Goal: Transaction & Acquisition: Book appointment/travel/reservation

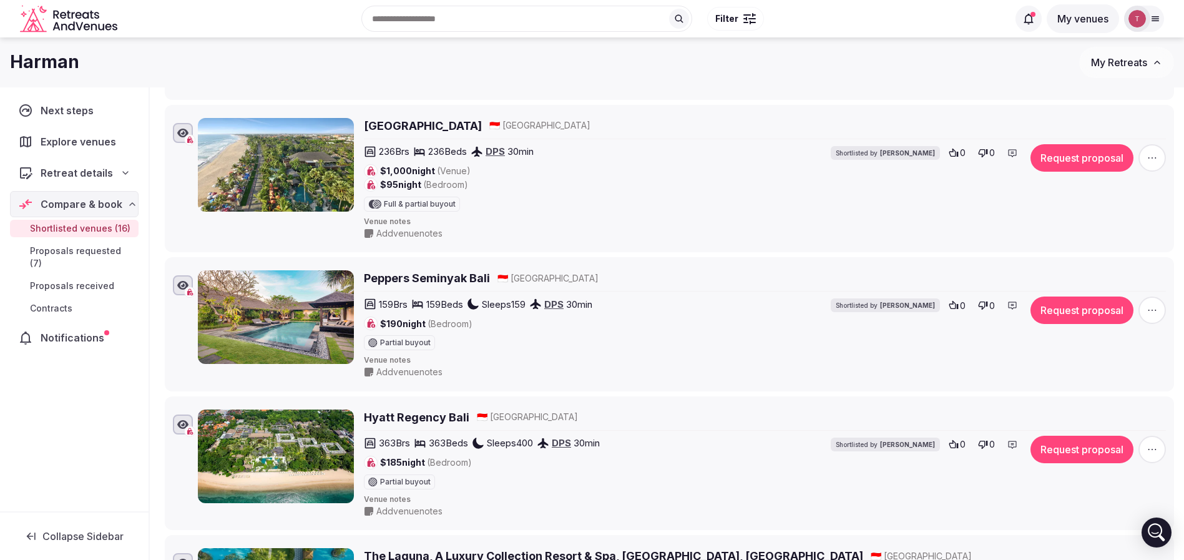
scroll to position [38, 0]
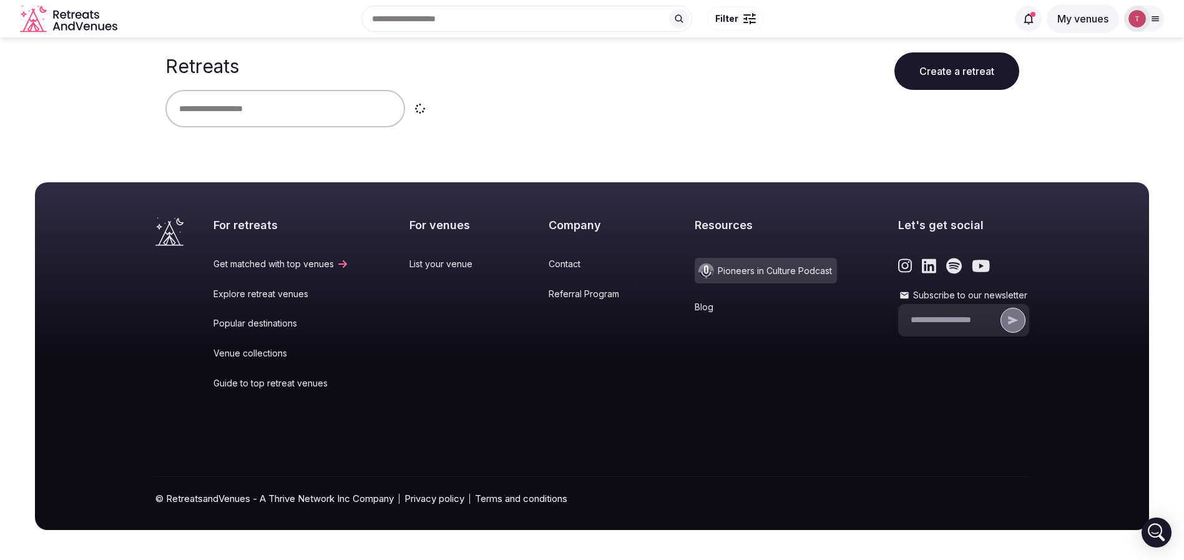
click at [620, 125] on div at bounding box center [592, 108] width 854 height 37
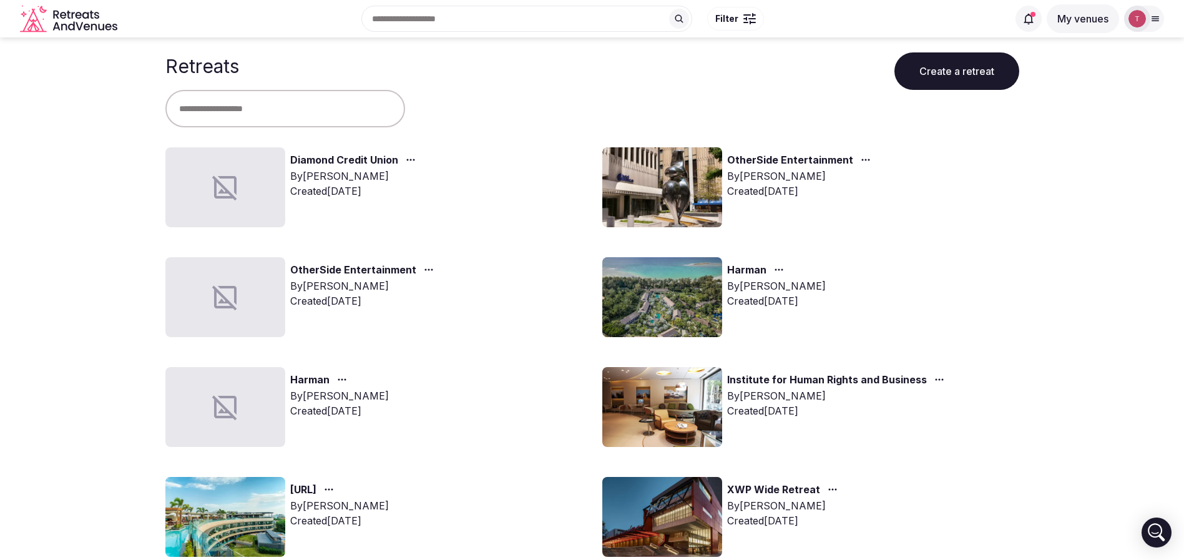
click at [678, 186] on img at bounding box center [662, 187] width 120 height 80
click at [750, 160] on link "OtherSide Entertainment" at bounding box center [790, 160] width 126 height 16
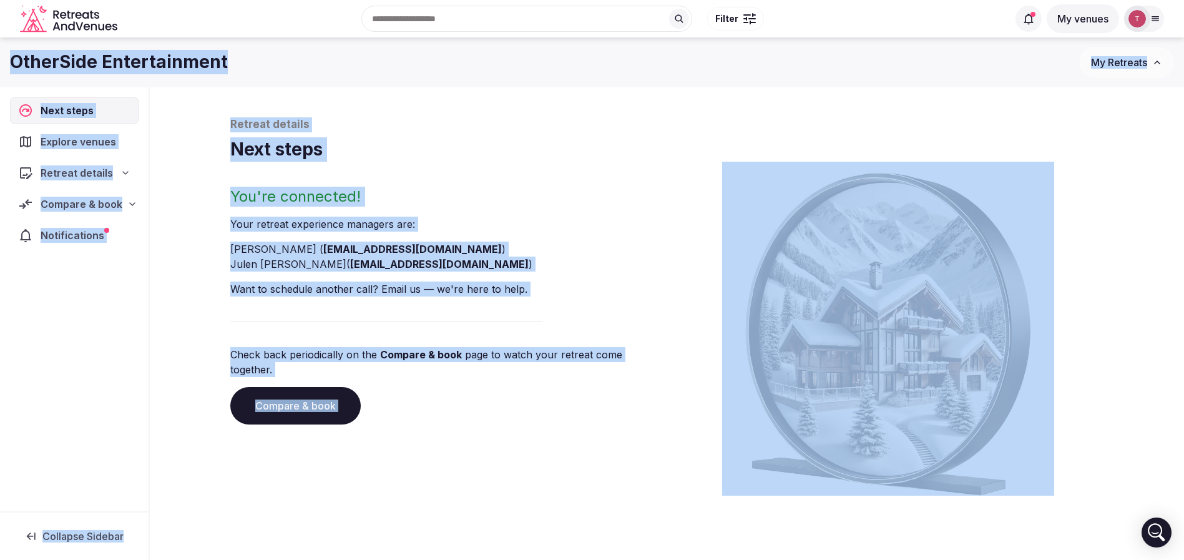
click at [120, 173] on div "Retreat details" at bounding box center [74, 172] width 112 height 15
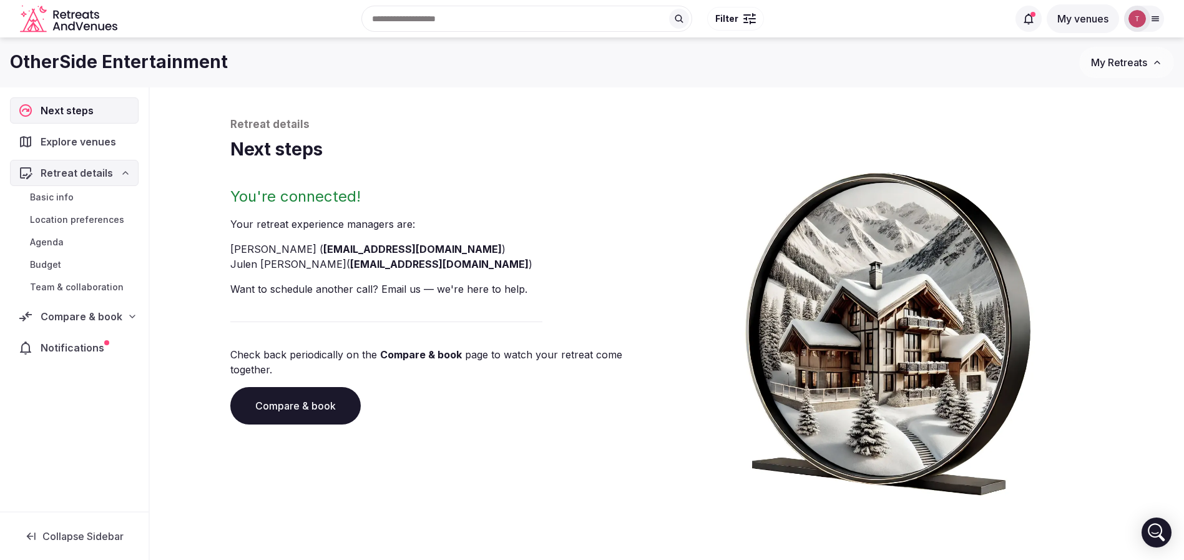
click at [101, 287] on span "Team & collaboration" at bounding box center [77, 287] width 94 height 12
click at [107, 287] on span "Team & collaboration" at bounding box center [77, 287] width 94 height 12
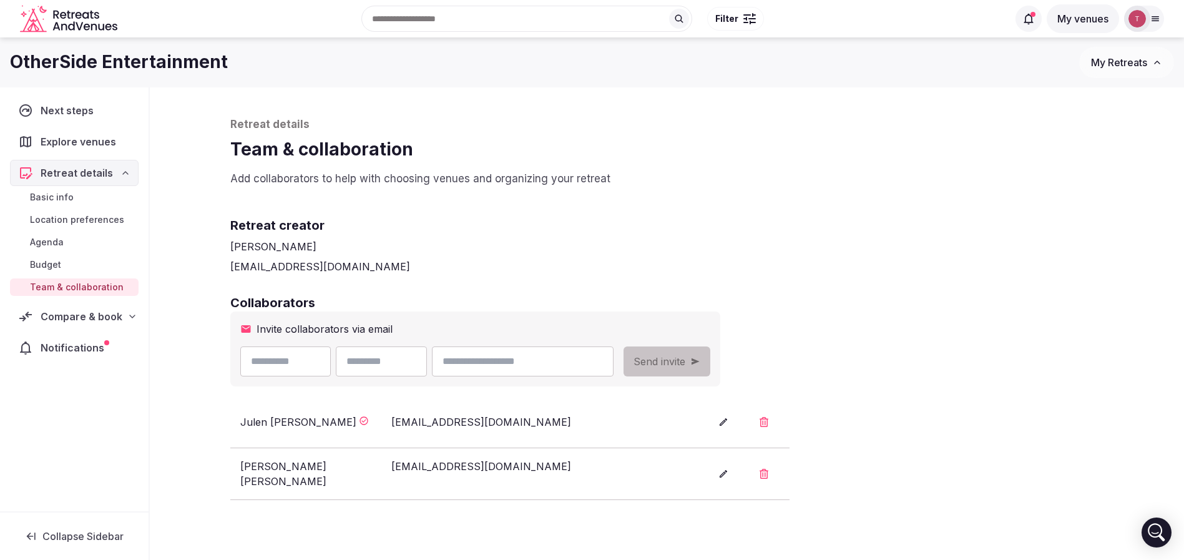
scroll to position [94, 0]
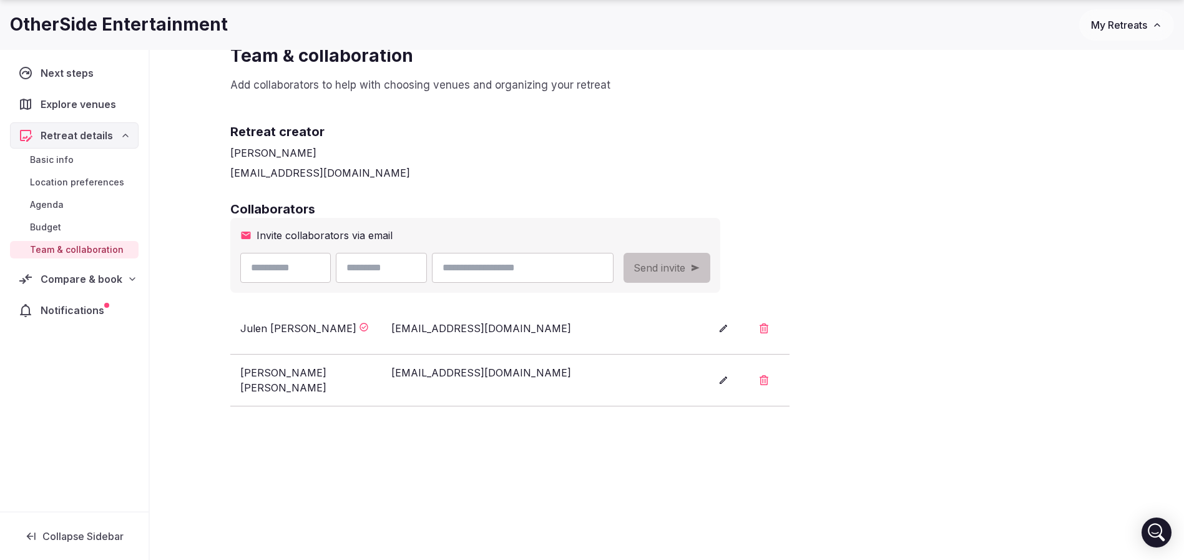
click at [1033, 285] on div "Collaborators Invite collaborators via email Send invite Julen Ortega julen@ret…" at bounding box center [667, 303] width 874 height 206
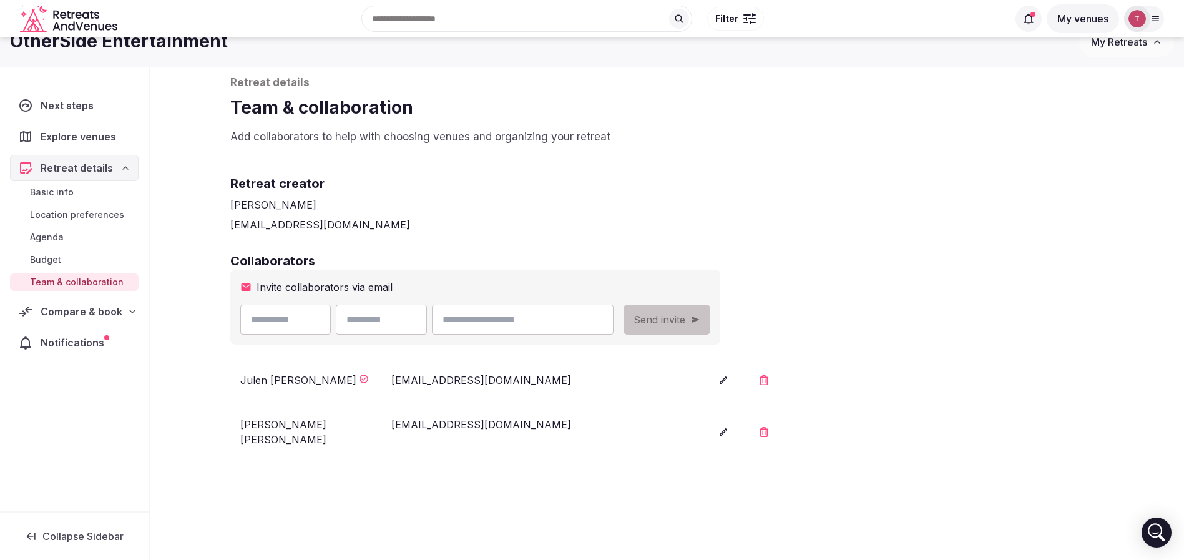
scroll to position [0, 0]
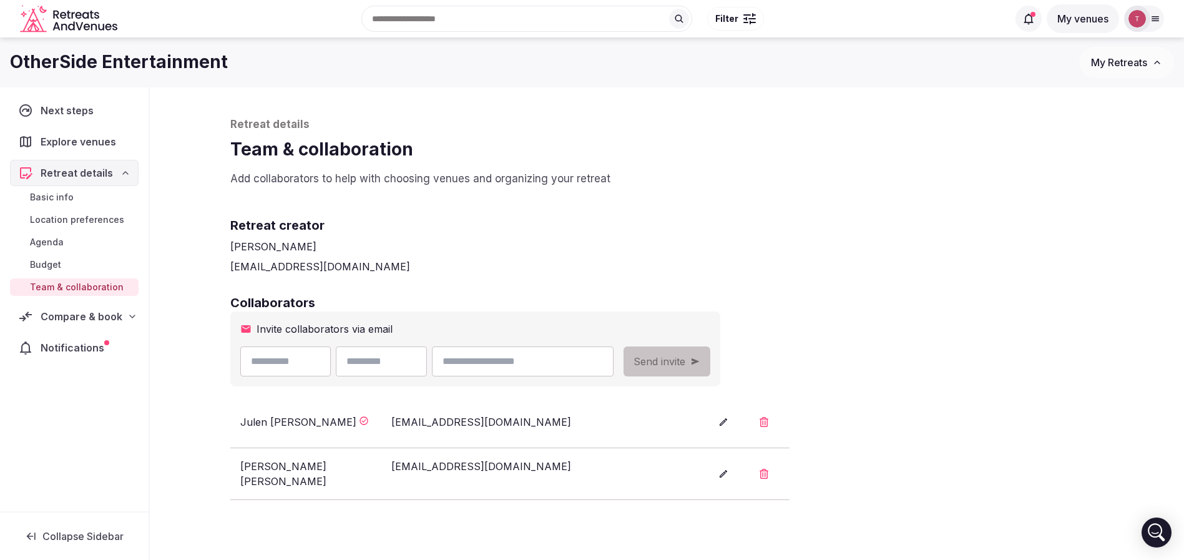
click at [947, 198] on div "Retreat creator Thiago Martins thiago@retreatsandvenues.com" at bounding box center [667, 235] width 874 height 77
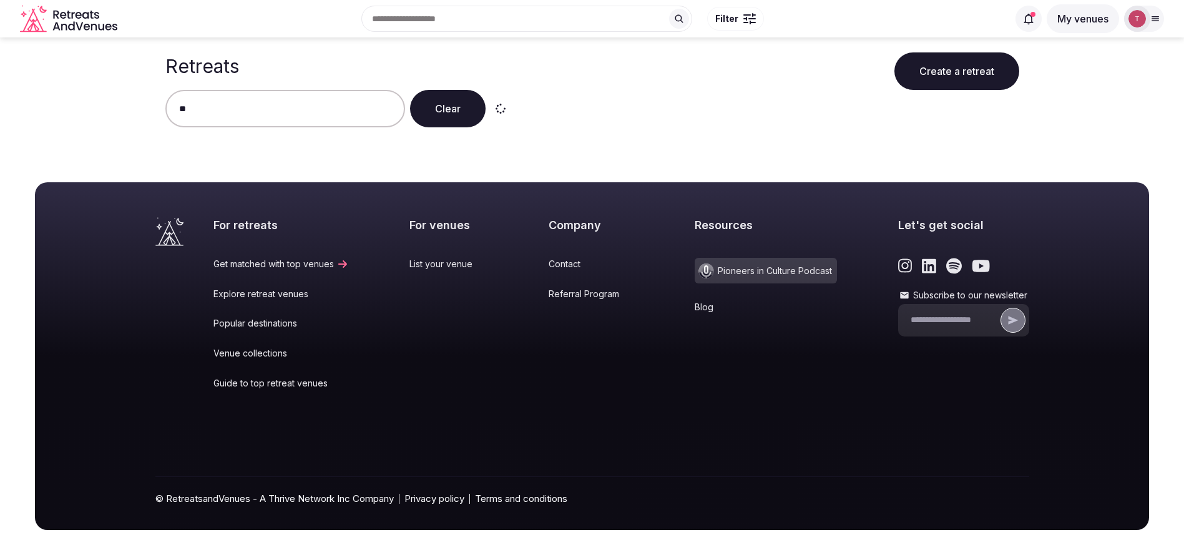
type input "*"
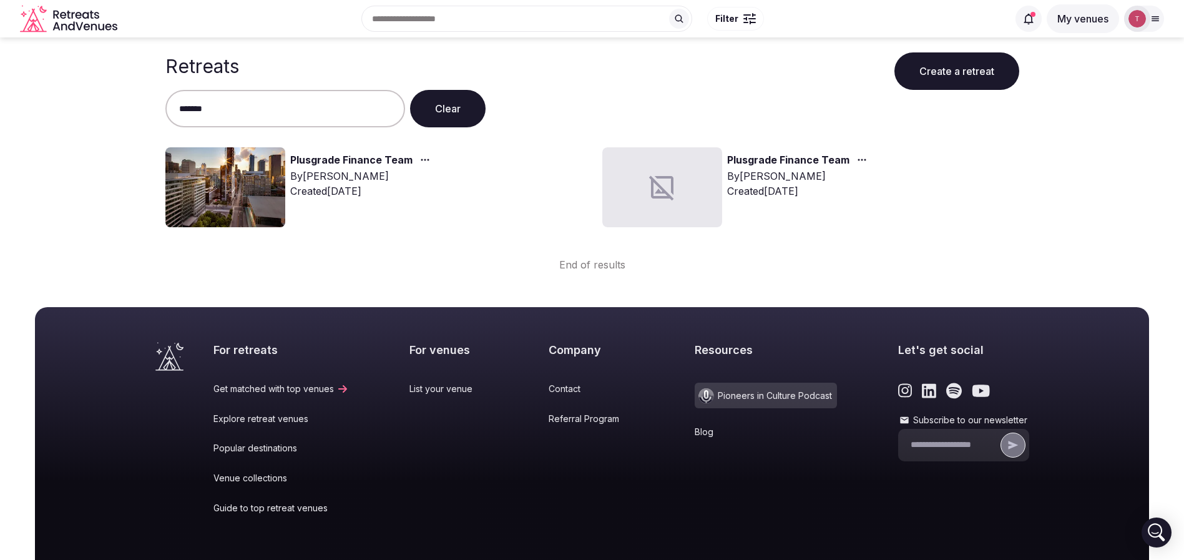
type input "*******"
click at [246, 172] on img at bounding box center [225, 187] width 120 height 80
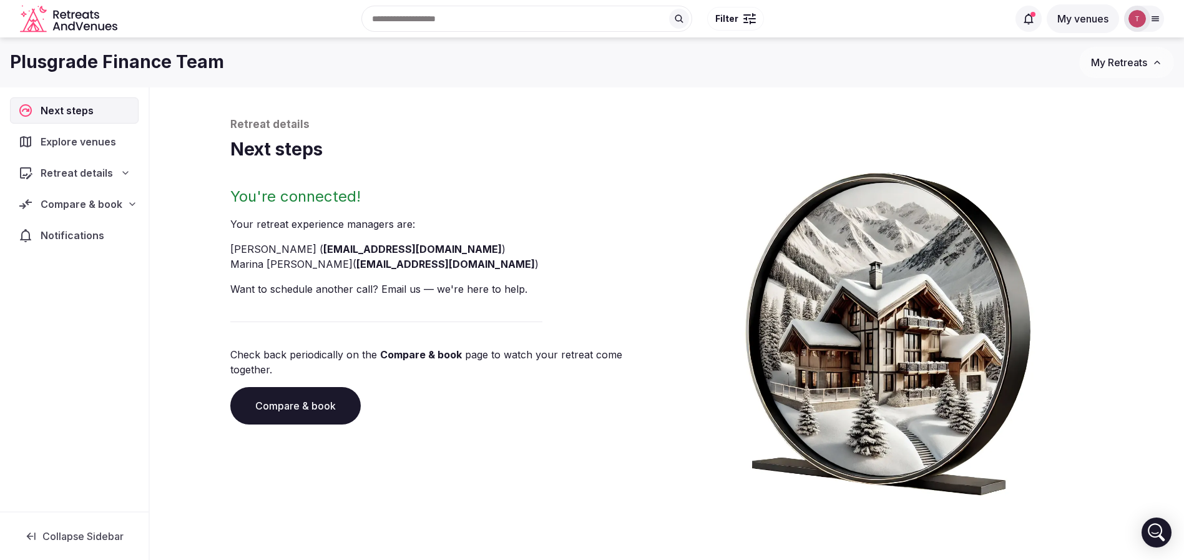
click at [315, 398] on link "Compare & book" at bounding box center [295, 405] width 130 height 37
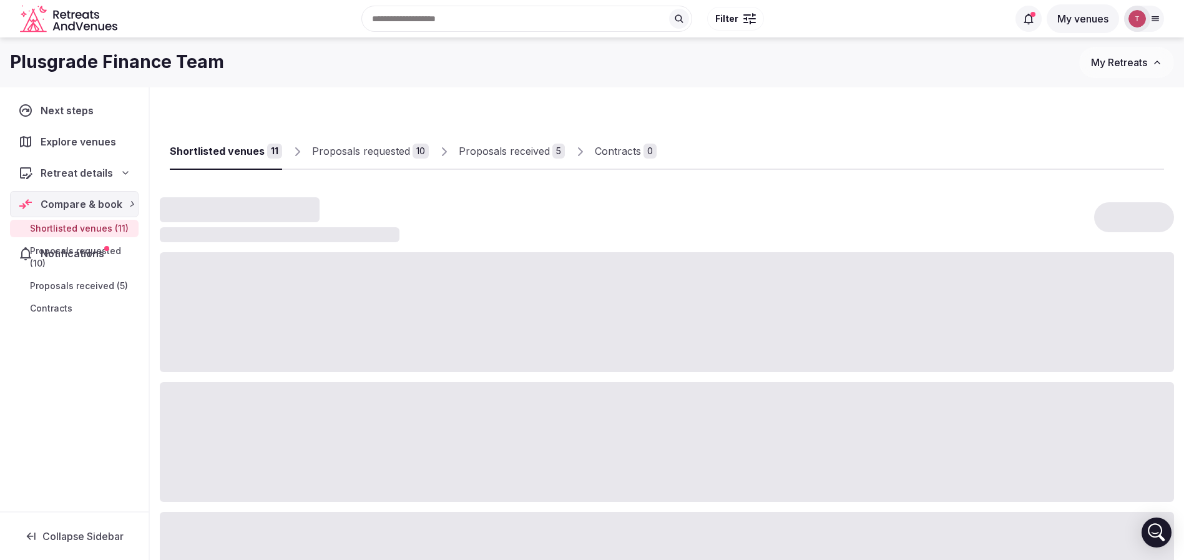
click at [315, 398] on div at bounding box center [667, 442] width 1014 height 120
click at [524, 150] on div "Proposals received" at bounding box center [504, 151] width 91 height 15
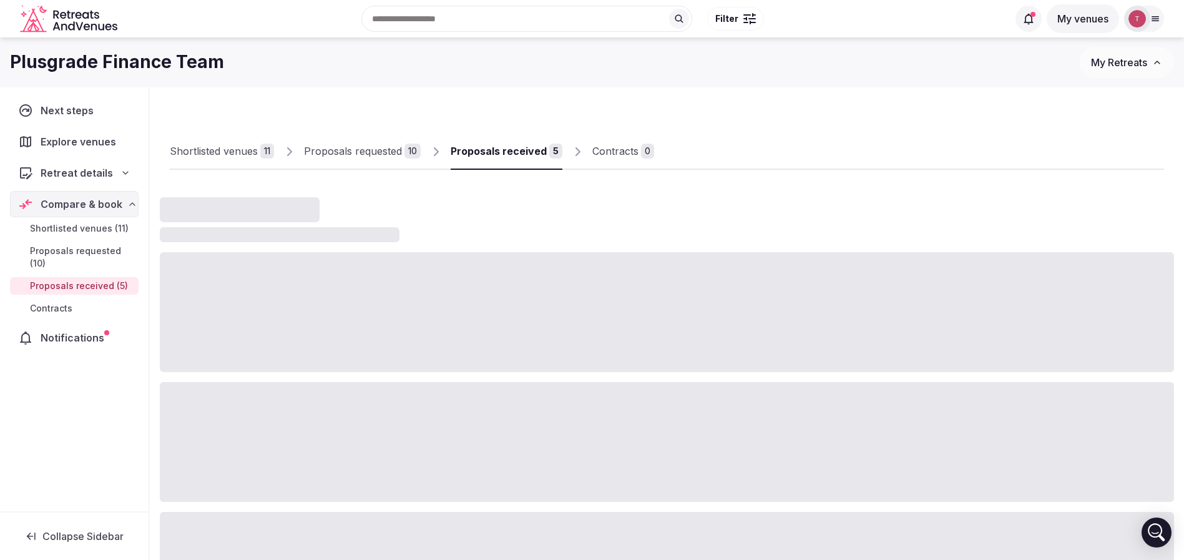
click at [524, 150] on div "Proposals received" at bounding box center [499, 151] width 96 height 15
click at [540, 149] on div "Proposals received" at bounding box center [499, 151] width 96 height 15
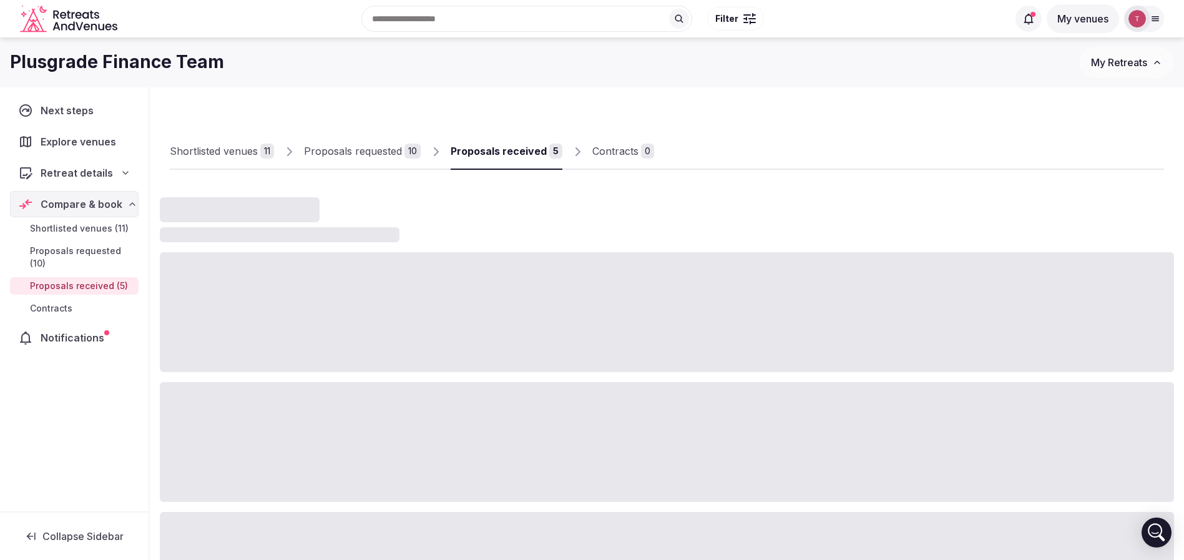
click at [501, 159] on link "Proposals received 5" at bounding box center [507, 152] width 112 height 36
click at [501, 158] on link "Proposals received 5" at bounding box center [507, 152] width 112 height 36
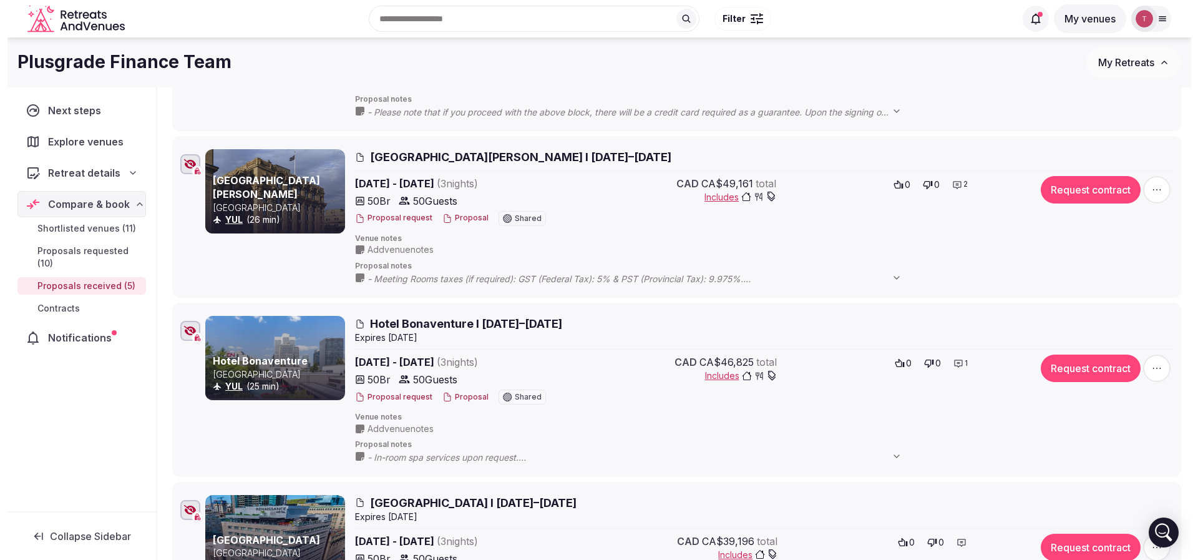
scroll to position [468, 0]
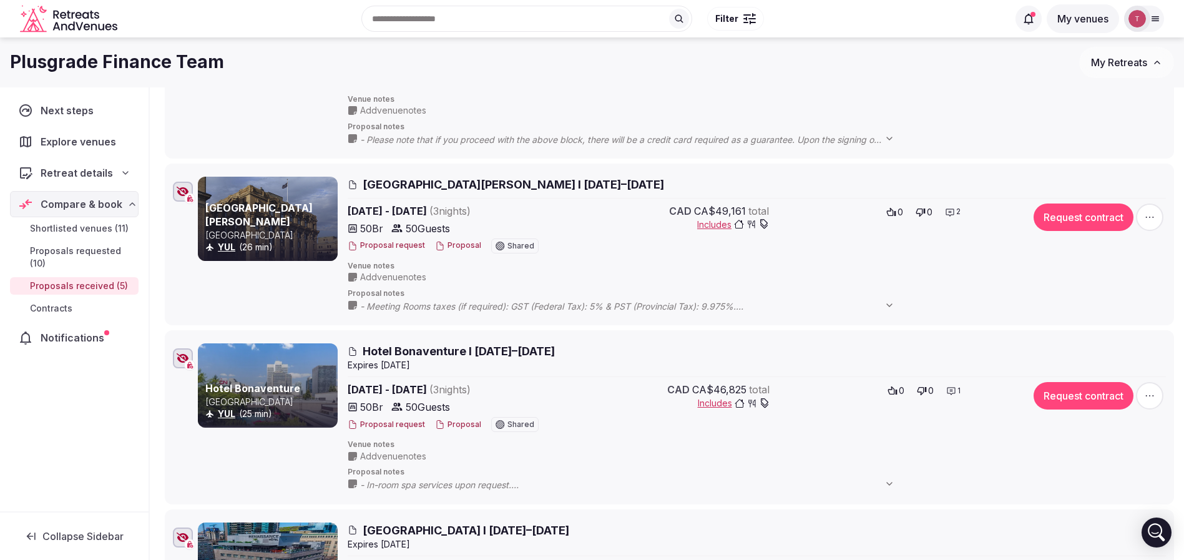
click at [459, 243] on button "Proposal" at bounding box center [458, 245] width 46 height 11
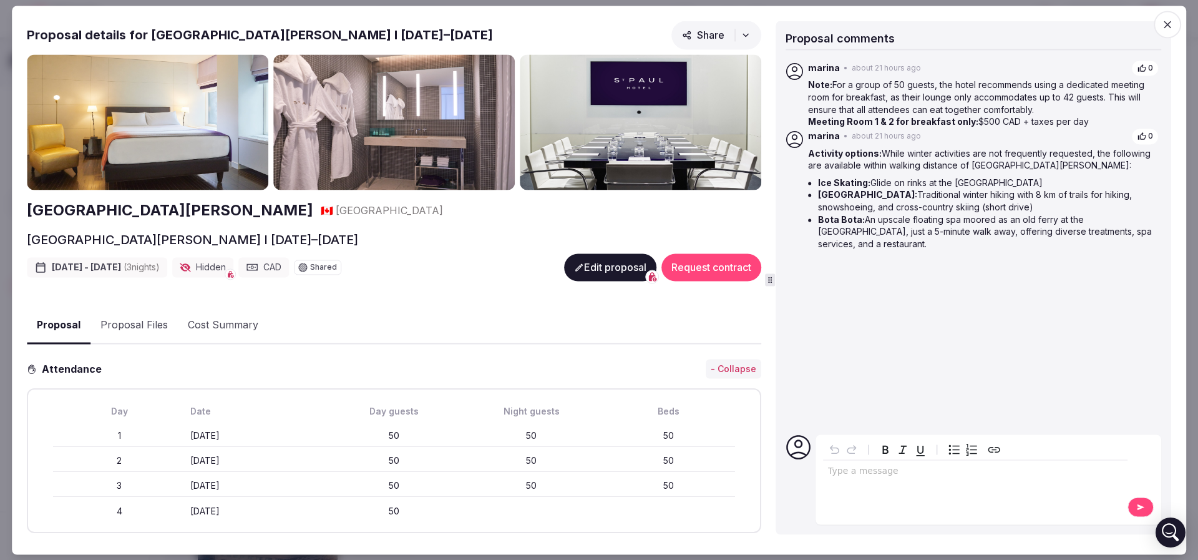
scroll to position [187, 0]
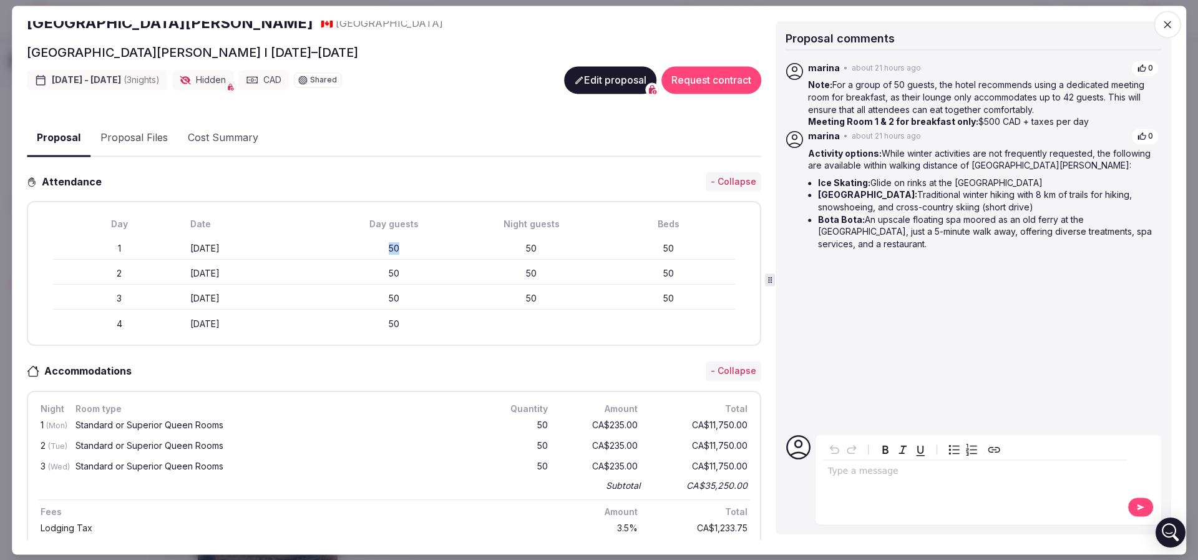
drag, startPoint x: 374, startPoint y: 245, endPoint x: 399, endPoint y: 245, distance: 25.0
click at [399, 245] on div "50" at bounding box center [394, 249] width 132 height 12
drag, startPoint x: 208, startPoint y: 242, endPoint x: 270, endPoint y: 245, distance: 61.9
click at [270, 245] on div "Monday February 16th" at bounding box center [256, 249] width 132 height 12
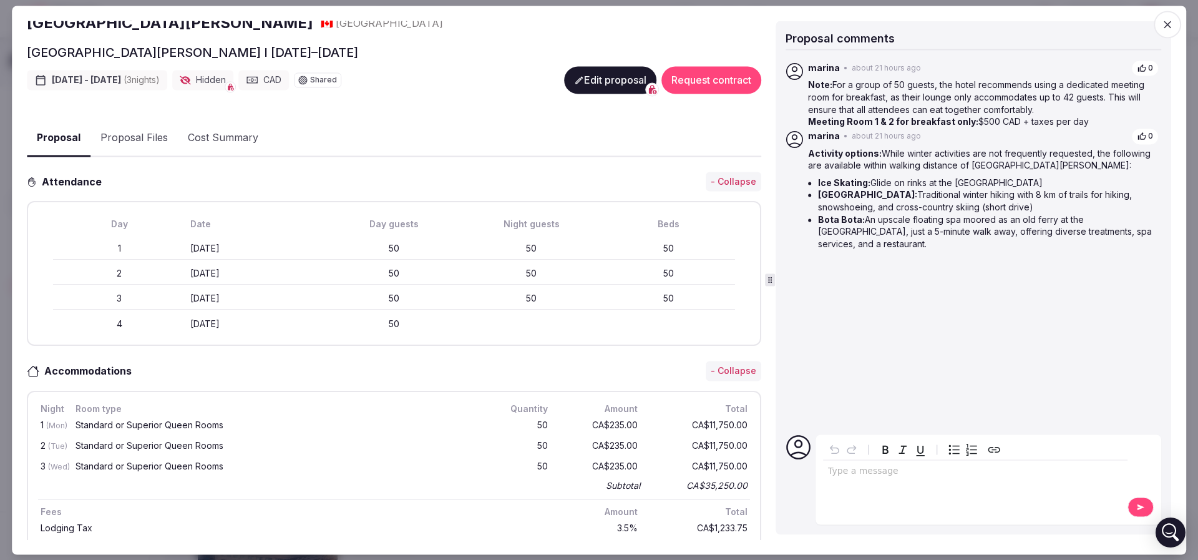
click at [270, 245] on div "Monday February 16th" at bounding box center [256, 249] width 132 height 12
drag, startPoint x: 285, startPoint y: 248, endPoint x: 293, endPoint y: 248, distance: 7.5
click at [293, 248] on div "Monday February 16th" at bounding box center [256, 249] width 132 height 12
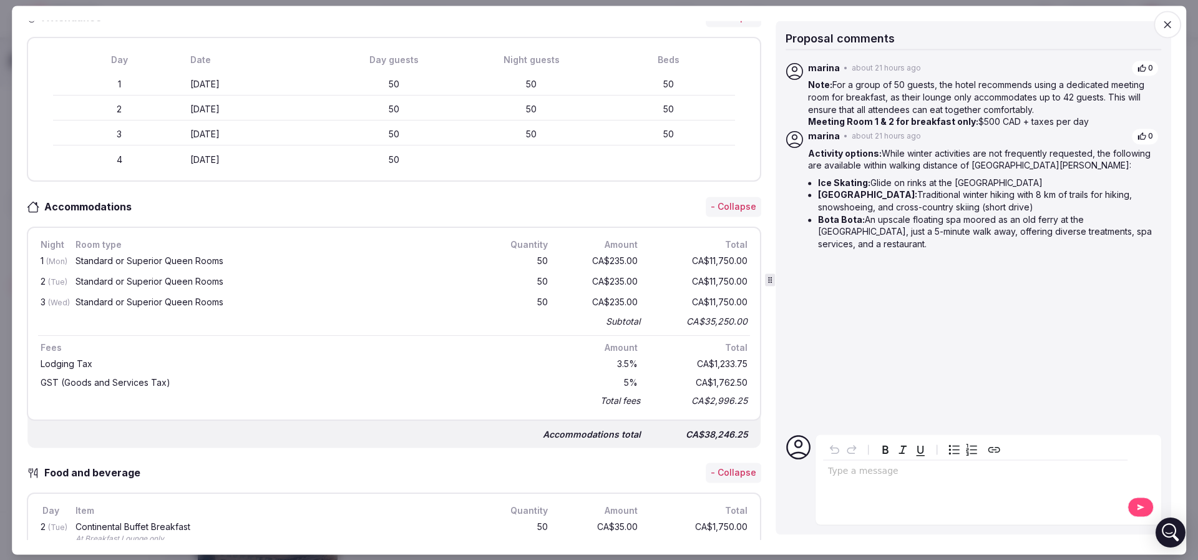
scroll to position [374, 0]
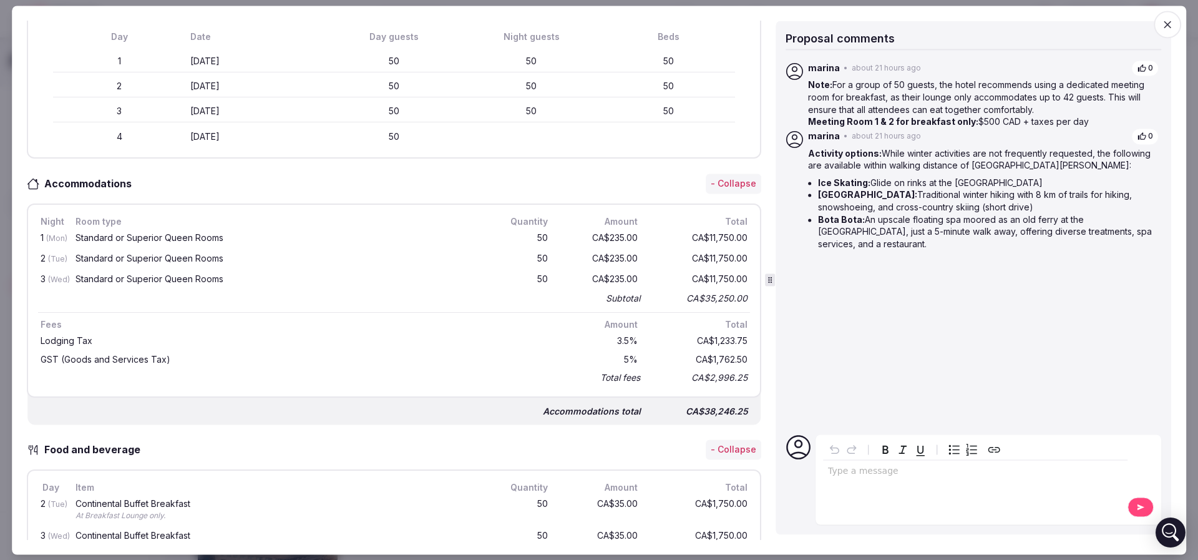
click at [604, 237] on div "CA$235.00" at bounding box center [600, 239] width 80 height 16
click at [600, 260] on div "CA$235.00" at bounding box center [600, 260] width 80 height 16
click at [600, 259] on div "CA$235.00" at bounding box center [600, 260] width 80 height 16
click at [602, 278] on div "CA$235.00" at bounding box center [600, 280] width 80 height 16
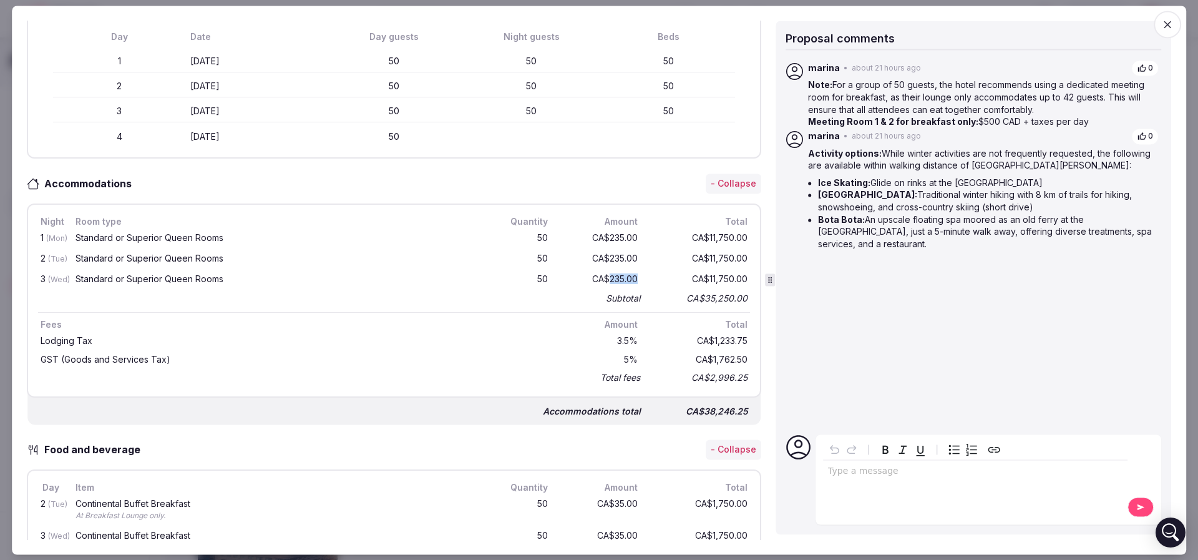
click at [602, 278] on div "CA$235.00" at bounding box center [600, 280] width 80 height 16
click at [718, 295] on div "CA$35,250.00" at bounding box center [700, 298] width 100 height 17
click at [704, 337] on div "CA$1,233.75" at bounding box center [700, 341] width 100 height 14
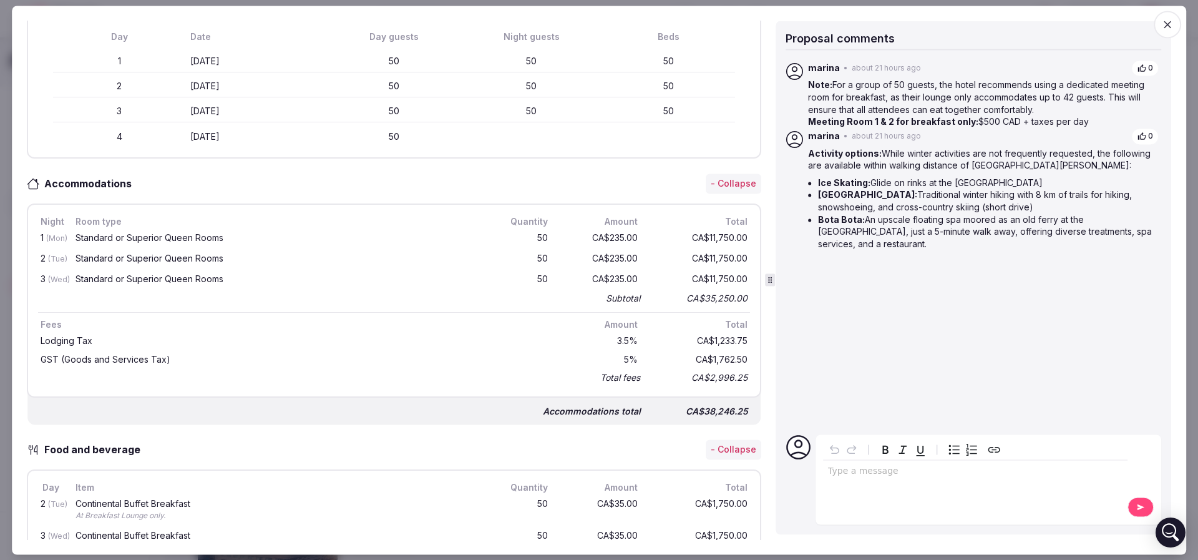
click at [715, 357] on div "CA$1,762.50" at bounding box center [700, 360] width 100 height 14
drag, startPoint x: 688, startPoint y: 336, endPoint x: 720, endPoint y: 335, distance: 31.9
click at [720, 335] on div "CA$1,233.75" at bounding box center [700, 341] width 100 height 14
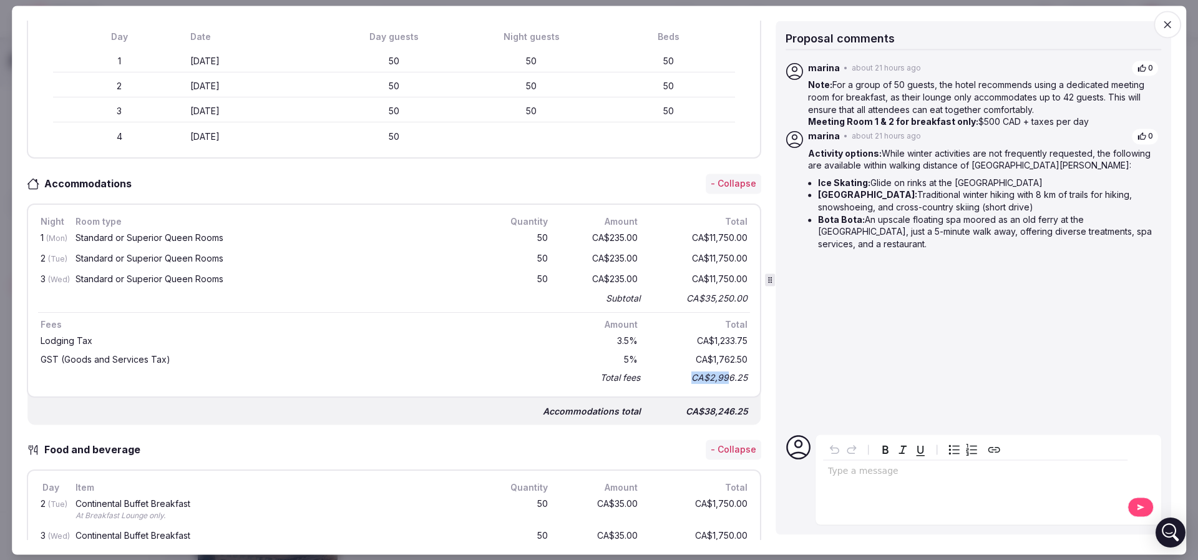
click at [717, 374] on div "CA$2,996.25" at bounding box center [700, 377] width 100 height 17
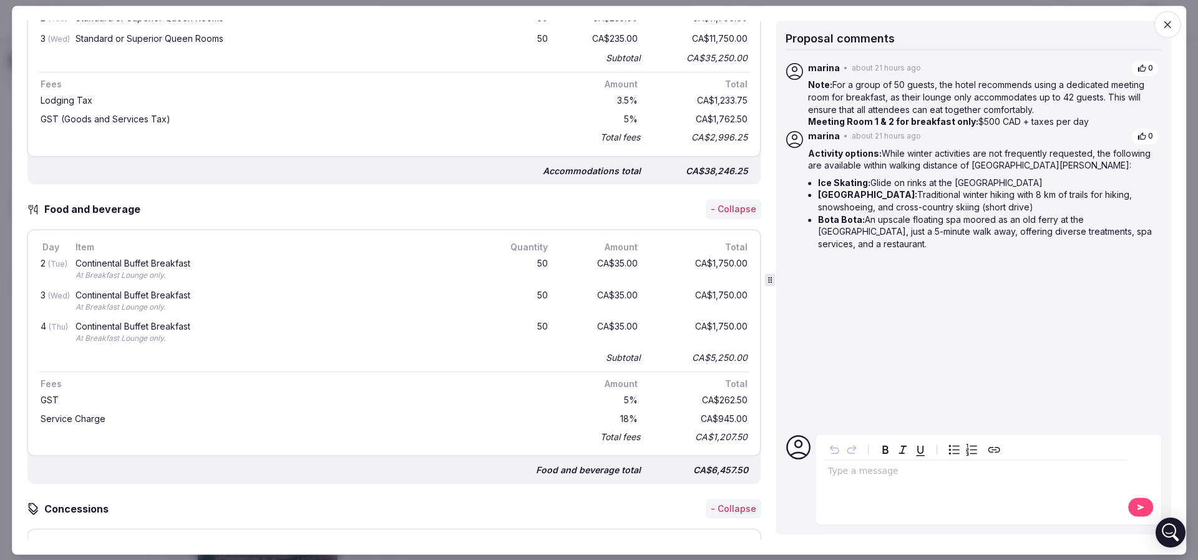
scroll to position [655, 0]
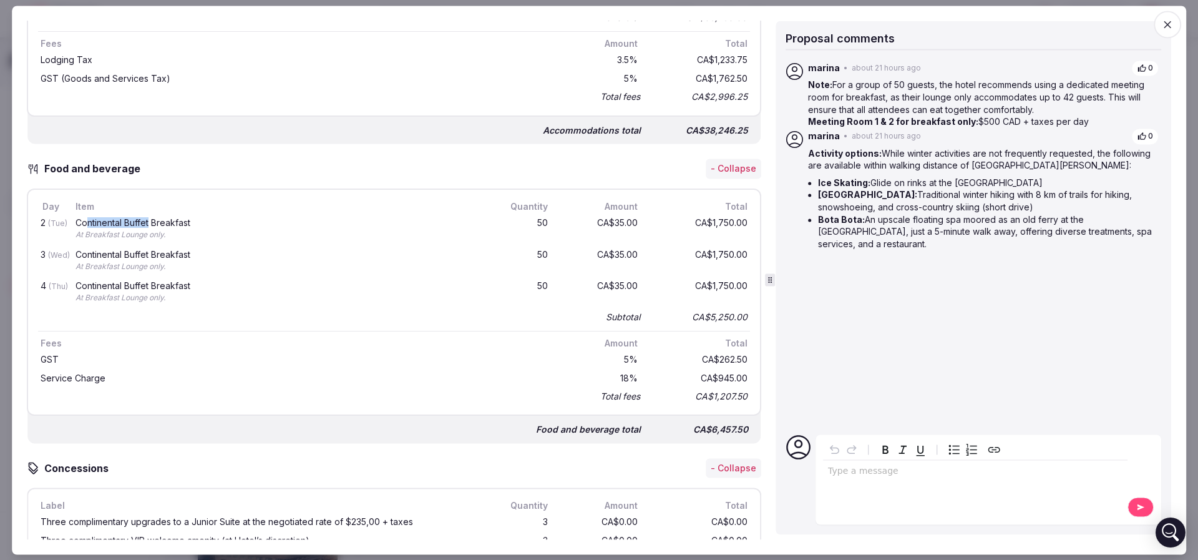
drag, startPoint x: 89, startPoint y: 218, endPoint x: 152, endPoint y: 218, distance: 62.4
click at [151, 218] on div "Continental Buffet Breakfast" at bounding box center [277, 222] width 403 height 9
click at [152, 218] on div "Continental Buffet Breakfast" at bounding box center [277, 222] width 403 height 9
click at [598, 216] on div "CA$35.00" at bounding box center [600, 229] width 80 height 27
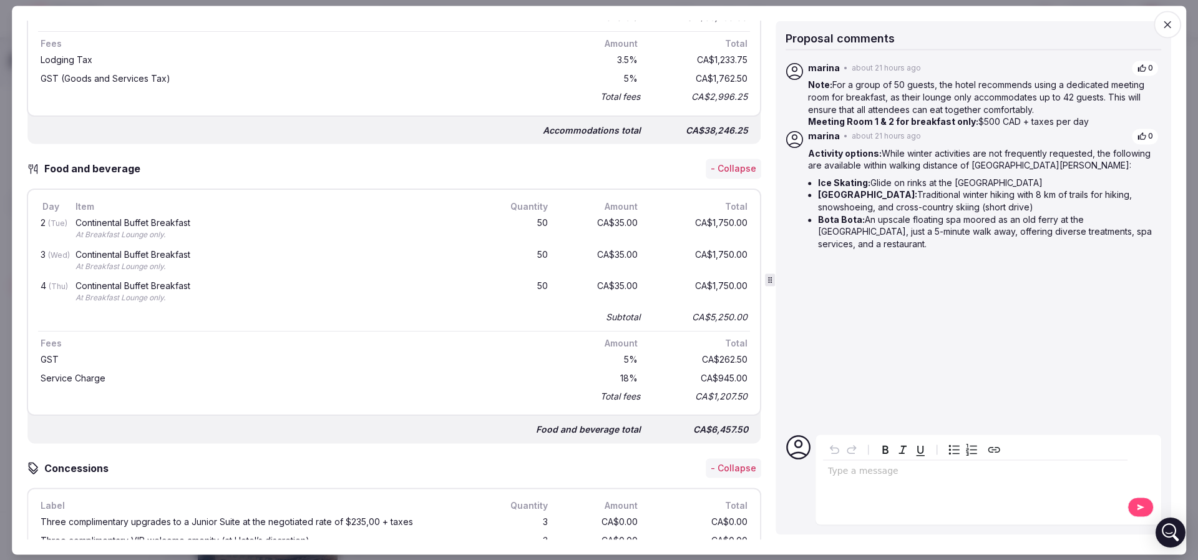
click at [600, 250] on div "CA$35.00" at bounding box center [600, 261] width 80 height 27
click at [609, 287] on div "CA$35.00" at bounding box center [600, 293] width 80 height 27
drag, startPoint x: 709, startPoint y: 425, endPoint x: 736, endPoint y: 425, distance: 26.8
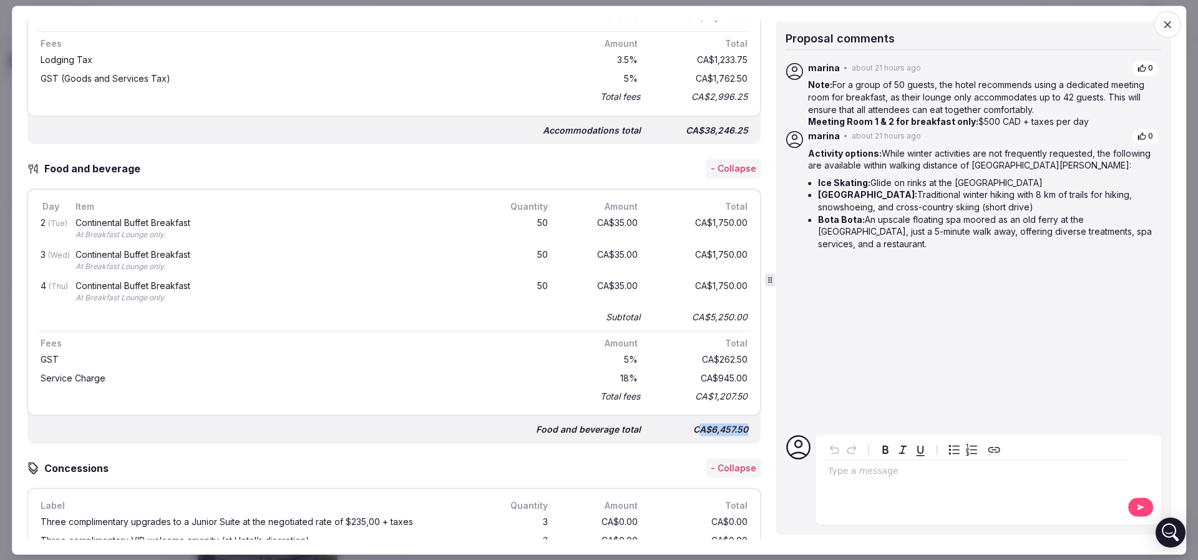
click at [736, 425] on div "CA$6,457.50" at bounding box center [701, 429] width 100 height 17
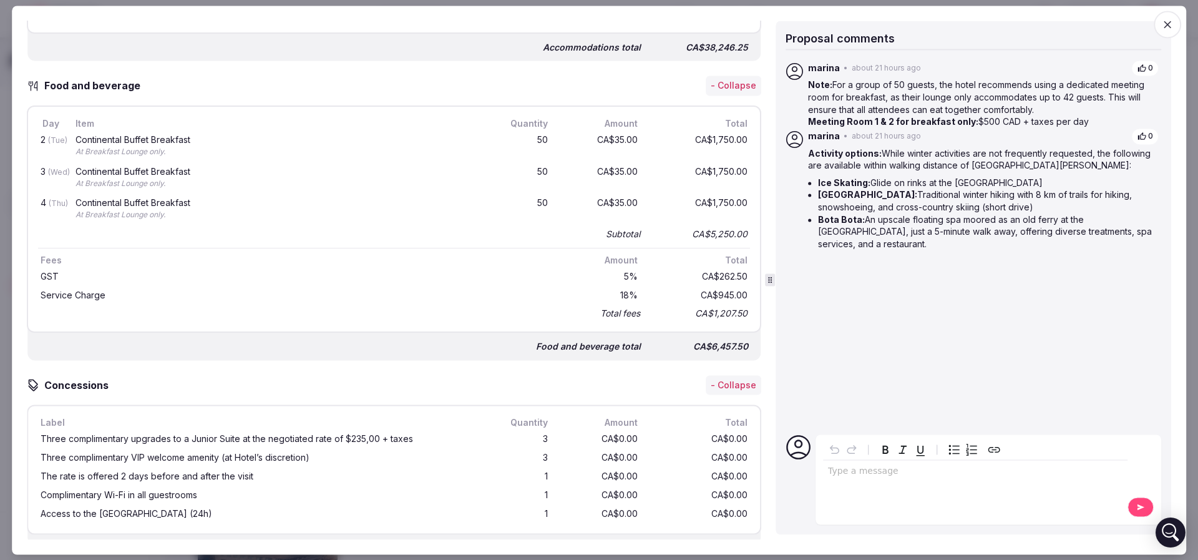
scroll to position [843, 0]
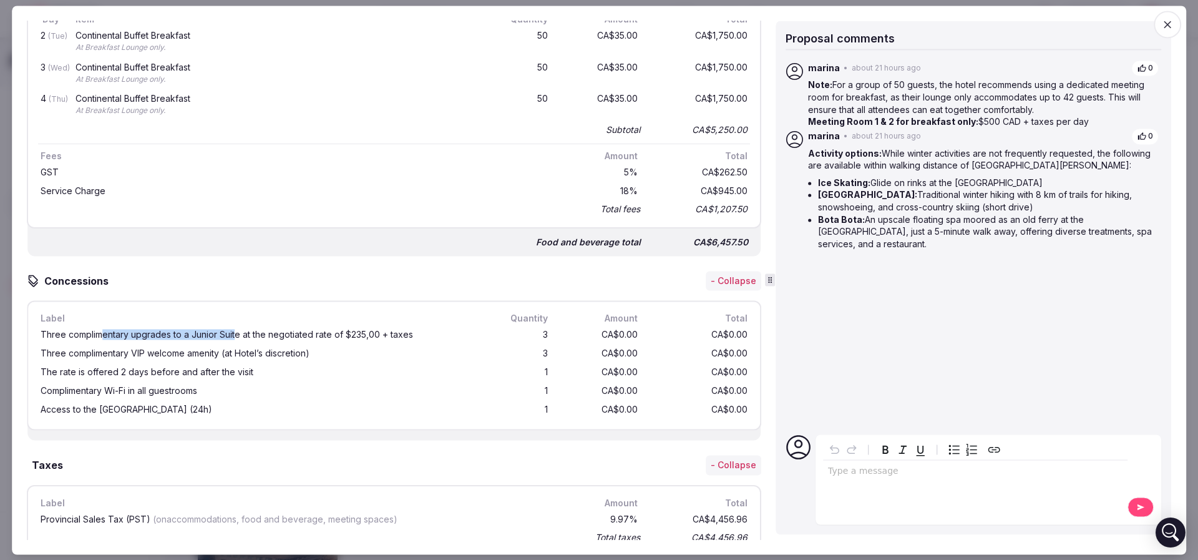
drag, startPoint x: 102, startPoint y: 332, endPoint x: 236, endPoint y: 330, distance: 133.6
click at [236, 331] on div "Three complimentary upgrades to a Junior Suite at the negotiated rate of $235,0…" at bounding box center [260, 335] width 438 height 9
drag, startPoint x: 51, startPoint y: 348, endPoint x: 305, endPoint y: 351, distance: 253.4
click at [305, 351] on div "Three complimentary VIP welcome amenity (at Hotel’s discretion)" at bounding box center [260, 354] width 438 height 9
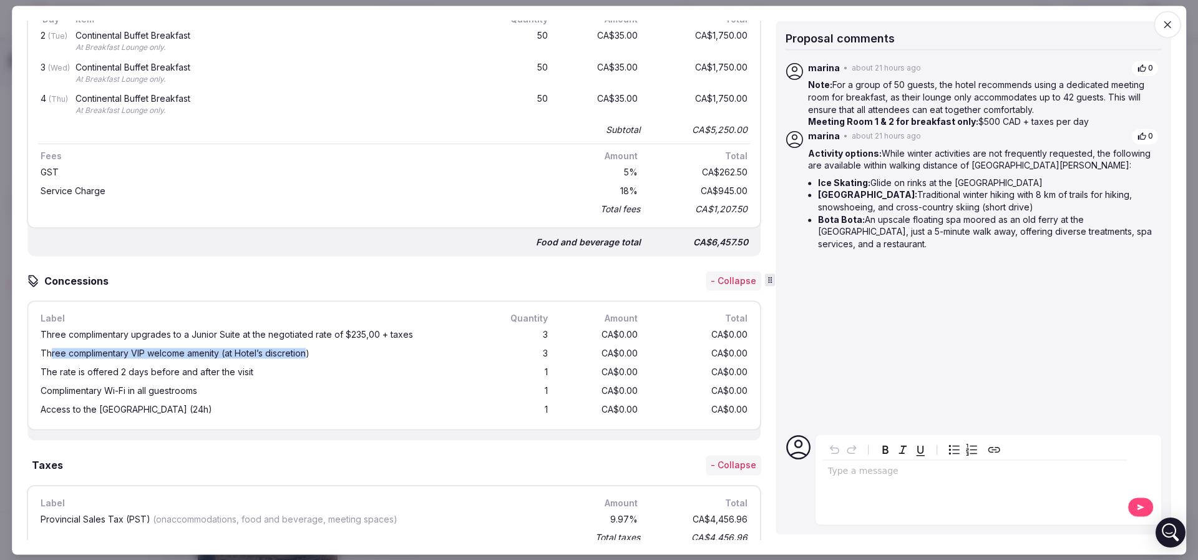
click at [305, 351] on div "Three complimentary VIP welcome amenity (at Hotel’s discretion)" at bounding box center [260, 354] width 438 height 9
drag, startPoint x: 277, startPoint y: 368, endPoint x: 87, endPoint y: 367, distance: 189.1
click at [87, 368] on div "The rate is offered 2 days before and after the visit" at bounding box center [260, 372] width 438 height 9
drag, startPoint x: 72, startPoint y: 384, endPoint x: 201, endPoint y: 388, distance: 128.6
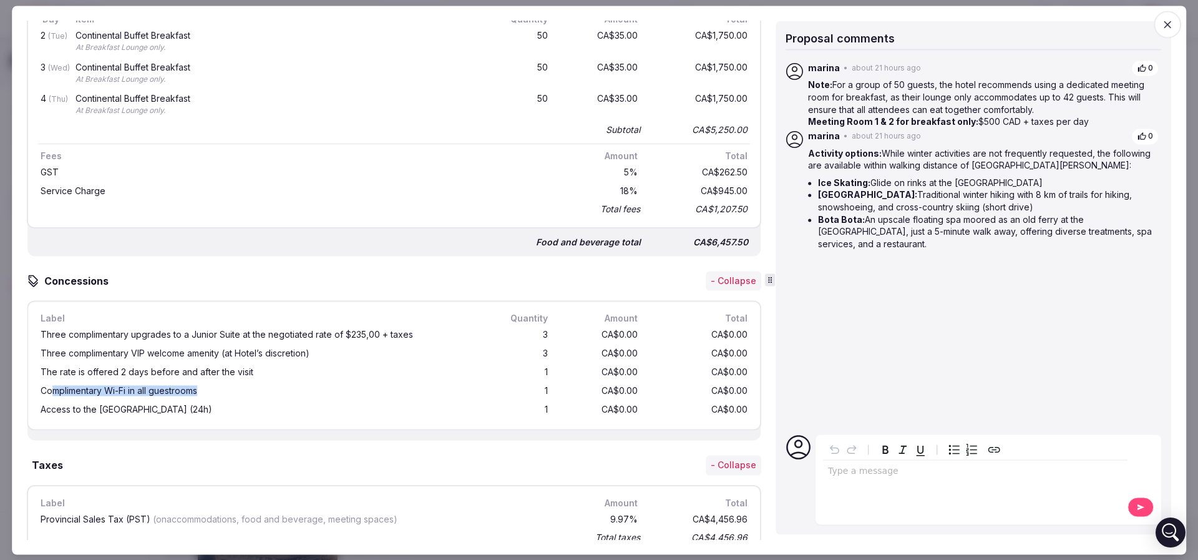
click at [201, 388] on div "Complimentary Wi-Fi in all guestrooms" at bounding box center [260, 391] width 438 height 9
drag, startPoint x: 179, startPoint y: 403, endPoint x: 98, endPoint y: 406, distance: 80.6
click at [98, 406] on div "Access to the Hotel’s gym (24h)" at bounding box center [260, 410] width 438 height 9
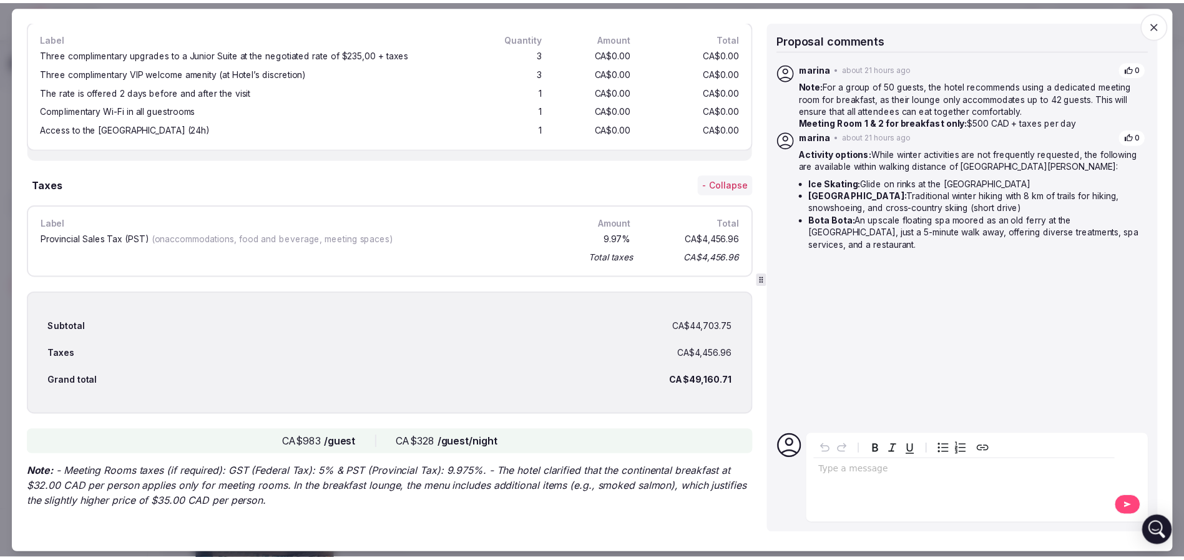
scroll to position [1127, 0]
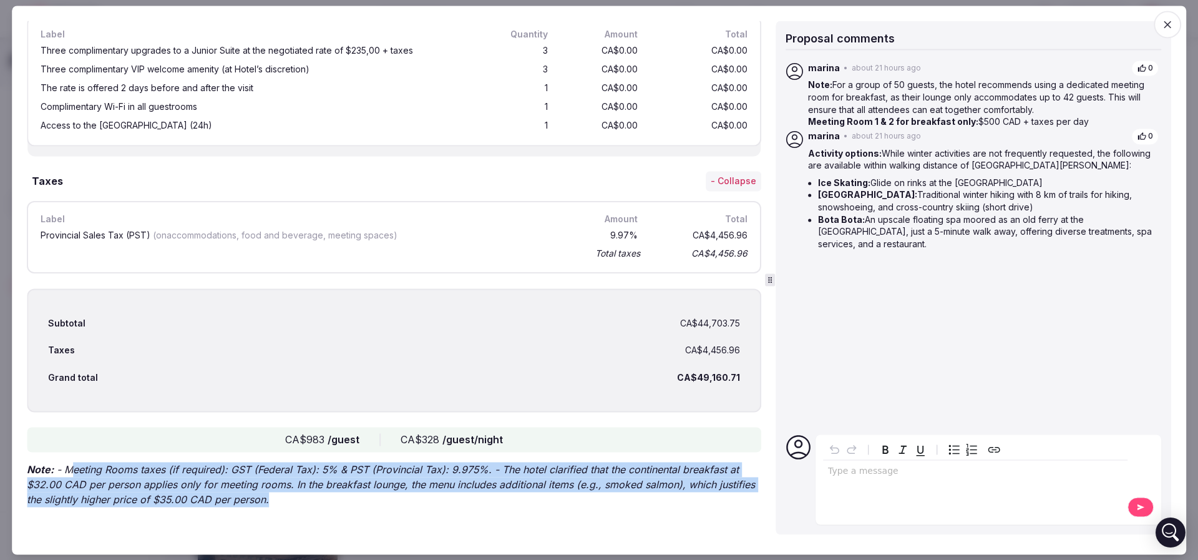
drag, startPoint x: 325, startPoint y: 496, endPoint x: 72, endPoint y: 470, distance: 254.1
click at [72, 470] on p "Note: - Meeting Rooms taxes (if required): GST (Federal Tax): 5% & PST (Provinc…" at bounding box center [394, 485] width 735 height 45
click at [257, 482] on p "Note: - Meeting Rooms taxes (if required): GST (Federal Tax): 5% & PST (Provinc…" at bounding box center [394, 485] width 735 height 45
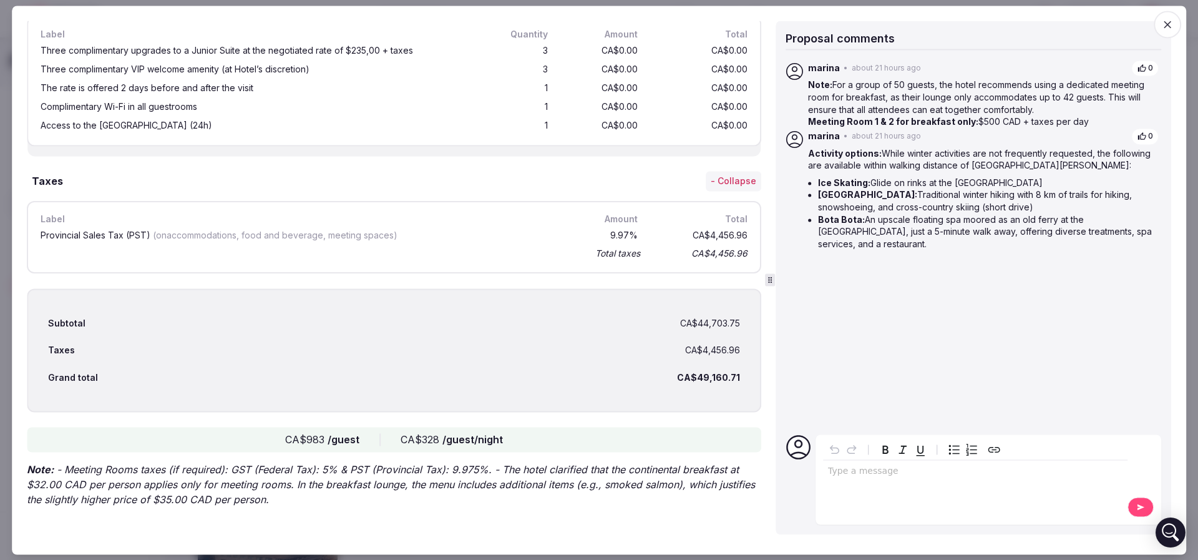
click at [323, 495] on p "Note: - Meeting Rooms taxes (if required): GST (Federal Tax): 5% & PST (Provinc…" at bounding box center [394, 485] width 735 height 45
drag, startPoint x: 831, startPoint y: 83, endPoint x: 1044, endPoint y: 107, distance: 214.2
click at [1044, 107] on p "Note: For a group of 50 guests, the hotel recommends using a dedicated meeting …" at bounding box center [983, 97] width 351 height 37
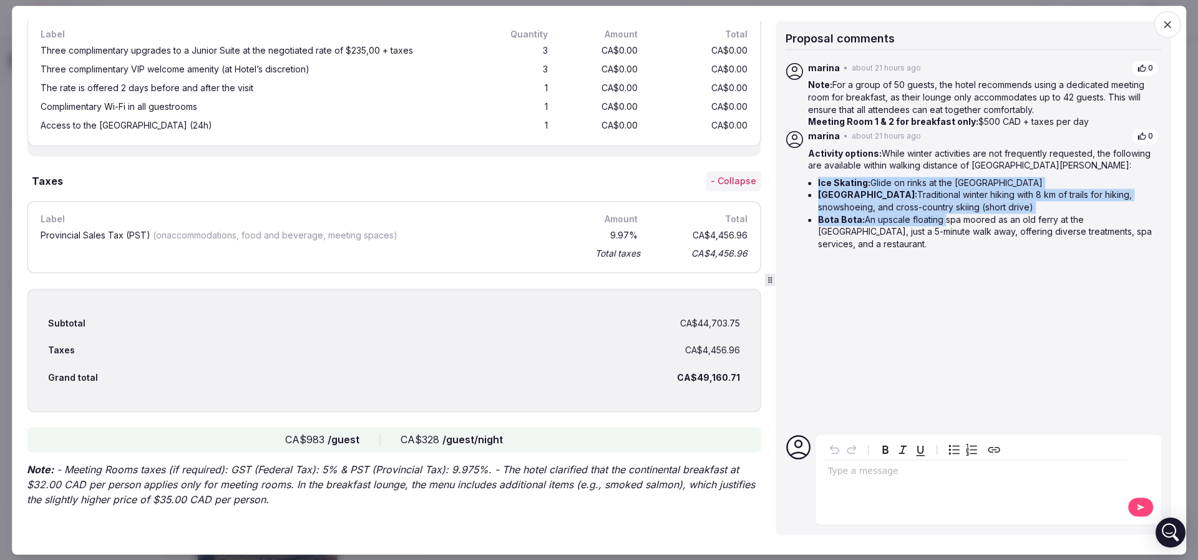
drag, startPoint x: 817, startPoint y: 182, endPoint x: 942, endPoint y: 213, distance: 129.1
click at [942, 213] on ul "Ice Skating: Glide on rinks at the Old Port Parc du Mont-Royal: Traditional win…" at bounding box center [983, 214] width 351 height 74
click at [942, 213] on li "Bota Bota: An upscale floating spa moored as an old ferry at the Old Port, just…" at bounding box center [988, 231] width 341 height 37
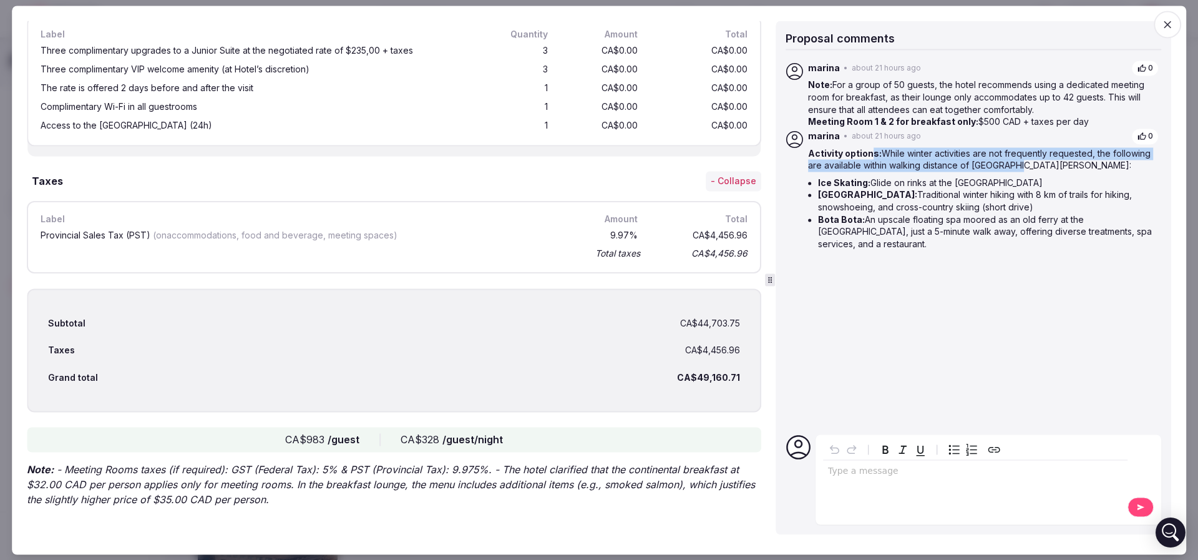
drag, startPoint x: 873, startPoint y: 153, endPoint x: 1011, endPoint y: 171, distance: 139.7
click at [1011, 171] on p "Activity options: While winter activities are not frequently requested, the fol…" at bounding box center [983, 159] width 351 height 24
click at [1011, 172] on div "Activity options: While winter activities are not frequently requested, the fol…" at bounding box center [983, 201] width 351 height 108
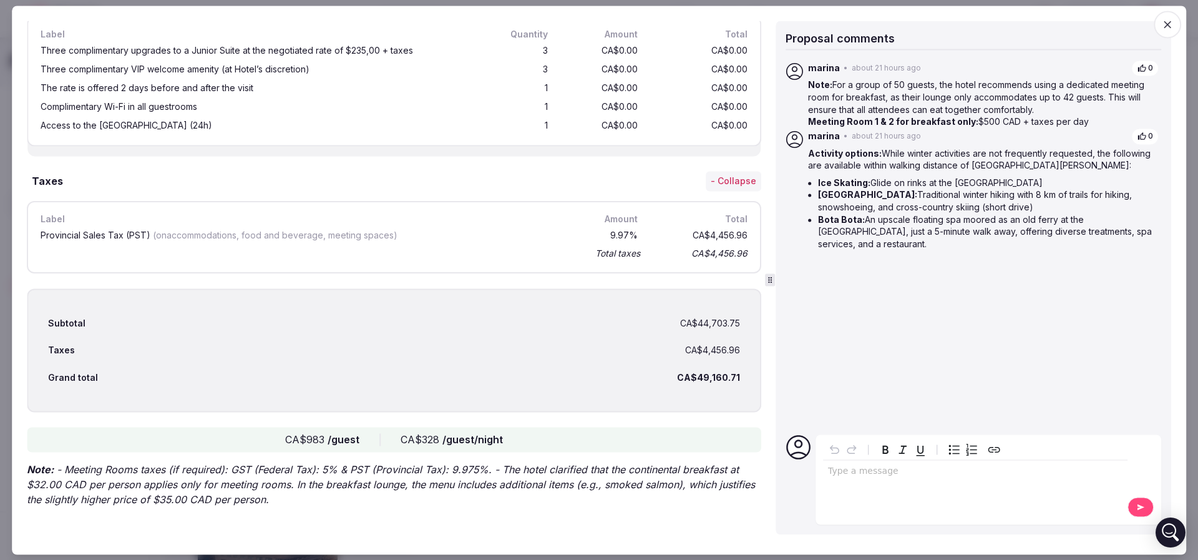
click at [1021, 187] on li "Ice Skating: Glide on rinks at the Old Port" at bounding box center [988, 183] width 341 height 12
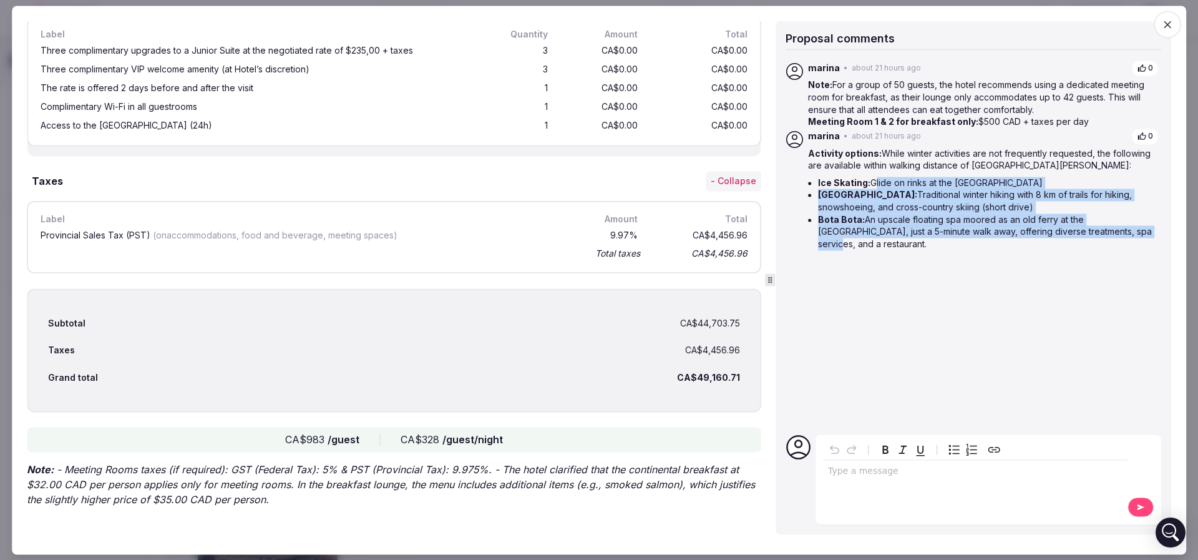
drag, startPoint x: 873, startPoint y: 183, endPoint x: 1090, endPoint y: 232, distance: 222.1
click at [1090, 232] on ul "Ice Skating: Glide on rinks at the Old Port Parc du Mont-Royal: Traditional win…" at bounding box center [983, 214] width 351 height 74
click at [1090, 232] on li "Bota Bota: An upscale floating spa moored as an old ferry at the Old Port, just…" at bounding box center [988, 231] width 341 height 37
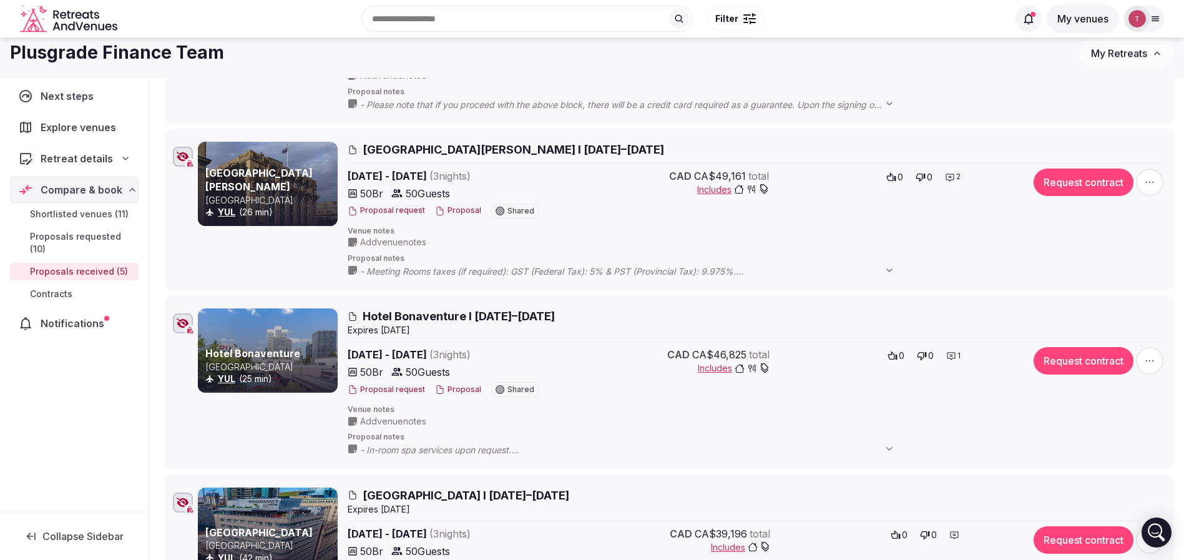
scroll to position [468, 0]
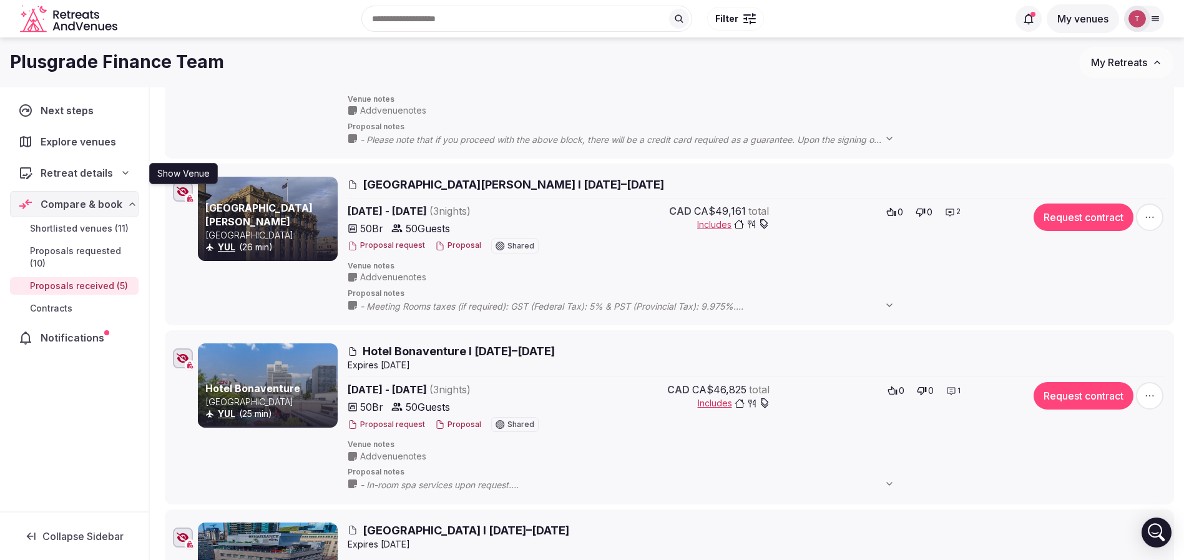
click at [185, 192] on icon "button" at bounding box center [183, 192] width 12 height 10
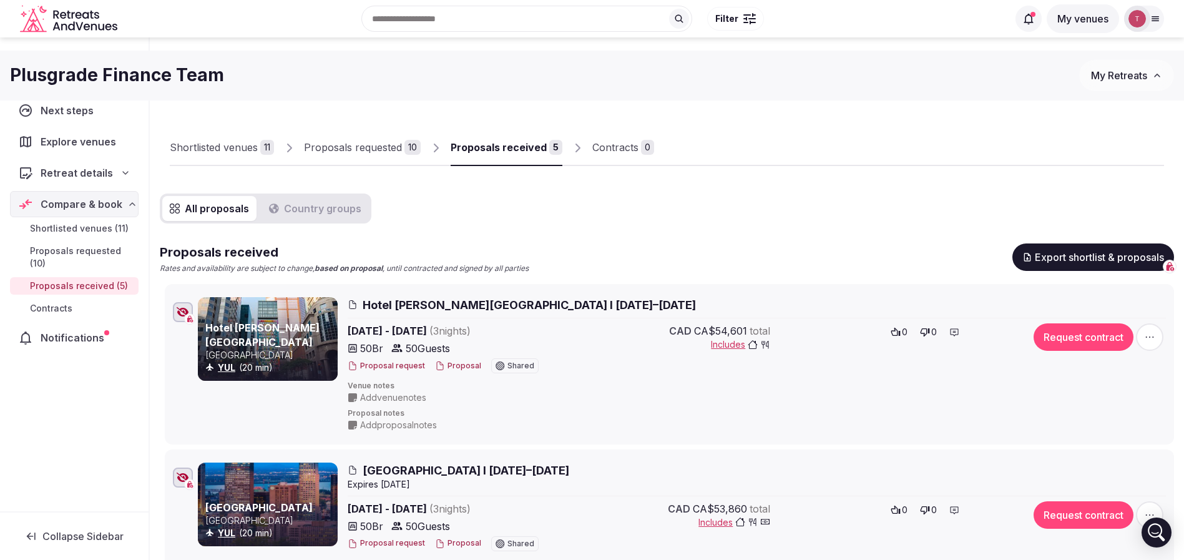
scroll to position [0, 0]
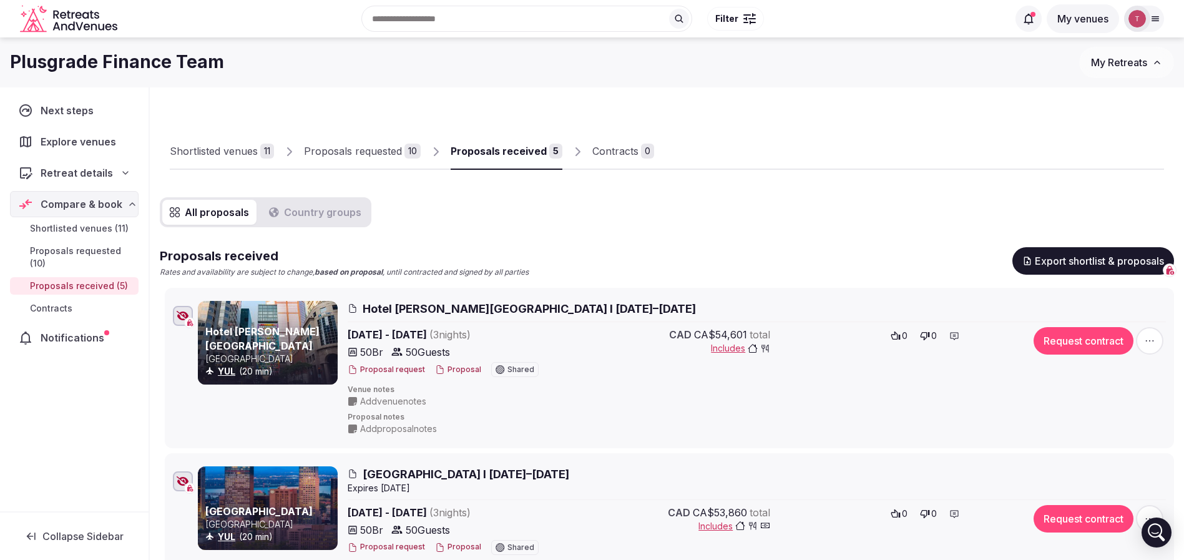
click at [391, 140] on link "Proposals requested 10" at bounding box center [362, 152] width 117 height 36
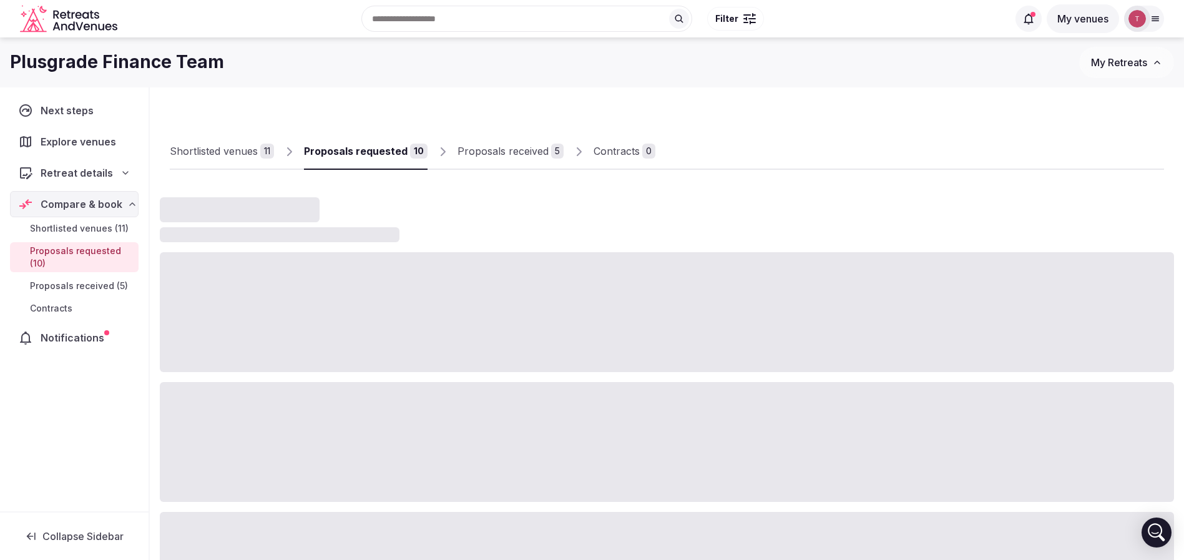
click at [381, 150] on div "Proposals requested" at bounding box center [356, 151] width 104 height 15
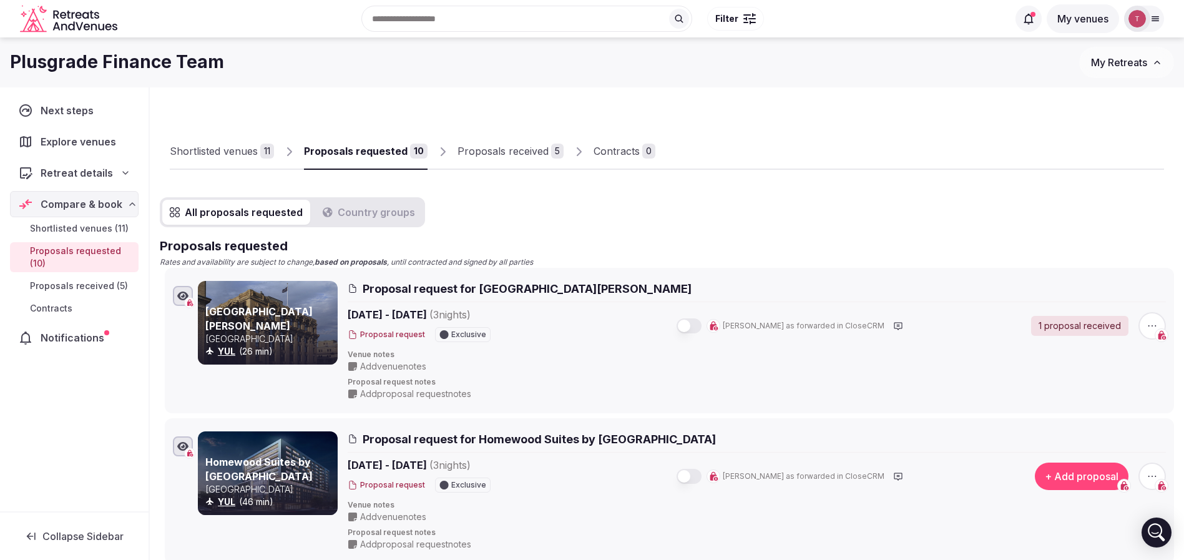
click at [544, 151] on div "Proposals received" at bounding box center [503, 151] width 91 height 15
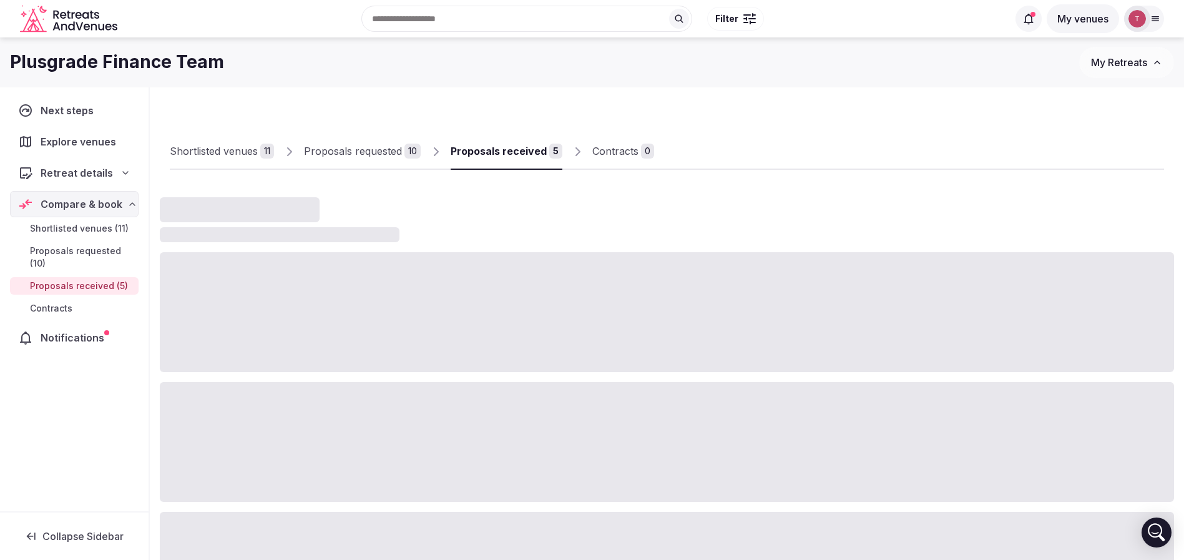
click at [495, 150] on div "Proposals received" at bounding box center [499, 151] width 96 height 15
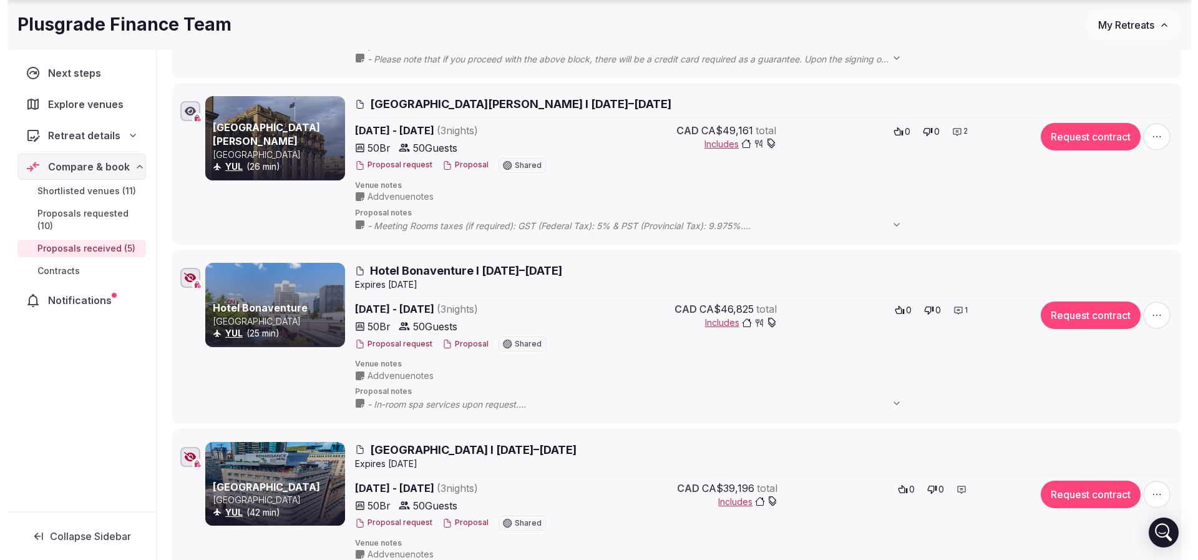
scroll to position [562, 0]
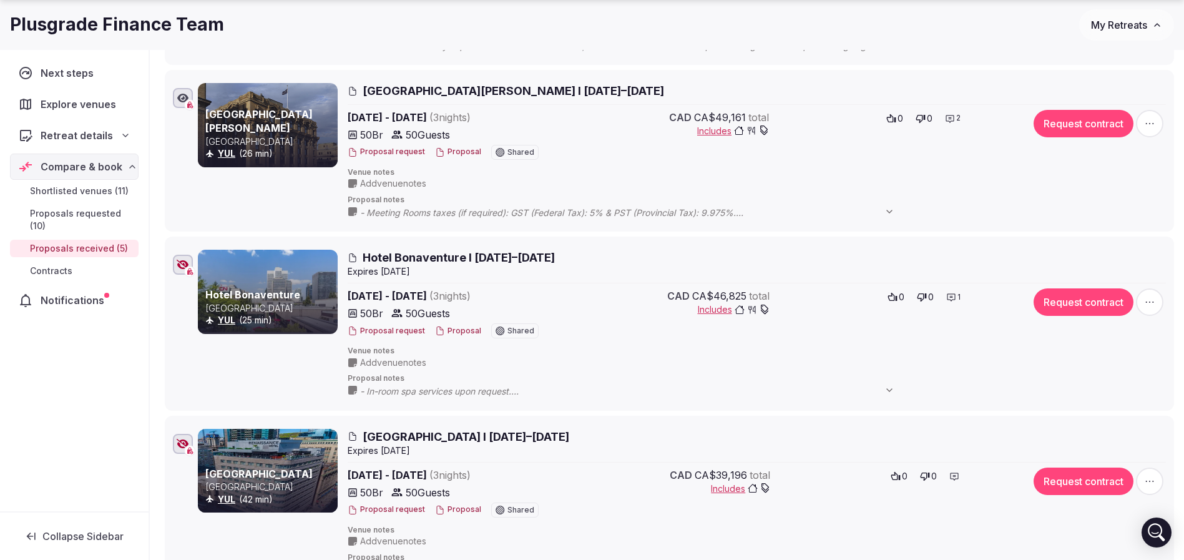
click at [451, 511] on button "Proposal" at bounding box center [458, 509] width 46 height 11
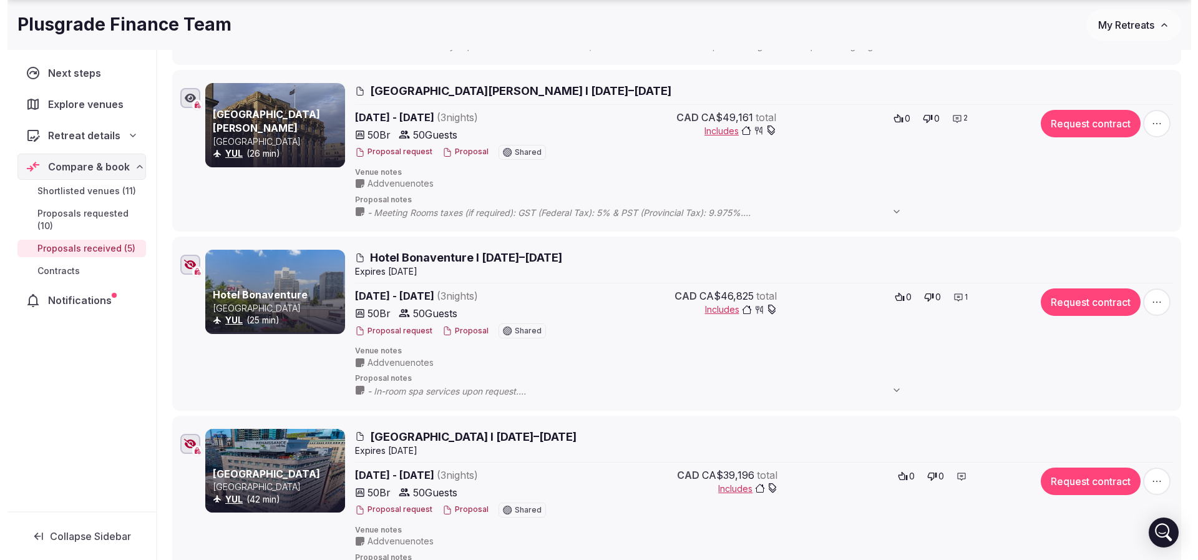
scroll to position [655, 0]
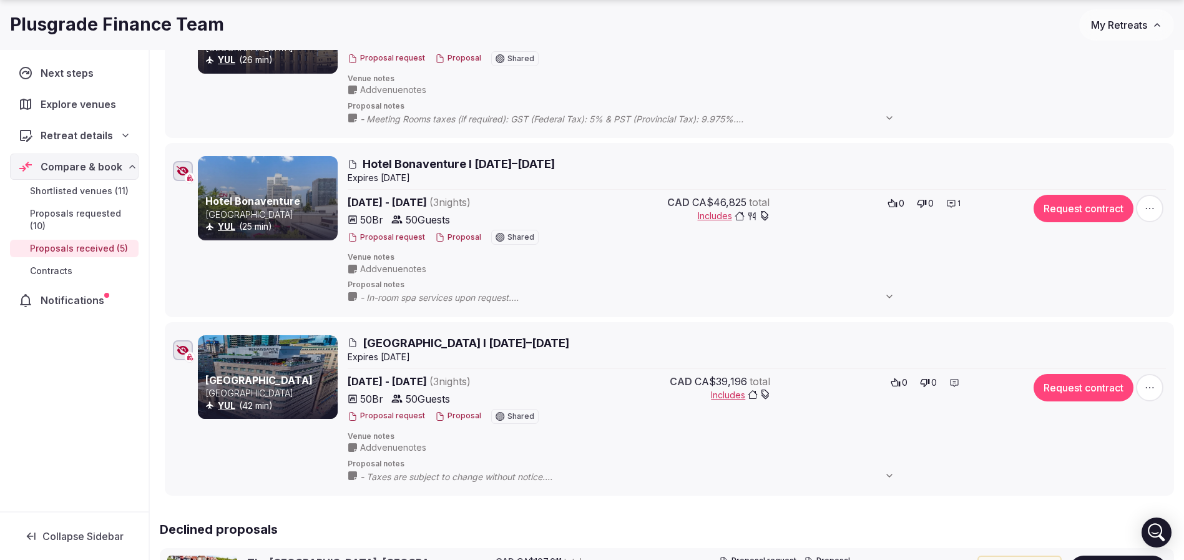
click at [459, 413] on button "Proposal" at bounding box center [458, 416] width 46 height 11
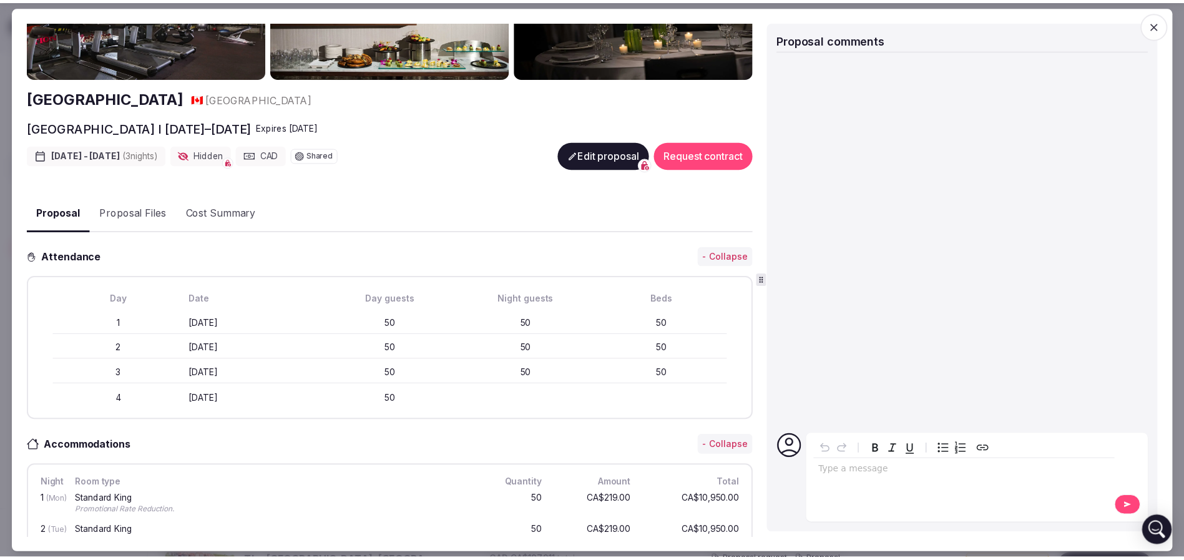
scroll to position [0, 0]
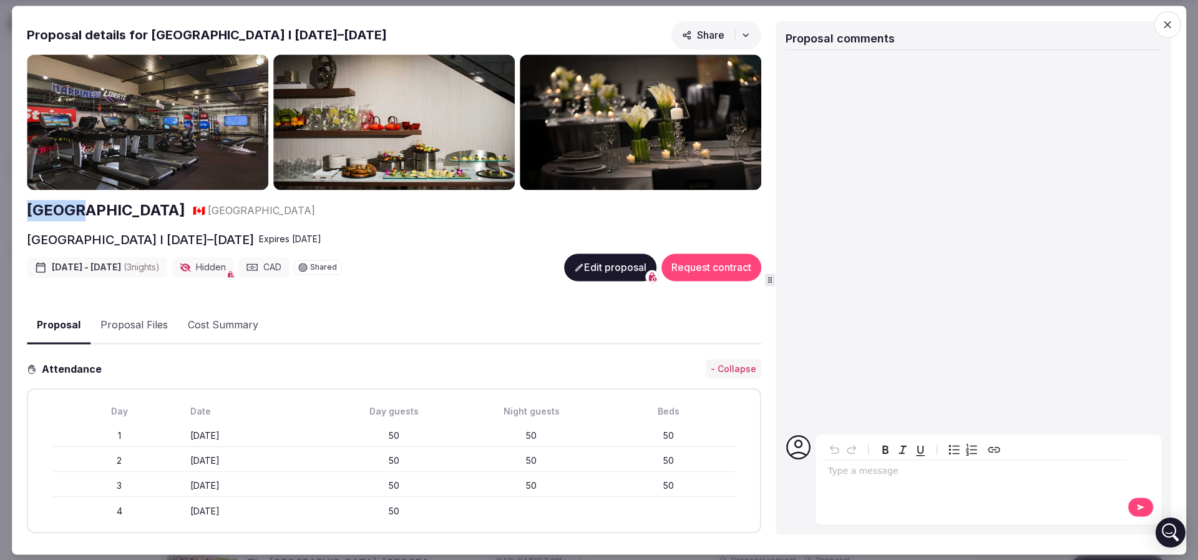
drag, startPoint x: 22, startPoint y: 203, endPoint x: 77, endPoint y: 214, distance: 56.1
click at [77, 214] on div "Proposal Proposal Proposal details for Renaissance Montreal Downtown Hotel I 16…" at bounding box center [599, 280] width 1175 height 549
drag, startPoint x: 26, startPoint y: 236, endPoint x: 225, endPoint y: 241, distance: 199.2
click at [225, 241] on div "Proposal Proposal Proposal details for Renaissance Montreal Downtown Hotel I 16…" at bounding box center [599, 280] width 1175 height 549
copy h2 "Renaissance Montreal Downtown"
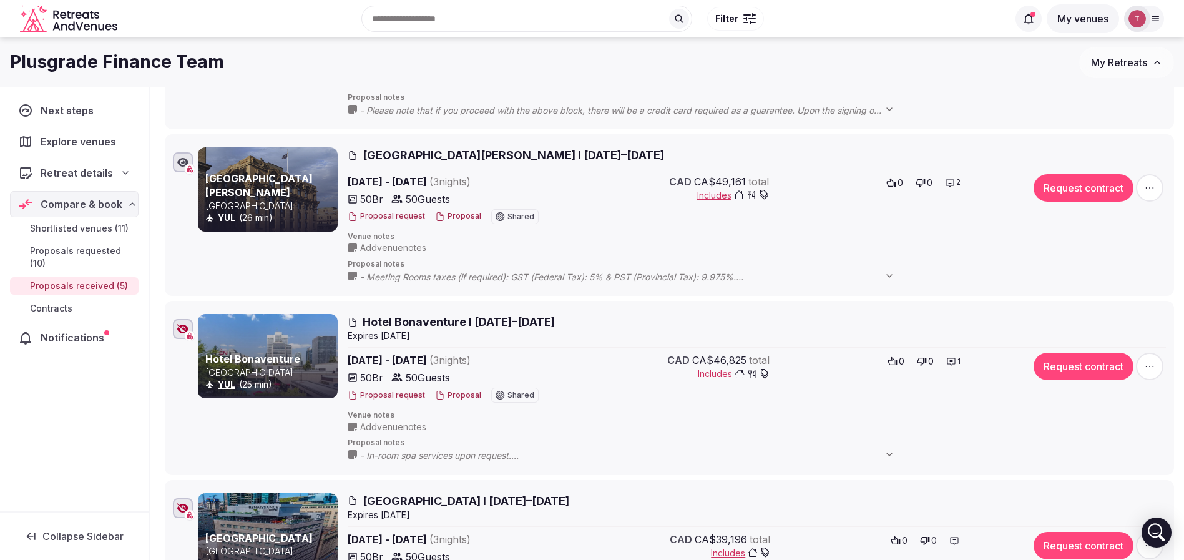
scroll to position [468, 0]
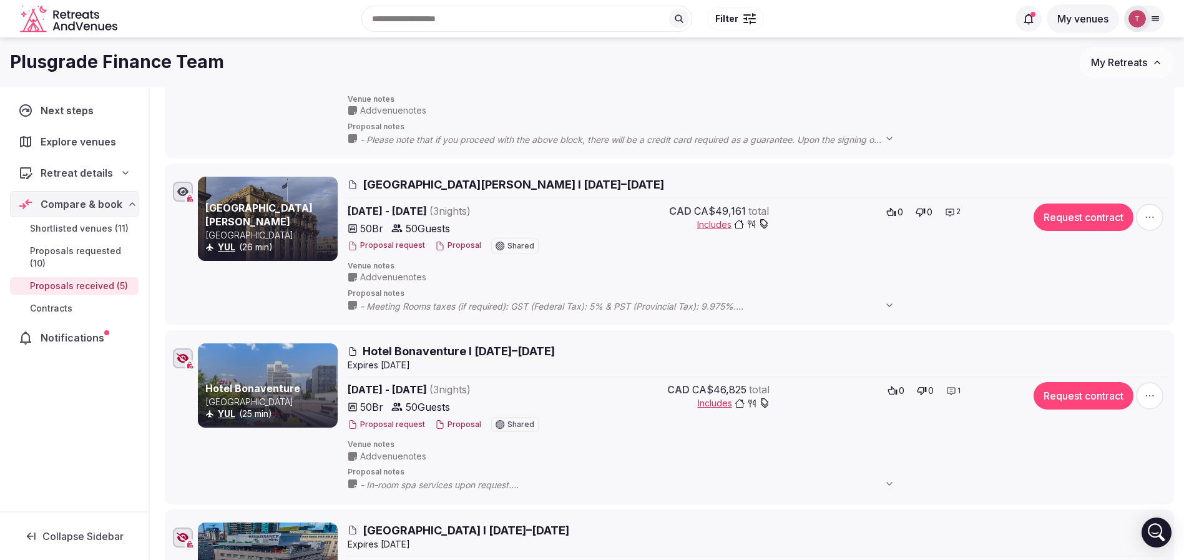
click at [444, 349] on span "Hotel Bonaventure I 16–19th Feb, 2026" at bounding box center [459, 351] width 192 height 16
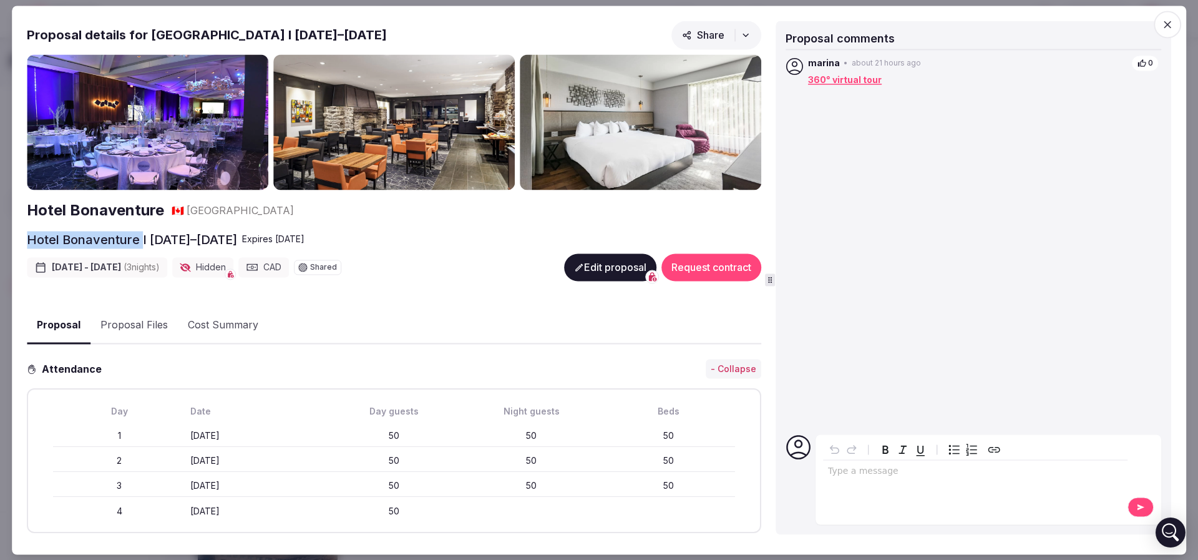
drag, startPoint x: 15, startPoint y: 230, endPoint x: 140, endPoint y: 238, distance: 125.1
click at [140, 238] on div "Proposal Proposal Proposal details for Hotel Bonaventure I 16–19th Feb, 2026 Sh…" at bounding box center [599, 280] width 1175 height 549
copy h2 "Hotel Bonaventure"
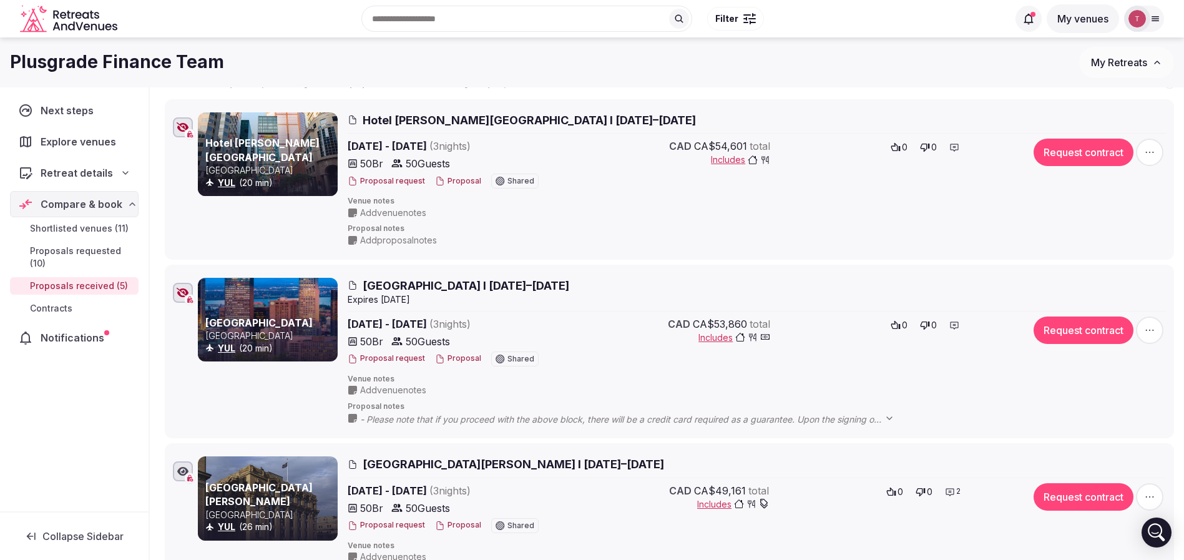
scroll to position [187, 0]
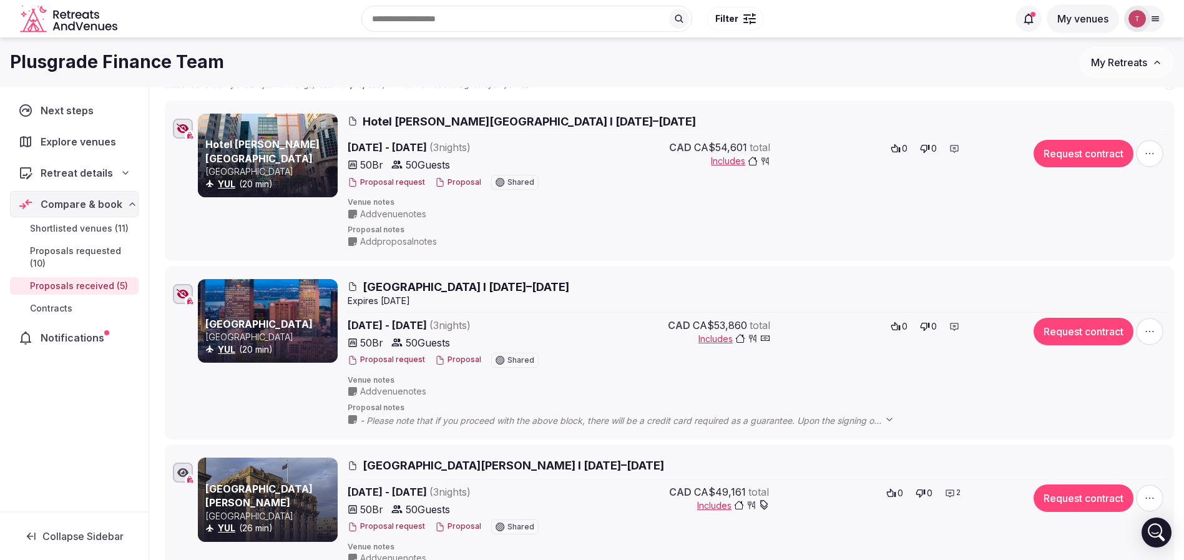
click at [440, 286] on span "Le Centre Sheraton Montreal I 16–19th Feb, 2026" at bounding box center [466, 287] width 207 height 16
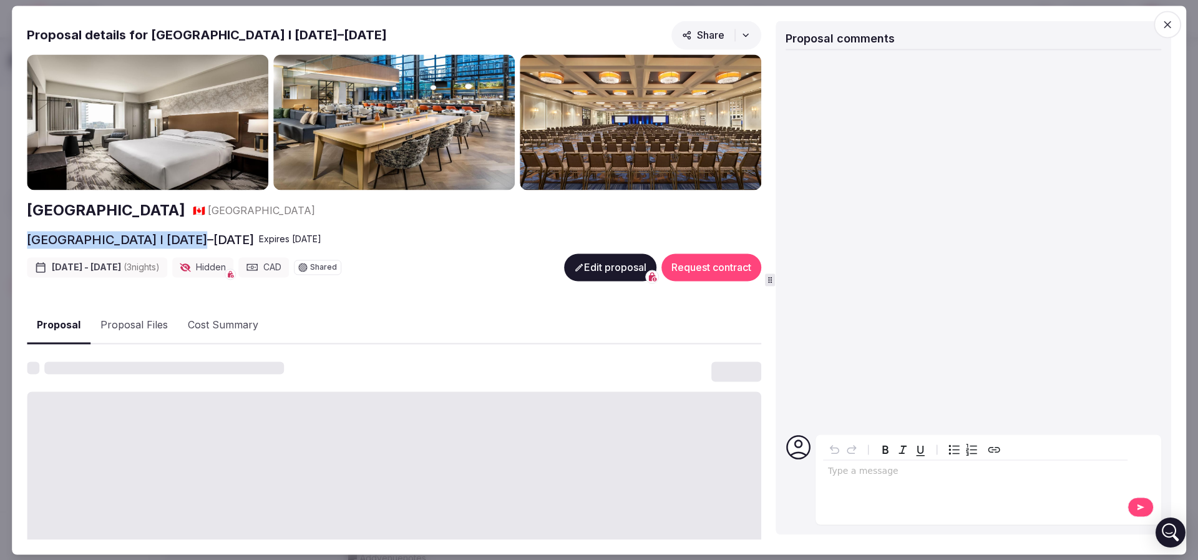
drag, startPoint x: 12, startPoint y: 238, endPoint x: 200, endPoint y: 242, distance: 187.3
click at [200, 242] on div "Proposal Proposal Proposal details for Le Centre Sheraton Montreal I 16–19th Fe…" at bounding box center [599, 280] width 1175 height 549
copy h2 "Le Centre Sheraton Montreal"
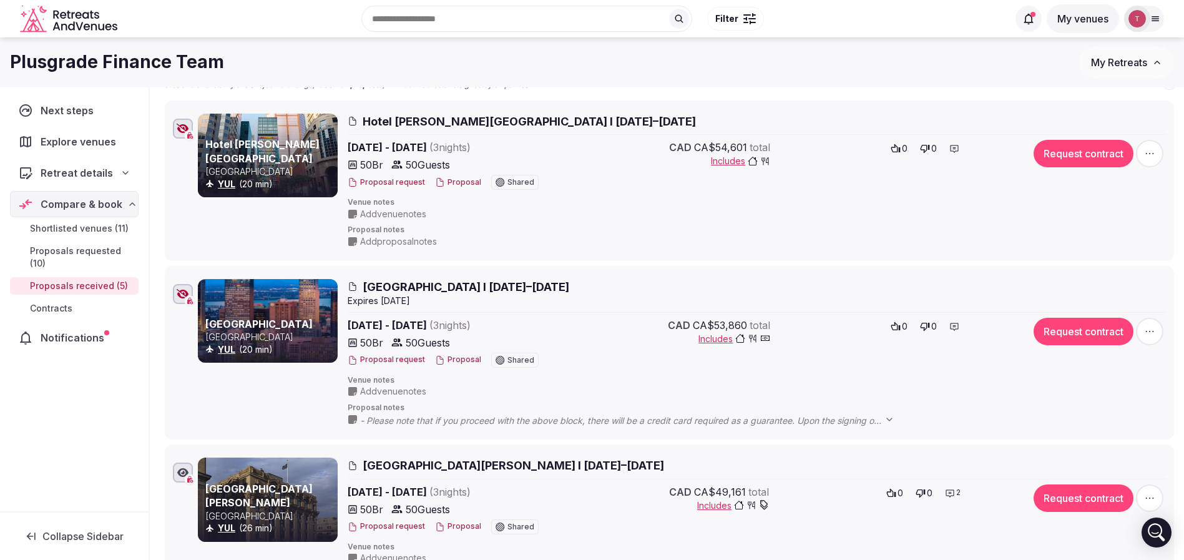
scroll to position [94, 0]
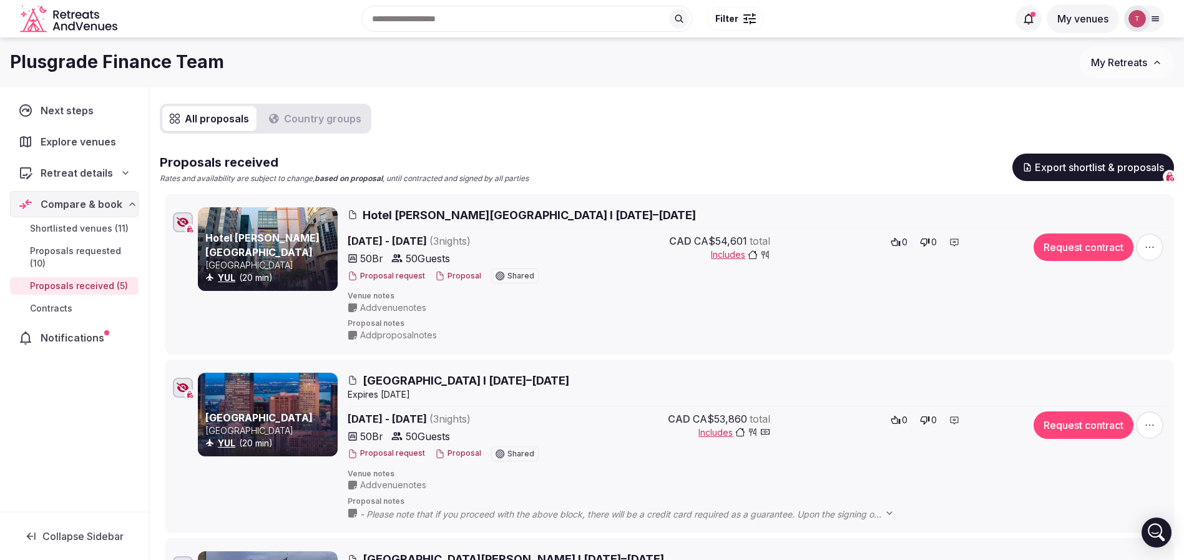
click at [399, 216] on span "Hotel Le Germain Montreal I 16–19th Feb, 2026" at bounding box center [529, 215] width 333 height 16
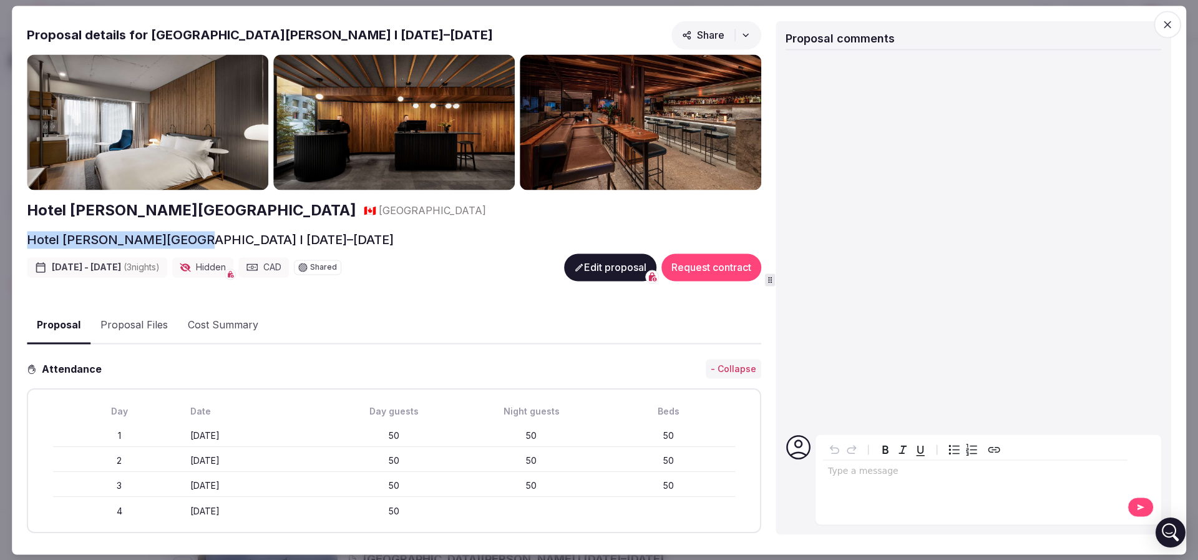
drag, startPoint x: 52, startPoint y: 232, endPoint x: 187, endPoint y: 232, distance: 134.2
click at [187, 232] on div "Proposal Proposal Proposal details for Hotel Le Germain Montreal I 16–19th Feb,…" at bounding box center [599, 280] width 1175 height 549
copy h2 "Hotel Le Germain Montreal"
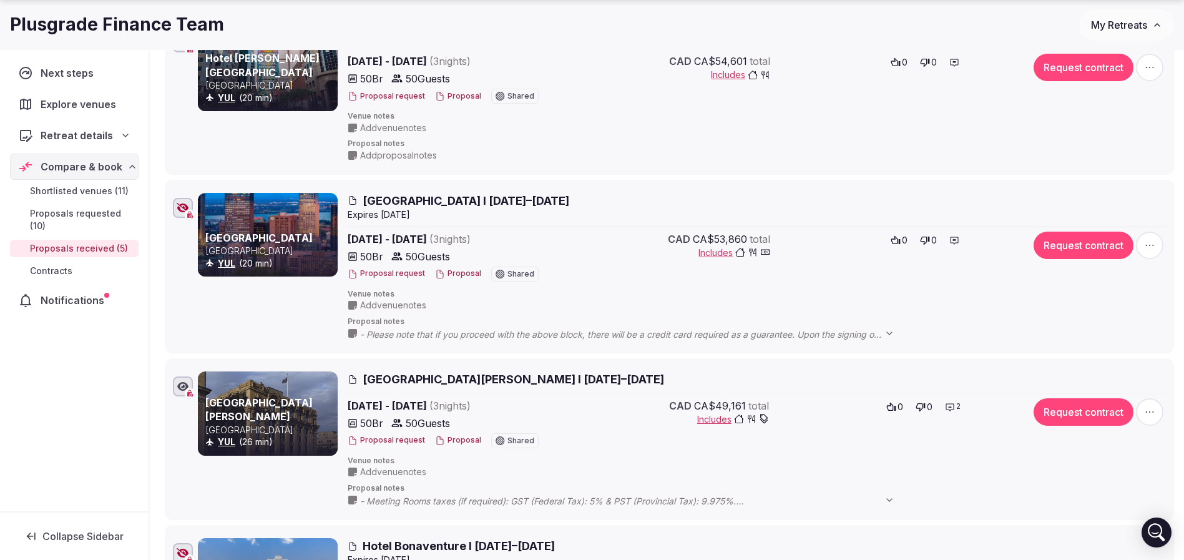
scroll to position [0, 0]
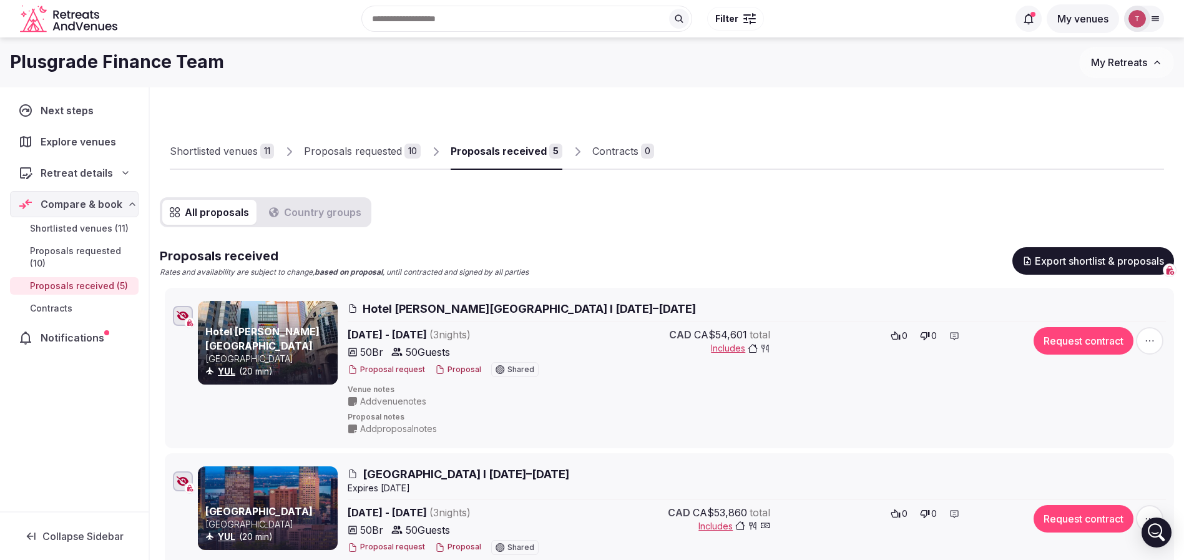
click at [363, 150] on div "Proposals requested" at bounding box center [353, 151] width 98 height 15
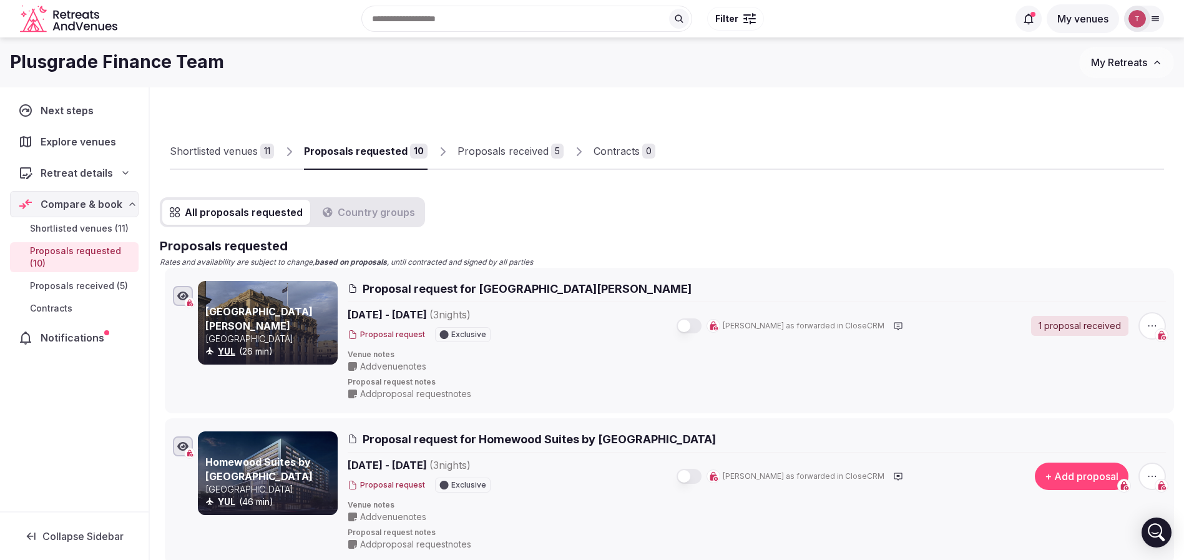
click at [522, 150] on div "Proposals received" at bounding box center [503, 151] width 91 height 15
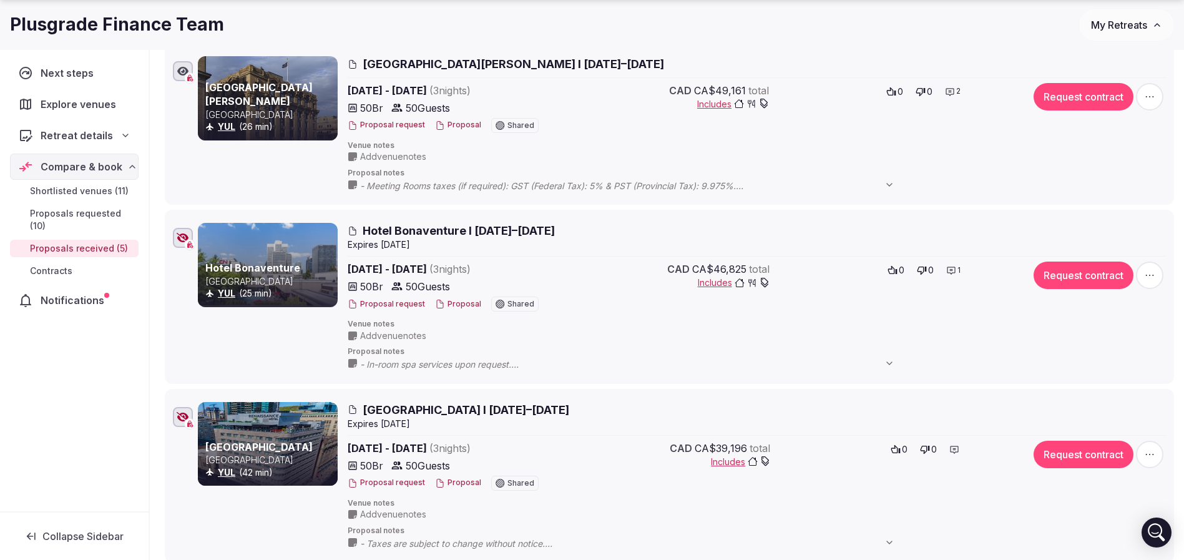
scroll to position [655, 0]
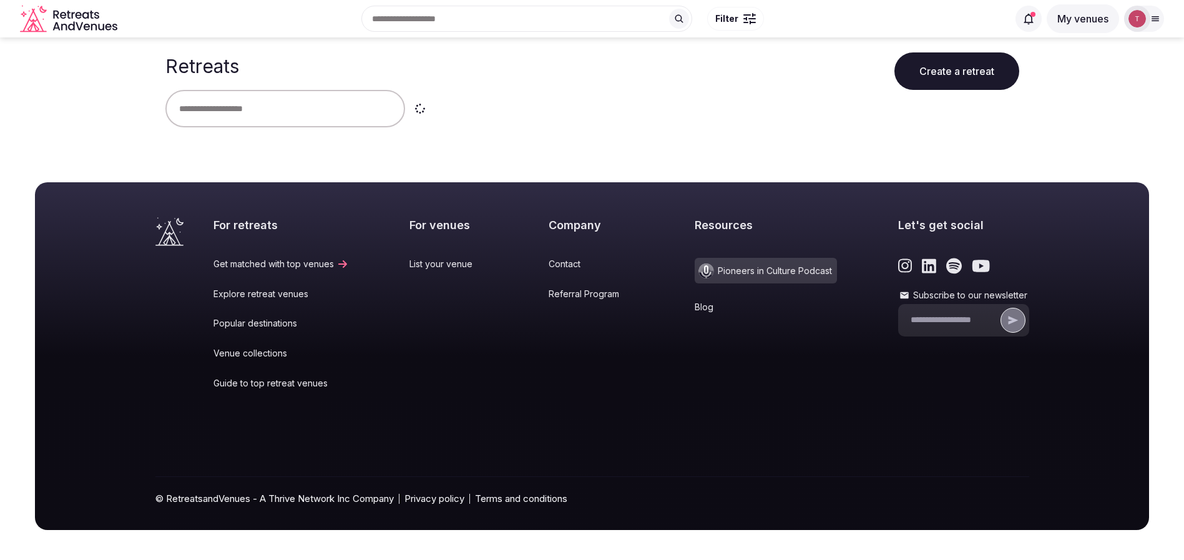
click at [241, 105] on input "text" at bounding box center [285, 108] width 240 height 37
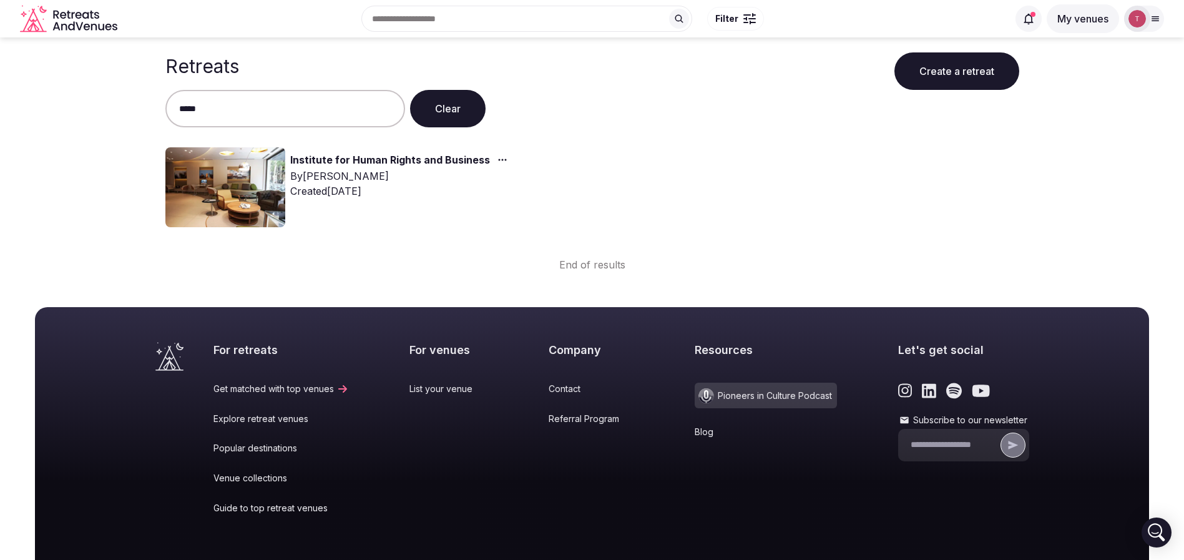
type input "*****"
click at [245, 202] on img at bounding box center [225, 187] width 120 height 80
click at [245, 201] on img at bounding box center [225, 187] width 120 height 80
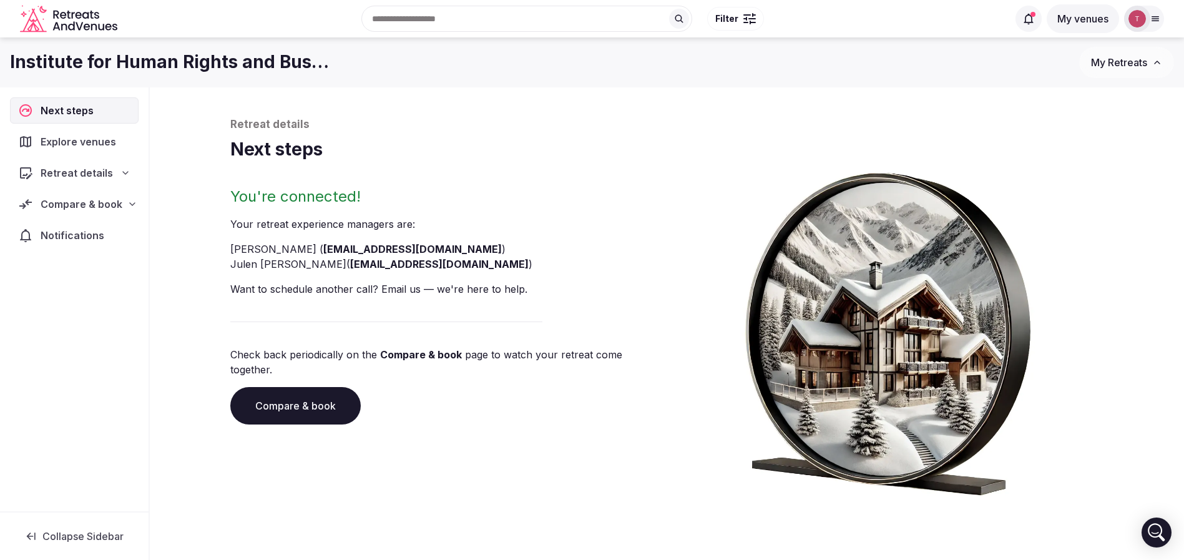
click at [391, 166] on div "Retreat details Next steps" at bounding box center [667, 144] width 874 height 54
click at [321, 388] on link "Compare & book" at bounding box center [295, 405] width 130 height 37
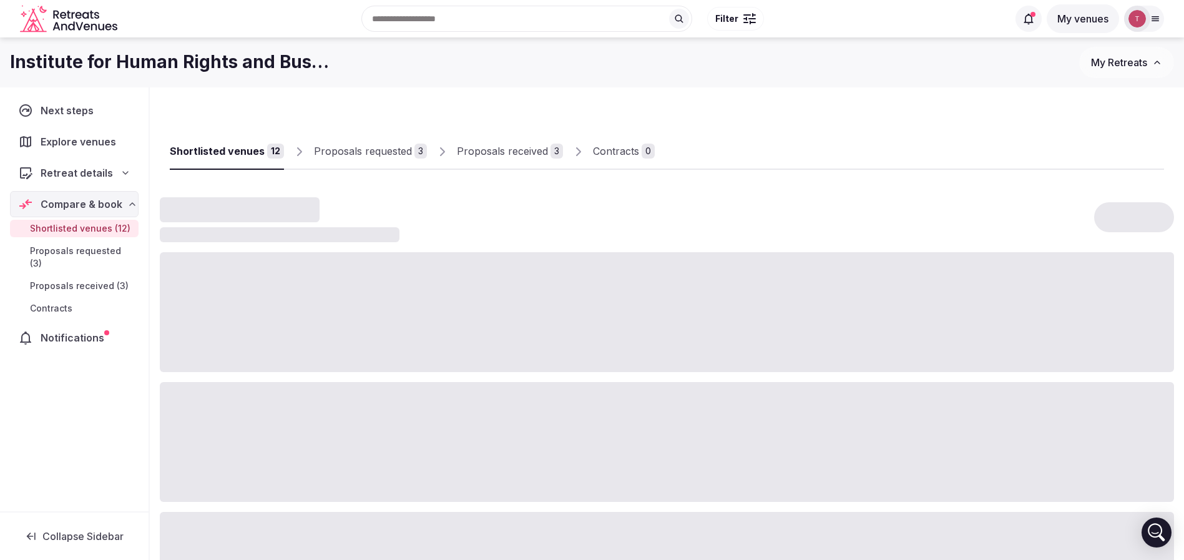
click at [521, 150] on div "Proposals received" at bounding box center [502, 151] width 91 height 15
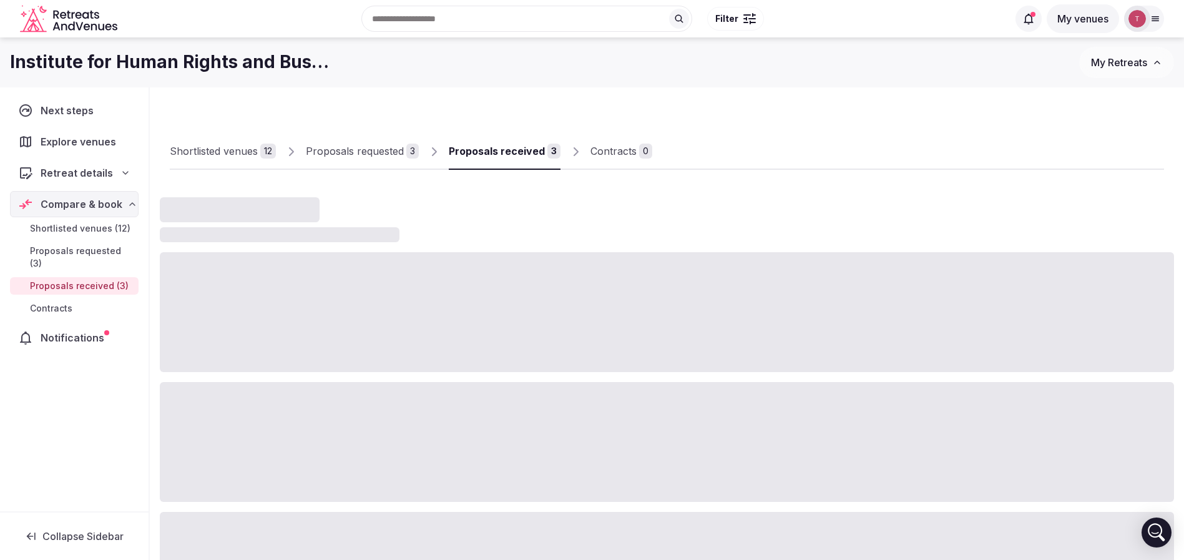
click at [521, 150] on div "Proposals received" at bounding box center [497, 151] width 96 height 15
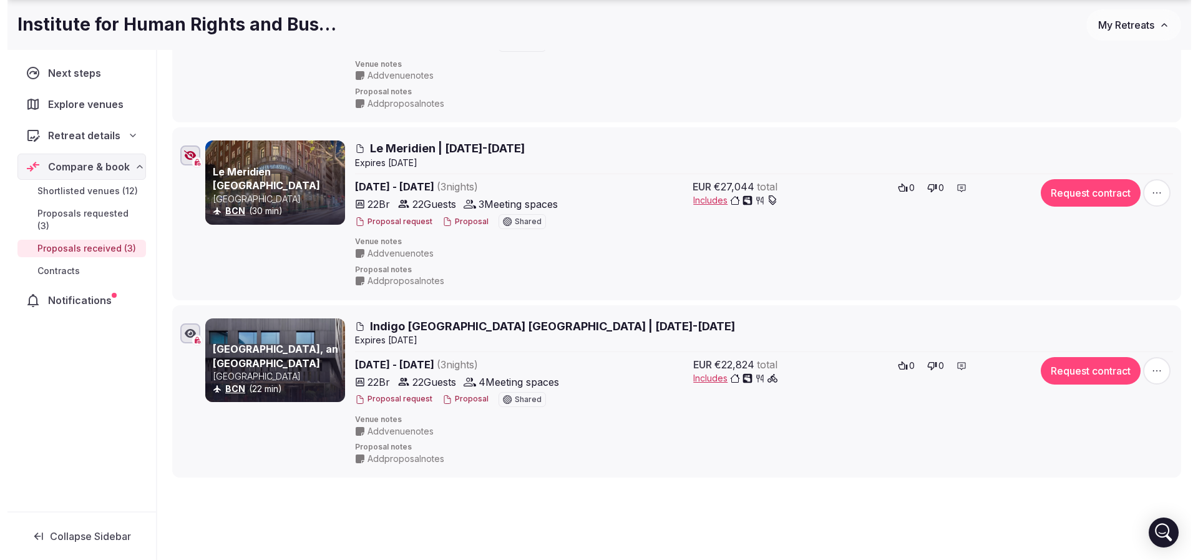
scroll to position [374, 0]
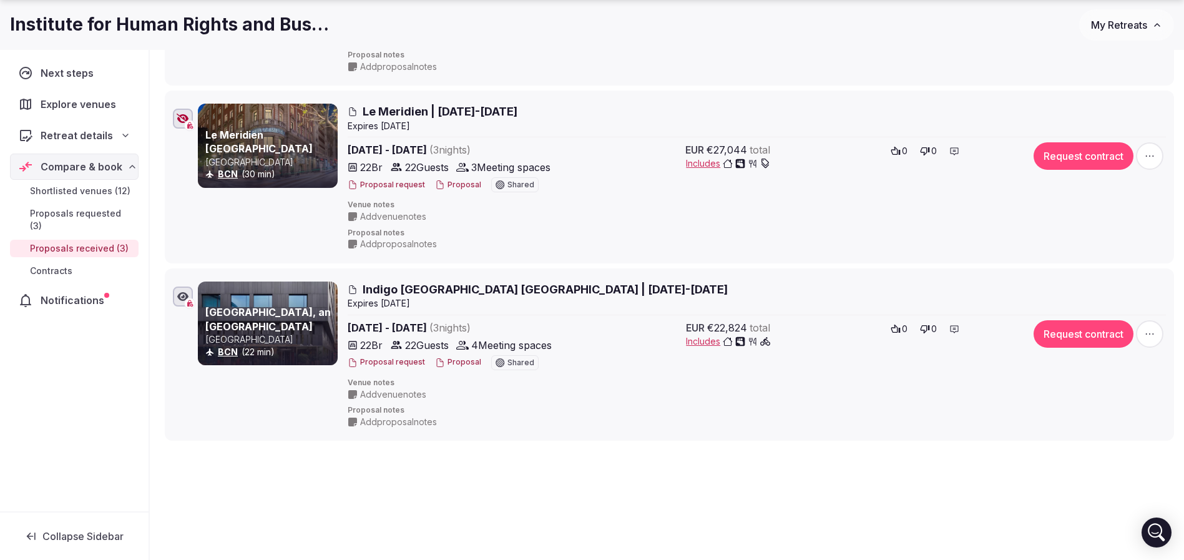
click at [459, 363] on button "Proposal" at bounding box center [458, 362] width 46 height 11
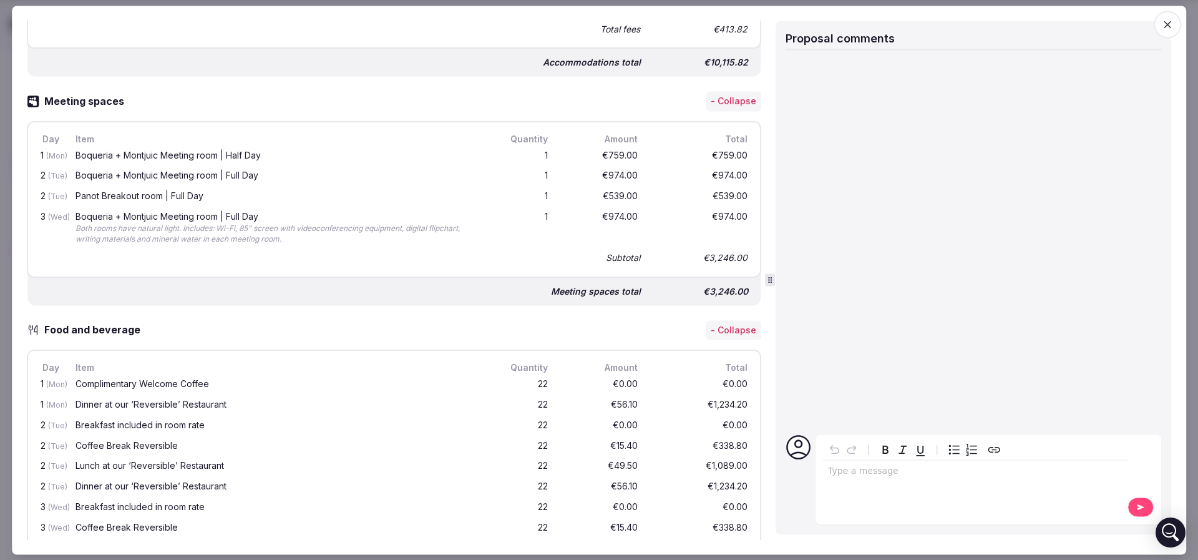
scroll to position [187, 0]
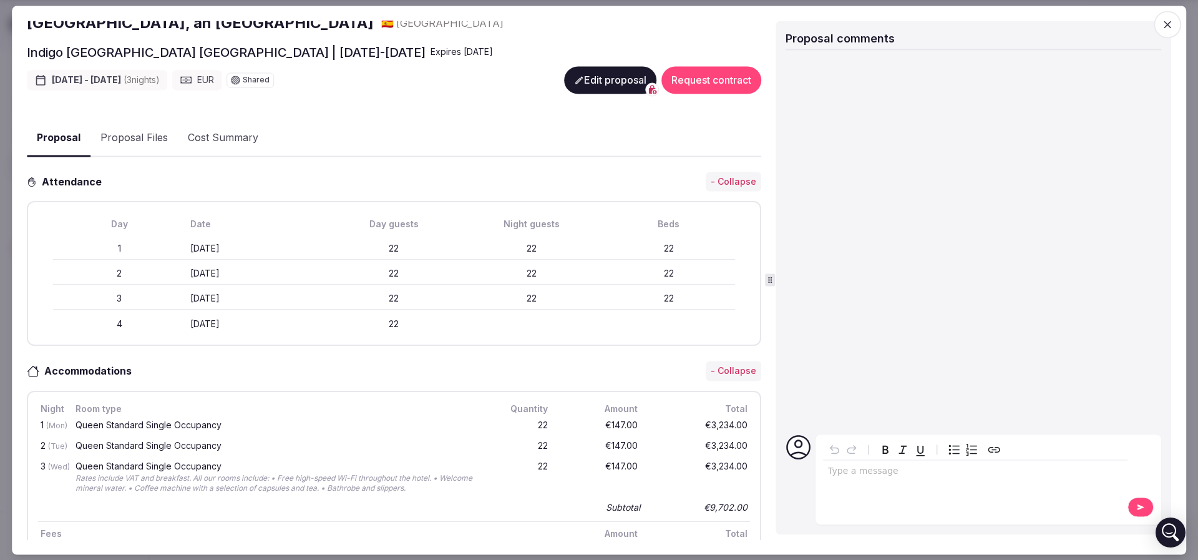
click at [137, 141] on button "Proposal Files" at bounding box center [134, 138] width 87 height 36
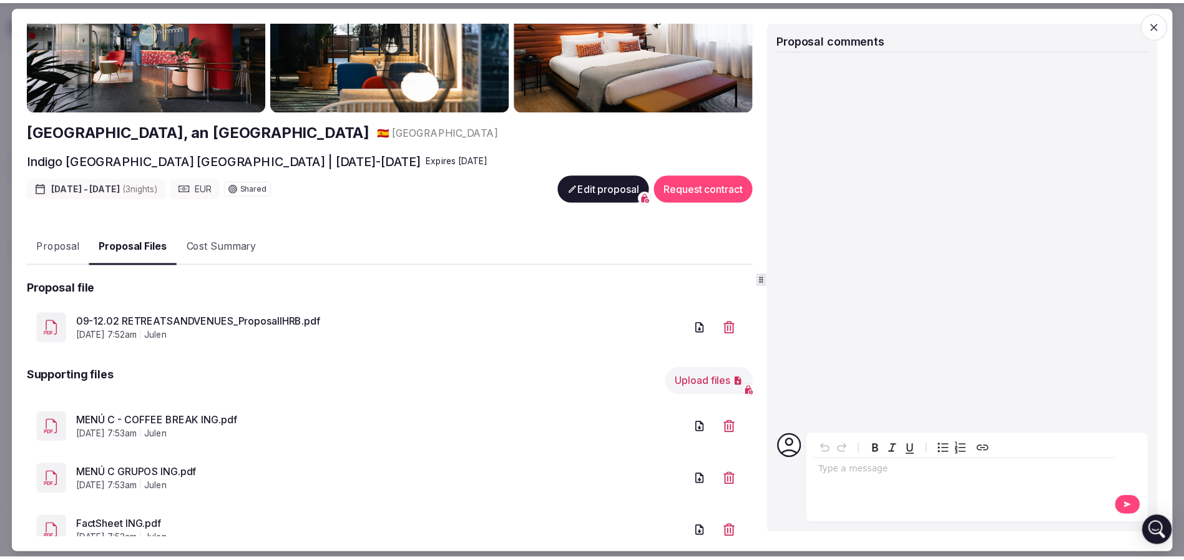
scroll to position [0, 0]
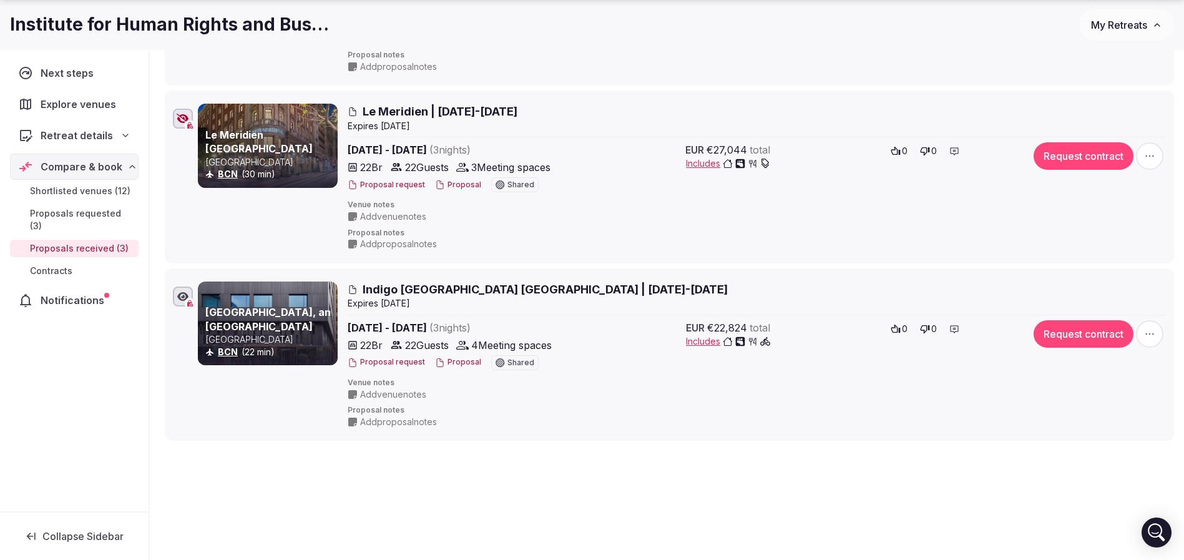
click at [452, 364] on button "Proposal" at bounding box center [458, 362] width 46 height 11
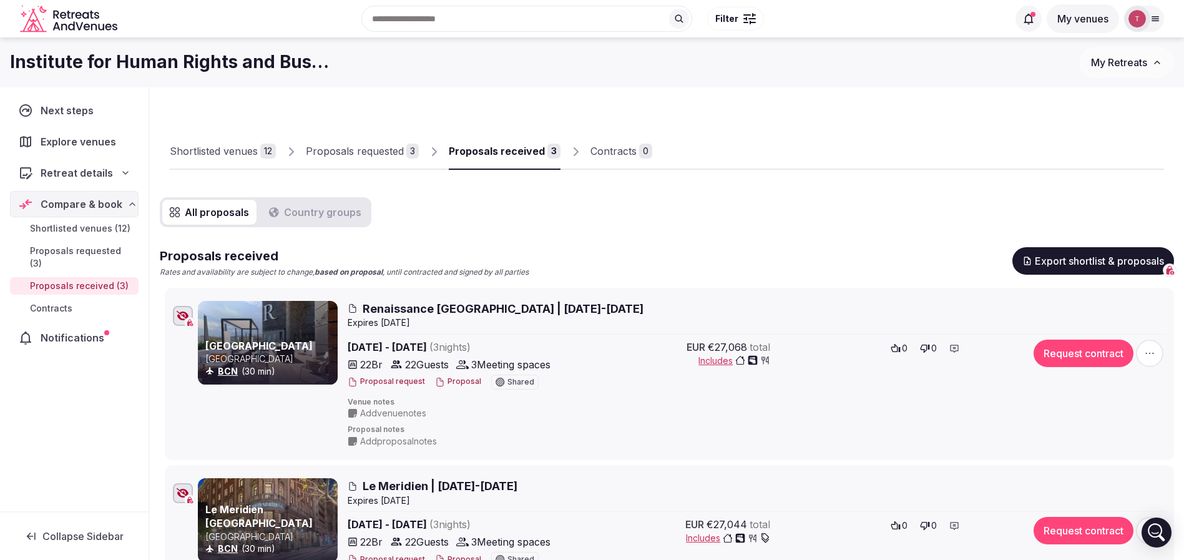
click at [220, 146] on div "Shortlisted venues" at bounding box center [214, 151] width 88 height 15
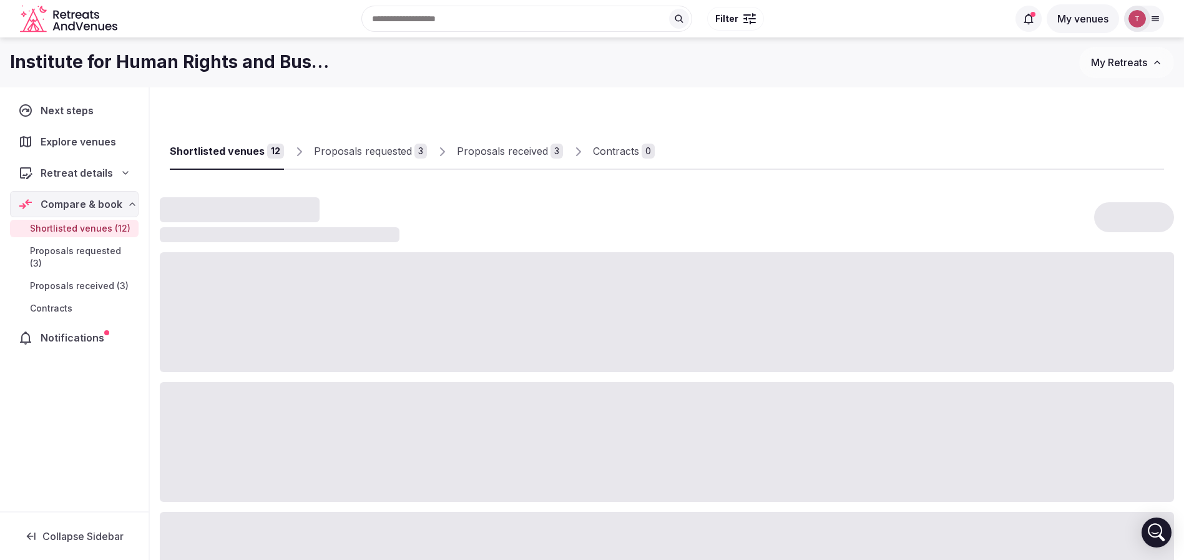
click at [221, 146] on div "Shortlisted venues" at bounding box center [217, 151] width 95 height 15
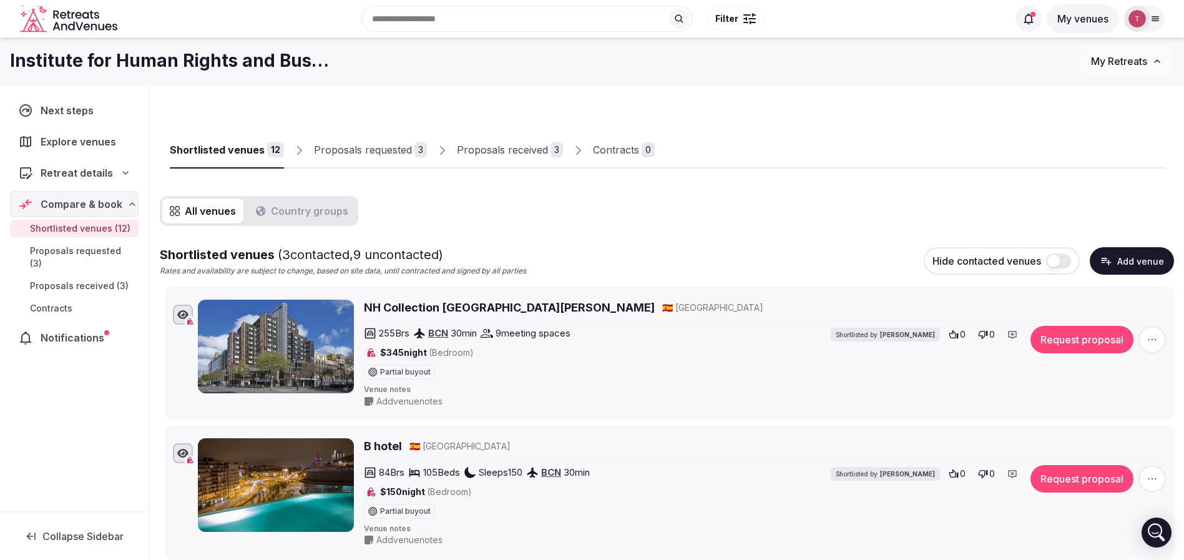
scroll to position [94, 0]
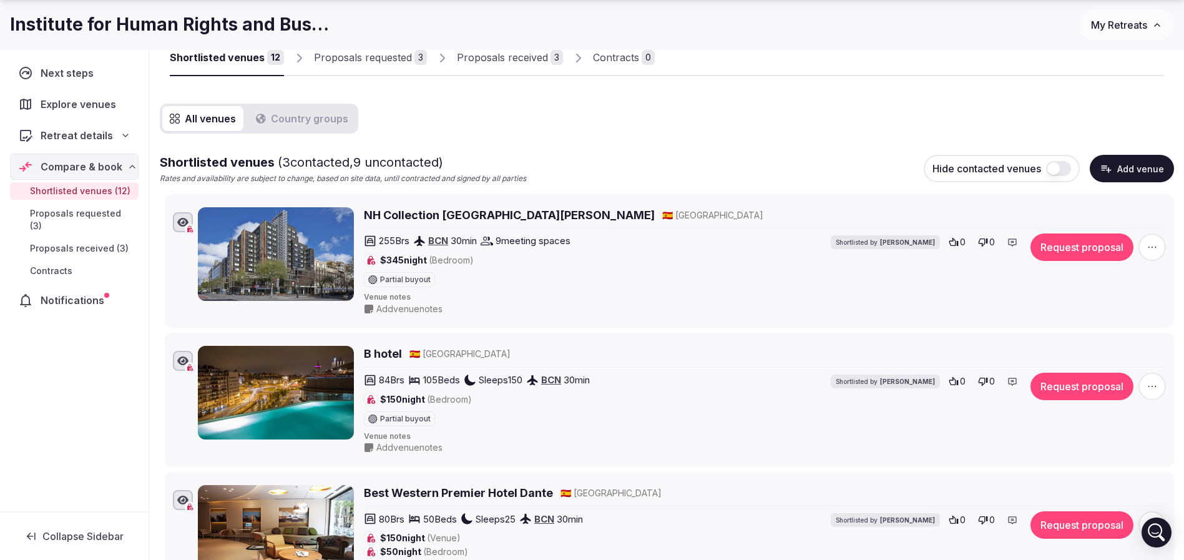
click at [361, 59] on div "Proposals requested" at bounding box center [363, 57] width 98 height 15
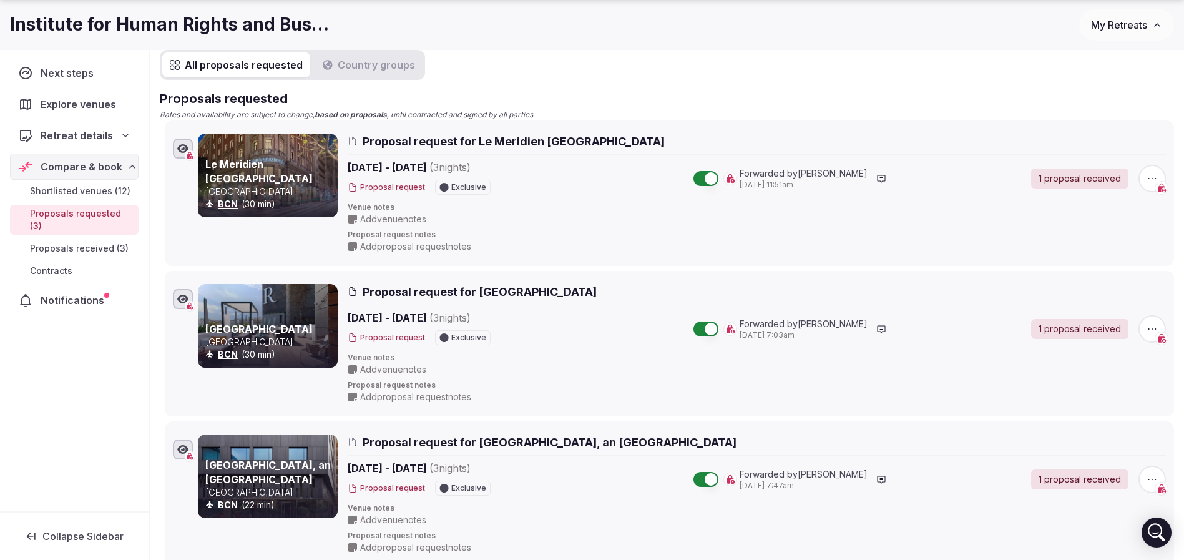
scroll to position [187, 0]
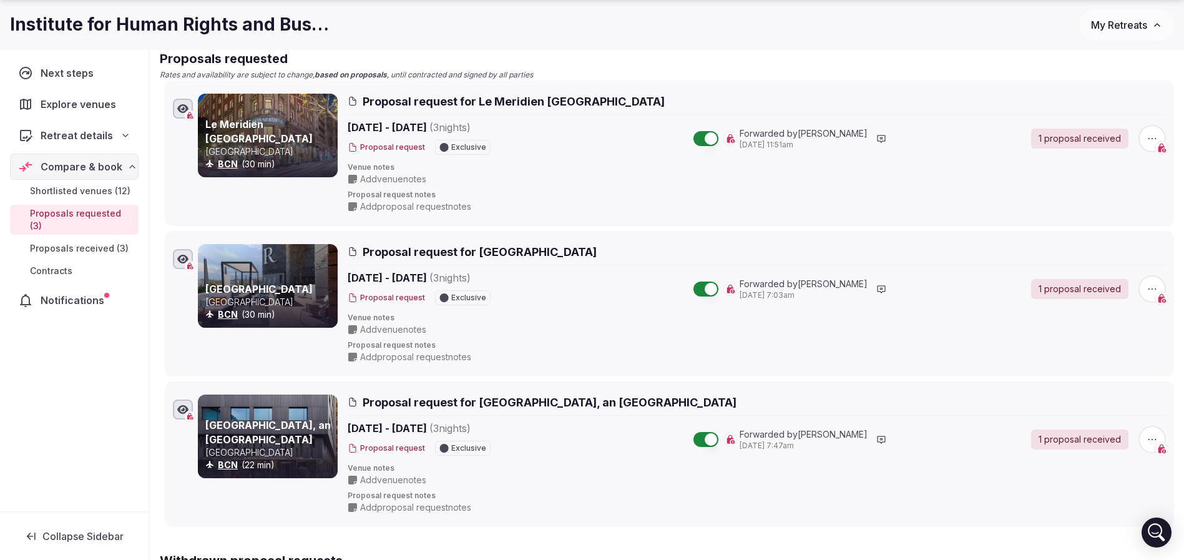
click at [396, 400] on span "Proposal request for Hotel Indigo Barcelona Plaza Espana, an IHG Hotel" at bounding box center [550, 402] width 374 height 16
click at [271, 435] on link "Hotel Indigo Barcelona Plaza Espana, an IHG Hotel" at bounding box center [267, 432] width 125 height 26
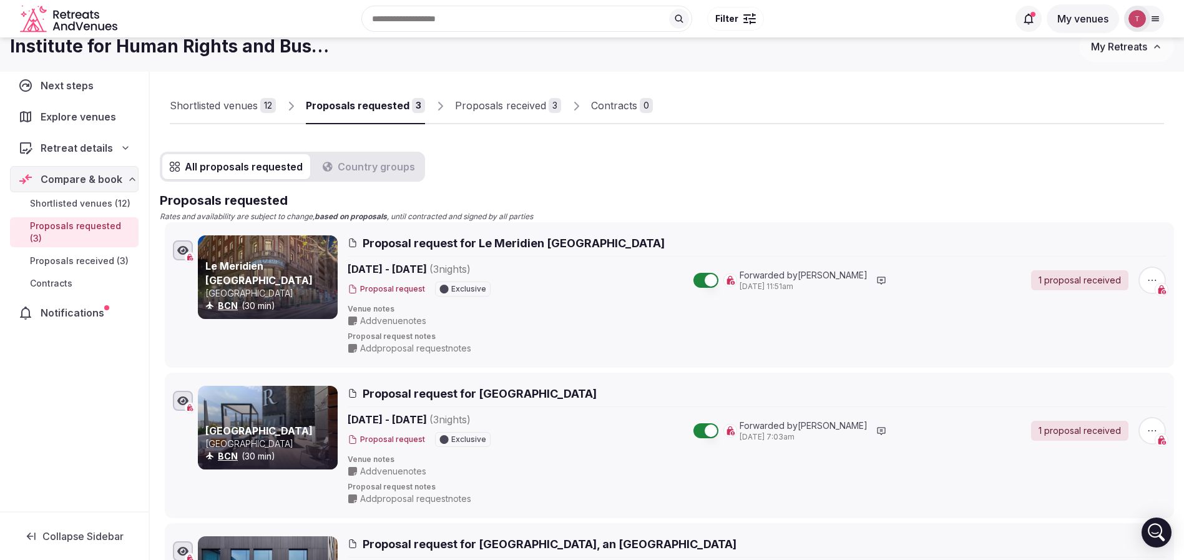
scroll to position [0, 0]
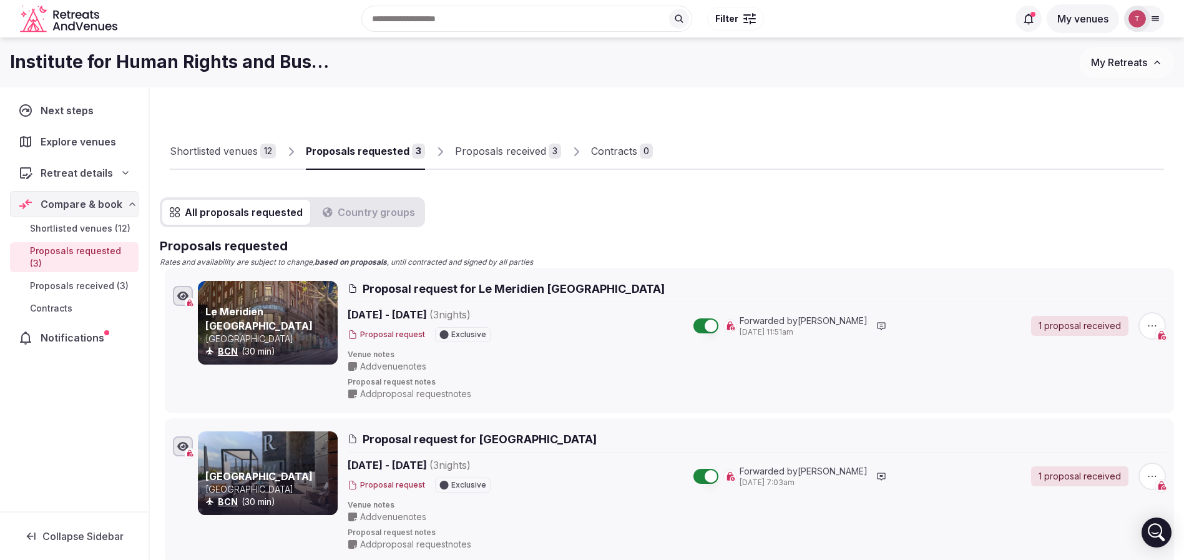
click at [259, 154] on div "Shortlisted venues 12" at bounding box center [223, 151] width 106 height 15
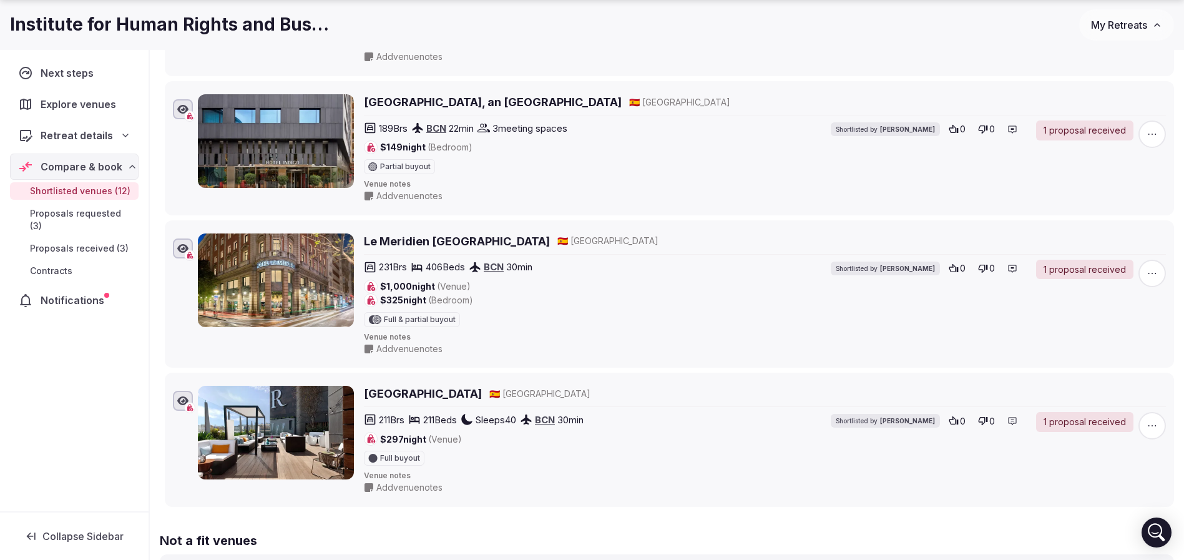
scroll to position [1797, 0]
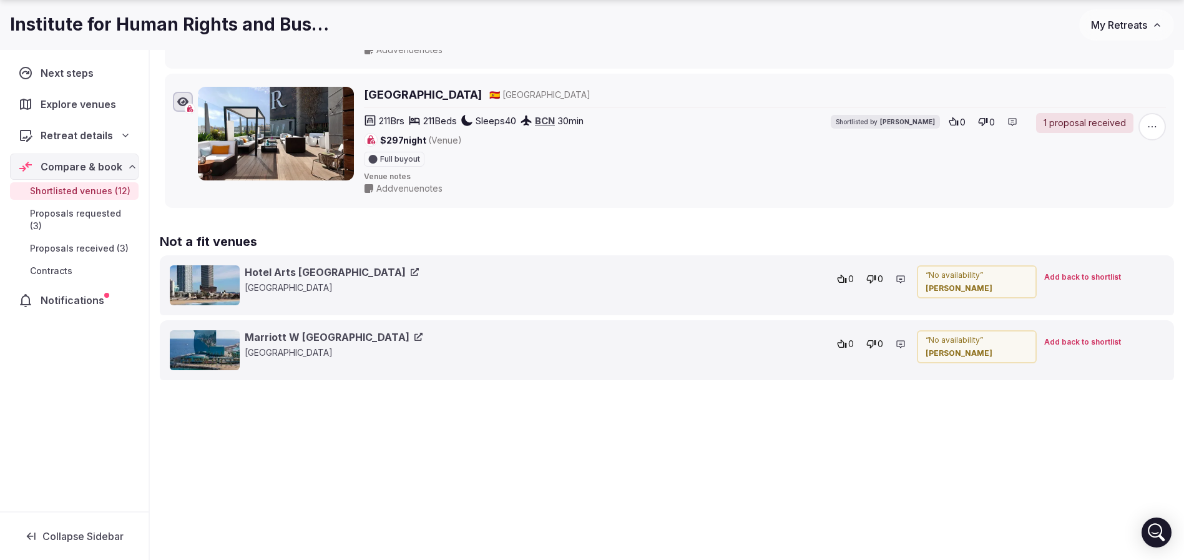
click at [306, 275] on link "Hotel Arts Barcelona" at bounding box center [332, 272] width 174 height 14
click at [285, 338] on link "Marriott W Barcelona" at bounding box center [334, 337] width 178 height 14
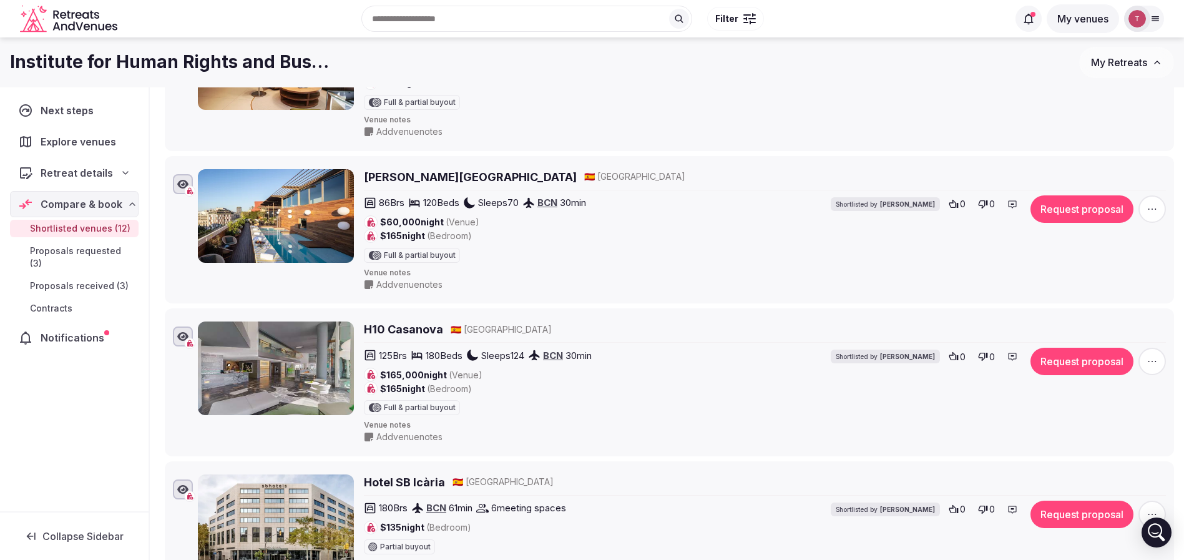
scroll to position [205, 0]
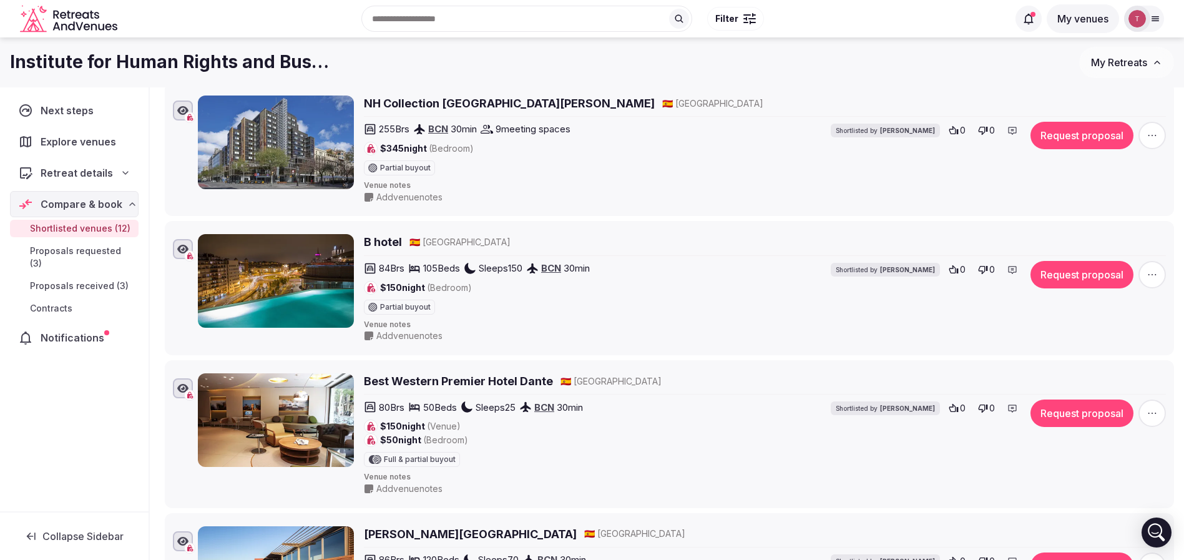
click at [444, 19] on input "text" at bounding box center [526, 19] width 331 height 26
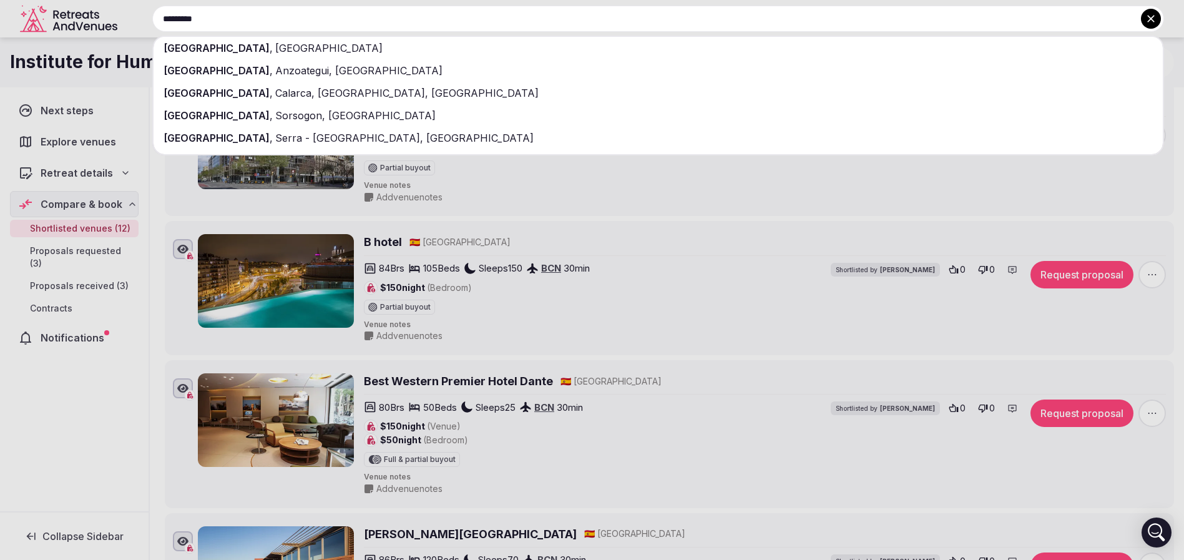
type input "*********"
click at [360, 44] on div "Barcelona , Spain" at bounding box center [658, 48] width 1009 height 22
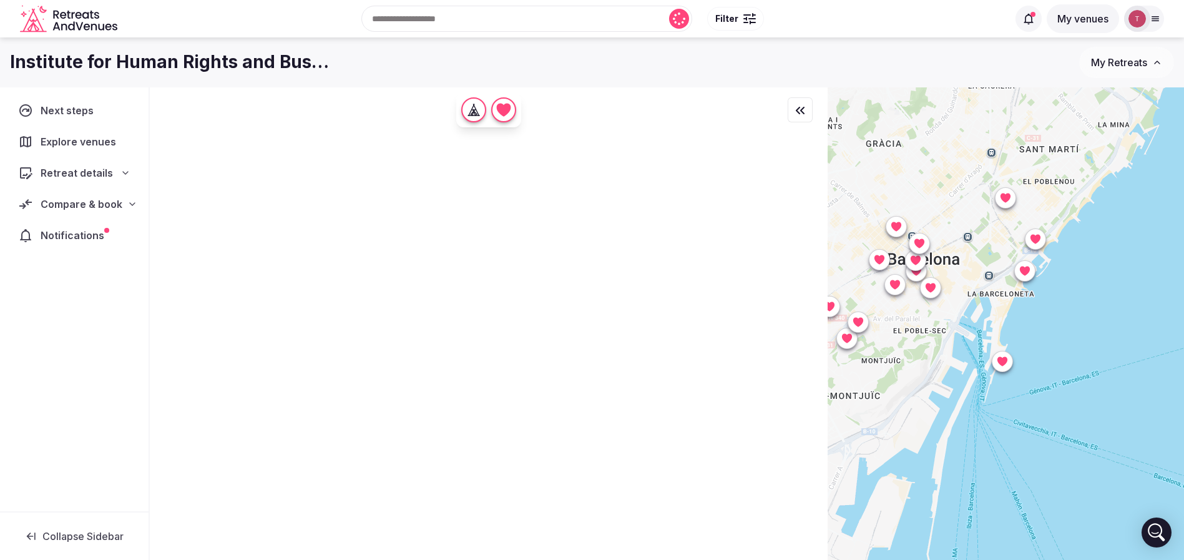
drag, startPoint x: 1065, startPoint y: 403, endPoint x: 1077, endPoint y: 287, distance: 116.1
click at [1077, 287] on div at bounding box center [1006, 344] width 356 height 515
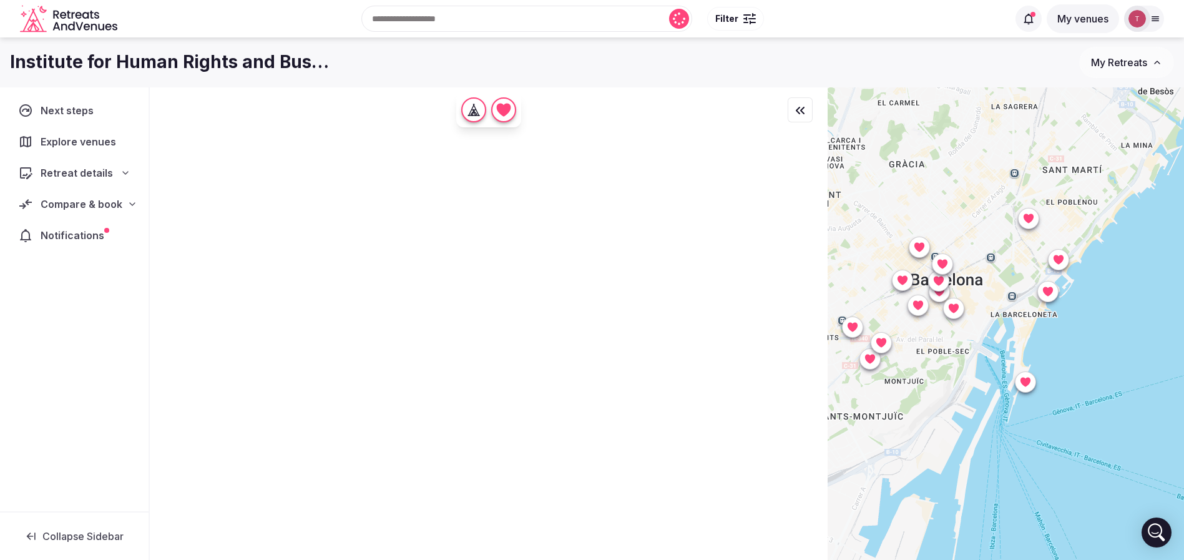
drag, startPoint x: 1085, startPoint y: 298, endPoint x: 1110, endPoint y: 320, distance: 33.6
click at [1110, 320] on div at bounding box center [1006, 344] width 356 height 515
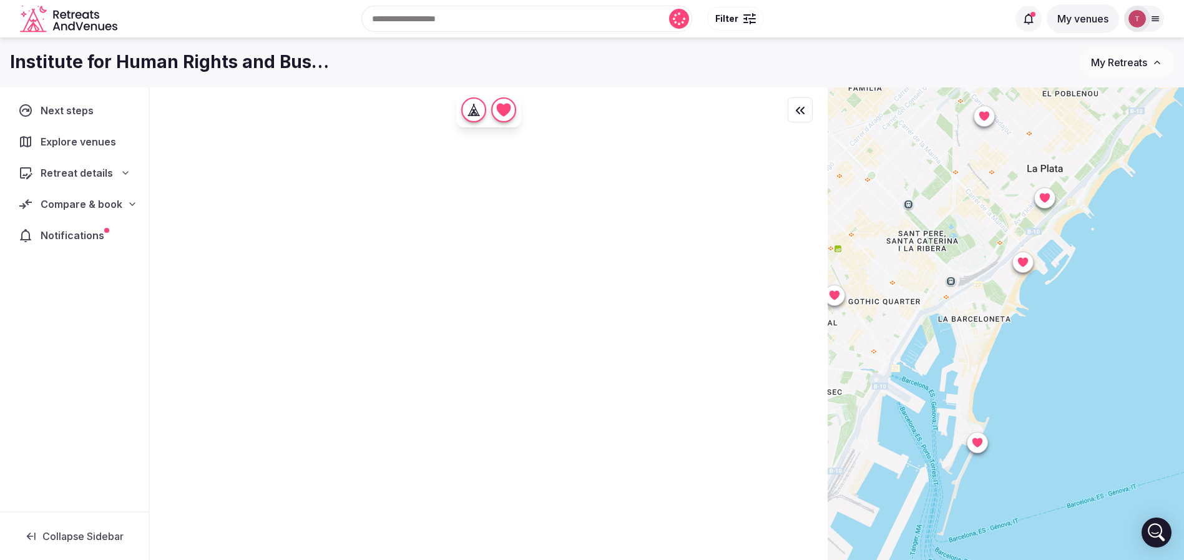
drag, startPoint x: 1052, startPoint y: 395, endPoint x: 1079, endPoint y: 393, distance: 26.3
click at [1079, 393] on div at bounding box center [1006, 344] width 356 height 515
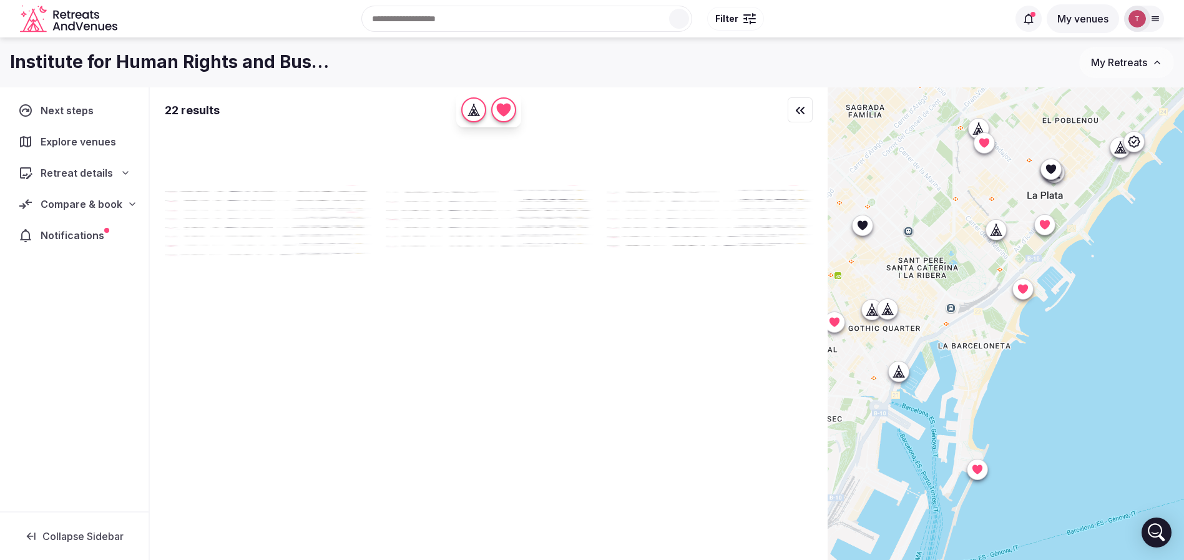
drag, startPoint x: 1122, startPoint y: 295, endPoint x: 1122, endPoint y: 323, distance: 28.7
click at [1122, 323] on div at bounding box center [1006, 344] width 356 height 515
click at [905, 373] on icon at bounding box center [899, 371] width 12 height 12
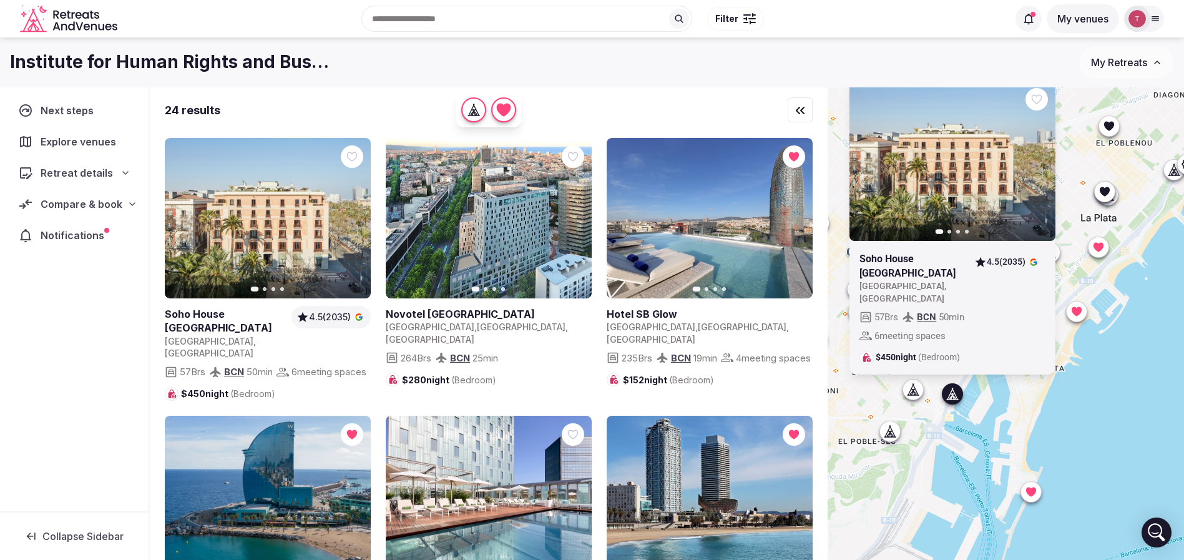
drag, startPoint x: 936, startPoint y: 419, endPoint x: 996, endPoint y: 438, distance: 63.4
click at [996, 438] on div "Previous slide Next slide Soho House Barcelona Spain , Barcelona 4.5 (2035) 57 …" at bounding box center [1006, 344] width 356 height 515
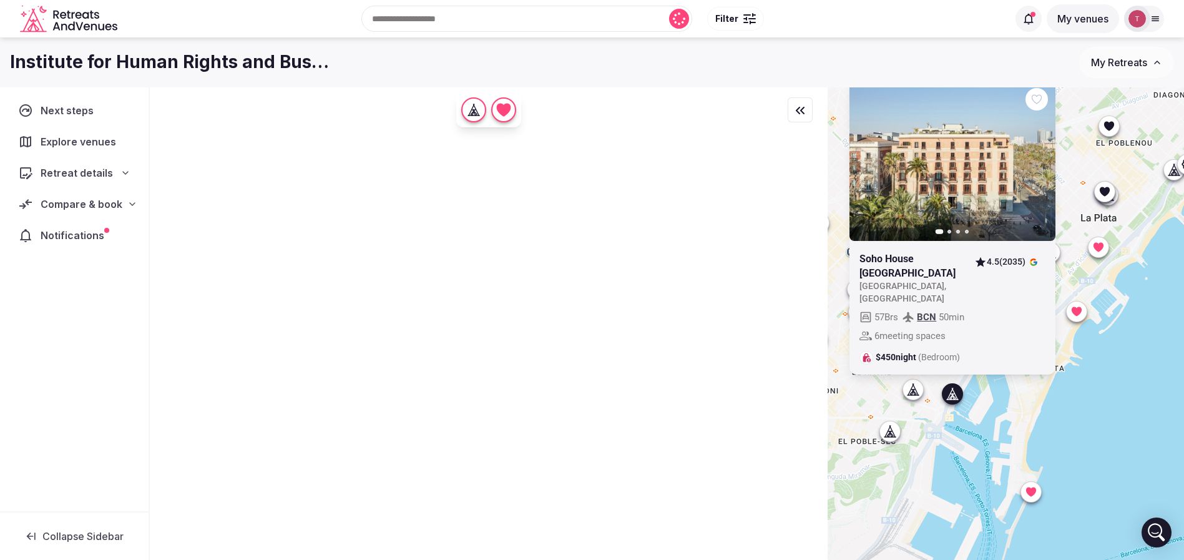
click at [0, 0] on icon at bounding box center [0, 0] width 0 height 0
click at [1105, 398] on div "Previous slide Next slide Soho House Barcelona Spain , Barcelona 4.5 (2035) 57 …" at bounding box center [1006, 344] width 356 height 515
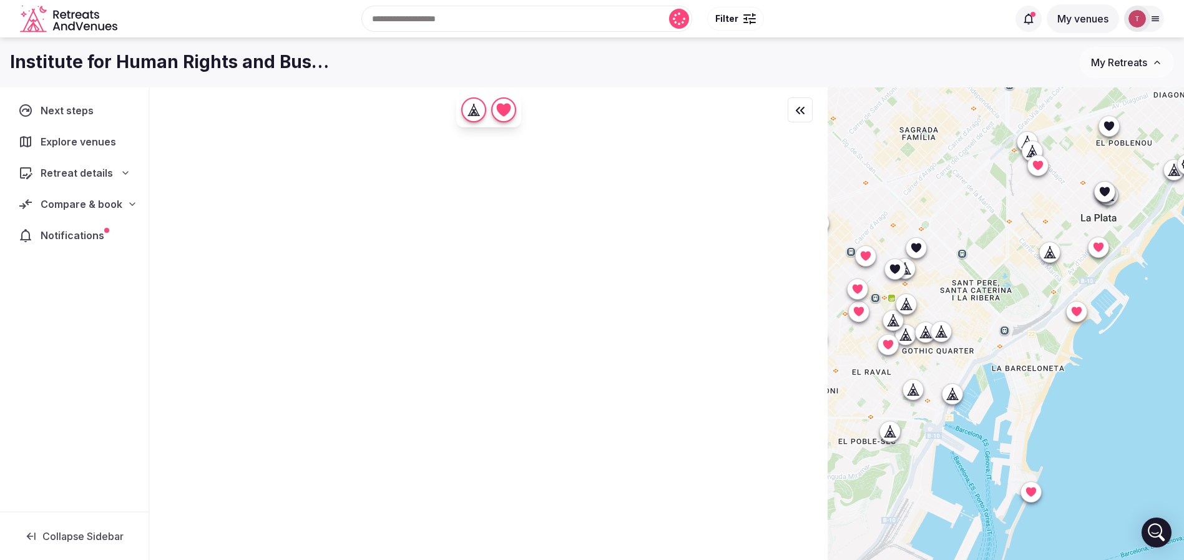
click at [919, 390] on icon at bounding box center [912, 389] width 12 height 12
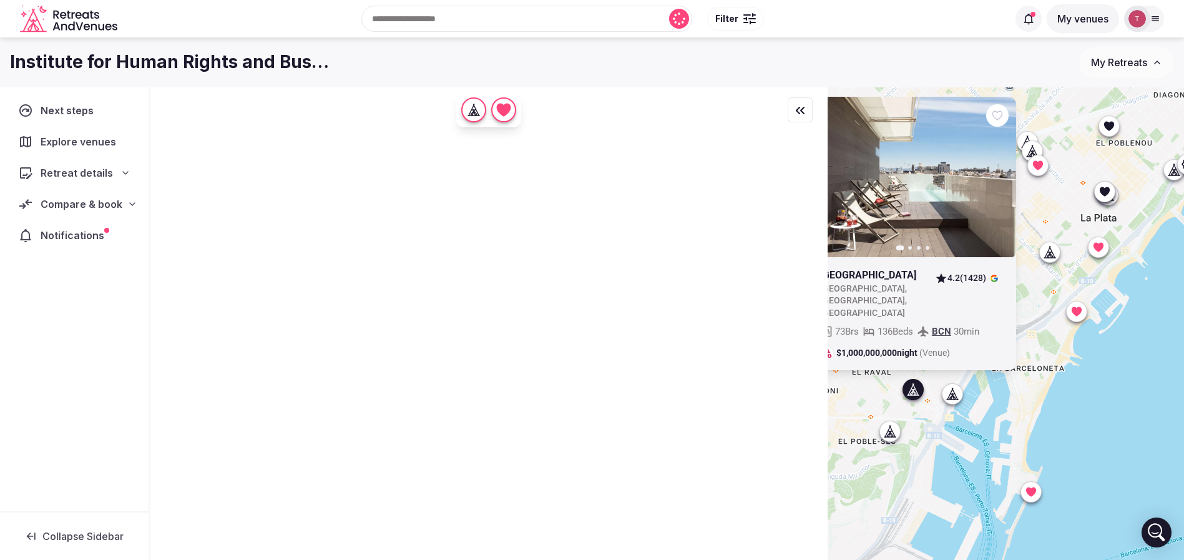
click at [1003, 182] on icon "button" at bounding box center [998, 177] width 10 height 10
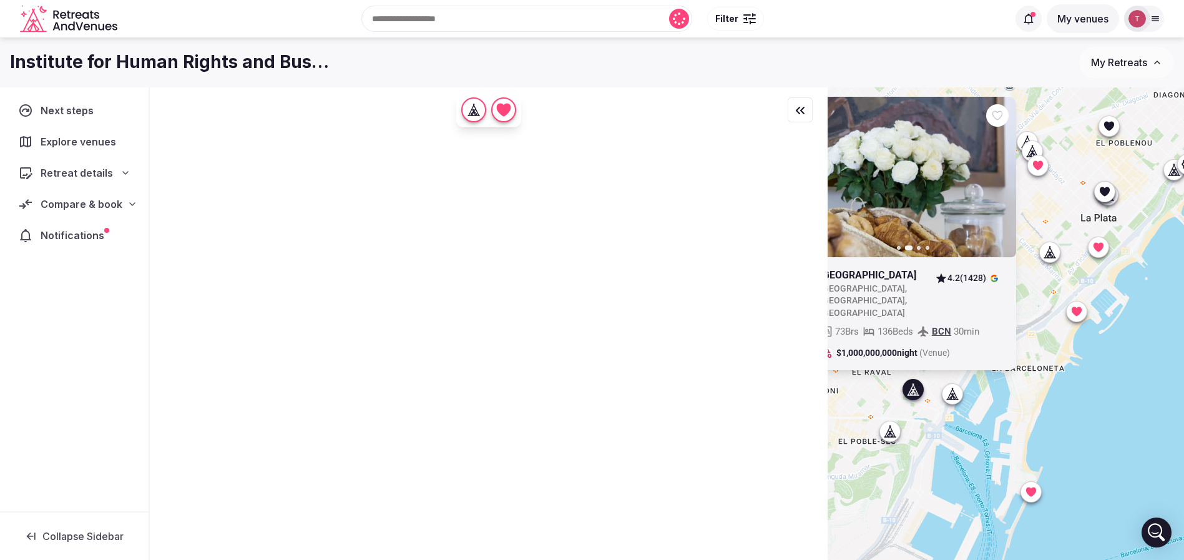
click at [1003, 182] on icon "button" at bounding box center [998, 177] width 10 height 10
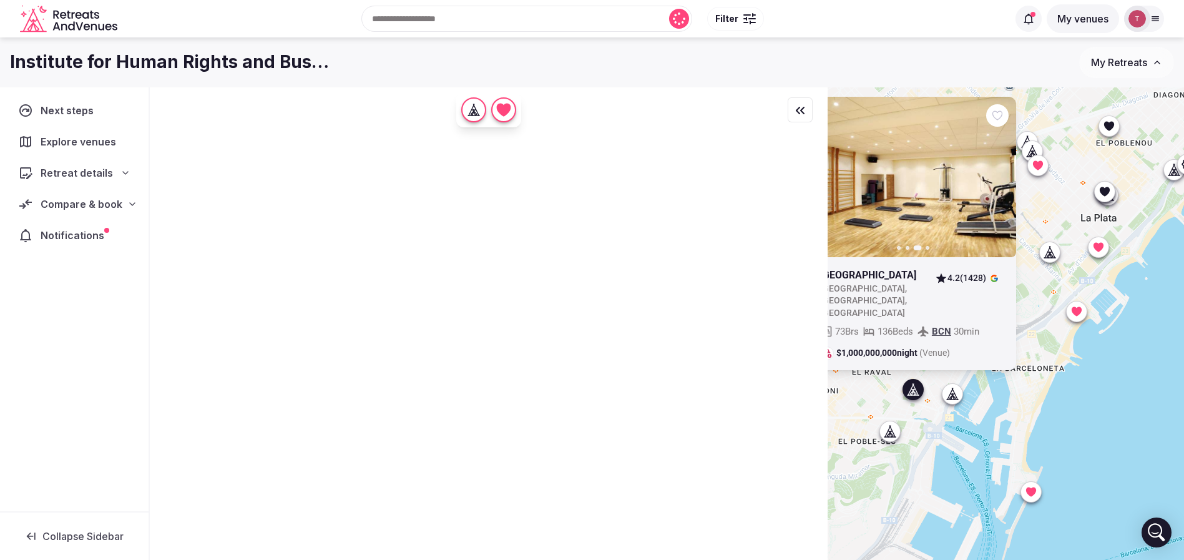
click at [1003, 182] on icon "button" at bounding box center [998, 177] width 10 height 10
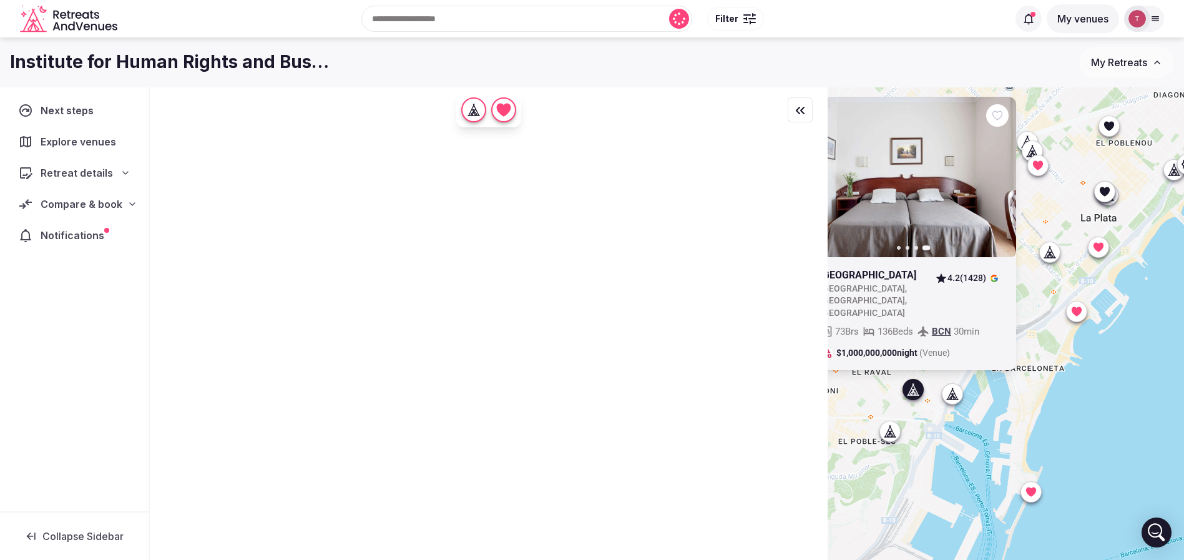
click at [893, 436] on icon at bounding box center [890, 435] width 3 height 4
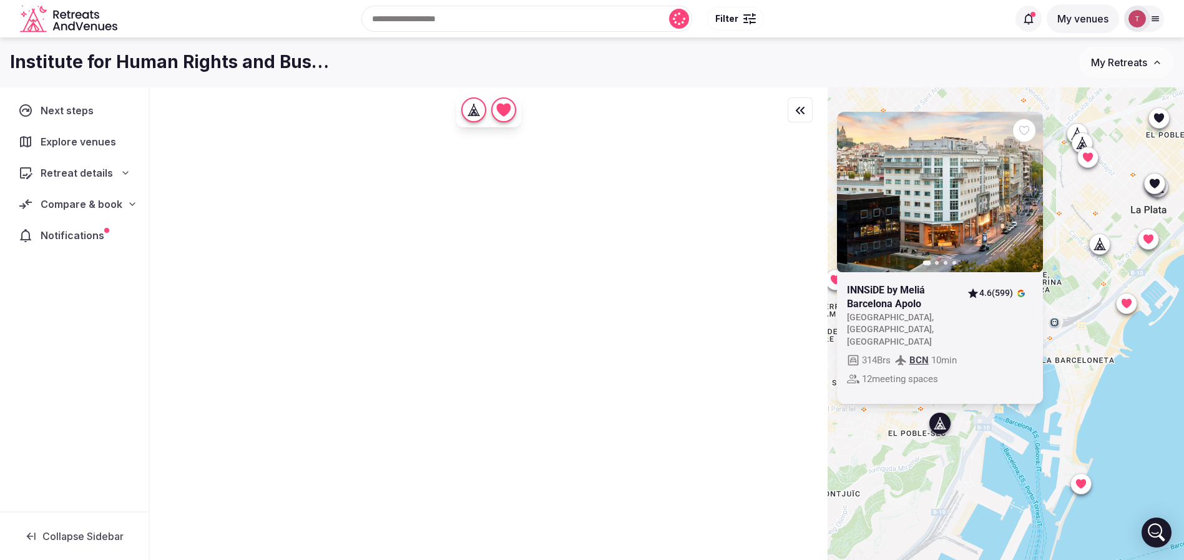
drag, startPoint x: 941, startPoint y: 279, endPoint x: 993, endPoint y: 270, distance: 53.2
click at [1028, 196] on icon "button" at bounding box center [1025, 191] width 5 height 9
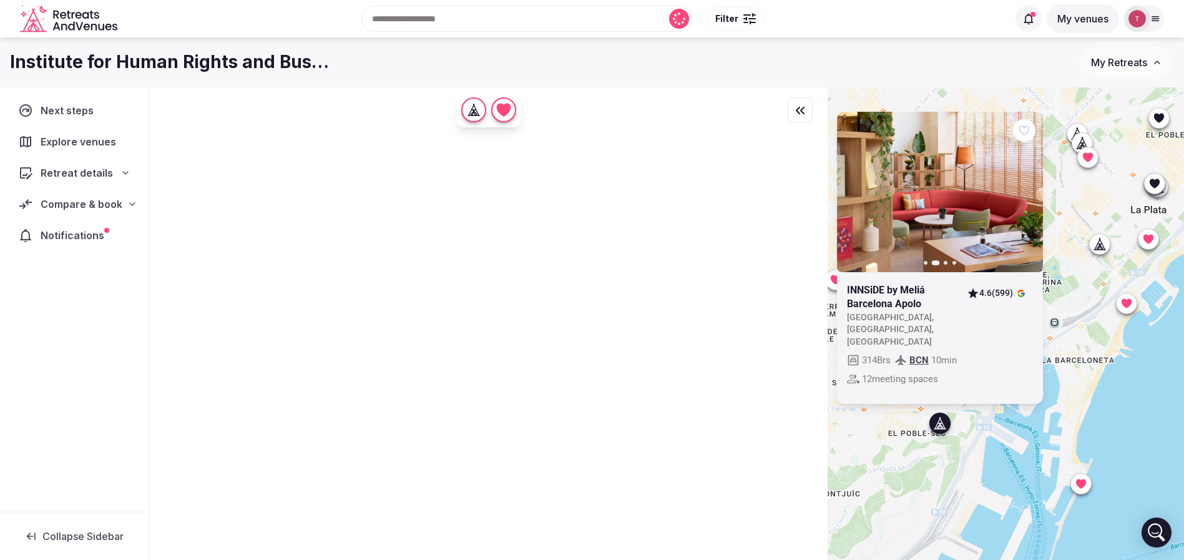
click at [1028, 196] on icon "button" at bounding box center [1025, 191] width 5 height 9
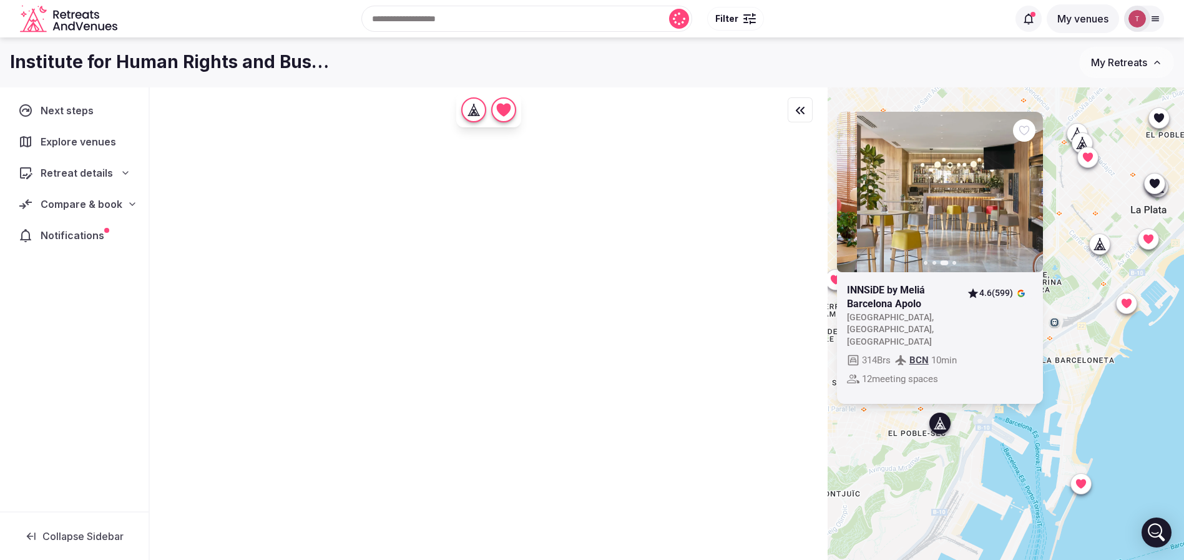
click at [1035, 204] on div "Previous slide Next slide" at bounding box center [939, 192] width 206 height 160
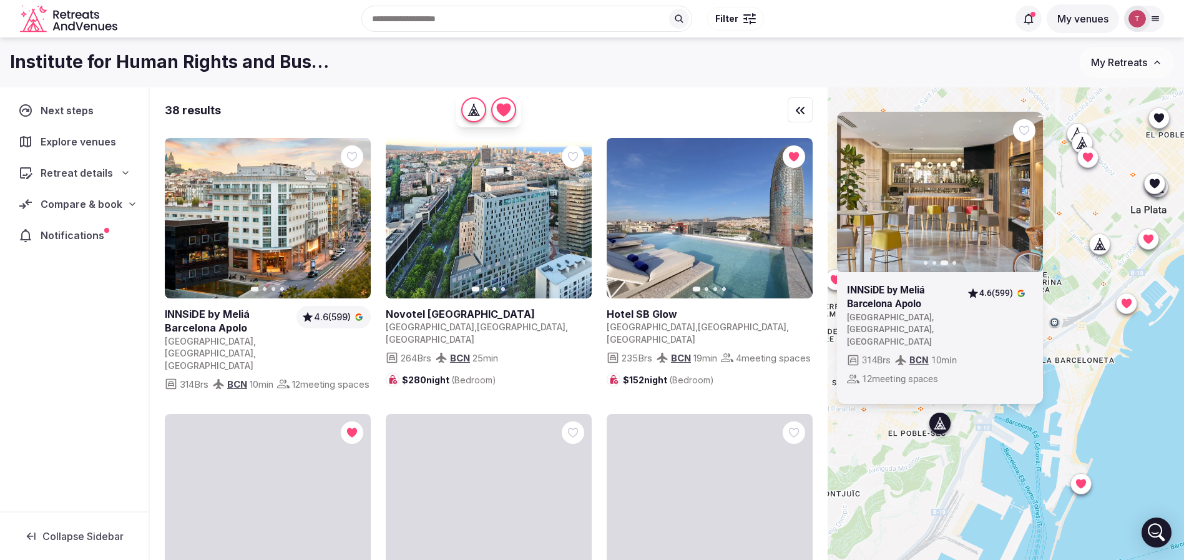
click at [1028, 196] on icon "button" at bounding box center [1025, 191] width 5 height 9
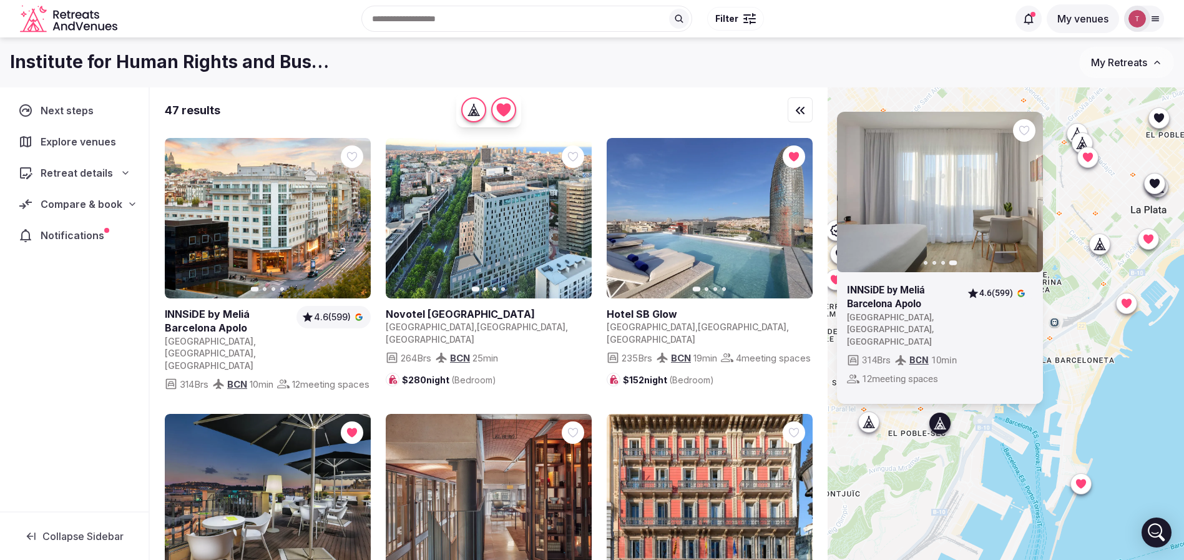
click at [1102, 418] on div "Previous slide Next slide INNSiDE by Meliá Barcelona Apolo Spain , Catalunya , …" at bounding box center [1006, 344] width 356 height 515
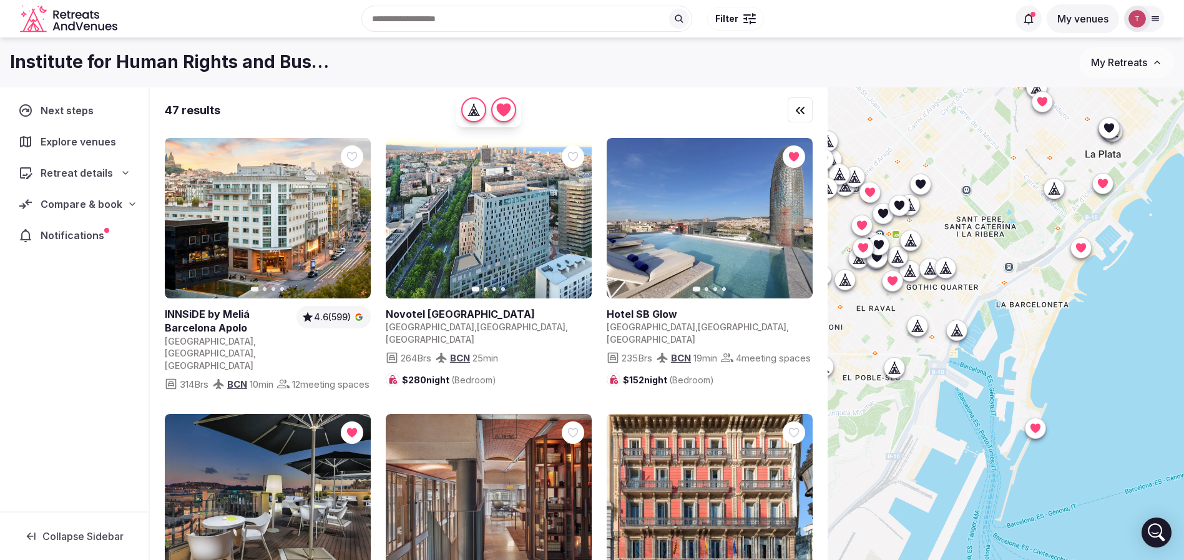
drag, startPoint x: 1133, startPoint y: 379, endPoint x: 1086, endPoint y: 321, distance: 75.4
click at [1086, 321] on div at bounding box center [1006, 344] width 356 height 515
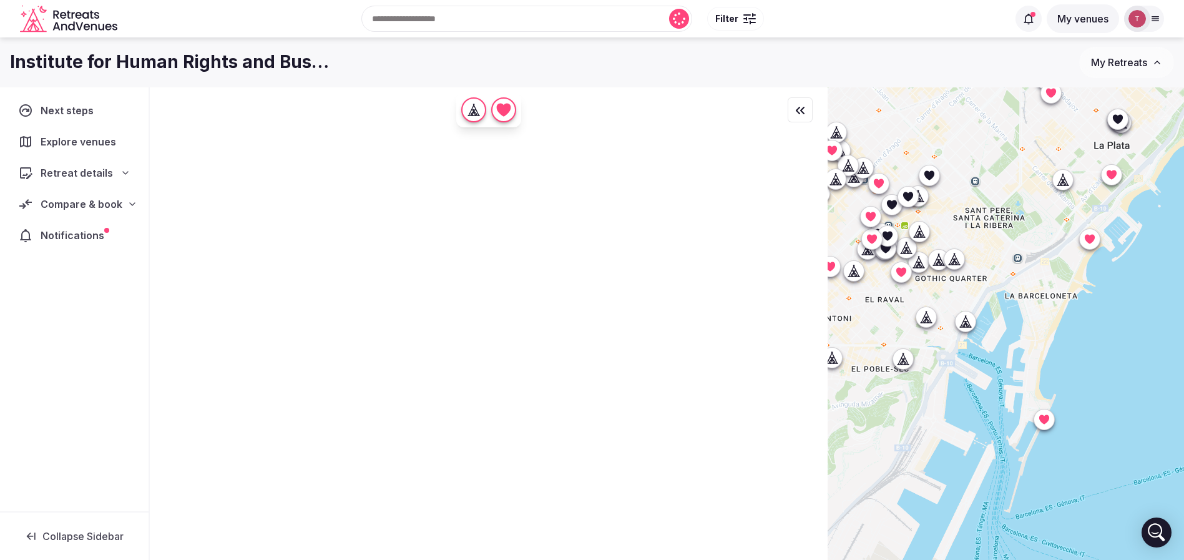
click at [972, 320] on icon at bounding box center [965, 321] width 12 height 12
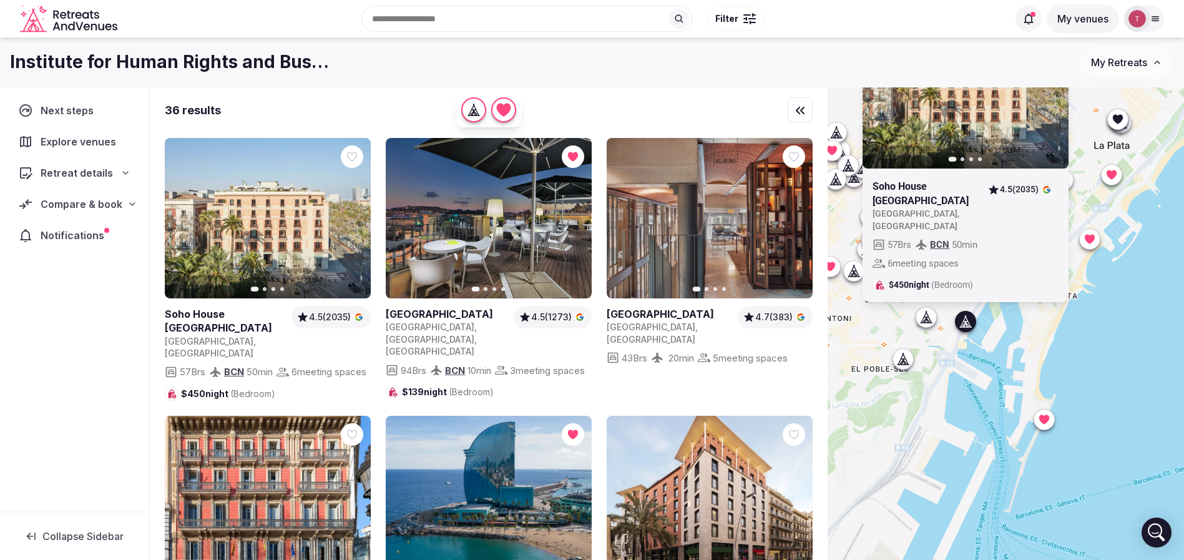
click at [1085, 359] on div "Previous slide Next slide Soho House Barcelona Spain , Barcelona 4.5 (2035) 57 …" at bounding box center [1006, 344] width 356 height 515
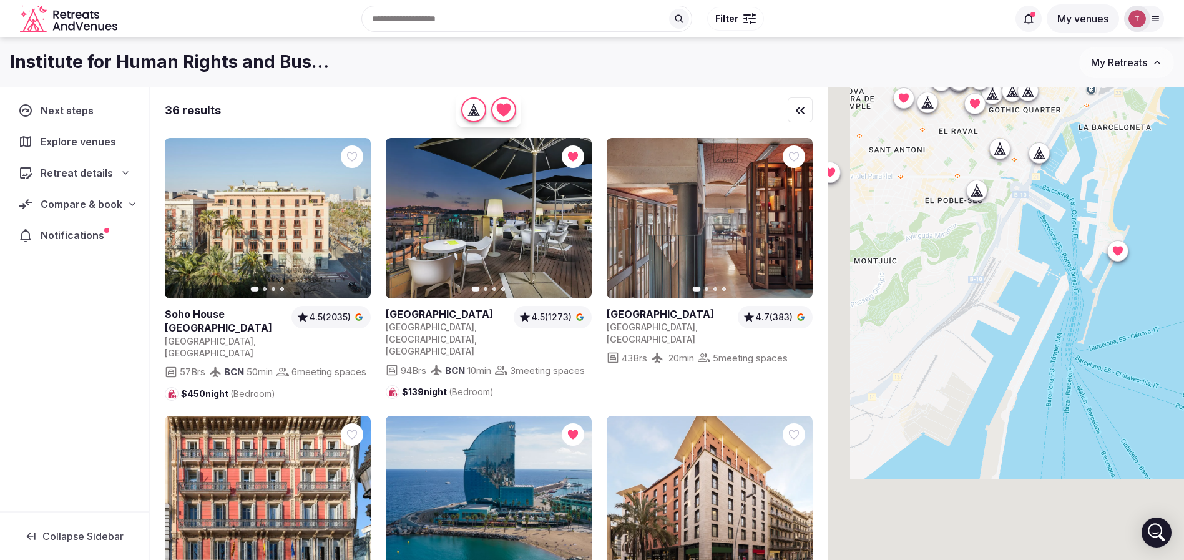
drag, startPoint x: 997, startPoint y: 437, endPoint x: 1071, endPoint y: 268, distance: 183.9
click at [1071, 268] on div at bounding box center [1006, 344] width 356 height 515
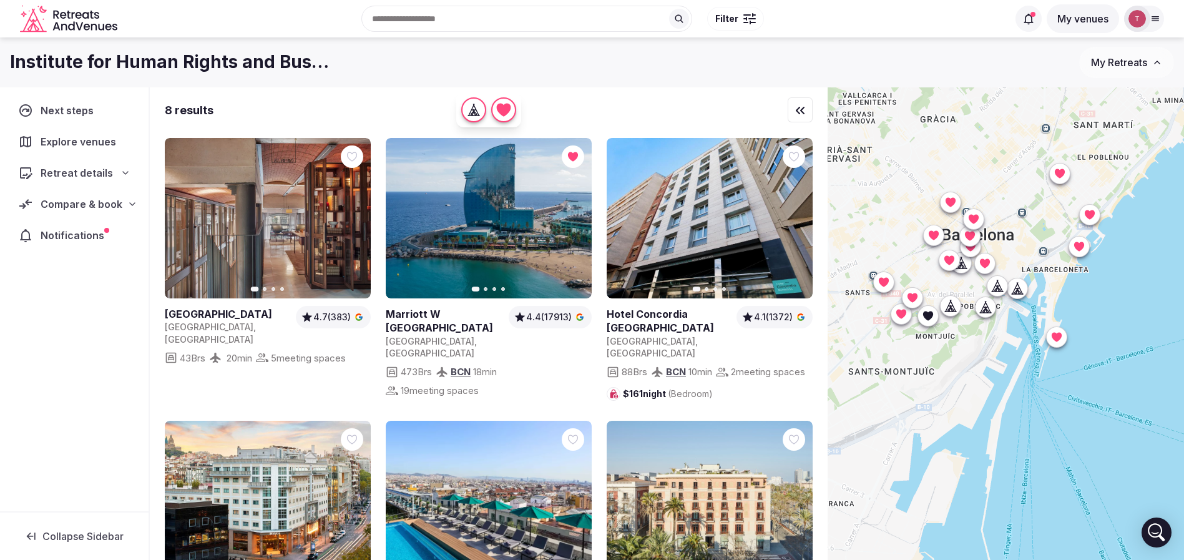
drag, startPoint x: 1049, startPoint y: 303, endPoint x: 1026, endPoint y: 362, distance: 63.6
click at [1017, 371] on div at bounding box center [1006, 344] width 356 height 515
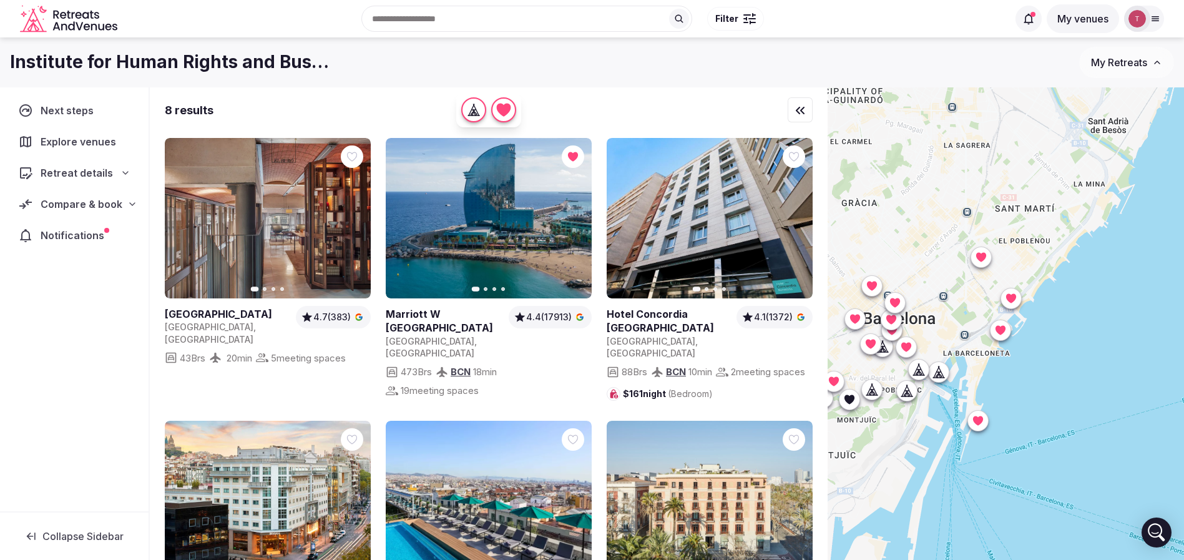
drag, startPoint x: 1105, startPoint y: 280, endPoint x: 1030, endPoint y: 349, distance: 101.6
click at [1030, 349] on div at bounding box center [1006, 344] width 356 height 515
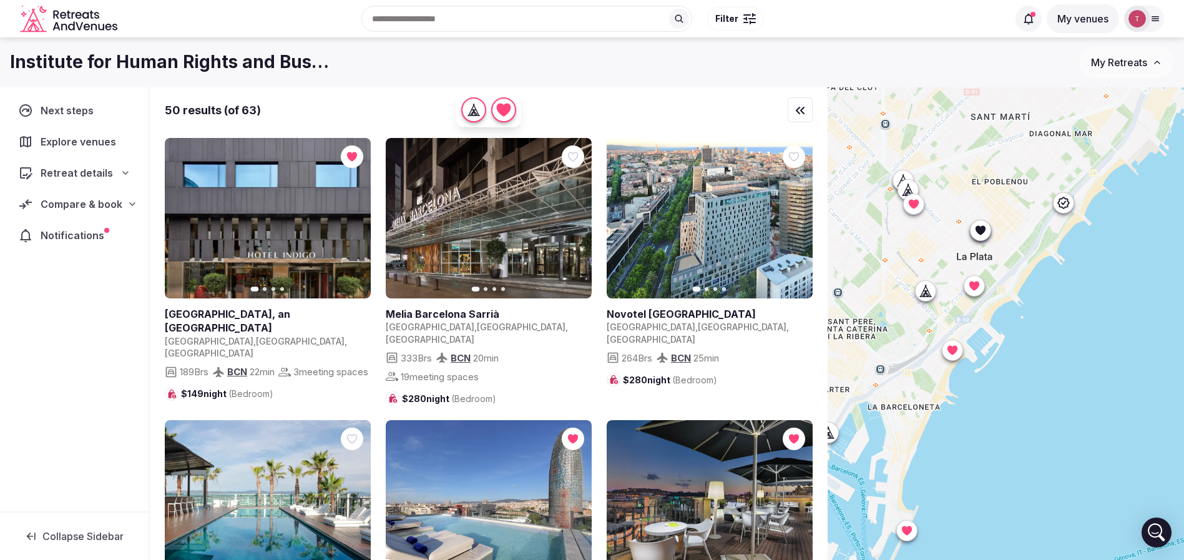
drag, startPoint x: 1055, startPoint y: 307, endPoint x: 1064, endPoint y: 315, distance: 12.4
click at [1064, 315] on div at bounding box center [1006, 344] width 356 height 515
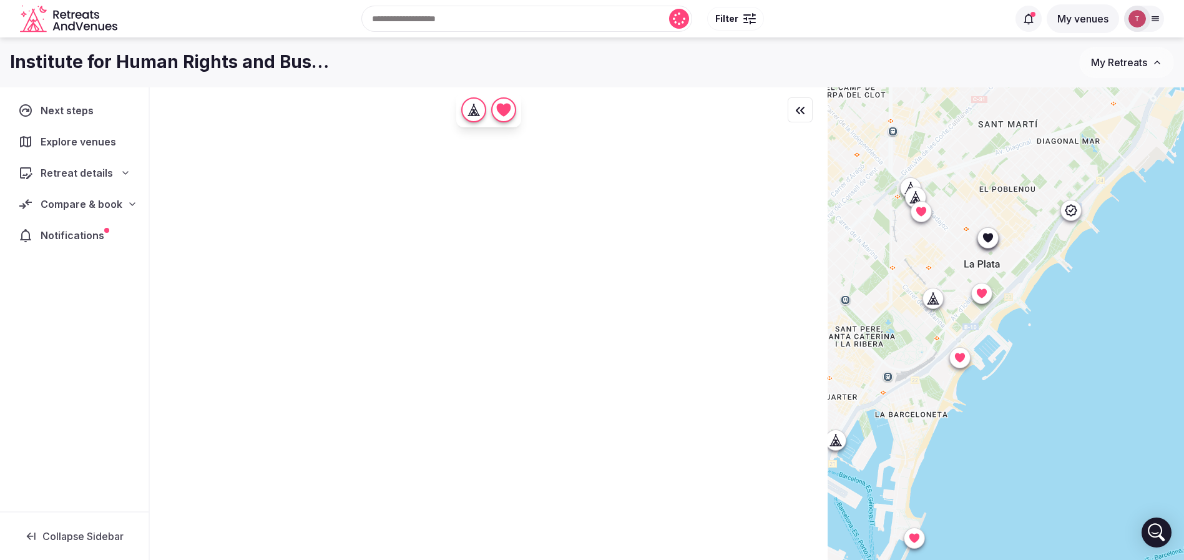
click at [1077, 212] on icon at bounding box center [1070, 209] width 12 height 12
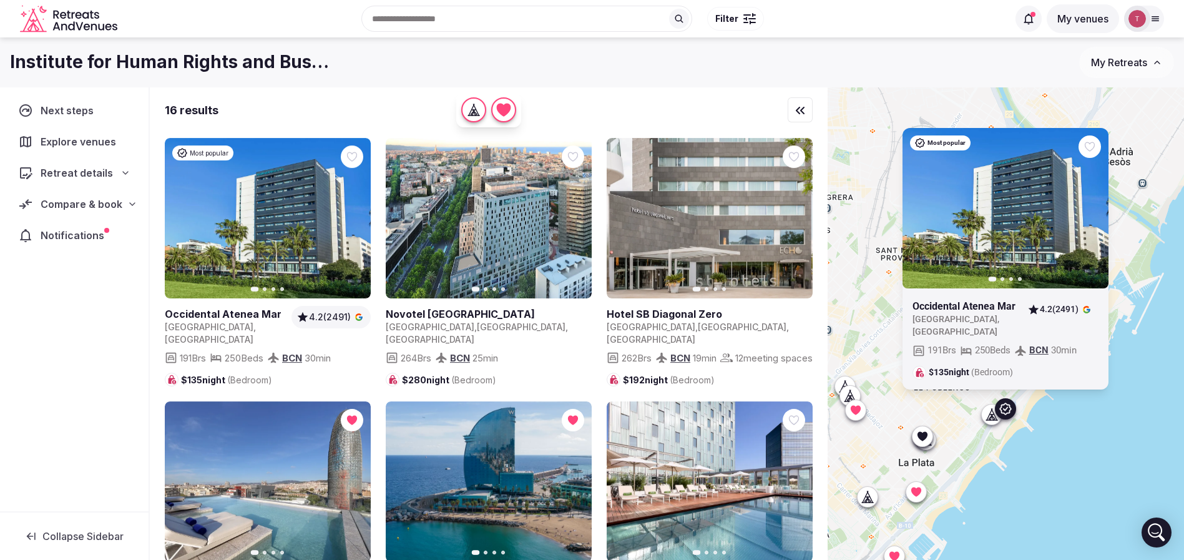
drag, startPoint x: 1042, startPoint y: 446, endPoint x: 1035, endPoint y: 486, distance: 40.6
click at [1035, 486] on div "Most popular Previous slide Next slide Occidental Atenea Mar Spain , Barcelona …" at bounding box center [1006, 344] width 356 height 515
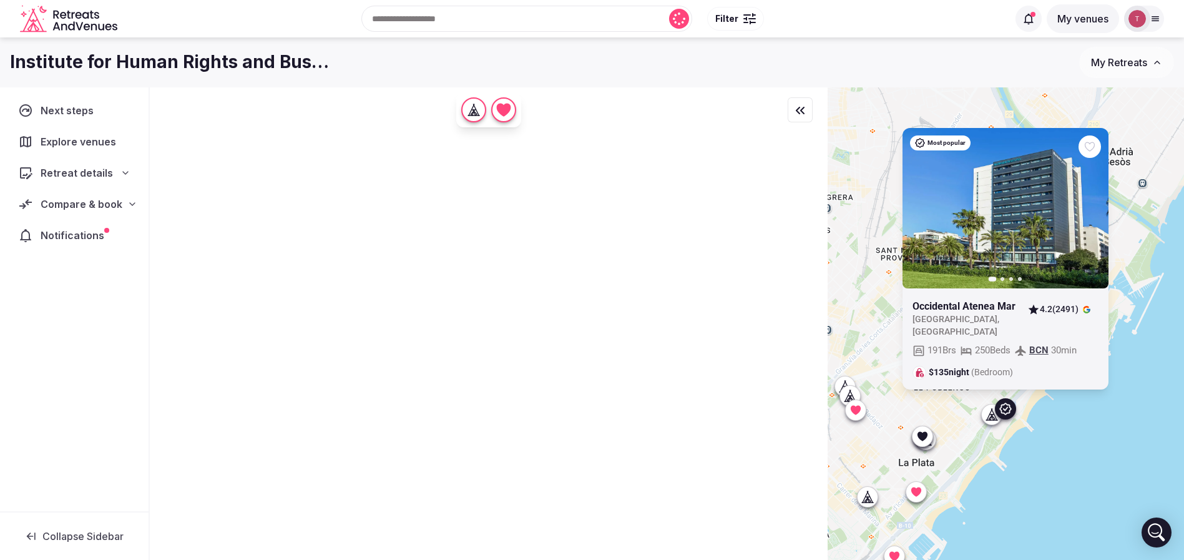
click at [1095, 213] on icon "button" at bounding box center [1090, 208] width 10 height 10
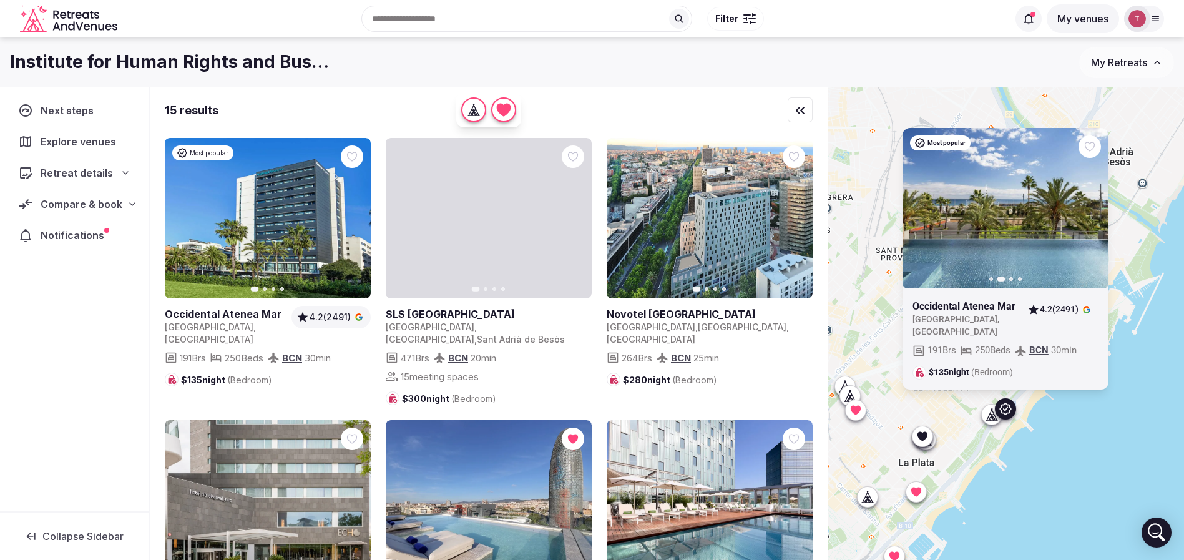
click at [1094, 212] on icon "button" at bounding box center [1091, 207] width 5 height 9
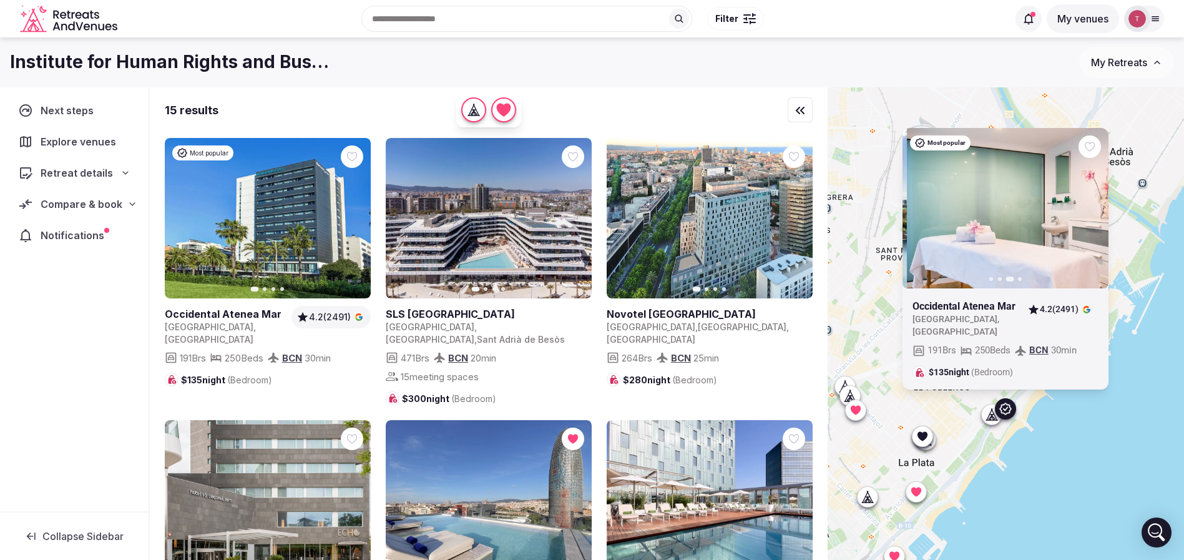
click at [1094, 212] on icon "button" at bounding box center [1091, 207] width 5 height 9
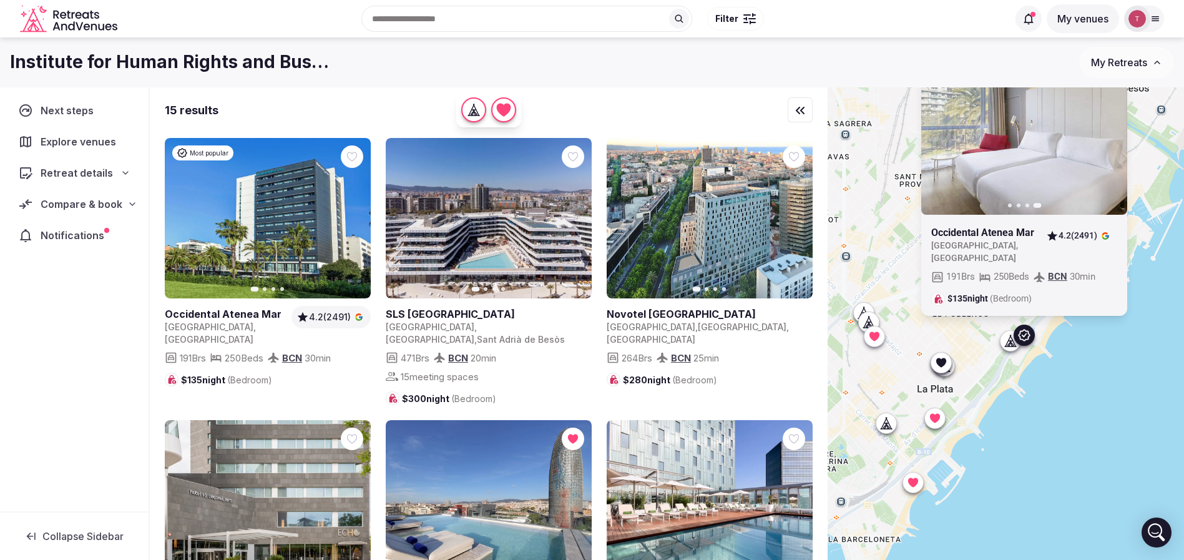
drag, startPoint x: 1042, startPoint y: 484, endPoint x: 1061, endPoint y: 406, distance: 80.2
click at [1061, 406] on div "Most popular Previous slide Next slide Occidental Atenea Mar Spain , Barcelona …" at bounding box center [1006, 344] width 356 height 515
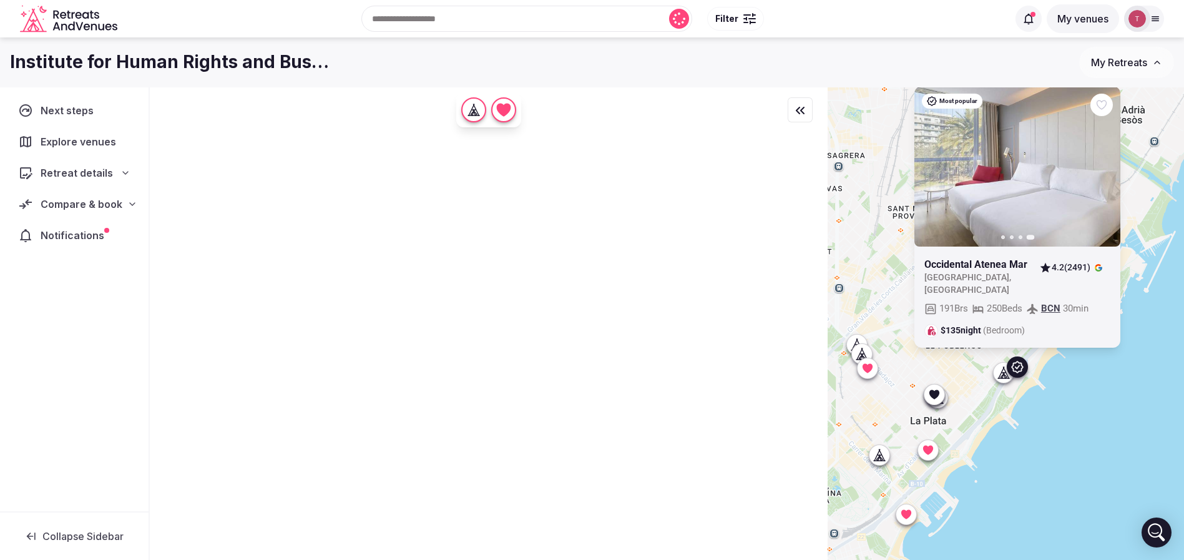
drag, startPoint x: 1050, startPoint y: 375, endPoint x: 1042, endPoint y: 414, distance: 39.5
click at [1042, 414] on div "Most popular Previous slide Next slide Occidental Atenea Mar Spain , Barcelona …" at bounding box center [1006, 344] width 356 height 515
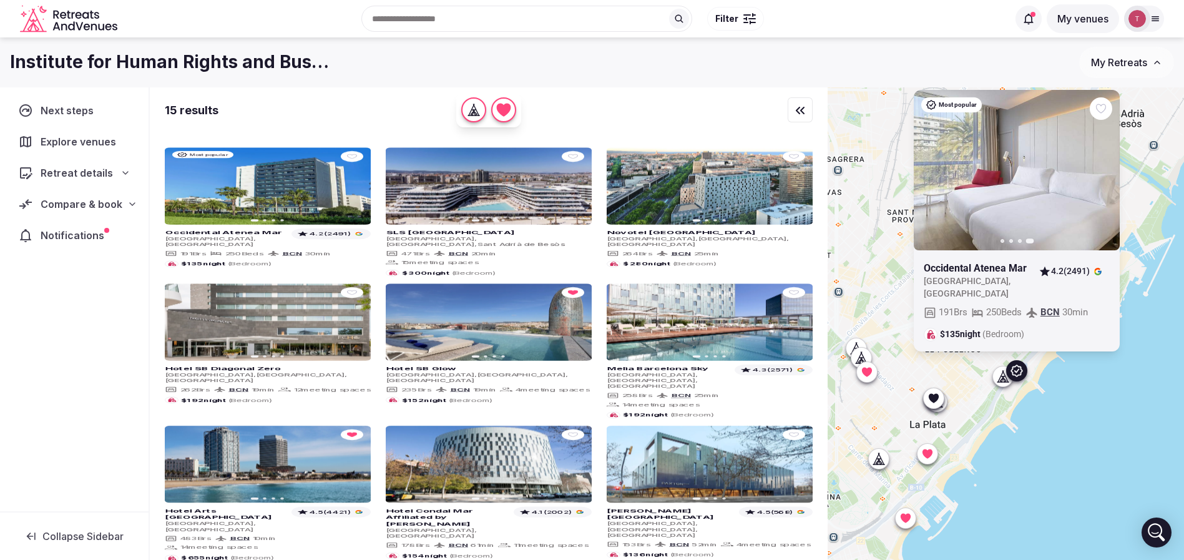
click at [1112, 120] on div at bounding box center [1100, 108] width 22 height 22
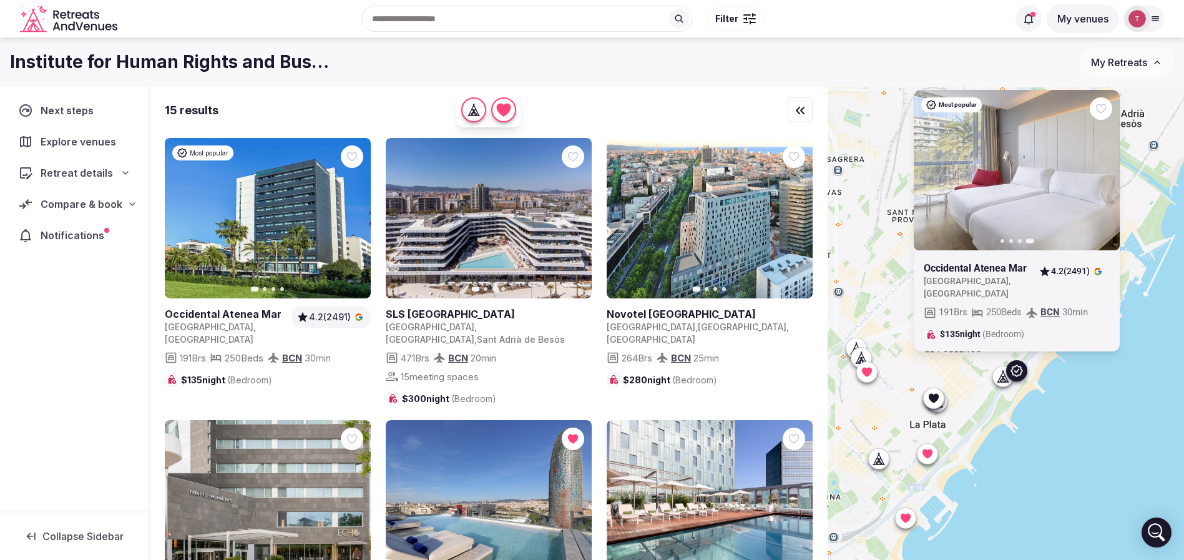
click at [0, 0] on icon at bounding box center [0, 0] width 0 height 0
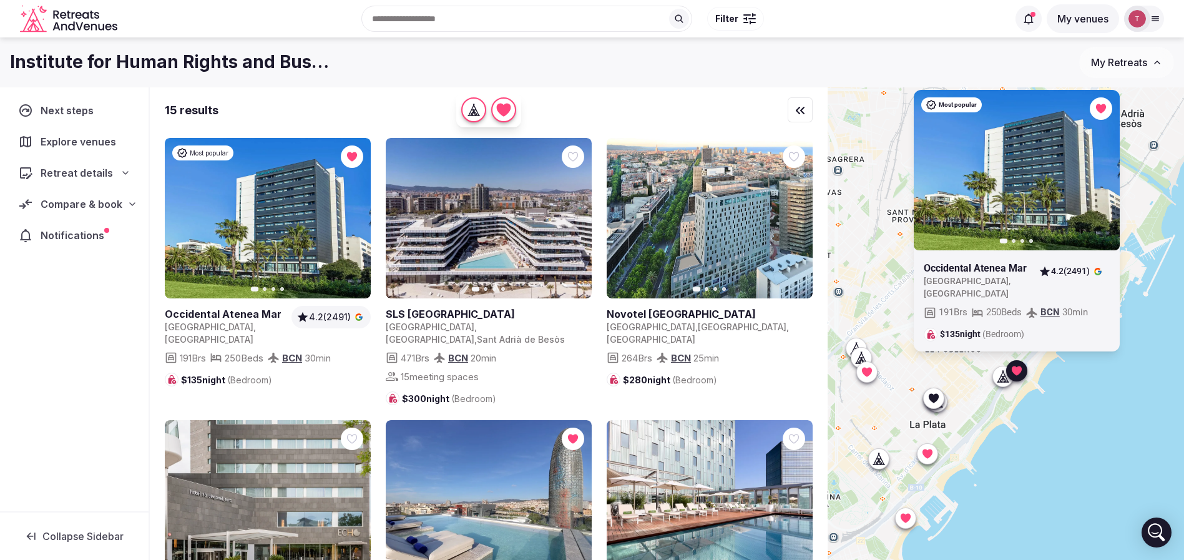
click at [1009, 378] on icon at bounding box center [1003, 376] width 12 height 12
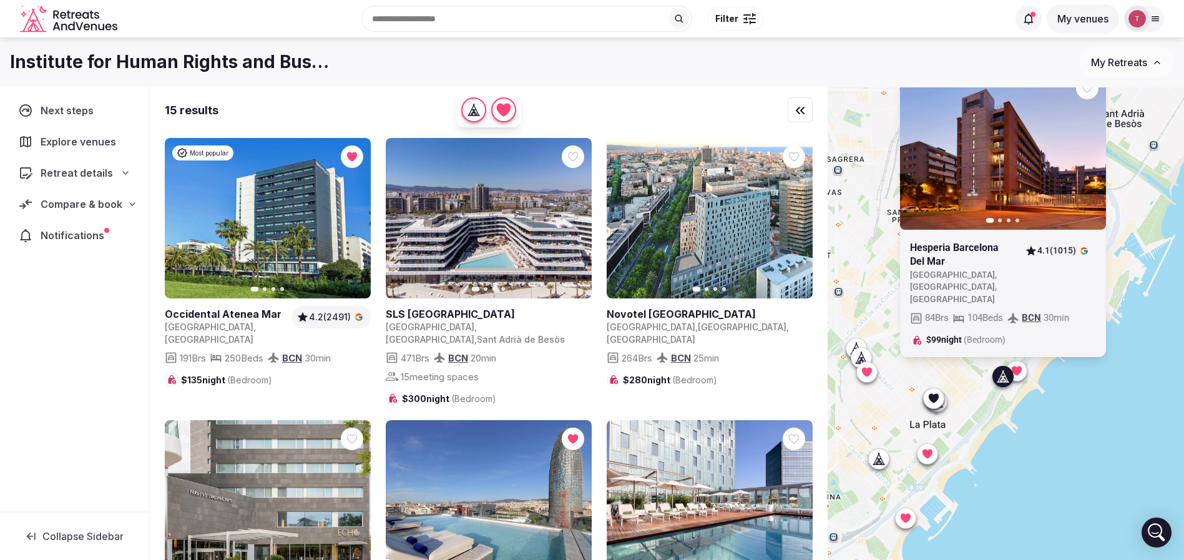
click at [1092, 154] on icon "button" at bounding box center [1089, 149] width 5 height 9
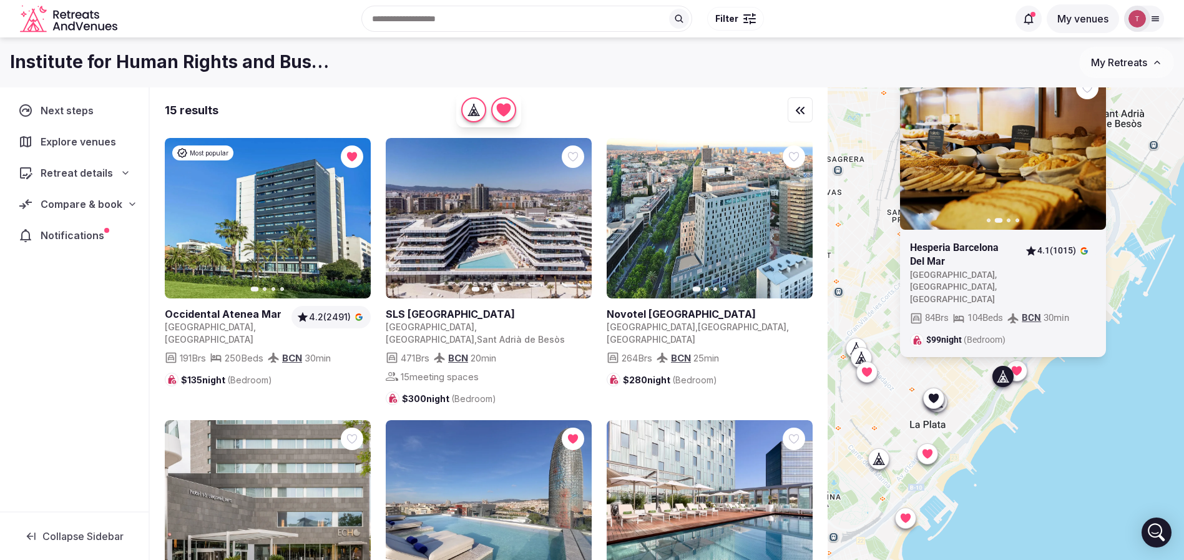
click at [1092, 154] on icon "button" at bounding box center [1089, 149] width 5 height 9
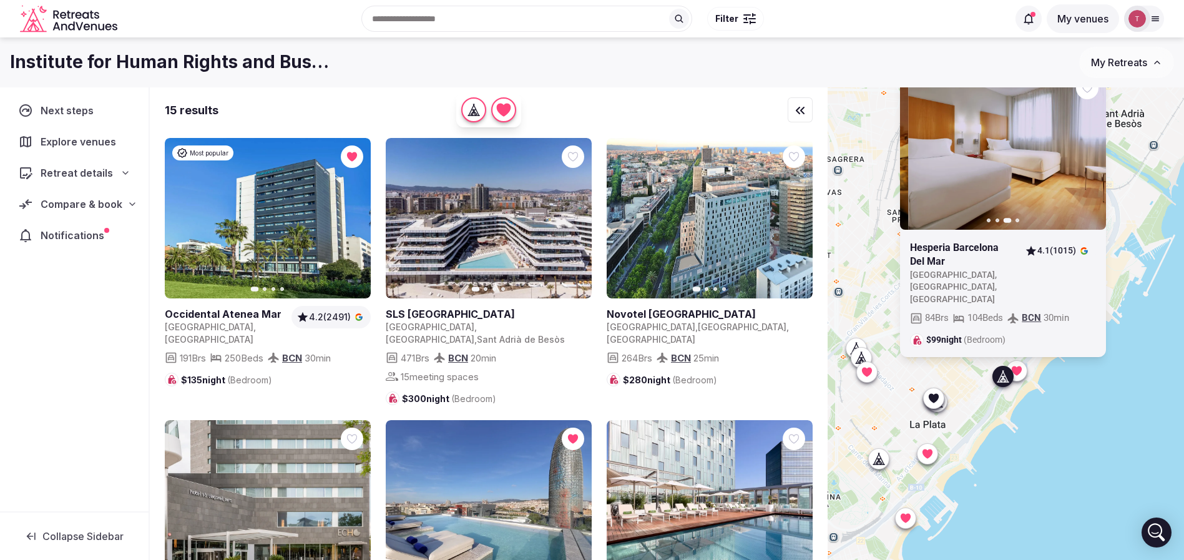
click at [1092, 154] on icon "button" at bounding box center [1089, 149] width 5 height 9
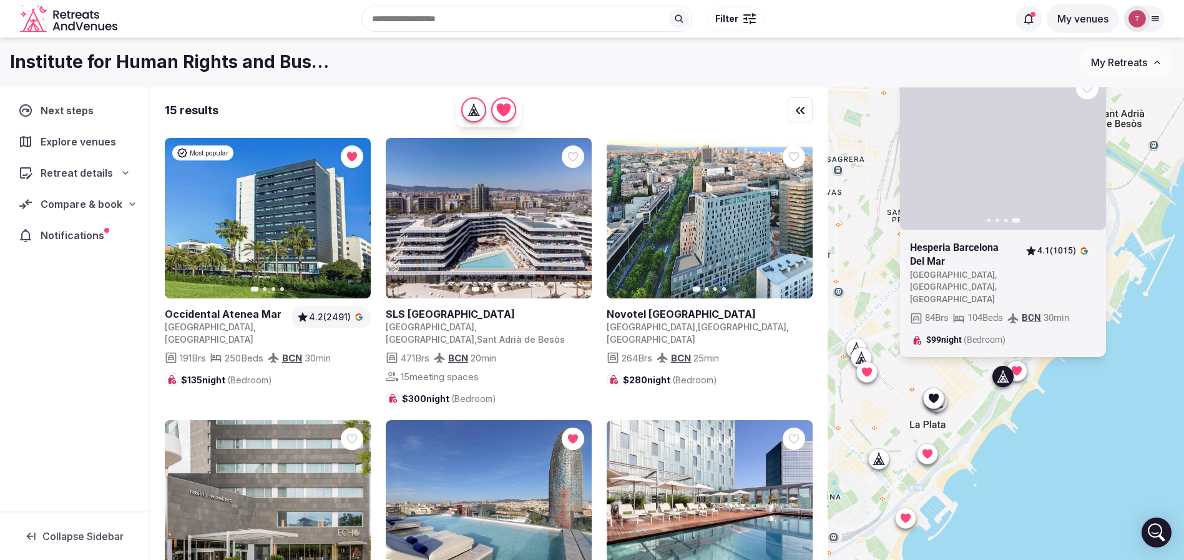
click at [0, 0] on icon at bounding box center [0, 0] width 0 height 0
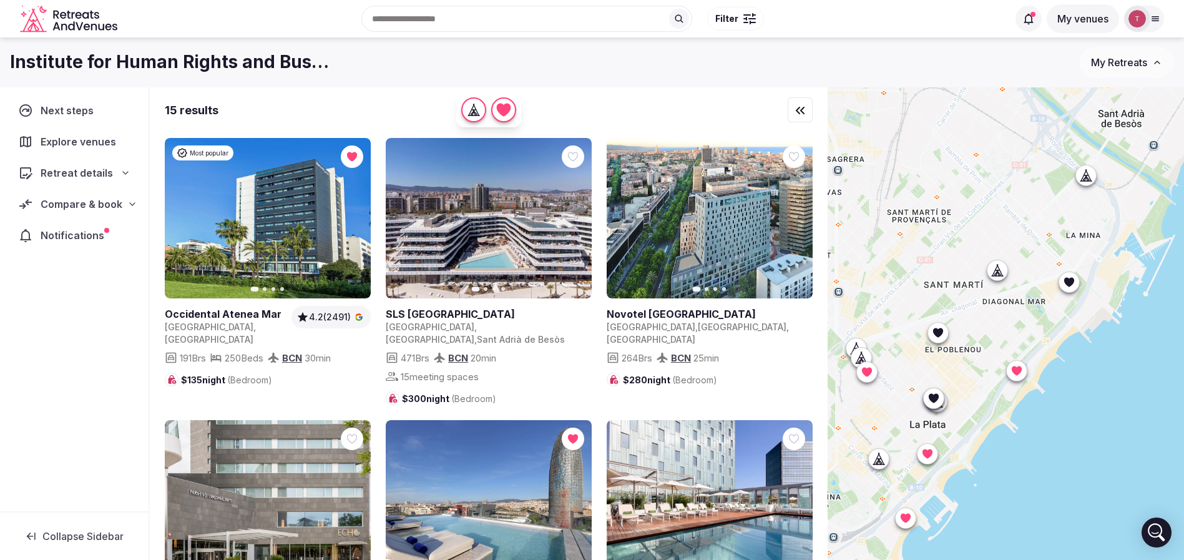
click at [1096, 448] on div "Previous slide Next slide Hesperia Barcelona Del Mar Spain , Catalunya , Barcel…" at bounding box center [1006, 344] width 356 height 515
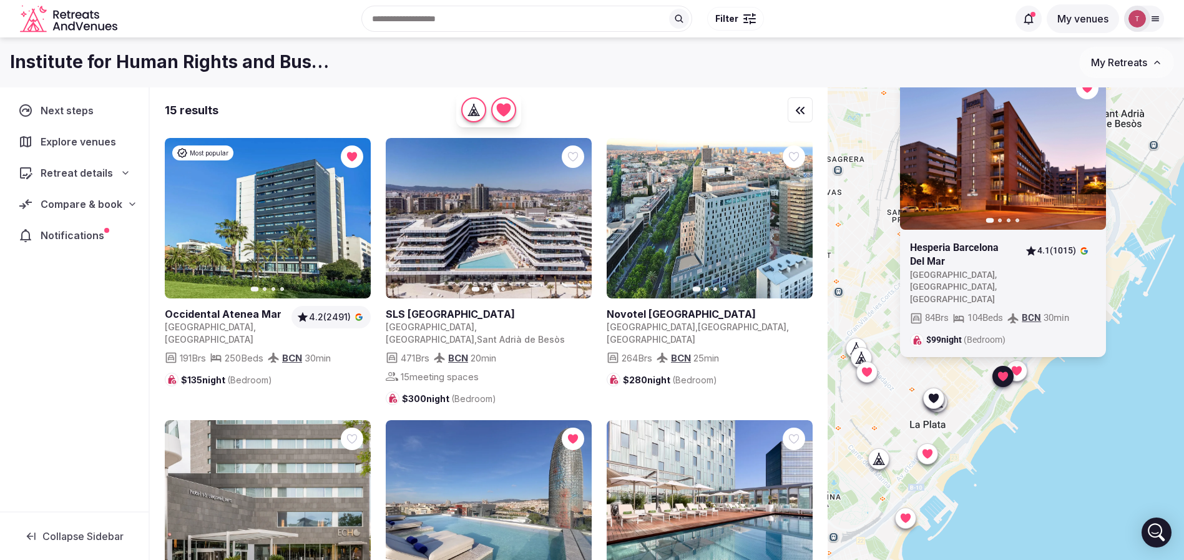
click at [1132, 475] on div "Previous slide Next slide Hesperia Barcelona Del Mar Spain , Catalunya , Barcel…" at bounding box center [1006, 344] width 356 height 515
drag, startPoint x: 1083, startPoint y: 527, endPoint x: 1095, endPoint y: 452, distance: 76.5
click at [1095, 452] on div "Previous slide Next slide Hesperia Barcelona Del Mar Spain , Catalunya , Barcel…" at bounding box center [1006, 344] width 356 height 515
drag, startPoint x: 1122, startPoint y: 456, endPoint x: 1133, endPoint y: 394, distance: 62.8
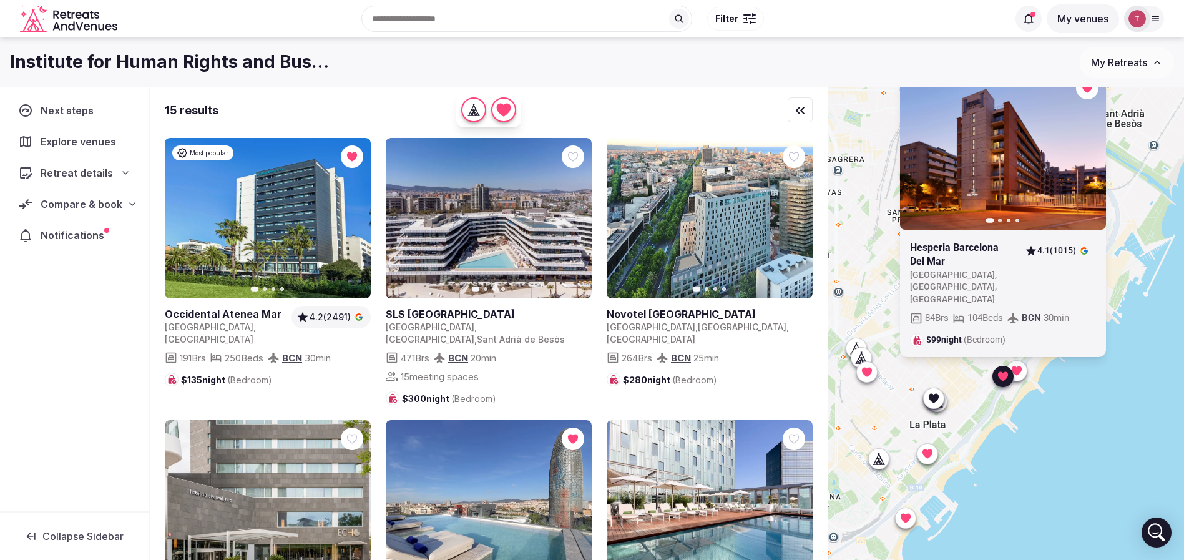
click at [1133, 394] on div "Previous slide Next slide Hesperia Barcelona Del Mar Spain , Catalunya , Barcel…" at bounding box center [1006, 344] width 356 height 515
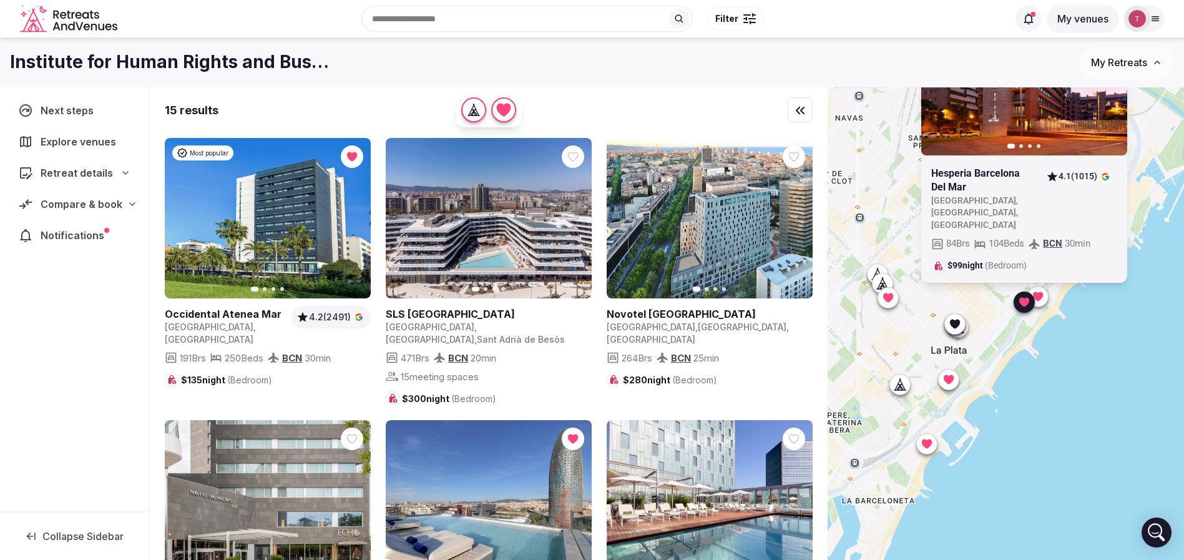
drag, startPoint x: 1031, startPoint y: 476, endPoint x: 1052, endPoint y: 402, distance: 77.2
click at [1052, 402] on div "Previous slide Next slide Hesperia Barcelona Del Mar Spain , Catalunya , Barcel…" at bounding box center [1006, 344] width 356 height 515
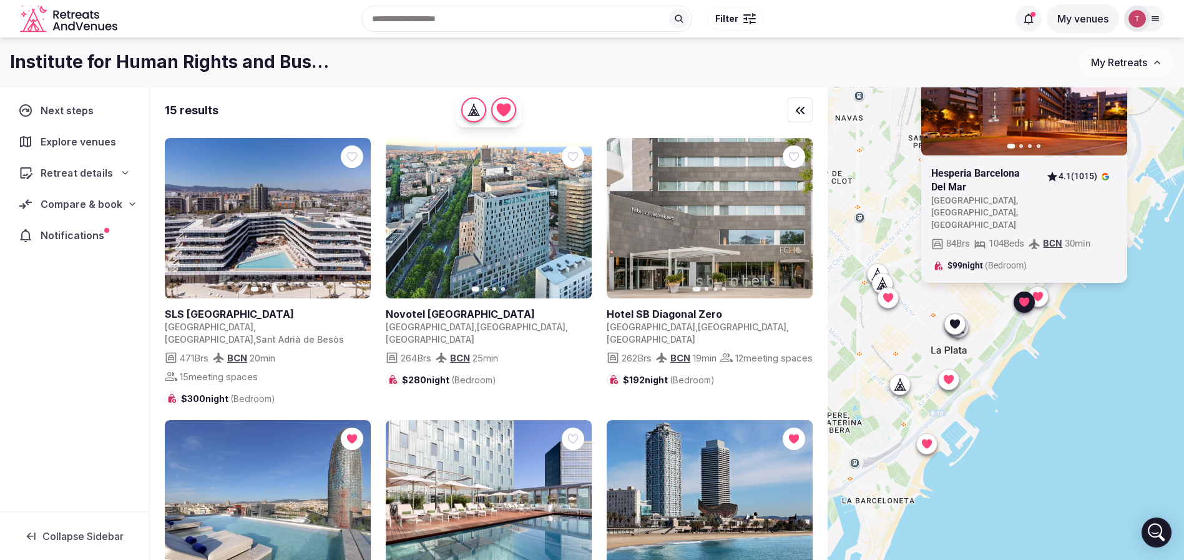
click at [122, 173] on icon at bounding box center [125, 173] width 10 height 10
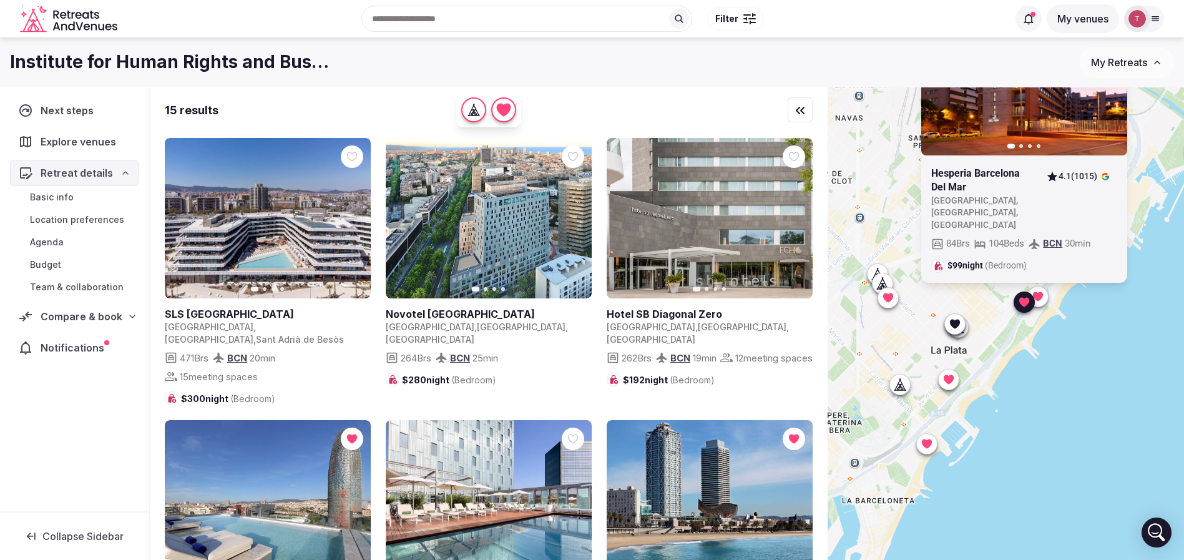
click at [94, 319] on span "Compare & book" at bounding box center [82, 316] width 82 height 15
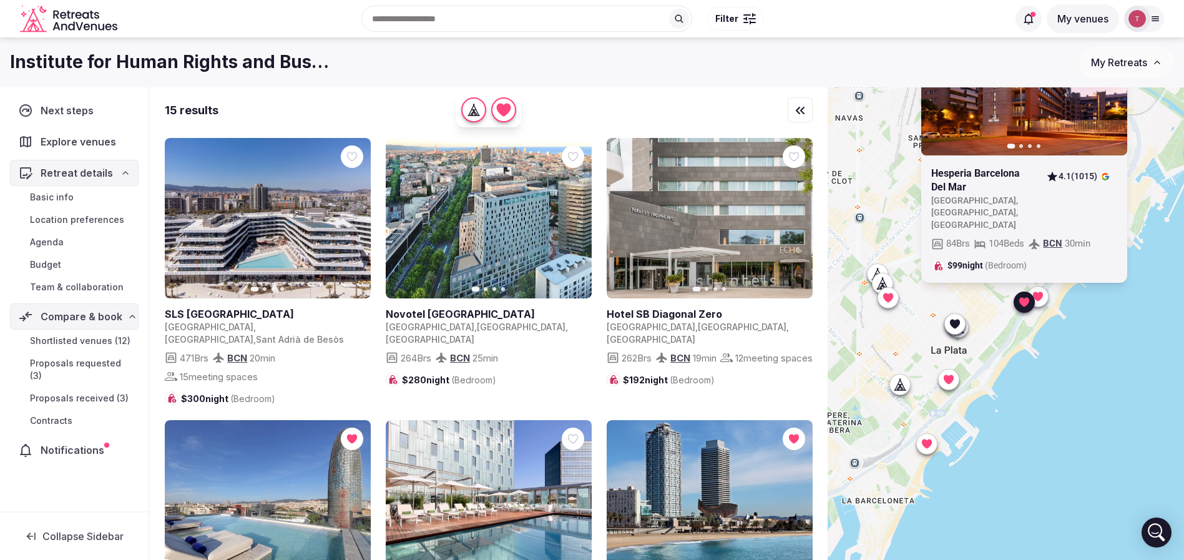
click at [92, 336] on span "Shortlisted venues (12)" at bounding box center [80, 341] width 100 height 12
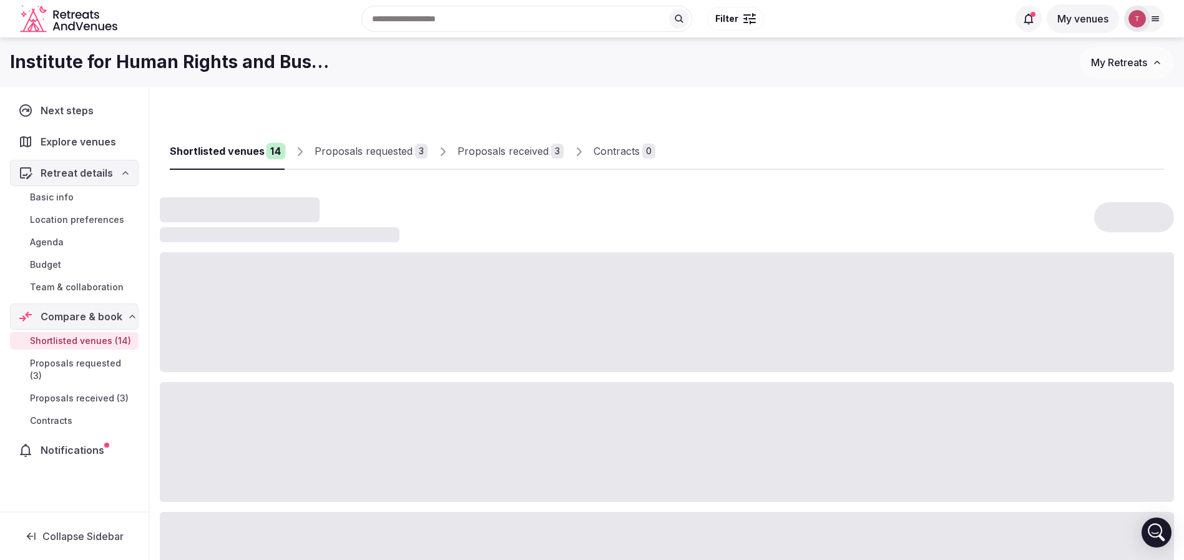
click at [511, 144] on div "Proposals received" at bounding box center [503, 151] width 91 height 15
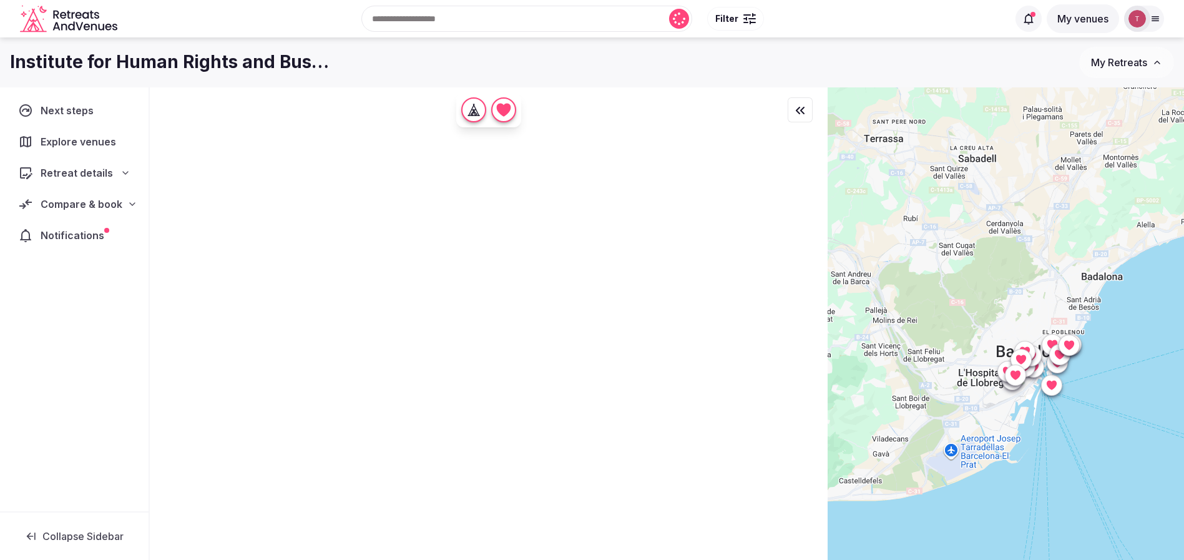
click at [111, 198] on span "Compare & book" at bounding box center [82, 204] width 82 height 15
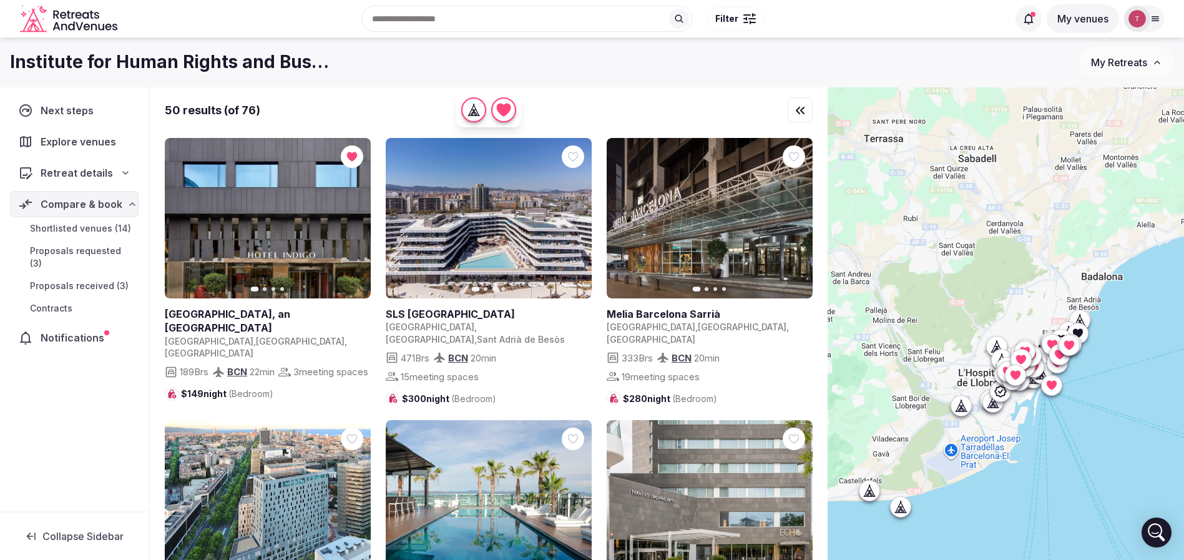
click at [104, 225] on span "Shortlisted venues (14)" at bounding box center [80, 228] width 101 height 12
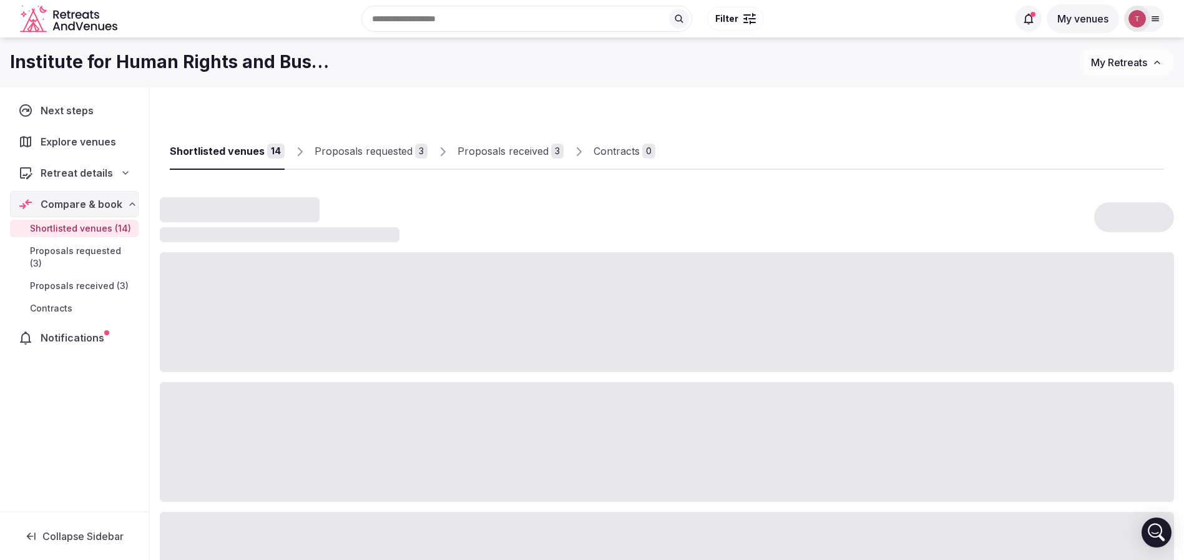
click at [91, 229] on span "Shortlisted venues (14)" at bounding box center [80, 228] width 101 height 12
click at [899, 108] on div "Shortlisted venues 14 Proposals requested 3 Proposals received 3 Contracts 0" at bounding box center [667, 451] width 1014 height 709
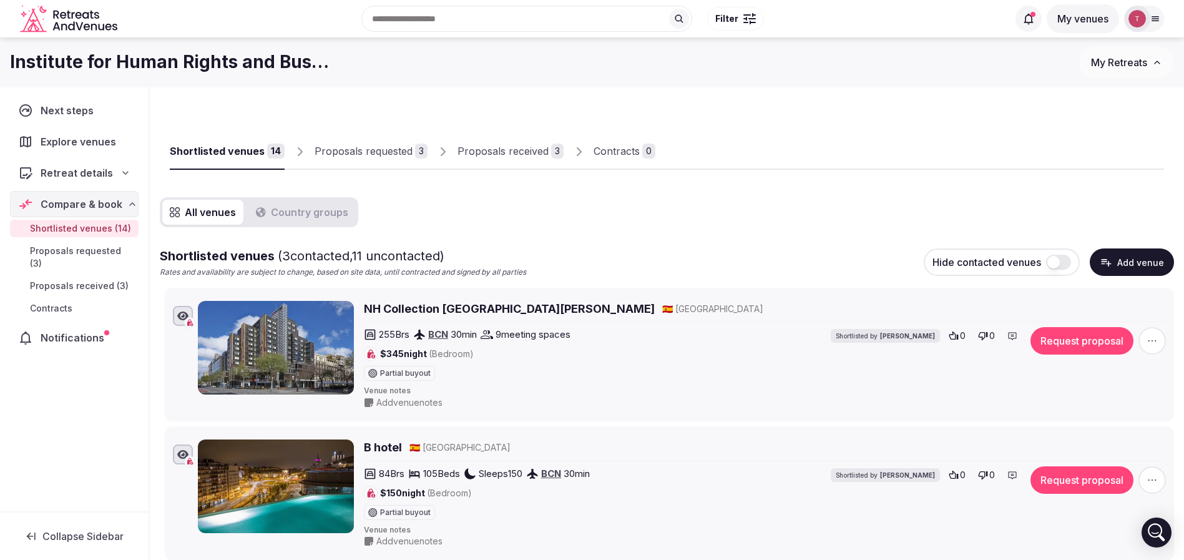
click at [1140, 256] on button "Add venue" at bounding box center [1132, 261] width 84 height 27
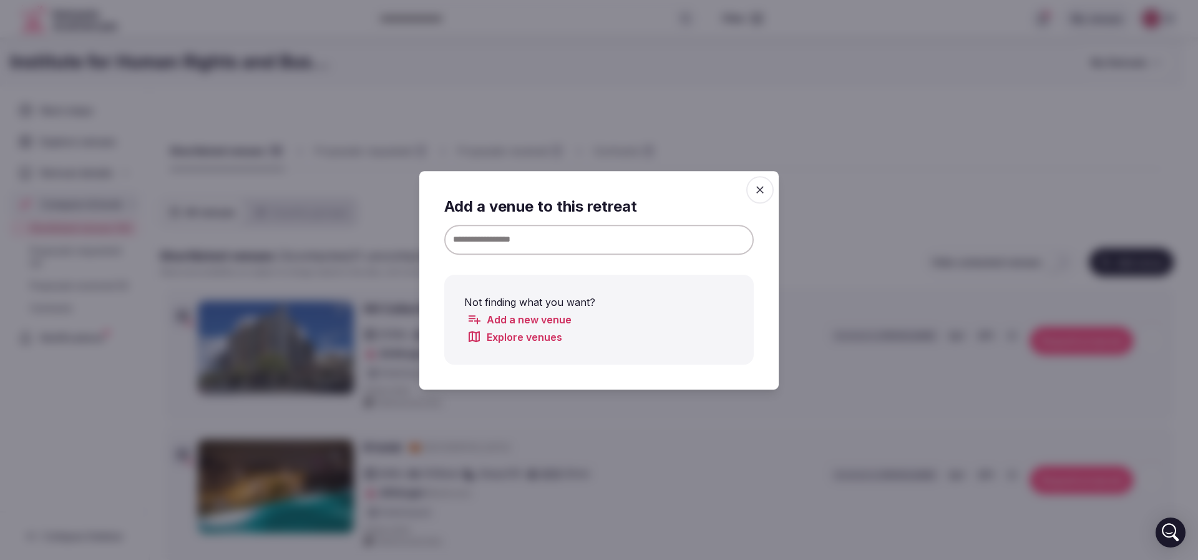
click at [574, 235] on input at bounding box center [599, 239] width 310 height 30
paste input "**********"
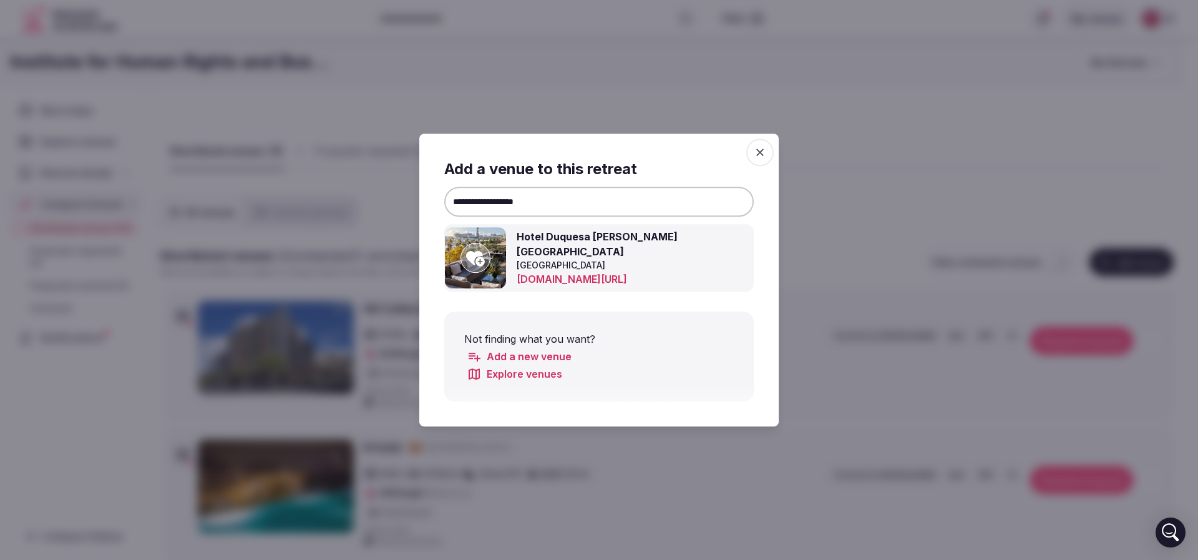
type input "**********"
click at [476, 258] on icon at bounding box center [475, 257] width 19 height 25
click at [876, 180] on div at bounding box center [599, 280] width 1198 height 560
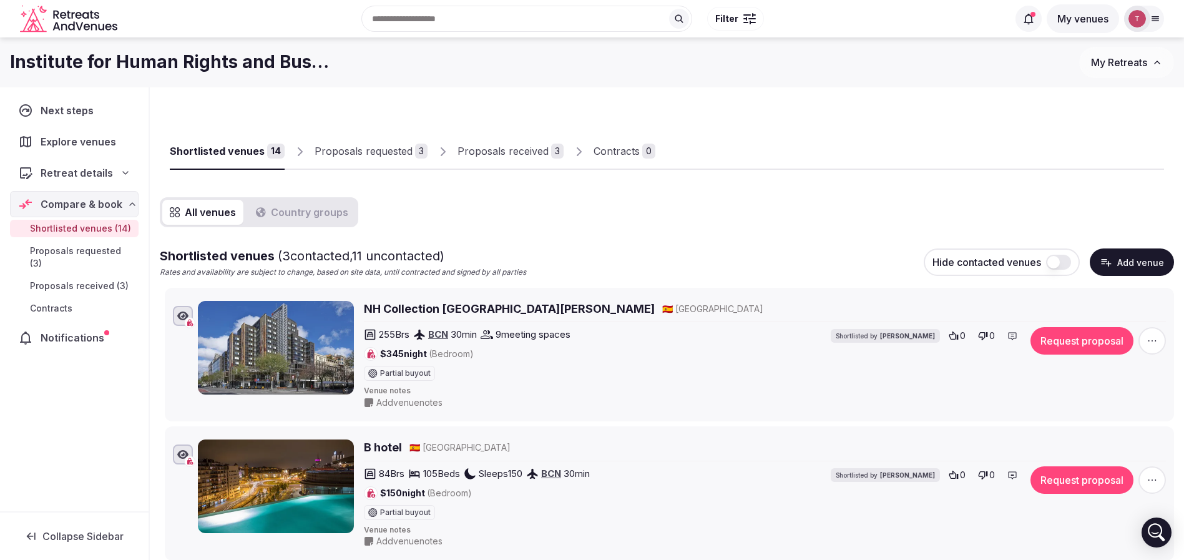
click at [1122, 255] on button "Add venue" at bounding box center [1132, 261] width 84 height 27
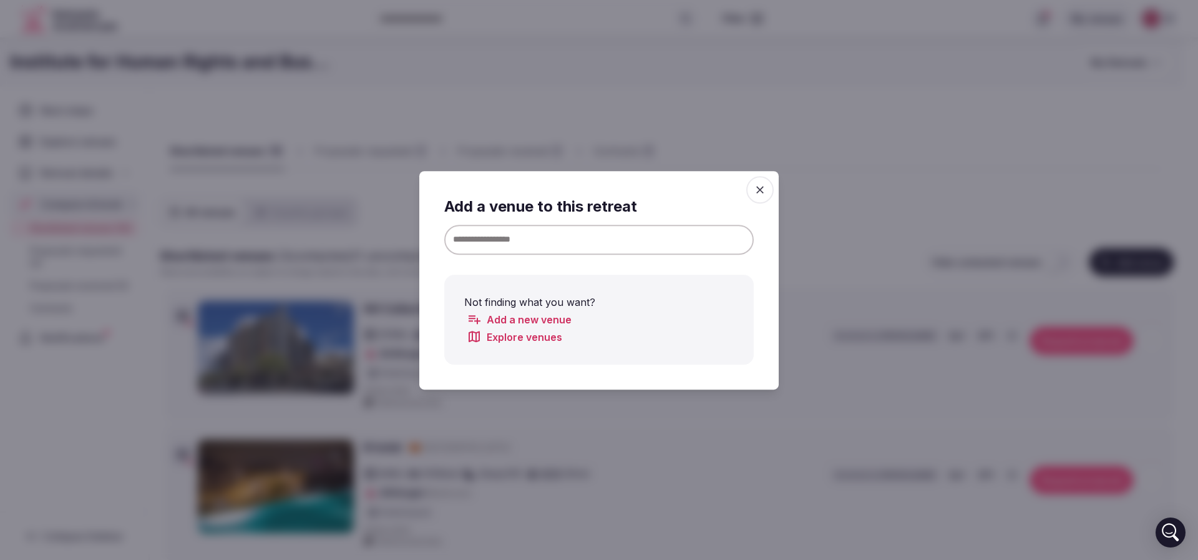
click at [566, 243] on input at bounding box center [599, 239] width 310 height 30
paste input "**********"
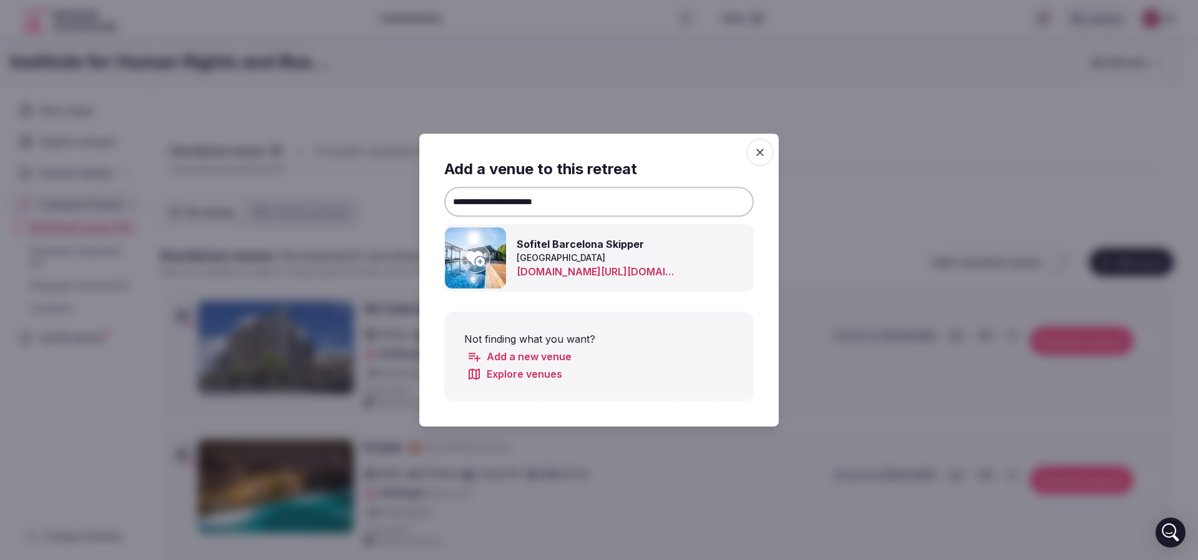
type input "**********"
click at [472, 257] on icon at bounding box center [475, 258] width 19 height 15
click at [872, 150] on div at bounding box center [599, 280] width 1198 height 560
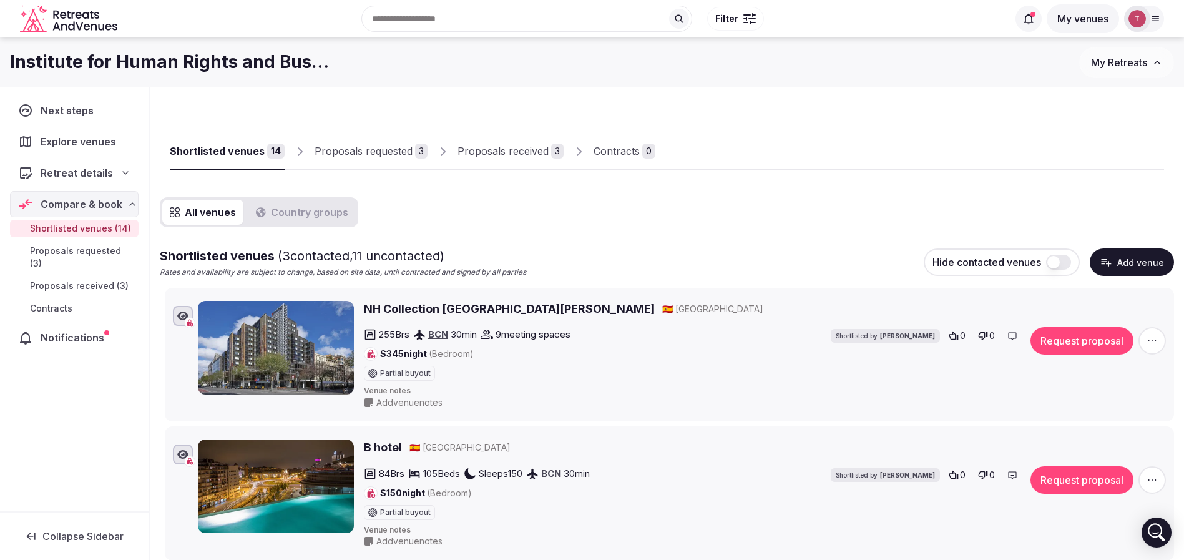
click at [1132, 257] on button "Add venue" at bounding box center [1132, 261] width 84 height 27
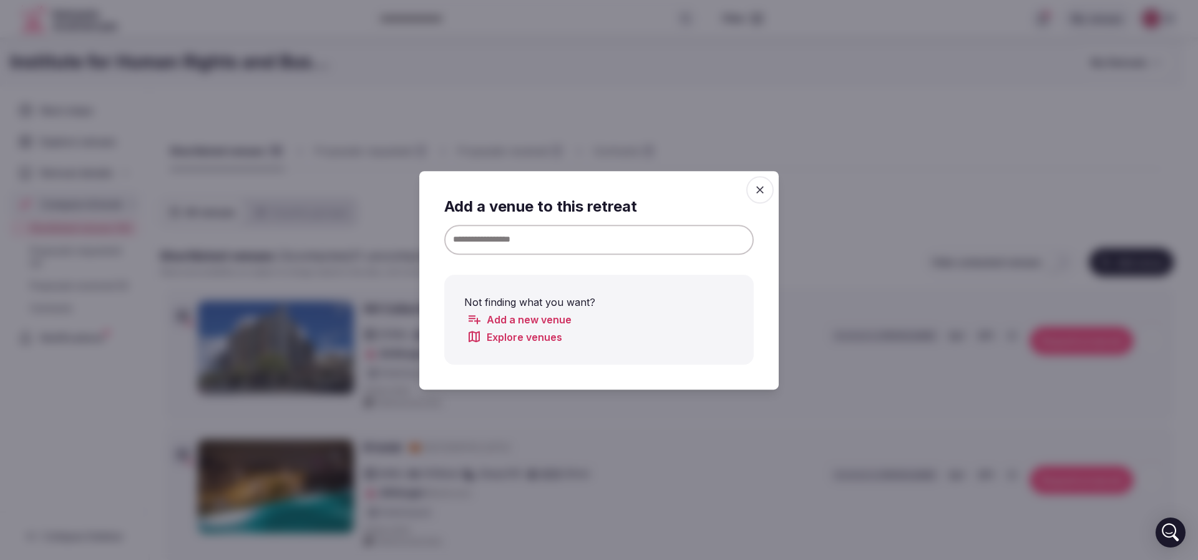
click at [549, 227] on input at bounding box center [599, 239] width 310 height 30
paste input "********"
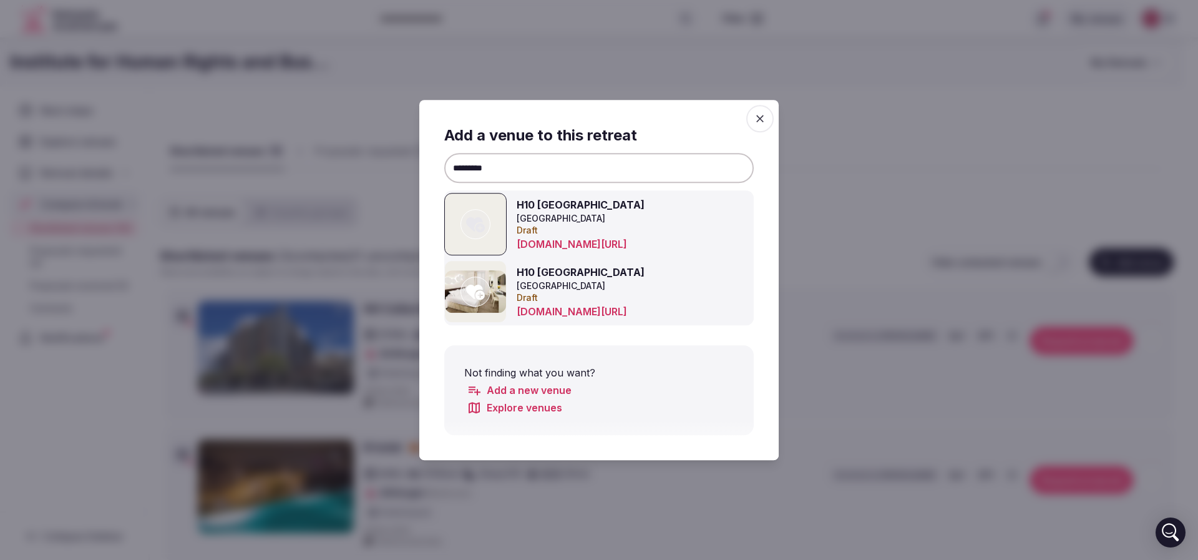
type input "********"
click at [928, 162] on div at bounding box center [599, 280] width 1198 height 560
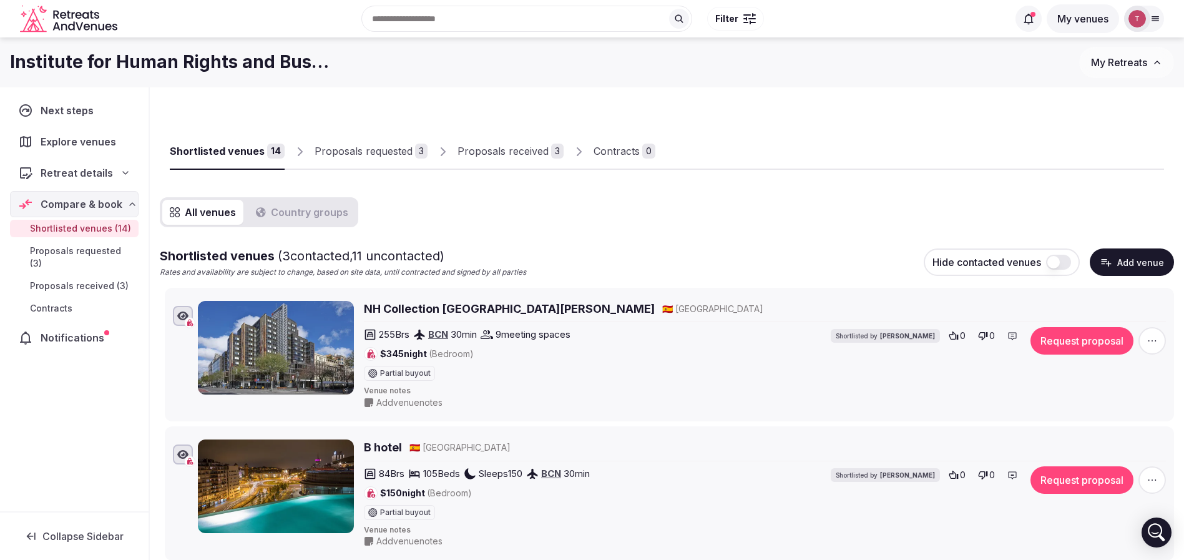
click at [1135, 261] on button "Add venue" at bounding box center [1132, 261] width 84 height 27
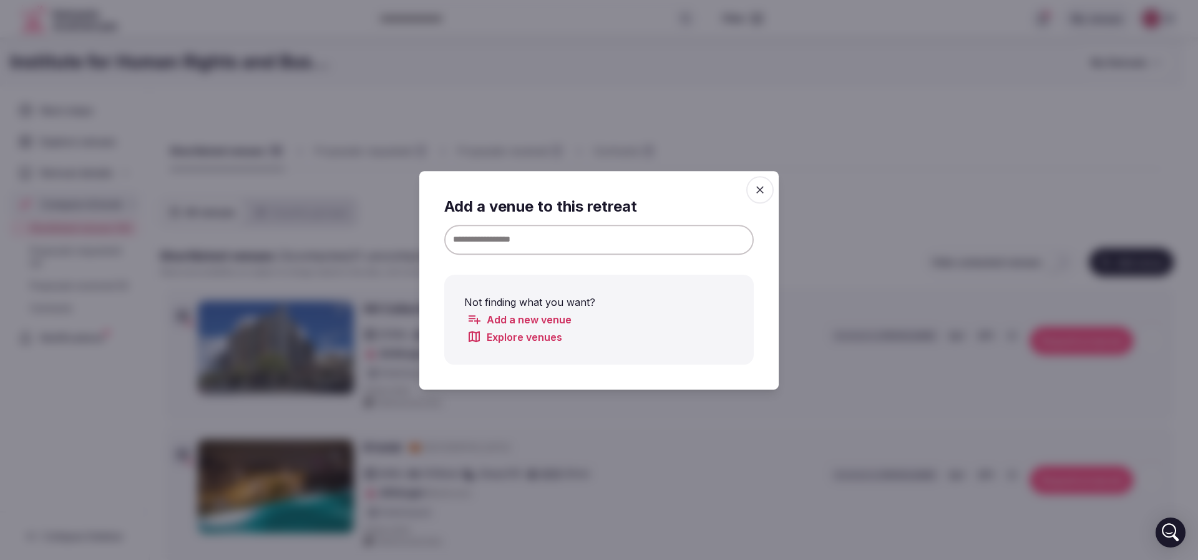
click at [609, 232] on input at bounding box center [599, 239] width 310 height 30
paste input "********"
type input "********"
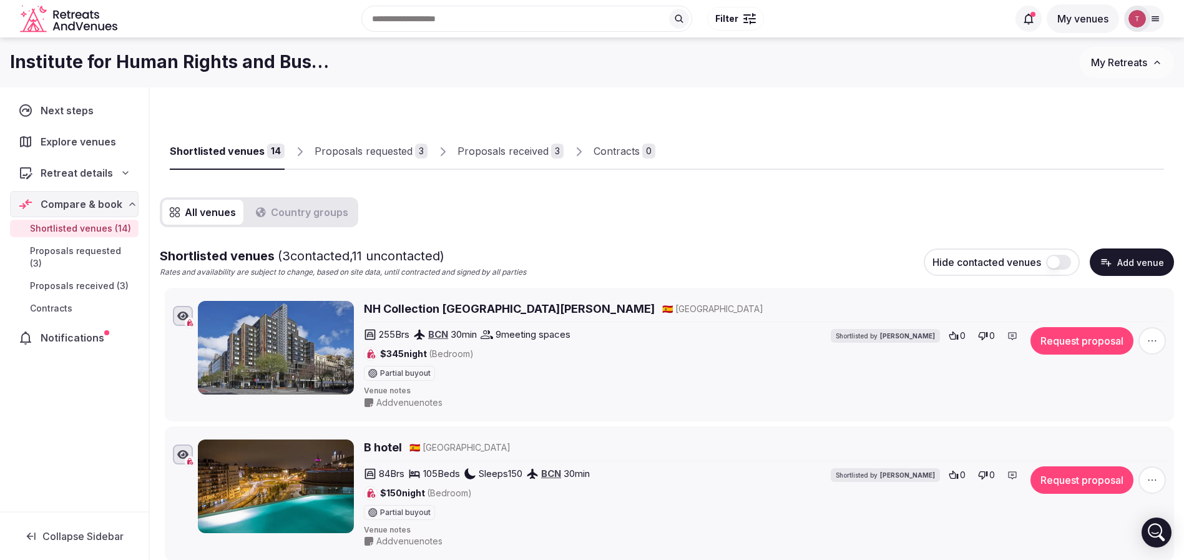
click at [1127, 257] on button "Add venue" at bounding box center [1132, 261] width 84 height 27
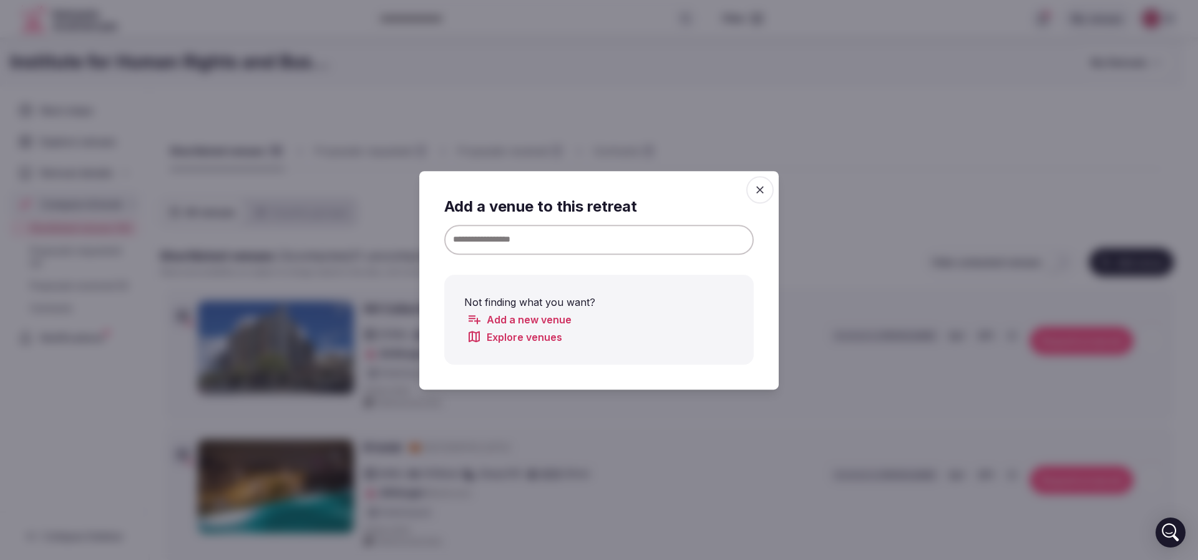
click at [691, 245] on input at bounding box center [599, 239] width 310 height 30
paste input "**********"
type input "**********"
click at [758, 188] on icon "button" at bounding box center [759, 189] width 7 height 7
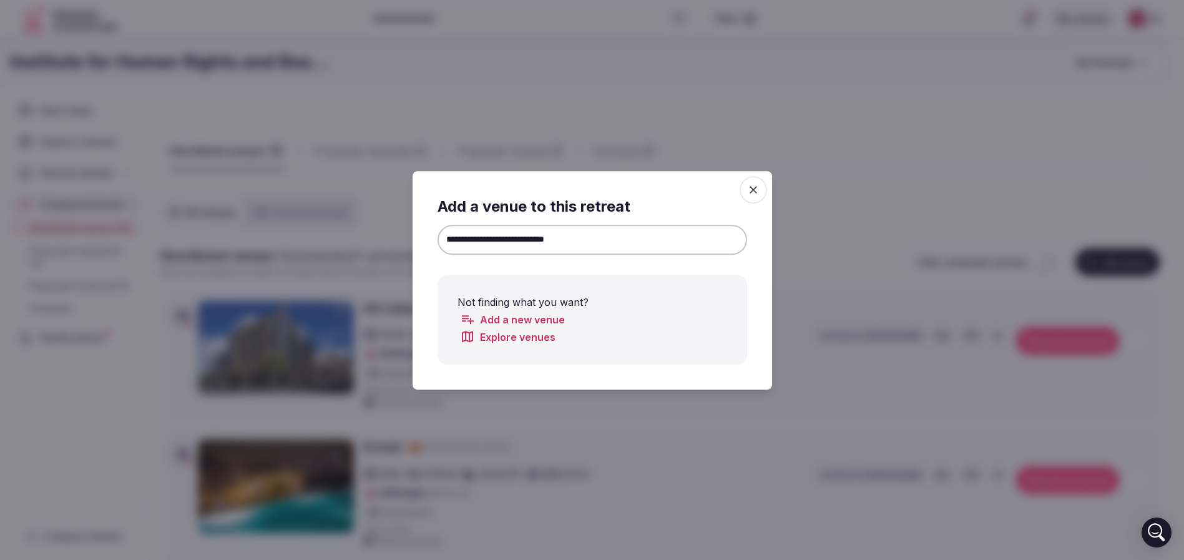
click at [667, 162] on div at bounding box center [902, 159] width 494 height 21
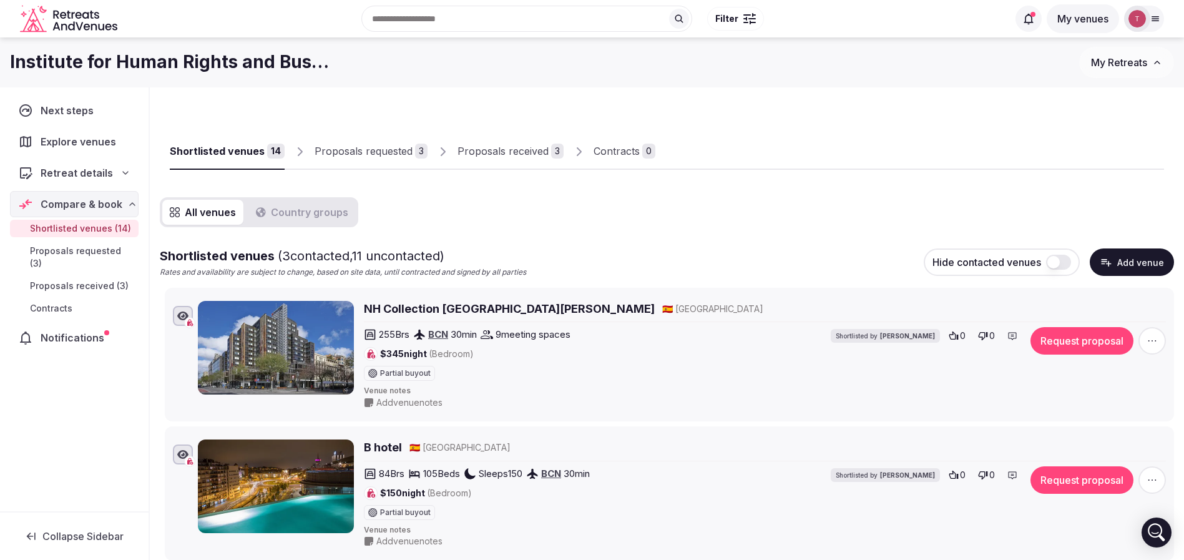
click at [1143, 257] on button "Add venue" at bounding box center [1132, 261] width 84 height 27
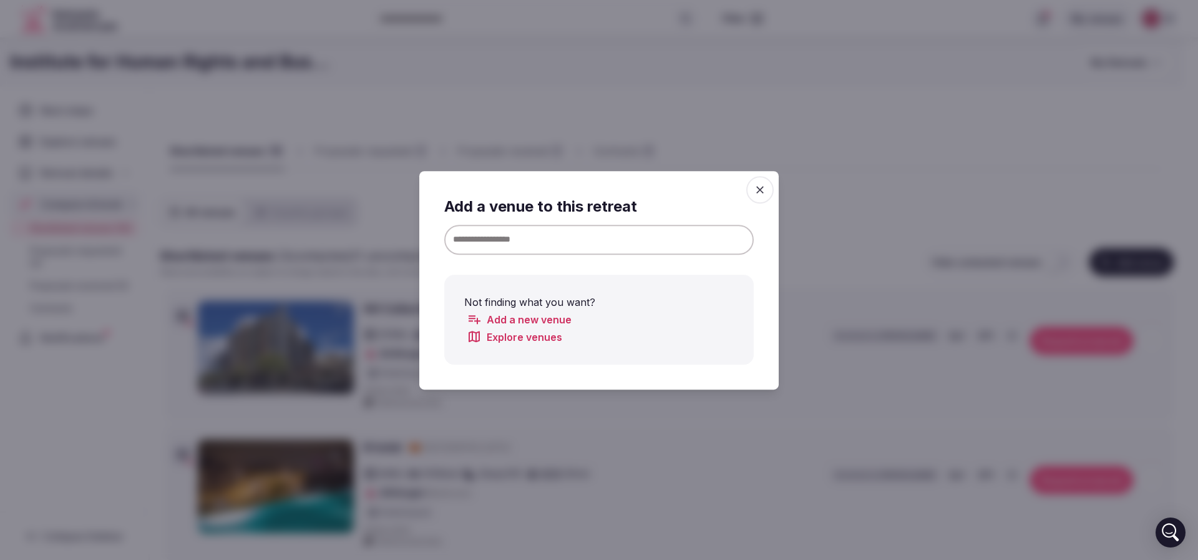
click at [627, 235] on input at bounding box center [599, 239] width 310 height 30
paste input "**********"
type input "**********"
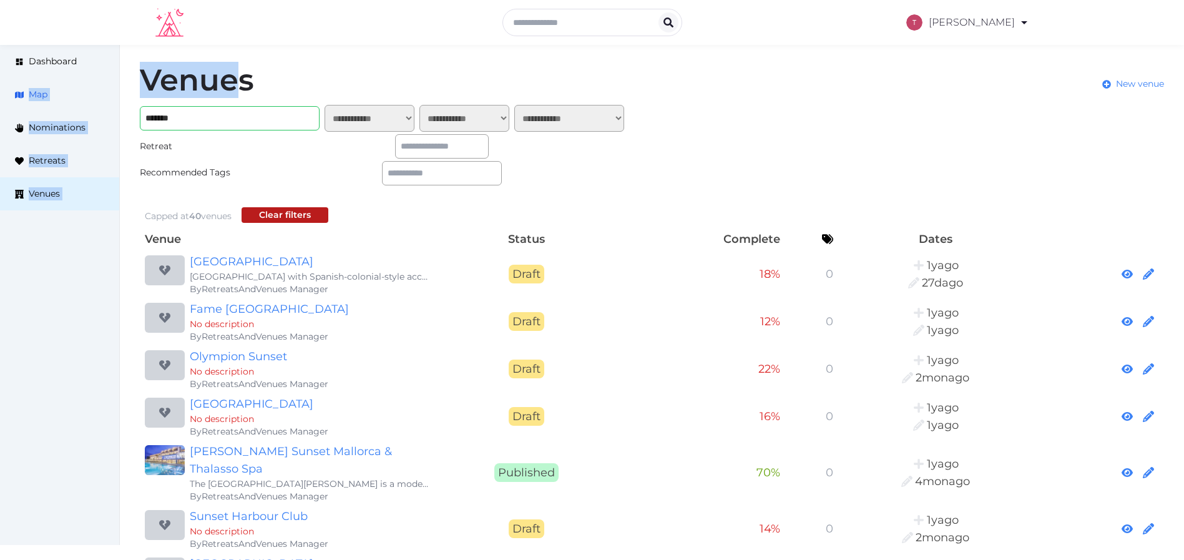
drag, startPoint x: 237, startPoint y: 100, endPoint x: 2, endPoint y: 104, distance: 234.1
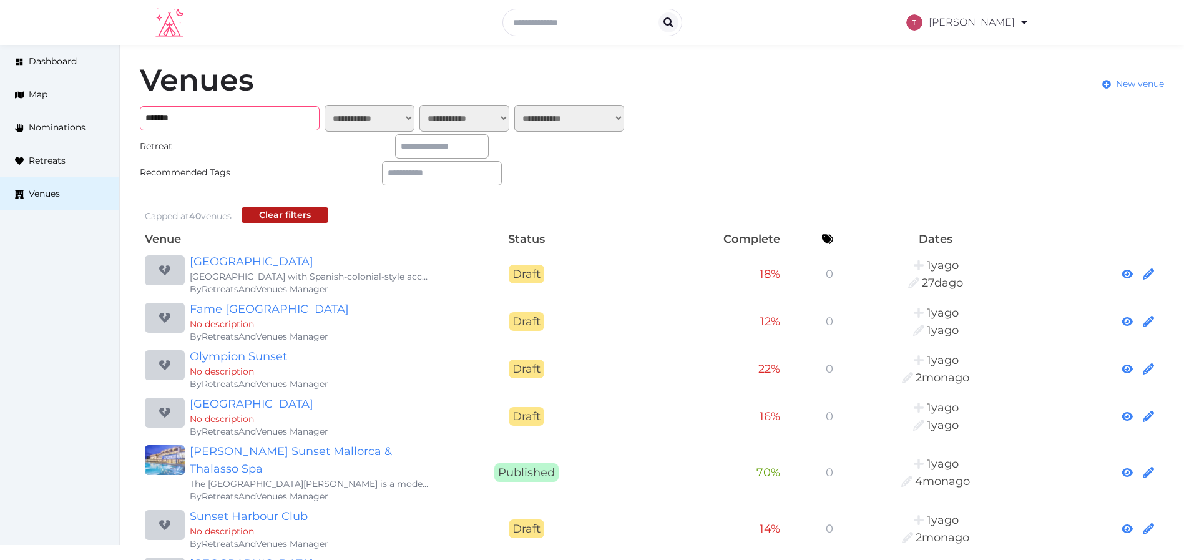
click at [172, 110] on input "******" at bounding box center [230, 118] width 180 height 24
drag, startPoint x: 232, startPoint y: 119, endPoint x: 21, endPoint y: 117, distance: 211.6
paste input "**********"
type input "**********"
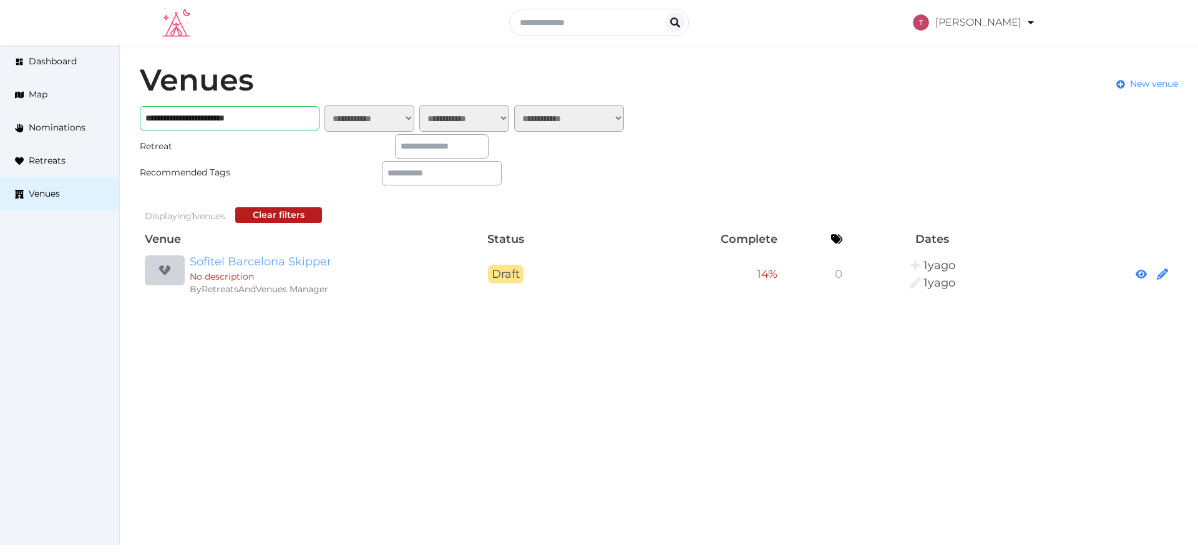
click at [278, 265] on link "Sofitel Barcelona Skipper" at bounding box center [310, 261] width 240 height 17
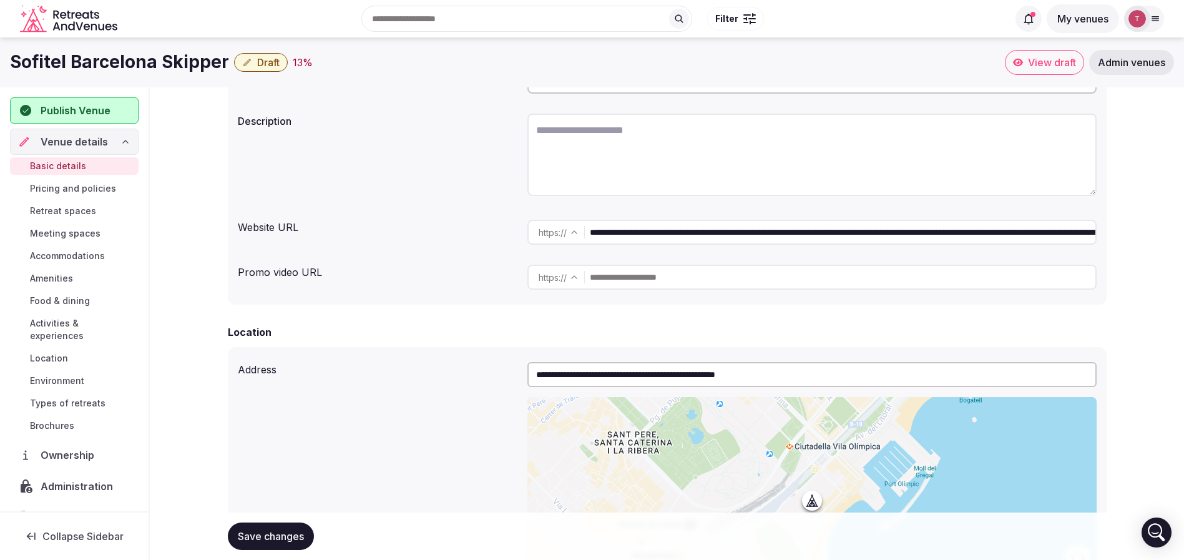
scroll to position [92, 0]
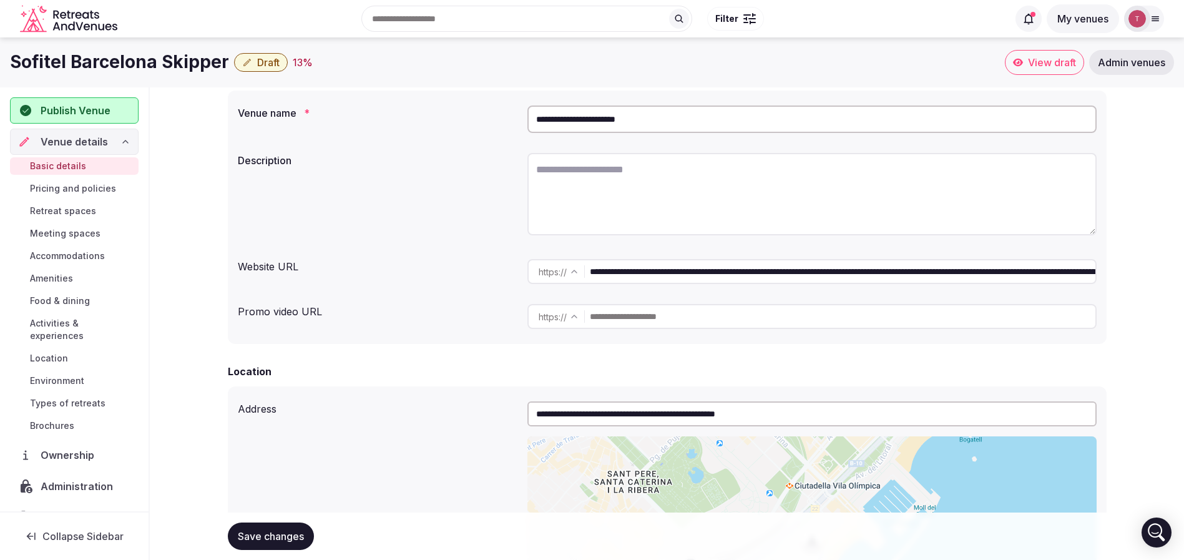
click at [677, 180] on textarea at bounding box center [811, 194] width 569 height 82
paste textarea "**********"
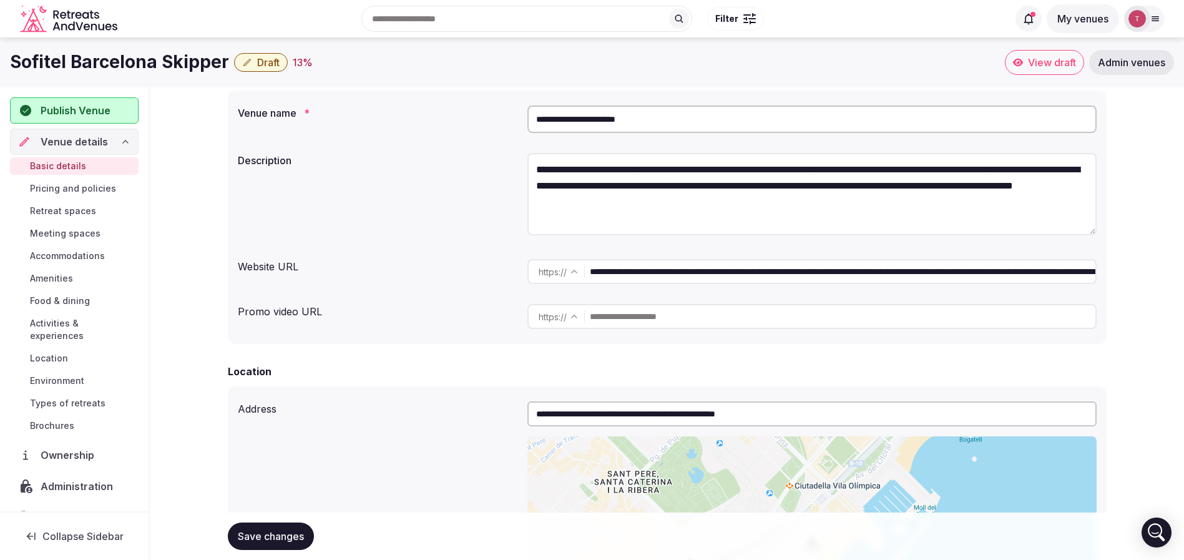
type textarea "**********"
click at [468, 184] on div "**********" at bounding box center [667, 196] width 859 height 96
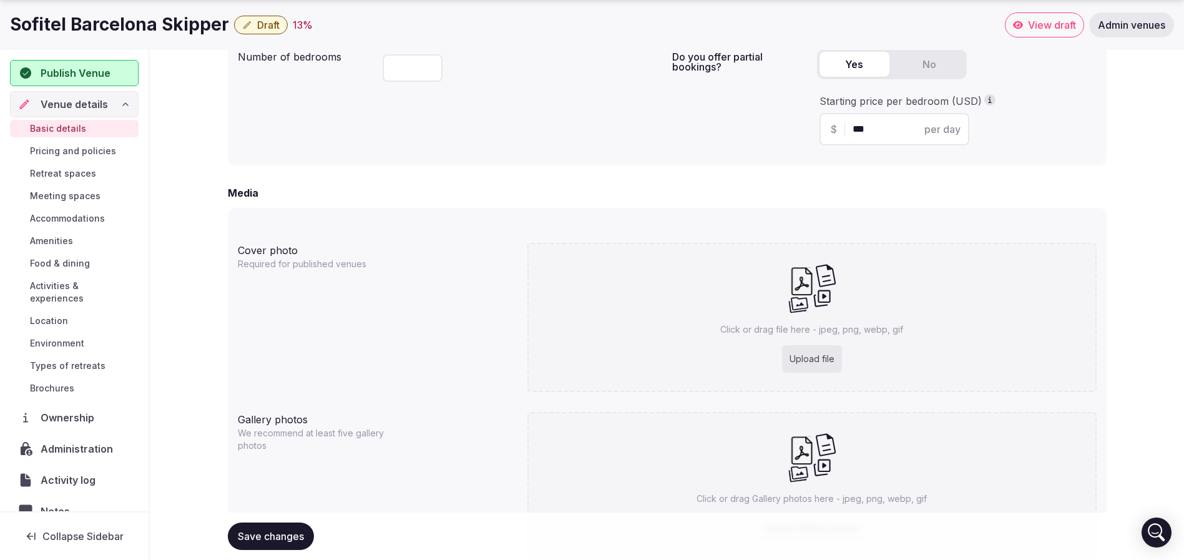
scroll to position [934, 0]
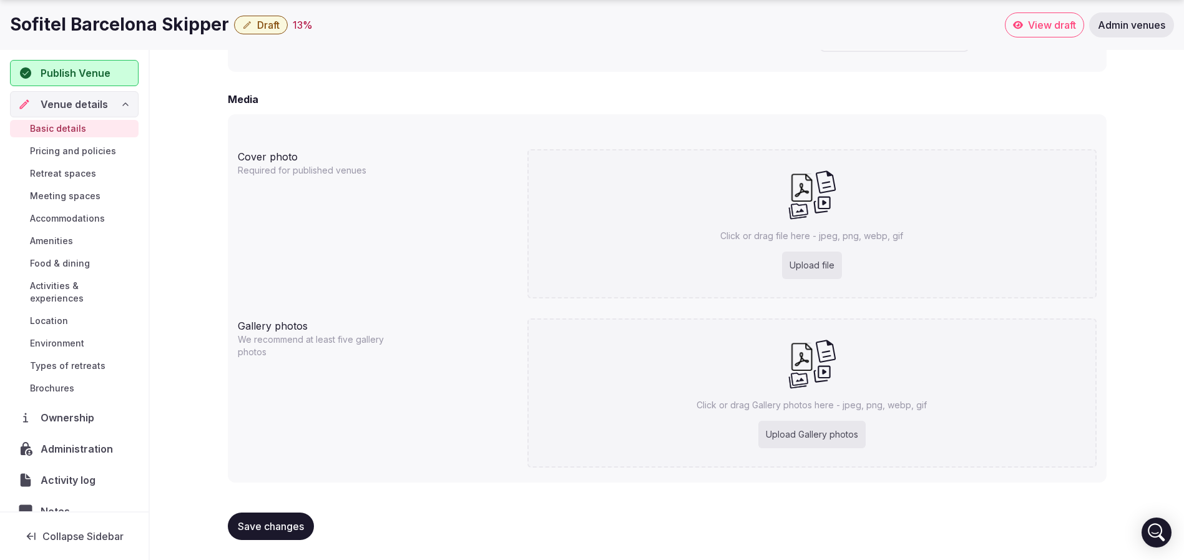
click at [809, 265] on div "Upload file" at bounding box center [812, 265] width 60 height 27
type input "**********"
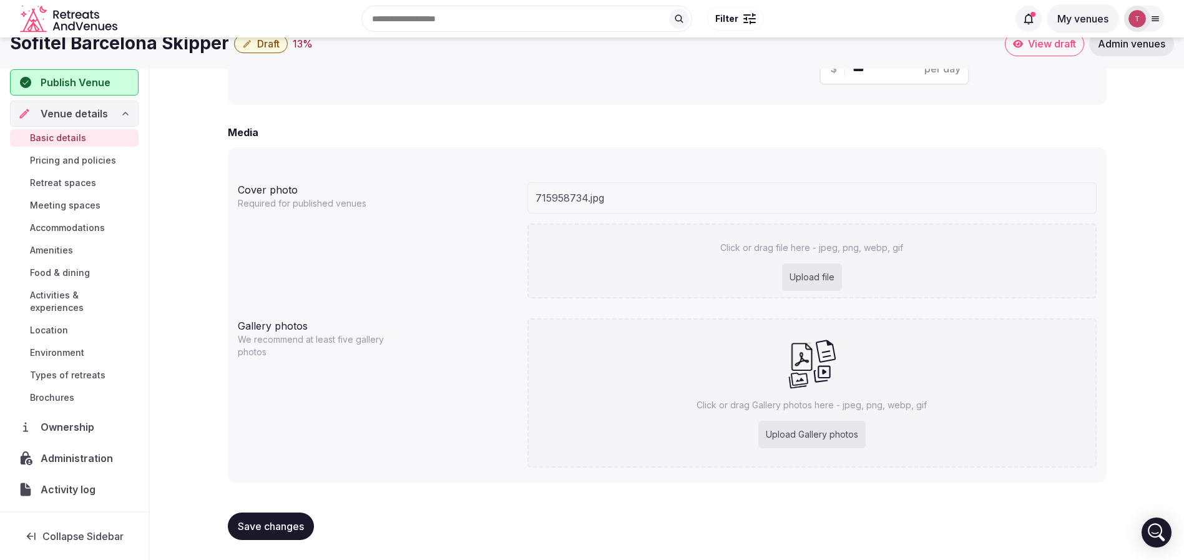
scroll to position [901, 0]
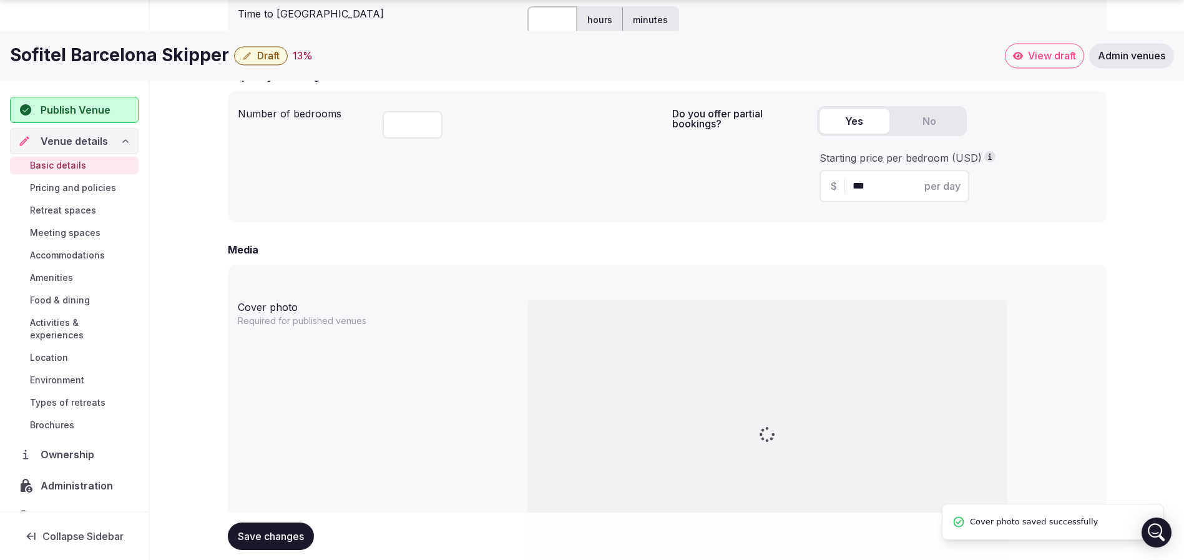
scroll to position [971, 0]
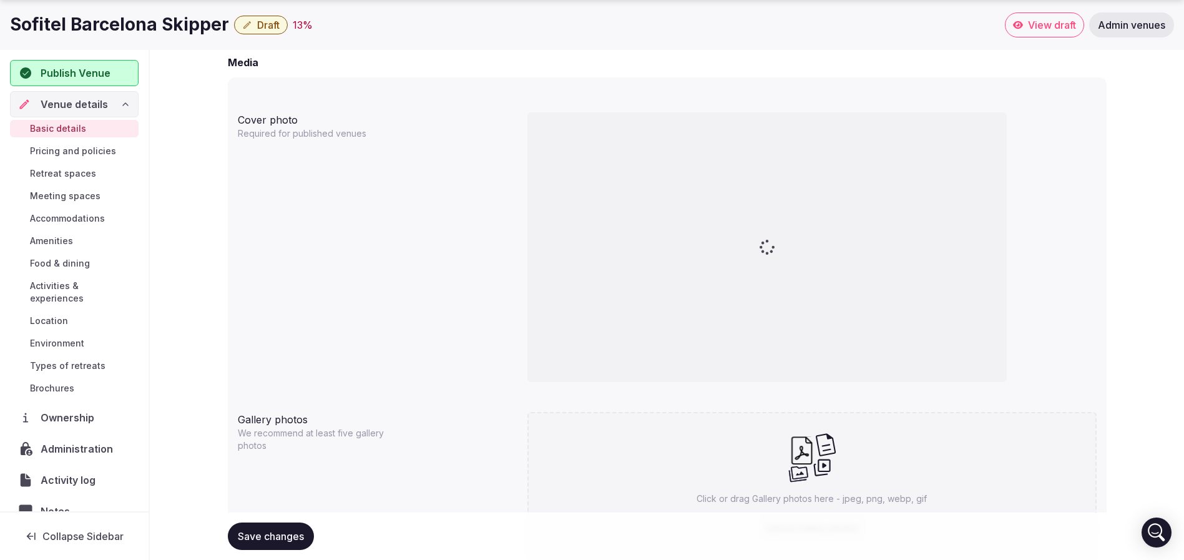
click at [1079, 281] on div at bounding box center [811, 252] width 569 height 290
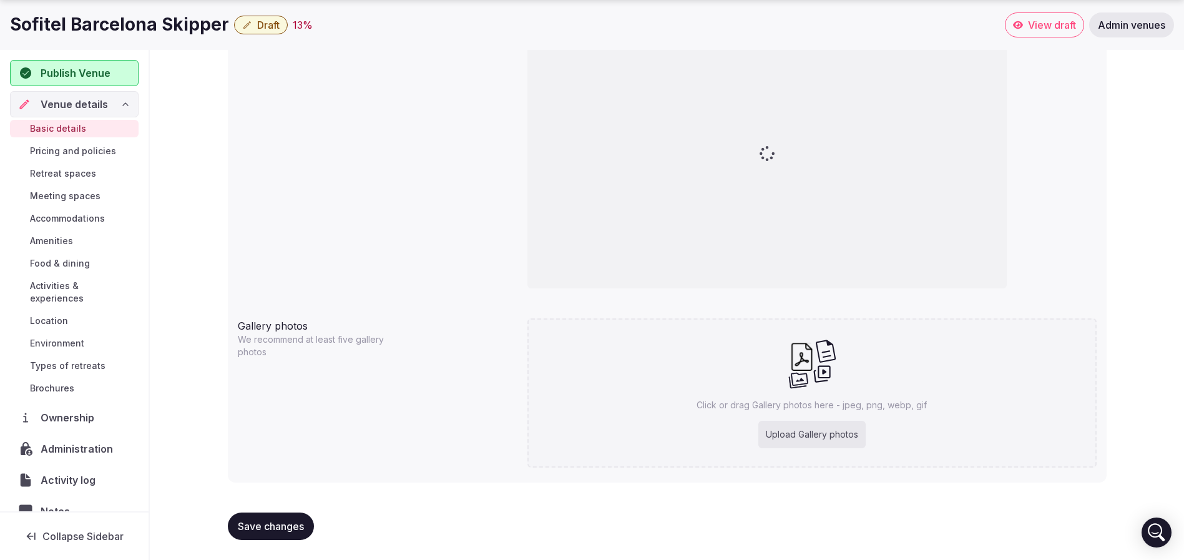
click at [818, 434] on div "Upload Gallery photos" at bounding box center [811, 434] width 107 height 27
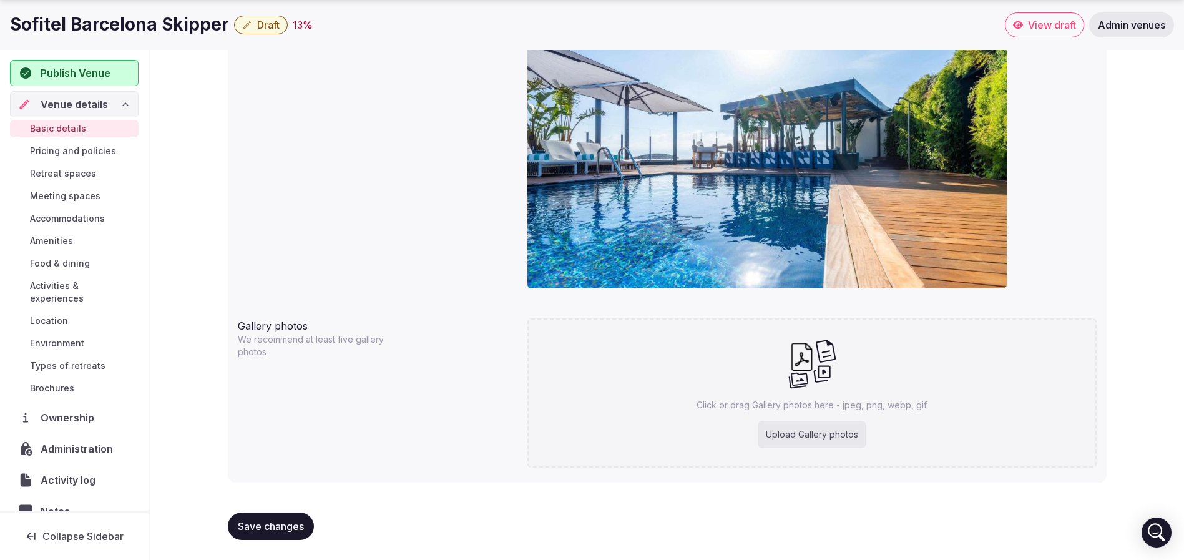
type input "**********"
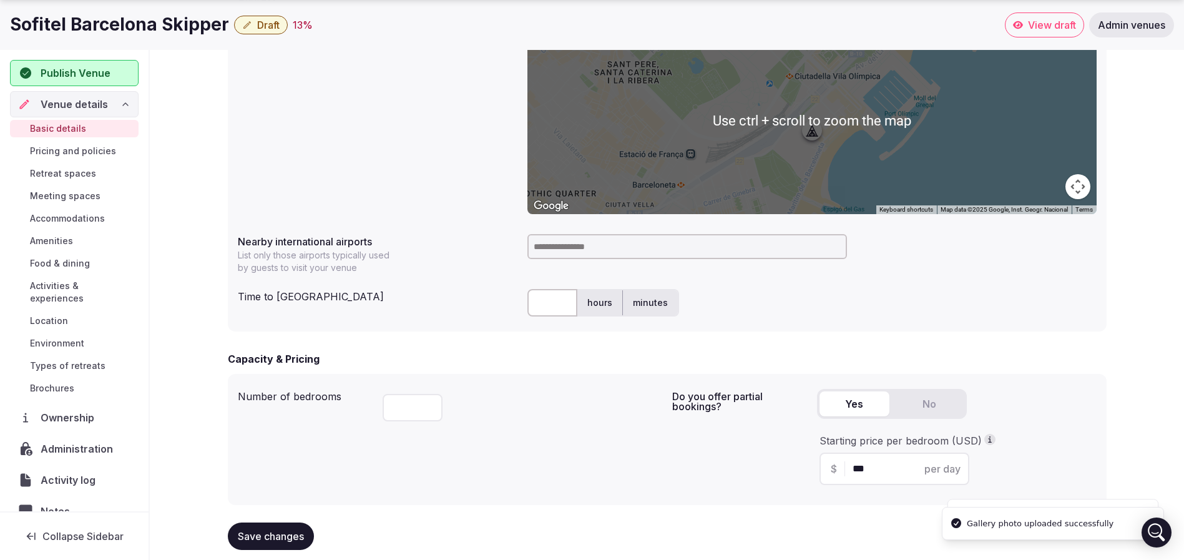
scroll to position [597, 0]
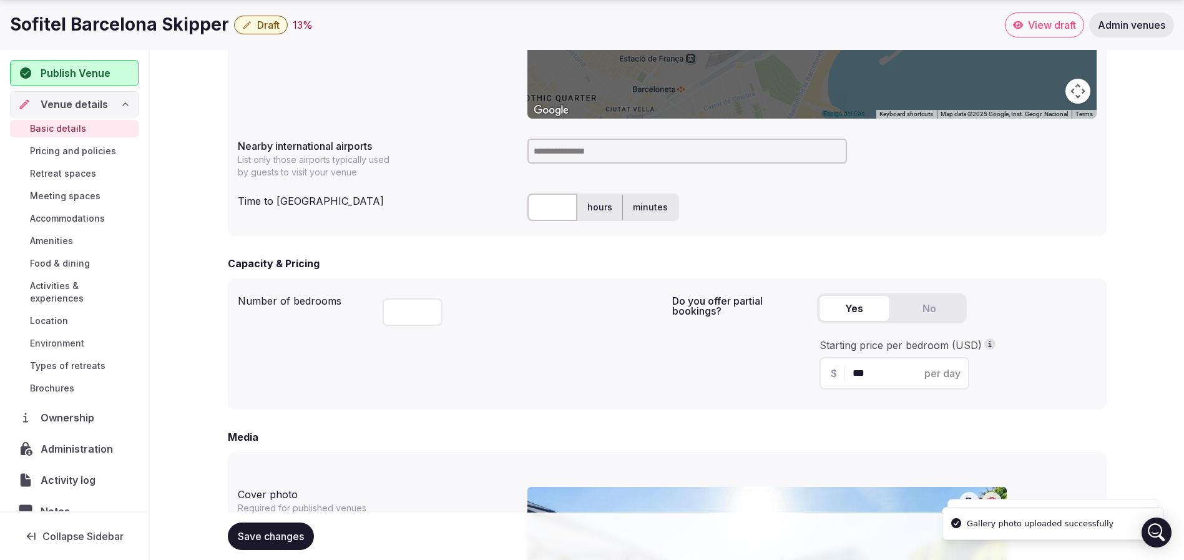
click at [618, 148] on input at bounding box center [687, 151] width 320 height 25
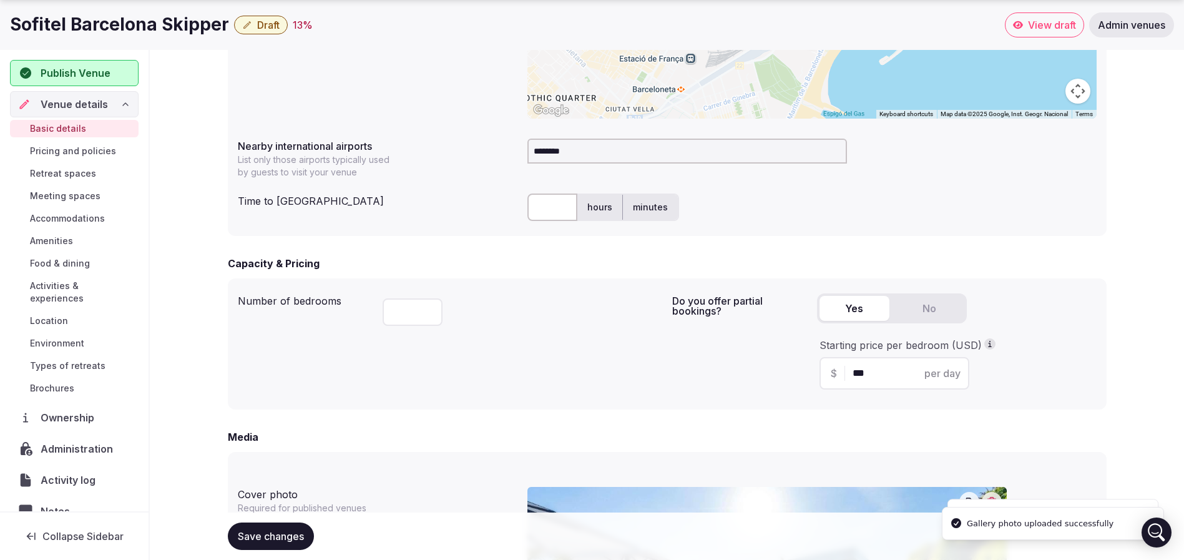
type input "*********"
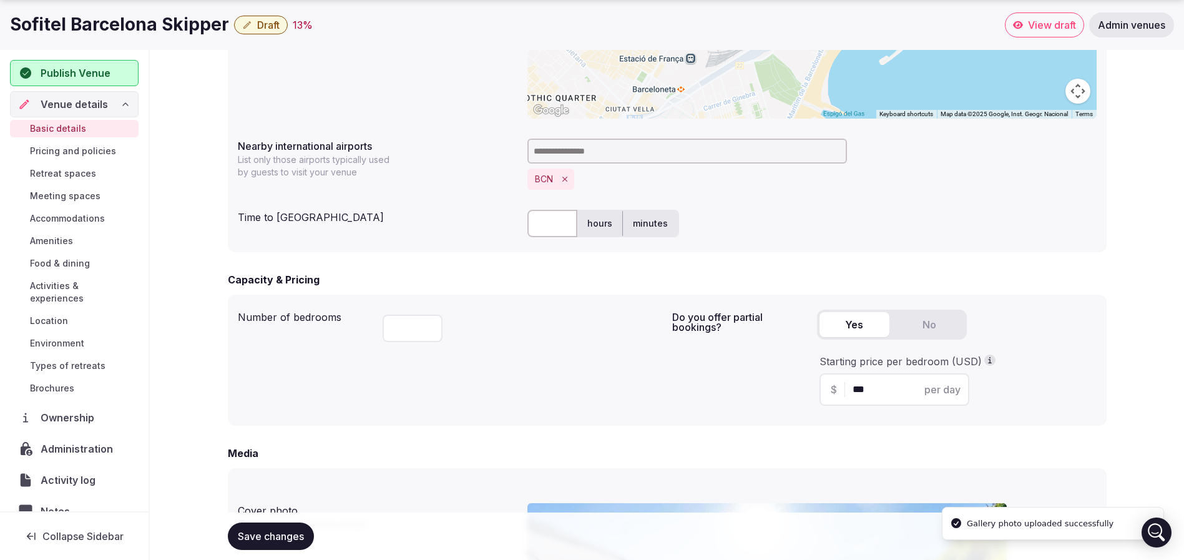
click at [448, 205] on div "Time to [GEOGRAPHIC_DATA]" at bounding box center [378, 215] width 280 height 20
click at [551, 220] on input "text" at bounding box center [552, 223] width 50 height 27
type input "**"
drag, startPoint x: 888, startPoint y: 388, endPoint x: 761, endPoint y: 391, distance: 126.7
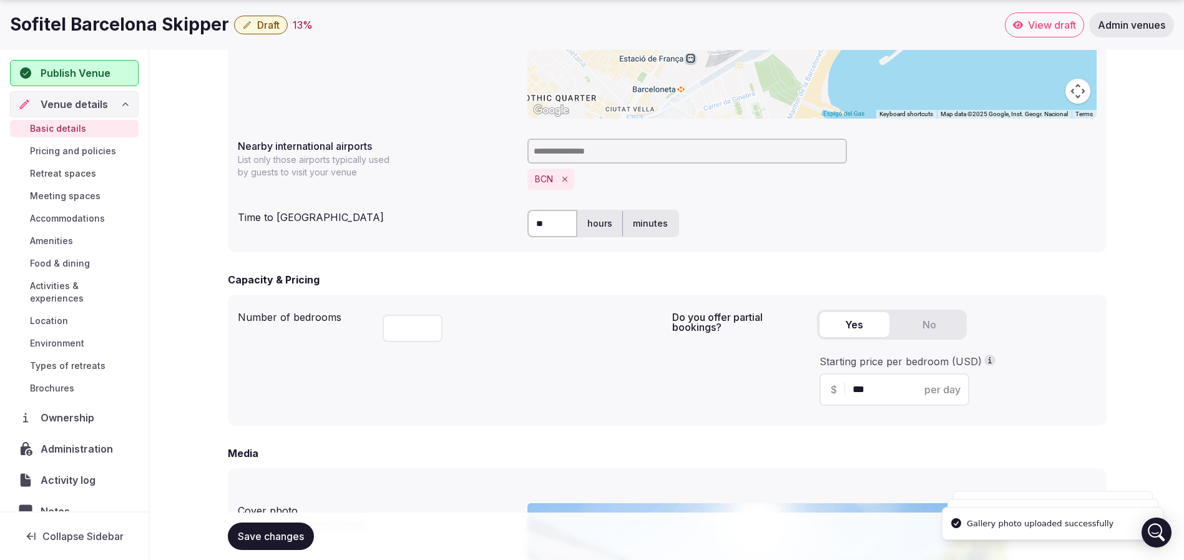
click at [775, 393] on div "Do you offer partial bookings? Yes No Starting price per bedroom (USD) $ *** pe…" at bounding box center [884, 360] width 424 height 111
type input "***"
click at [1075, 325] on div "Yes No" at bounding box center [957, 330] width 280 height 40
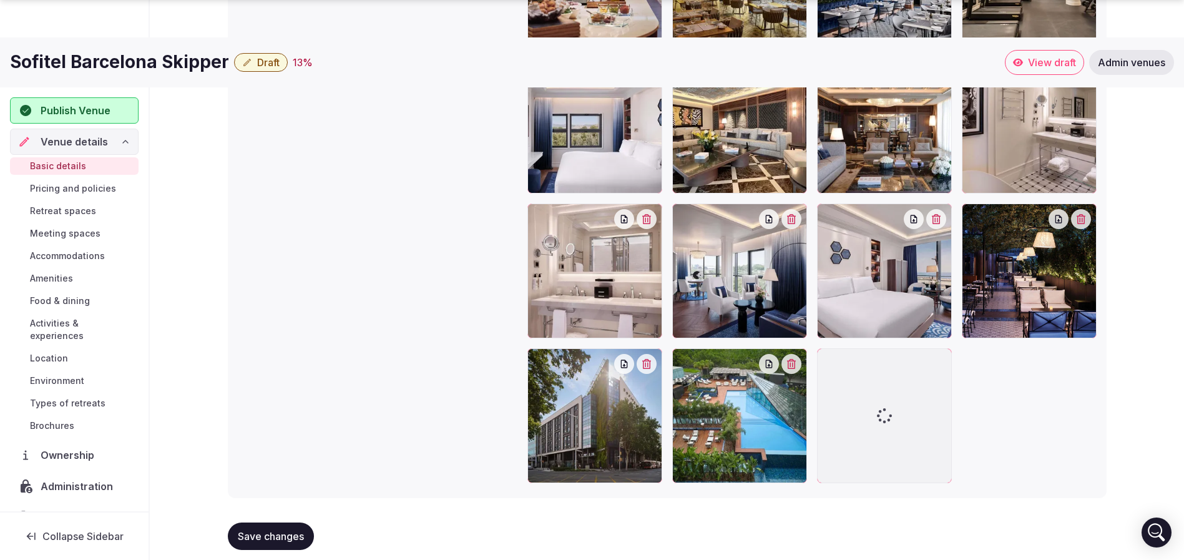
scroll to position [1747, 0]
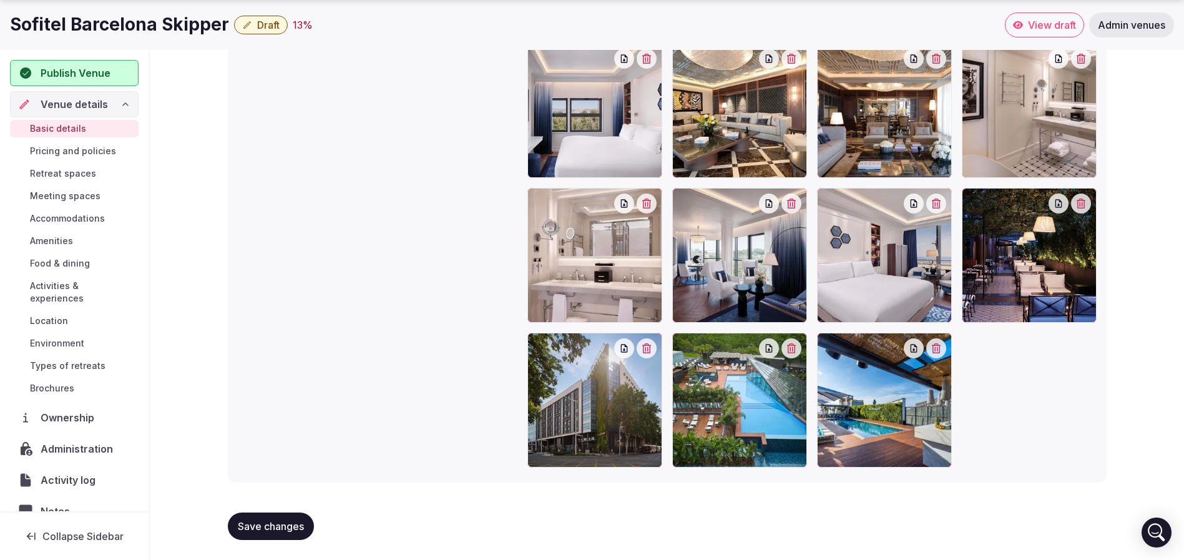
drag, startPoint x: 293, startPoint y: 434, endPoint x: 288, endPoint y: 458, distance: 24.8
click at [293, 434] on div "Gallery photos We recommend at least five gallery photos Add more gallery photo…" at bounding box center [667, 59] width 859 height 825
click at [281, 526] on span "Save changes" at bounding box center [271, 526] width 66 height 12
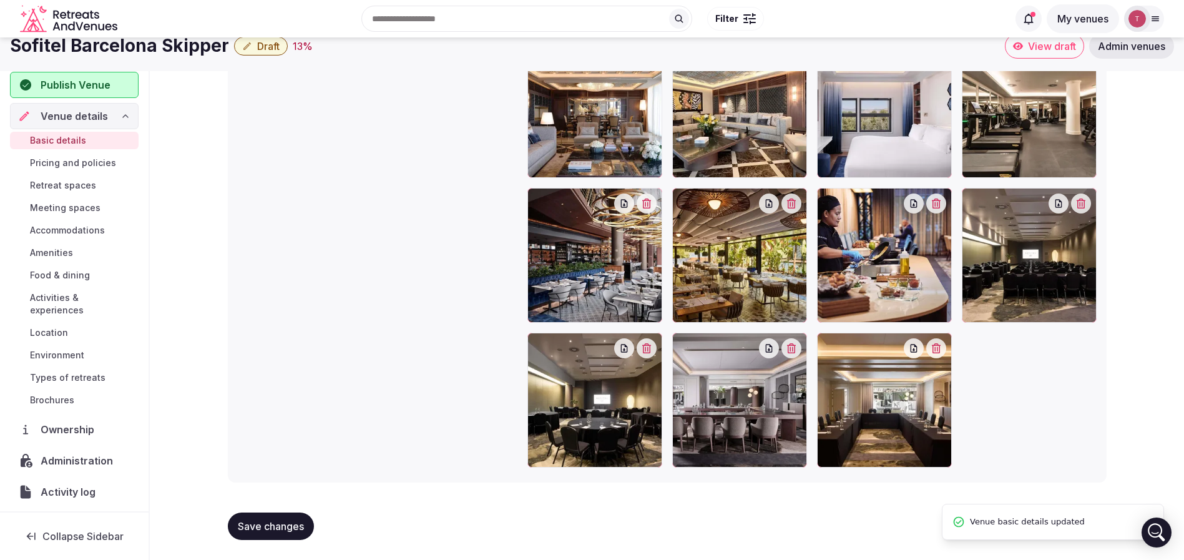
scroll to position [1168, 0]
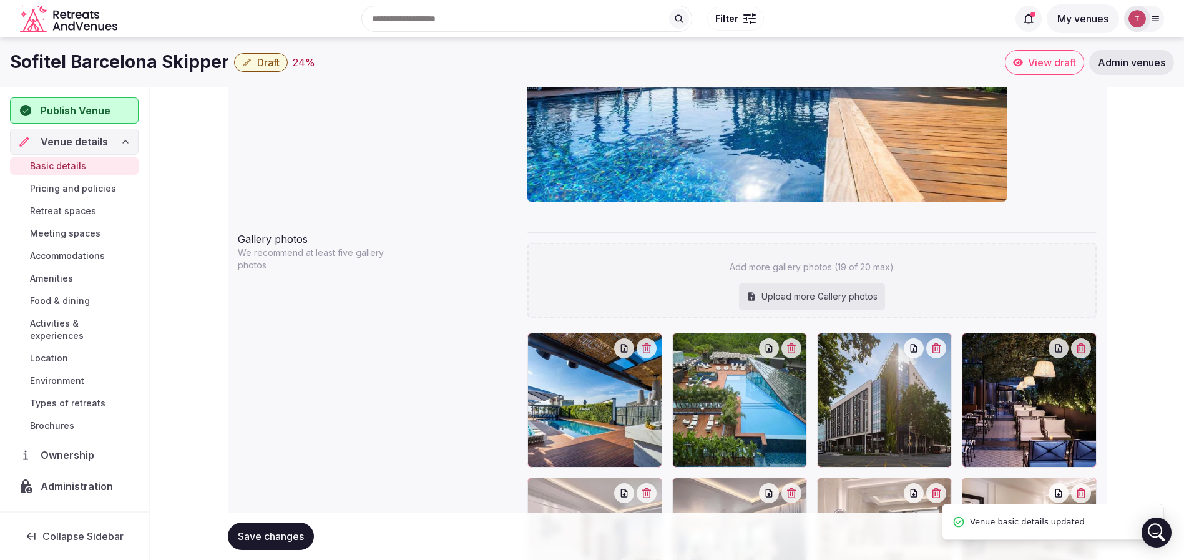
click at [265, 27] on div "Recent searches [GEOGRAPHIC_DATA], [GEOGRAPHIC_DATA] [GEOGRAPHIC_DATA] [GEOGRAP…" at bounding box center [565, 19] width 886 height 54
click at [270, 65] on span "Draft" at bounding box center [268, 62] width 22 height 12
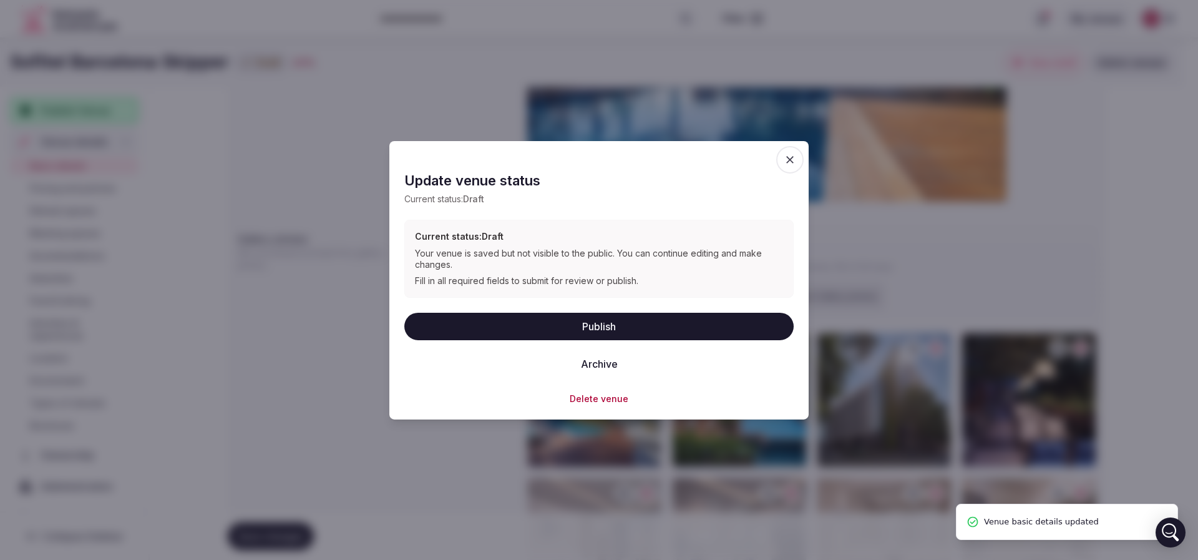
click at [711, 336] on button "Publish" at bounding box center [598, 325] width 389 height 27
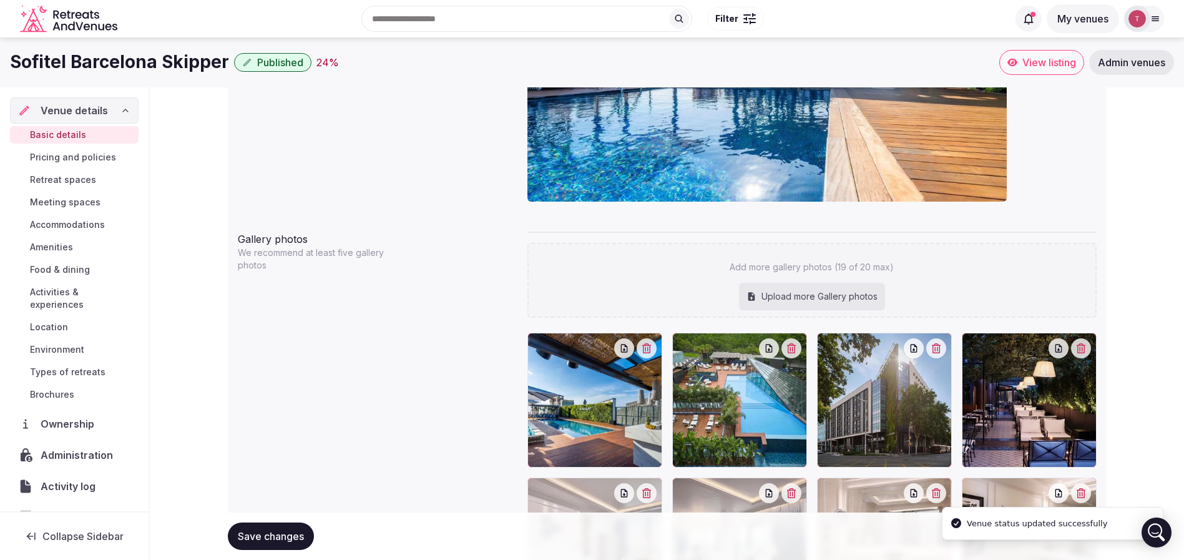
click at [344, 151] on div "Cover photo Required for published venues" at bounding box center [667, 72] width 859 height 290
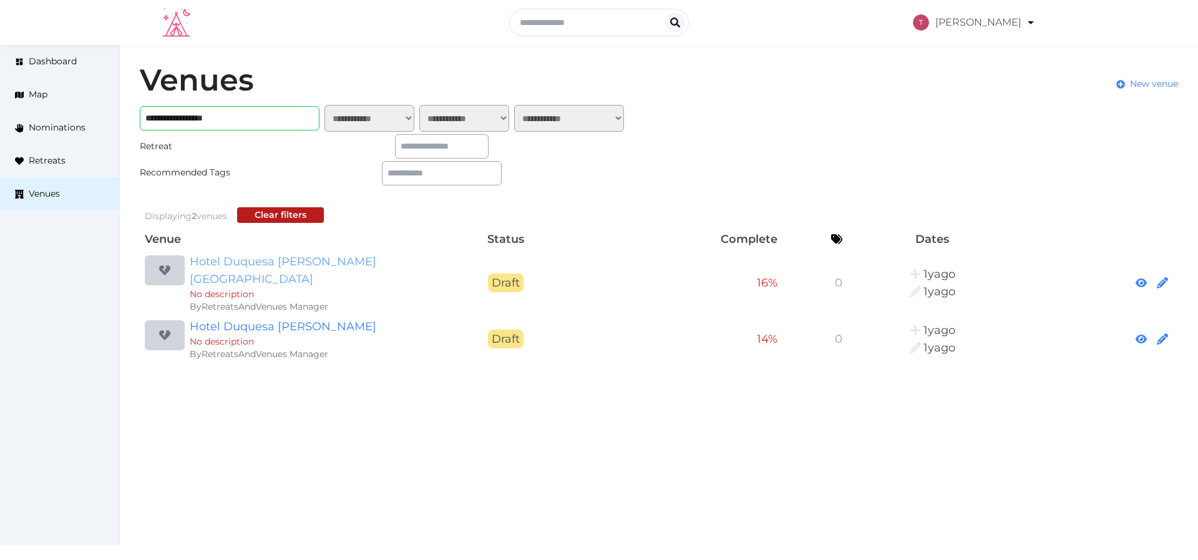
click at [390, 259] on link "Hotel Duquesa [PERSON_NAME] [GEOGRAPHIC_DATA]" at bounding box center [310, 270] width 240 height 35
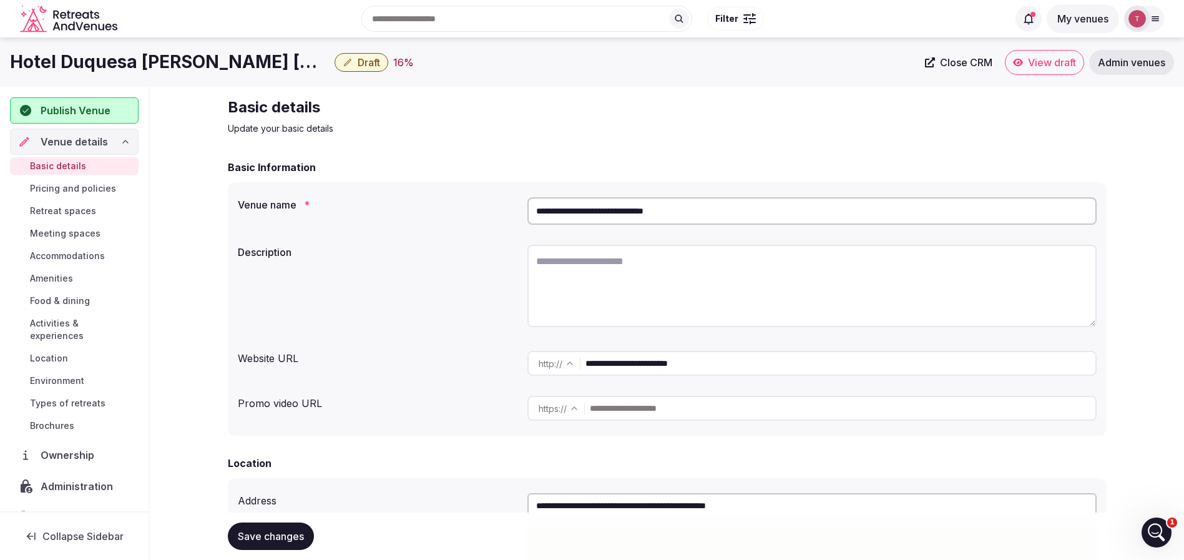
click at [592, 283] on textarea at bounding box center [811, 286] width 569 height 82
paste textarea "**********"
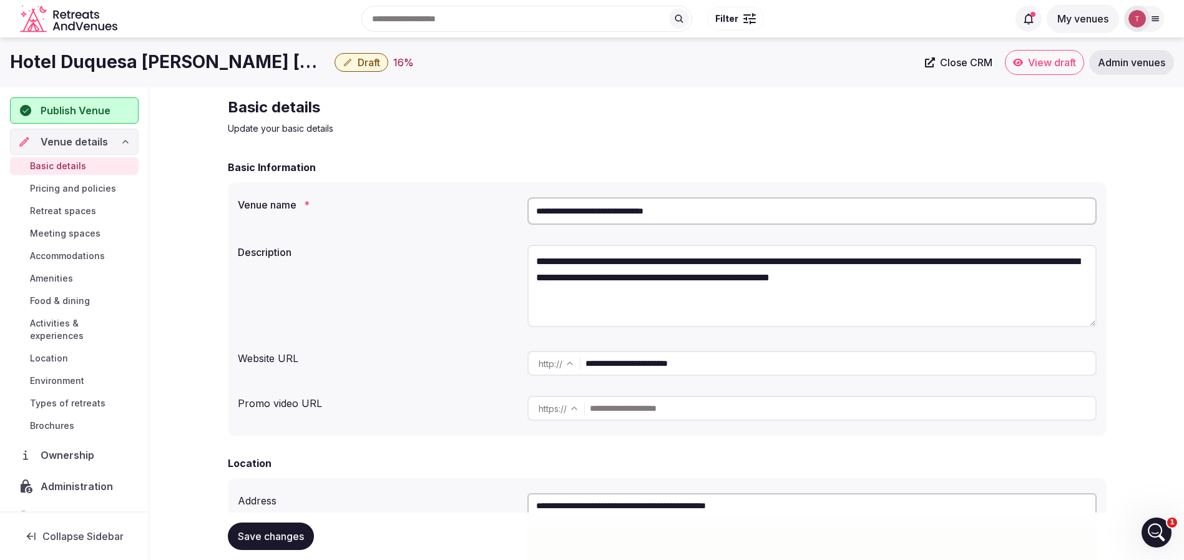
type textarea "**********"
click at [434, 258] on div "**********" at bounding box center [667, 288] width 859 height 96
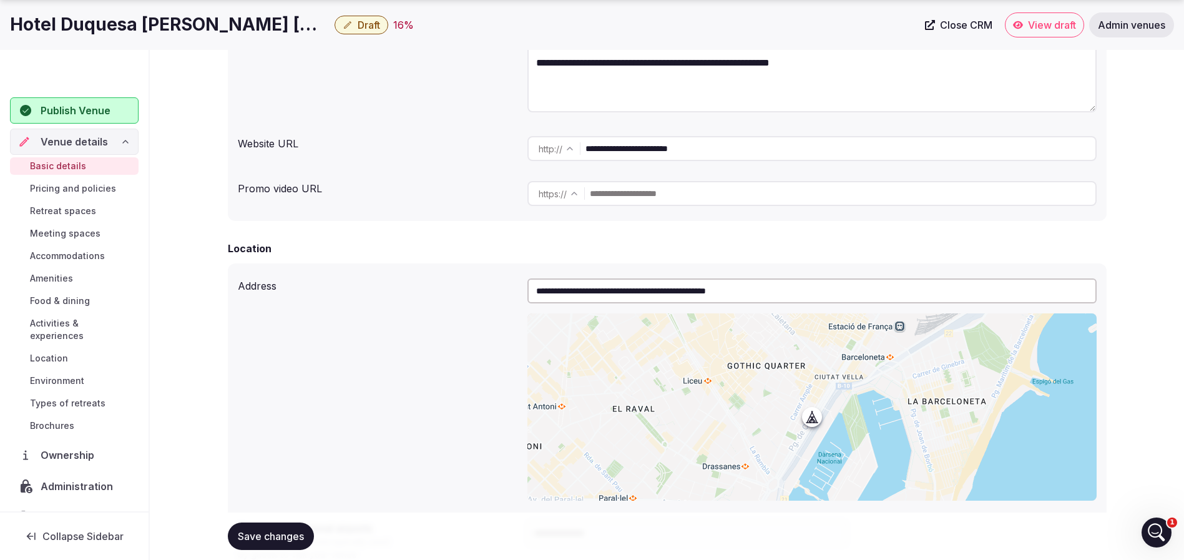
scroll to position [374, 0]
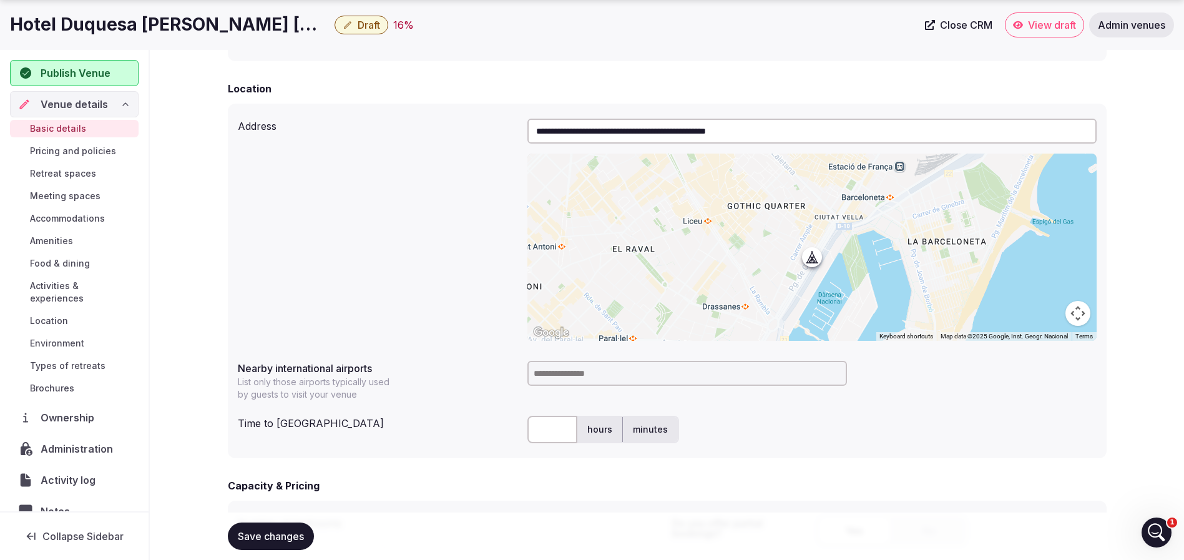
click at [557, 376] on input at bounding box center [687, 373] width 320 height 25
type input "*********"
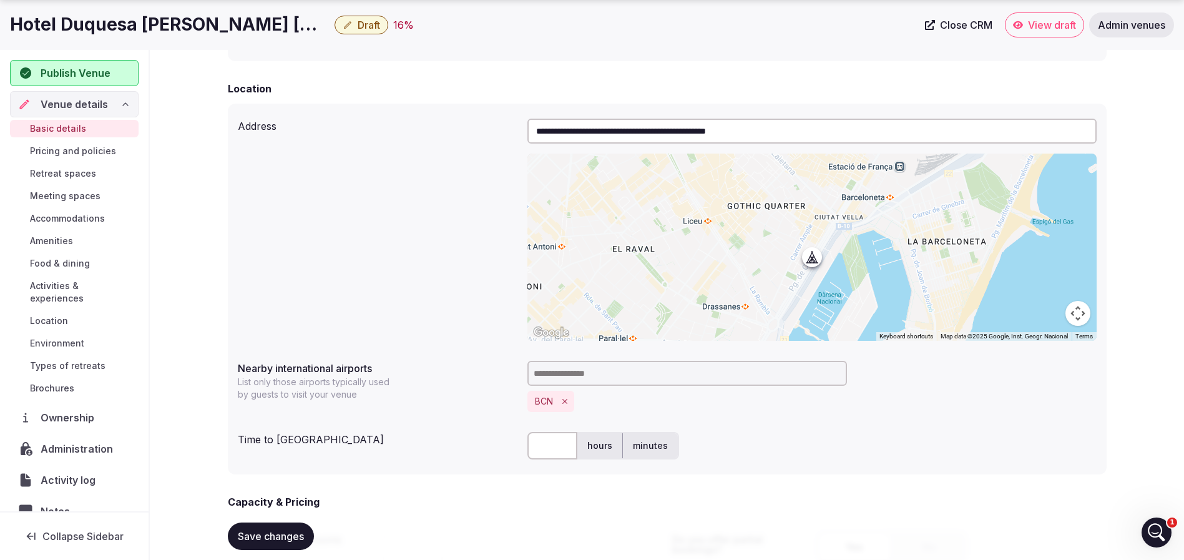
click at [469, 374] on div "Nearby international airports List only those airports typically used by guests…" at bounding box center [378, 378] width 280 height 45
click at [555, 451] on input "text" at bounding box center [552, 445] width 50 height 27
type input "**"
click at [962, 431] on div "** hours minutes" at bounding box center [811, 445] width 569 height 37
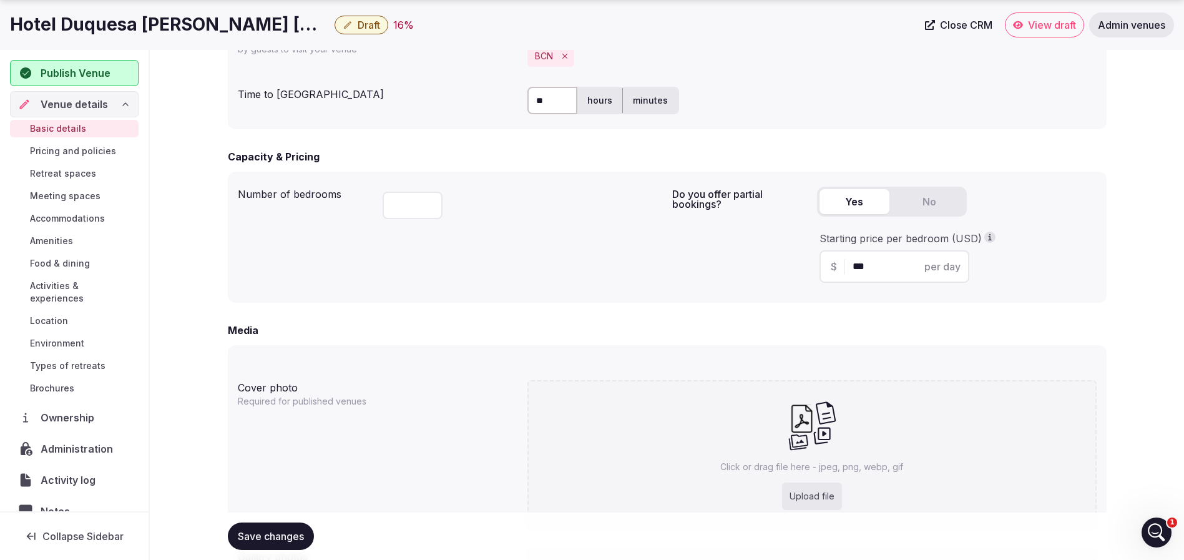
scroll to position [749, 0]
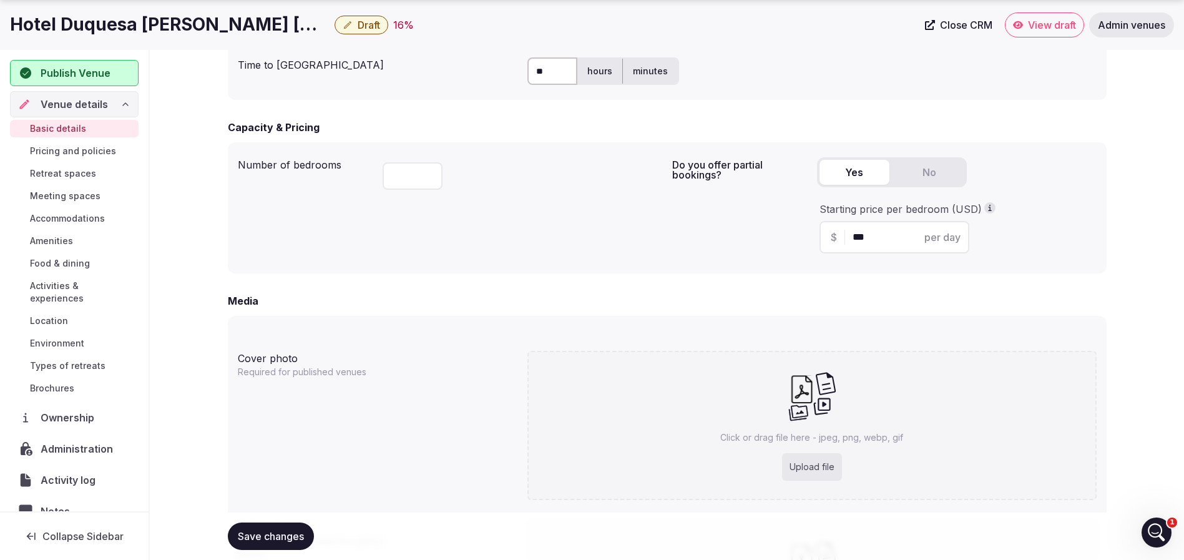
drag, startPoint x: 888, startPoint y: 235, endPoint x: 733, endPoint y: 230, distance: 154.3
click at [733, 230] on div "Do you offer partial bookings? Yes No Starting price per bedroom (USD) $ *** pe…" at bounding box center [884, 207] width 424 height 111
type input "***"
click at [672, 230] on div "Do you offer partial bookings? Yes No Starting price per bedroom (USD) $ *** pe…" at bounding box center [884, 207] width 424 height 111
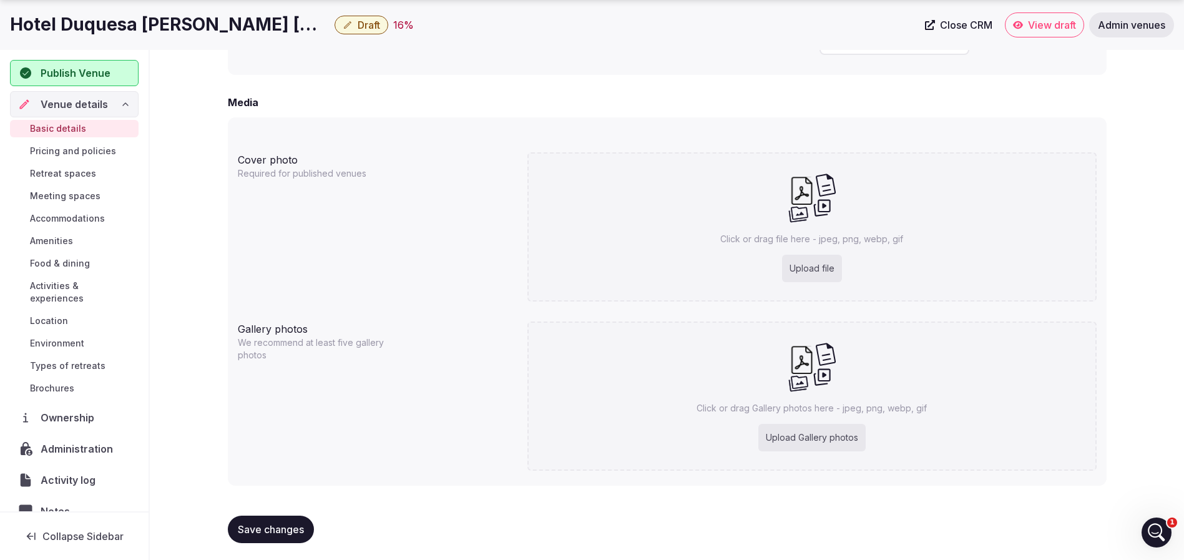
scroll to position [951, 0]
click at [808, 278] on div "Upload file" at bounding box center [812, 265] width 60 height 27
type input "**********"
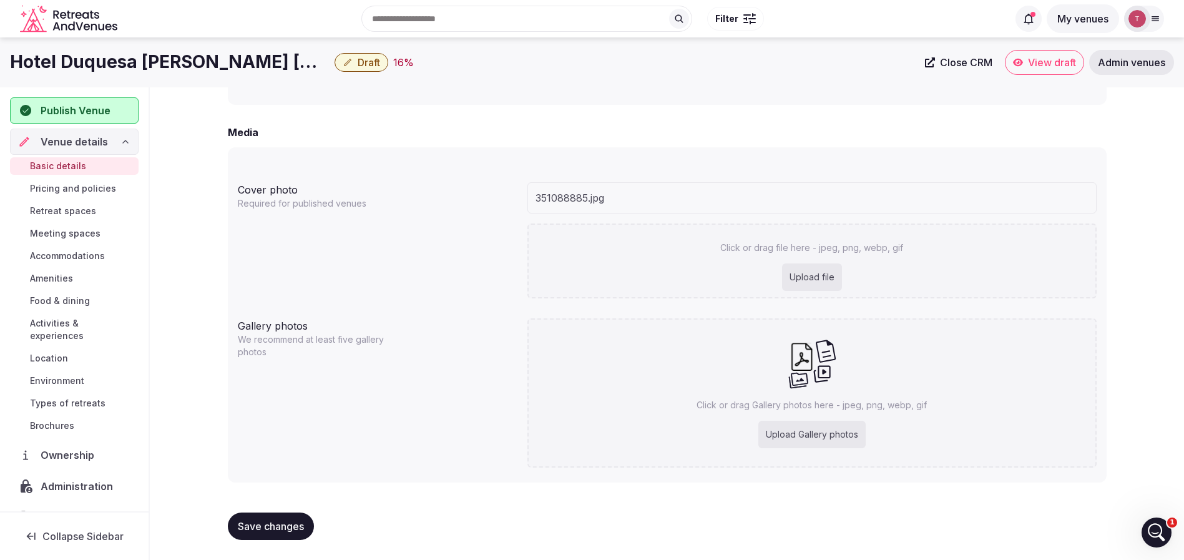
click at [816, 426] on div "Upload Gallery photos" at bounding box center [811, 434] width 107 height 27
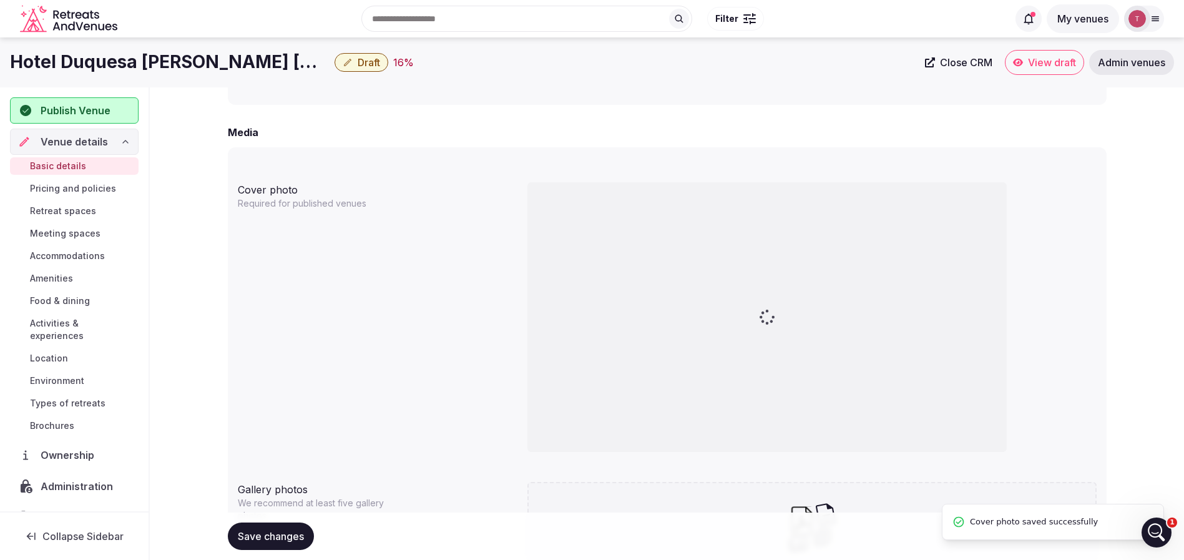
type input "**********"
click at [1107, 335] on div "**********" at bounding box center [667, 52] width 899 height 1765
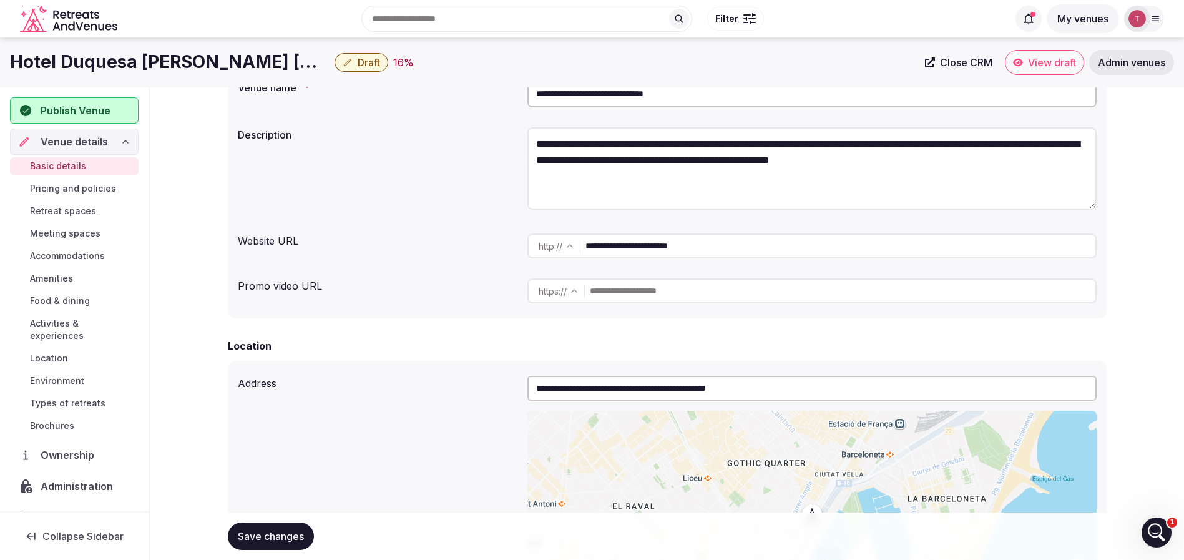
scroll to position [0, 0]
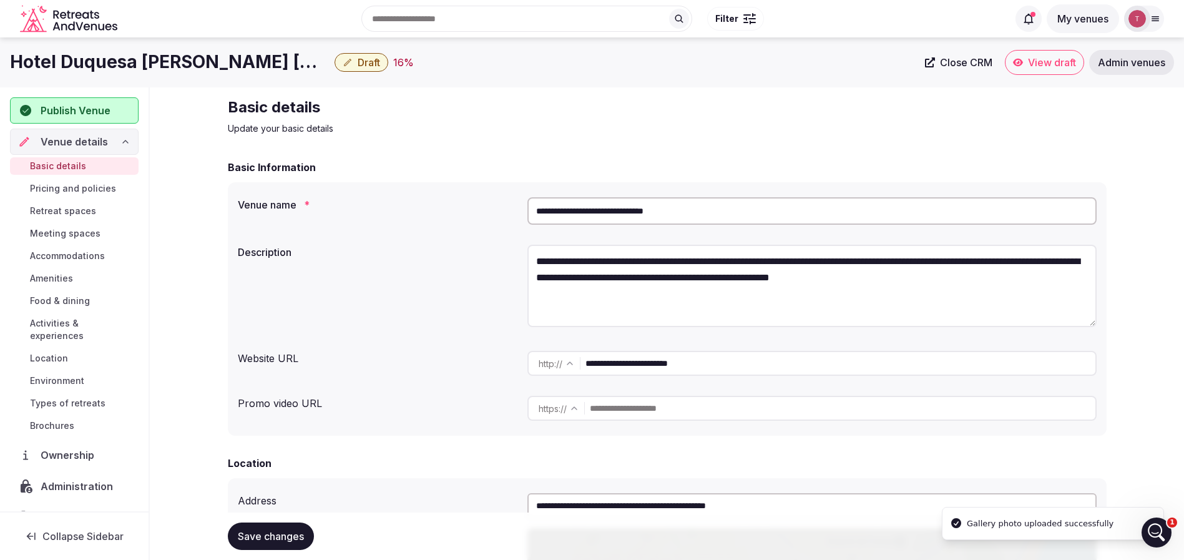
click at [461, 286] on div "**********" at bounding box center [667, 288] width 859 height 96
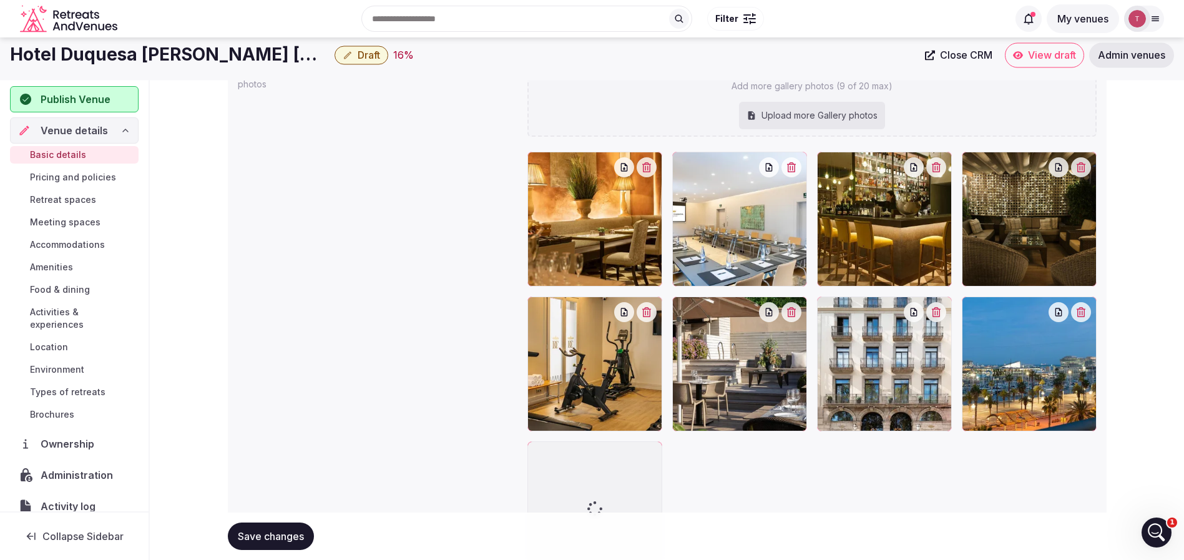
scroll to position [1270, 0]
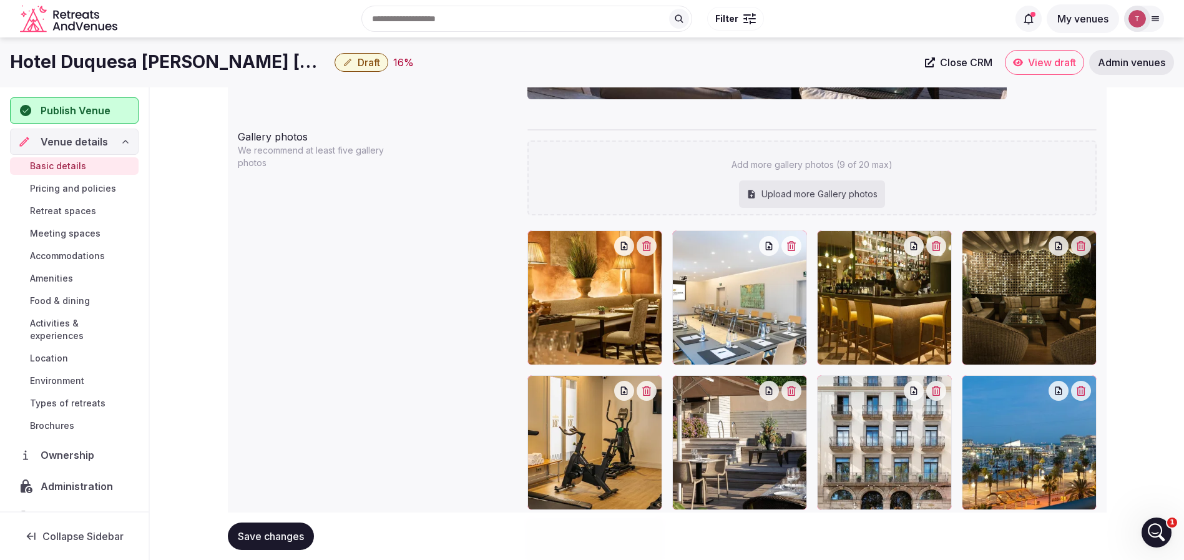
click at [823, 195] on div "Upload more Gallery photos" at bounding box center [812, 193] width 146 height 27
type input "**********"
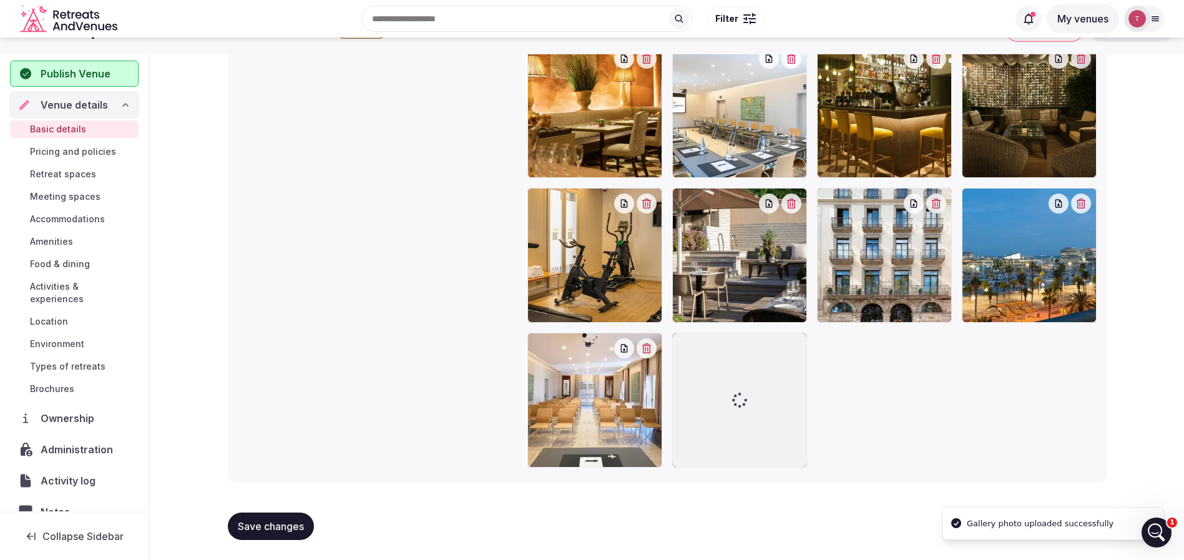
scroll to position [1487, 0]
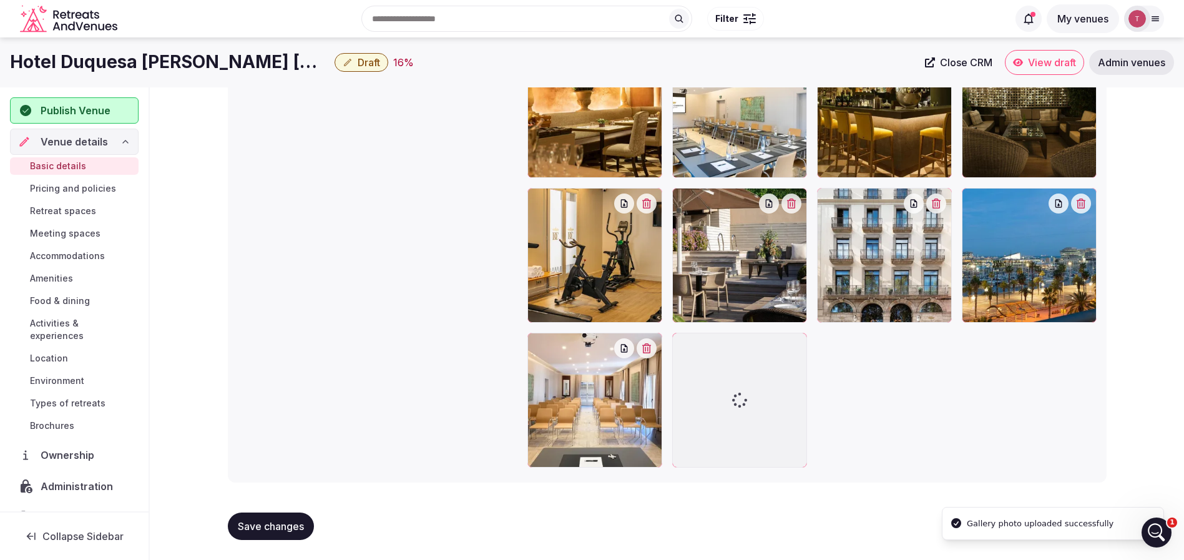
click at [369, 342] on div "Gallery photos We recommend at least five gallery photos 120702674.jpg Add more…" at bounding box center [667, 189] width 859 height 565
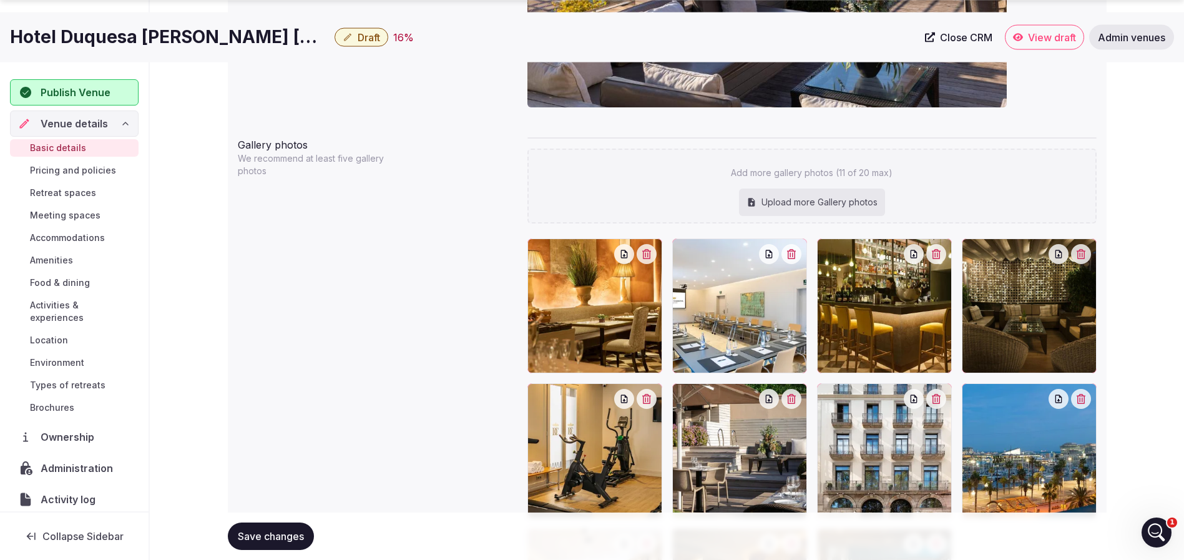
scroll to position [1457, 0]
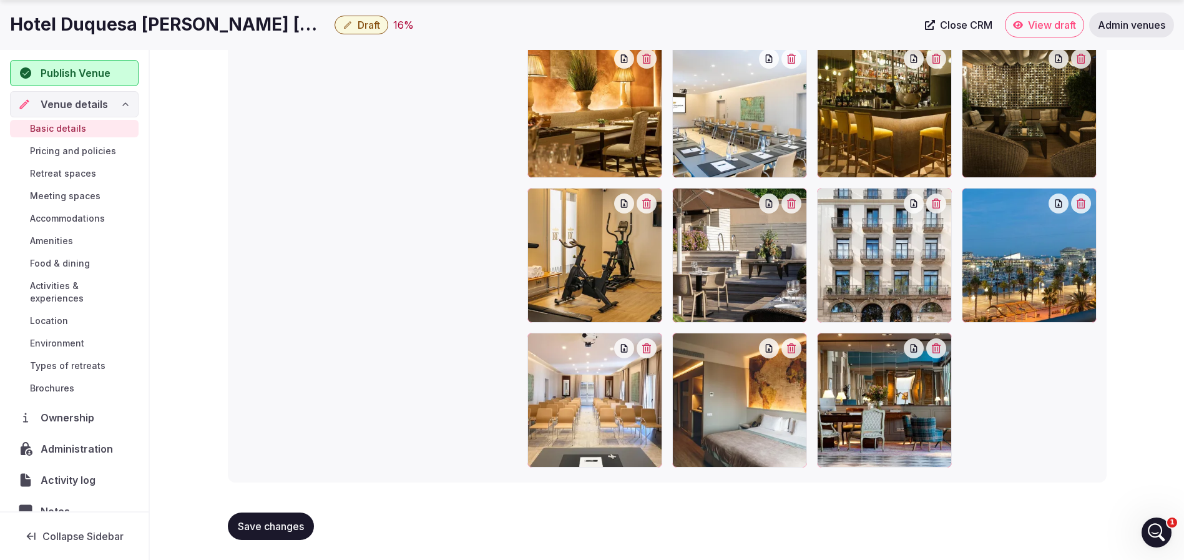
click at [281, 526] on span "Save changes" at bounding box center [271, 526] width 66 height 12
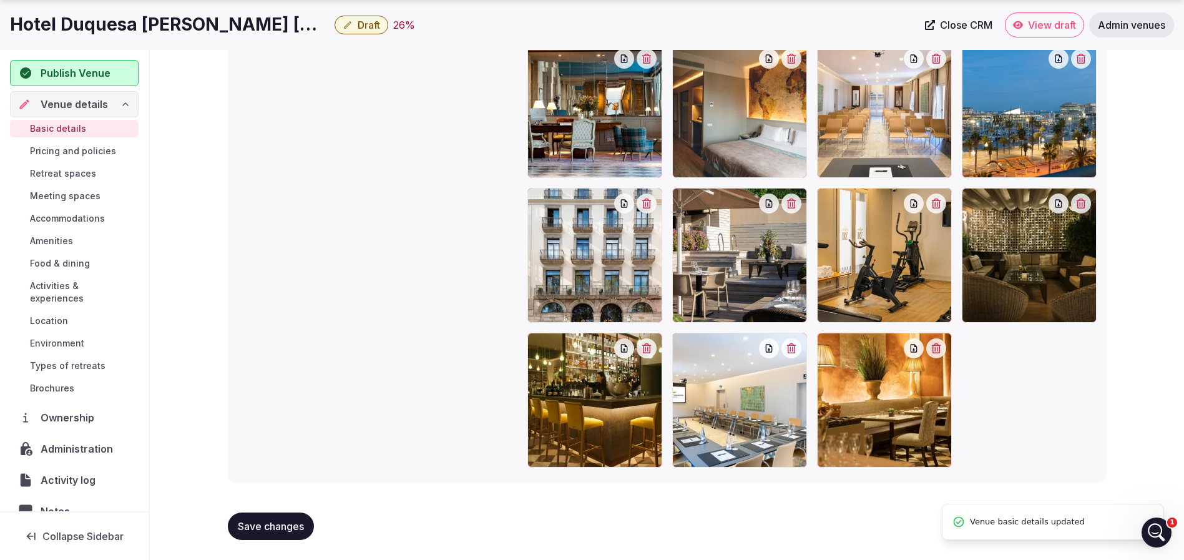
click at [358, 20] on span "Draft" at bounding box center [369, 25] width 22 height 12
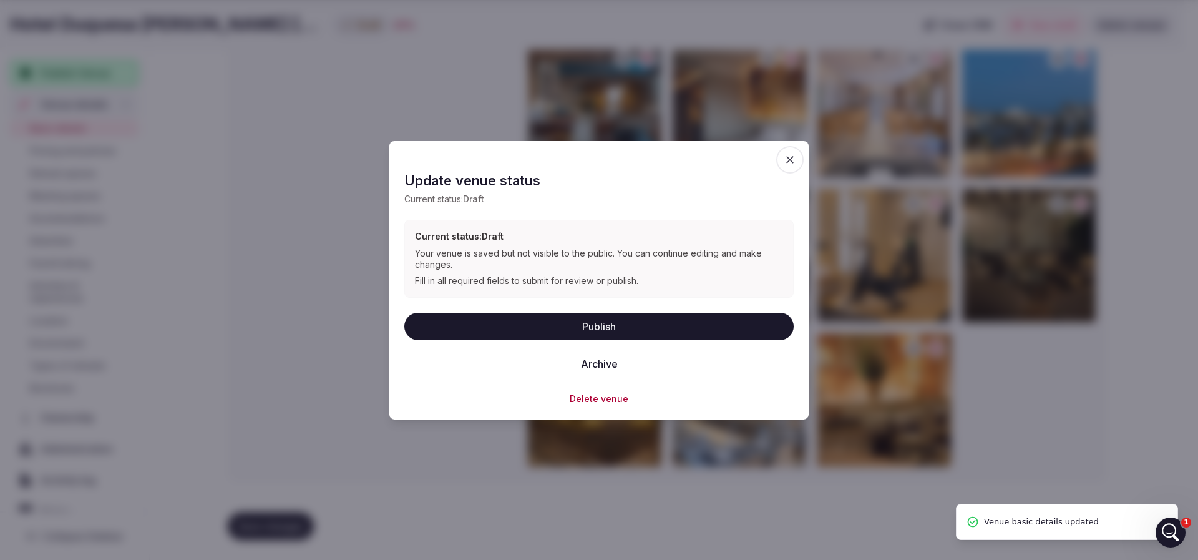
click at [617, 323] on button "Publish" at bounding box center [598, 325] width 389 height 27
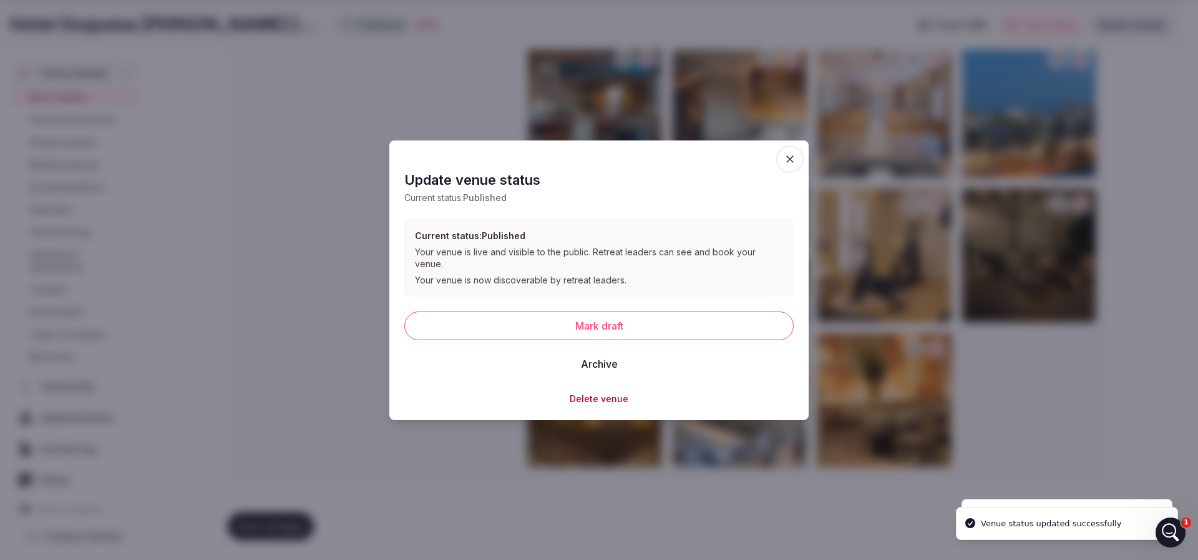
click at [348, 168] on div at bounding box center [599, 280] width 1198 height 560
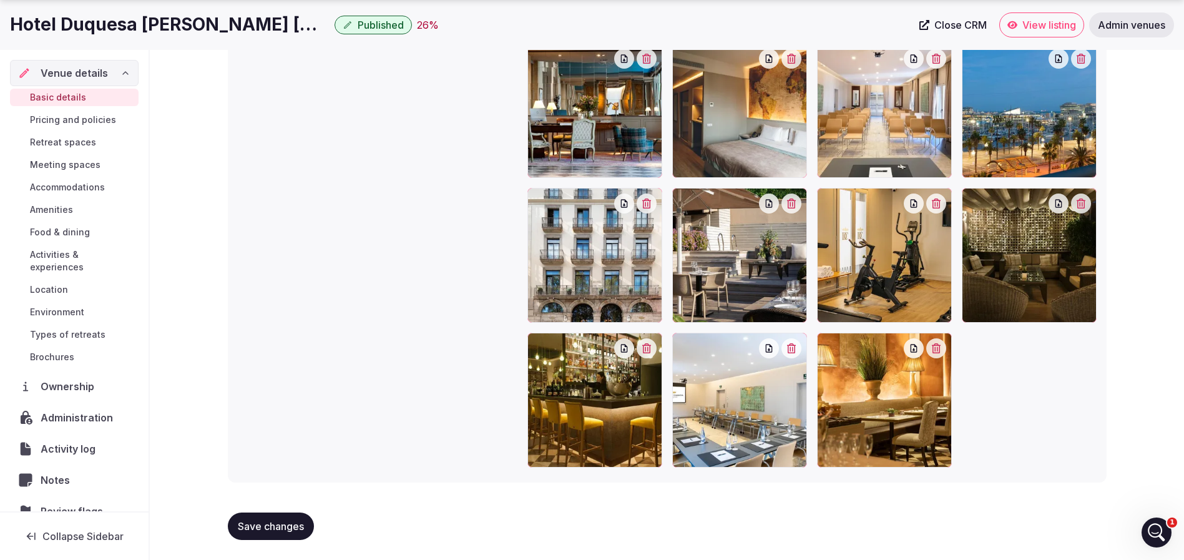
click at [272, 529] on span "Save changes" at bounding box center [271, 526] width 66 height 12
click at [272, 529] on div "Save changes" at bounding box center [271, 525] width 86 height 27
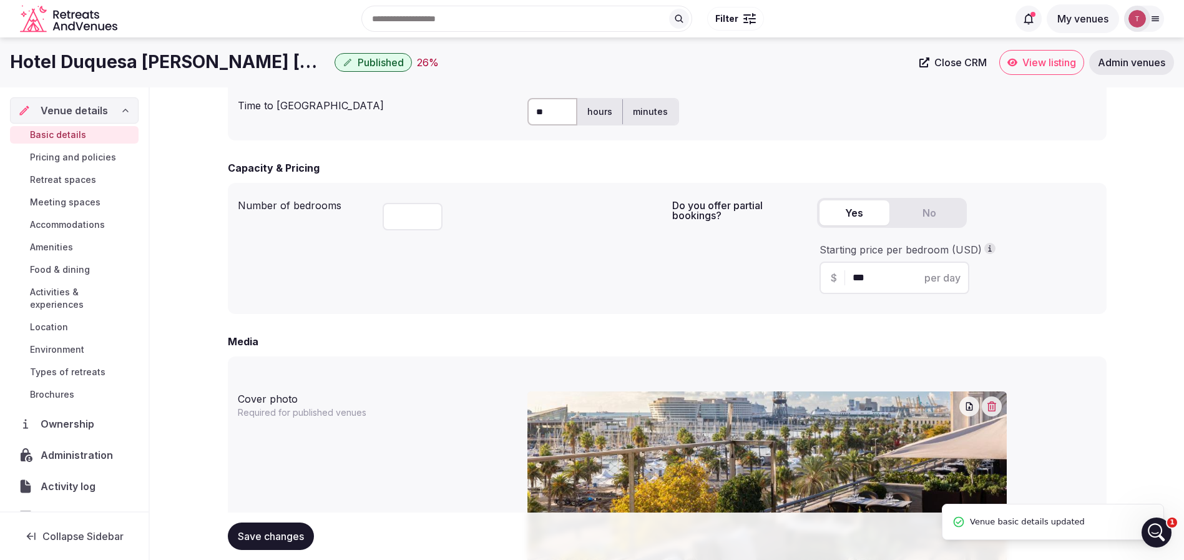
scroll to position [0, 0]
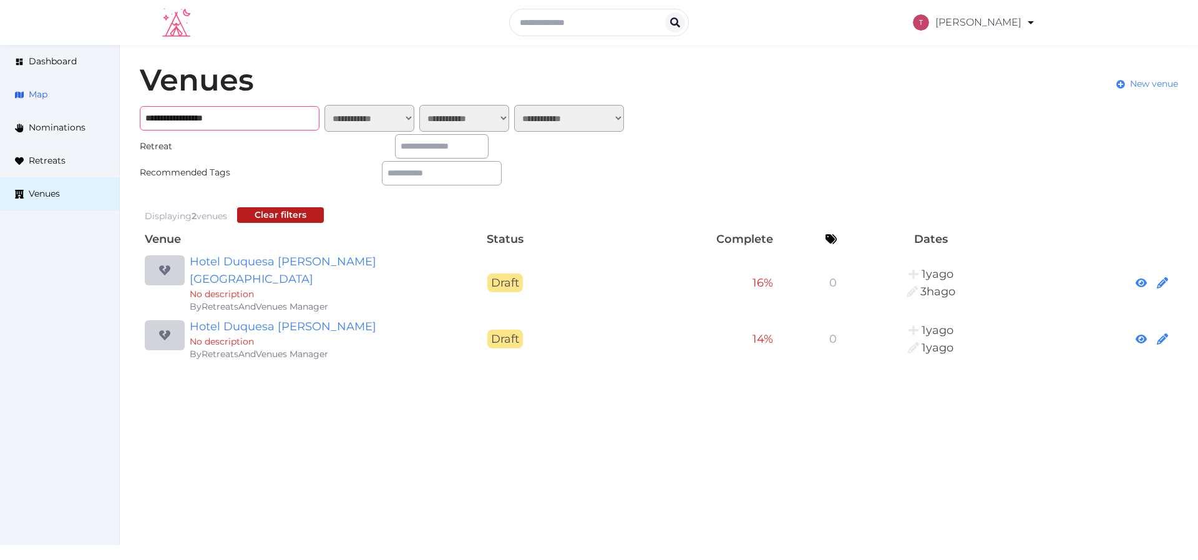
drag, startPoint x: 278, startPoint y: 118, endPoint x: 70, endPoint y: 107, distance: 208.8
click at [70, 107] on div "**********" at bounding box center [599, 214] width 1198 height 338
paste input "**********"
drag, startPoint x: 249, startPoint y: 117, endPoint x: 401, endPoint y: 107, distance: 152.7
click at [361, 121] on div "**********" at bounding box center [389, 118] width 499 height 27
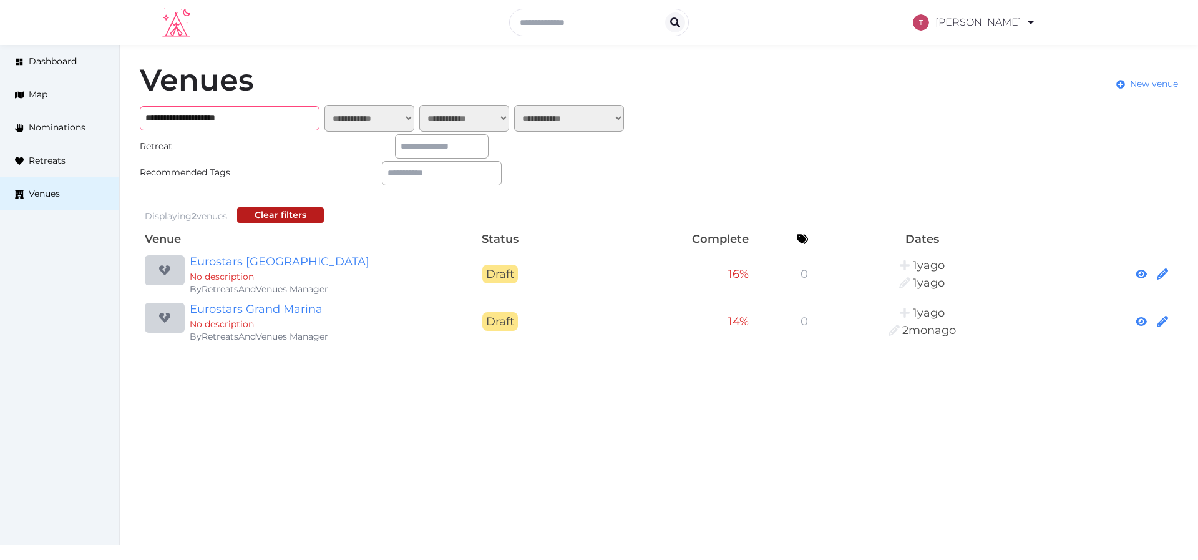
type input "**********"
click at [330, 260] on link "Eurostars [GEOGRAPHIC_DATA]" at bounding box center [310, 261] width 240 height 17
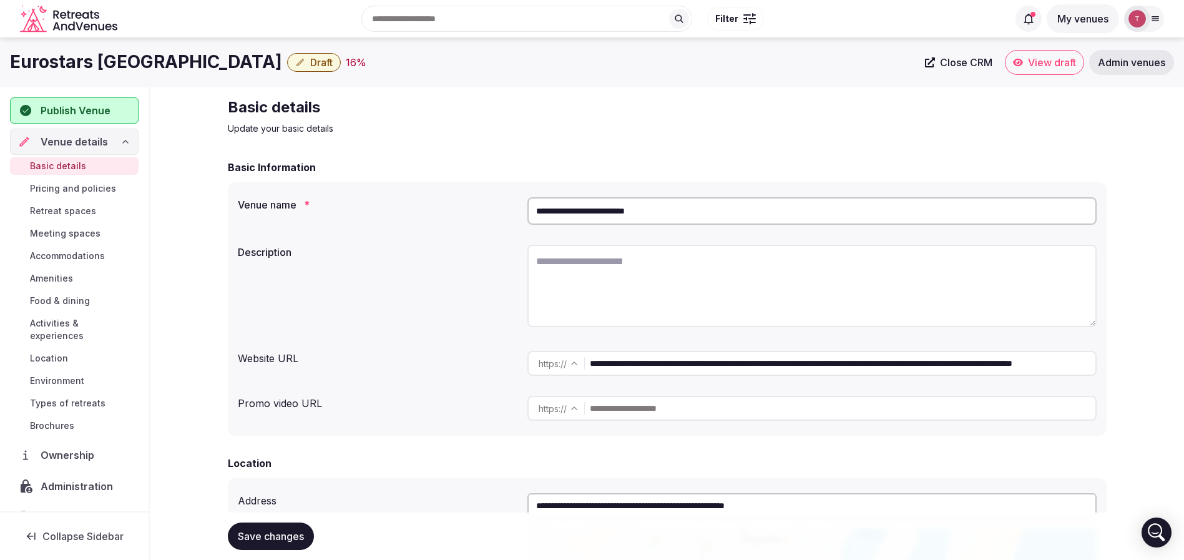
click at [592, 274] on textarea at bounding box center [811, 286] width 569 height 82
paste textarea "**********"
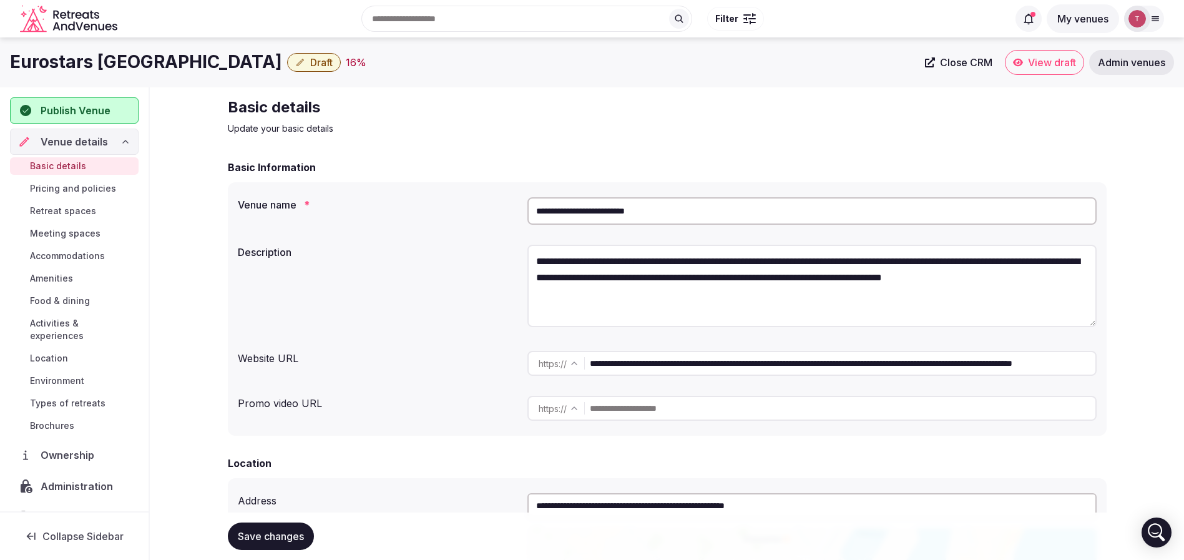
type textarea "**********"
click at [438, 261] on div "**********" at bounding box center [667, 288] width 859 height 96
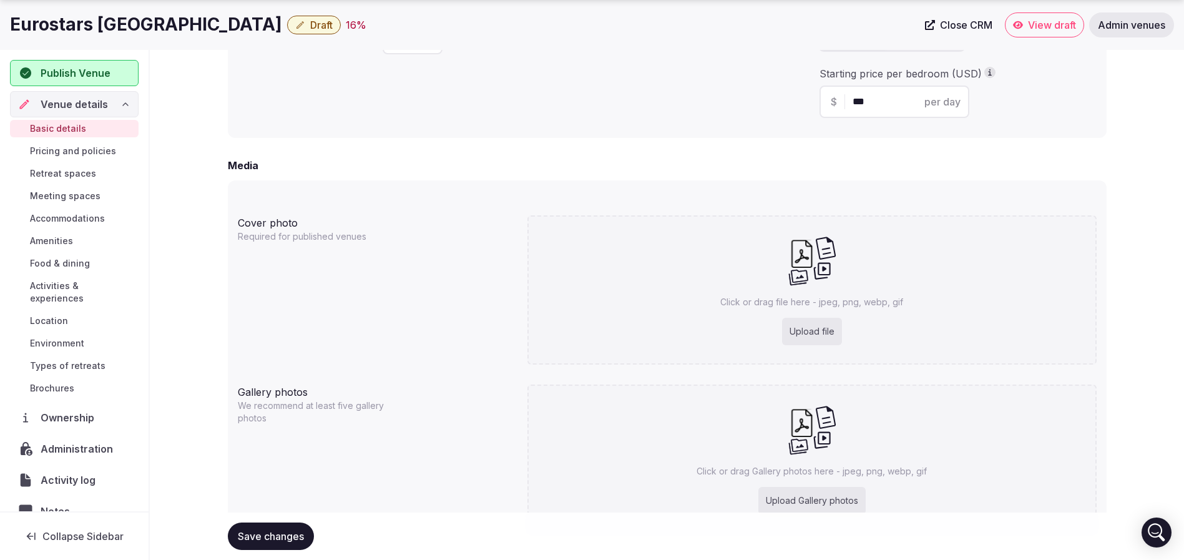
scroll to position [934, 0]
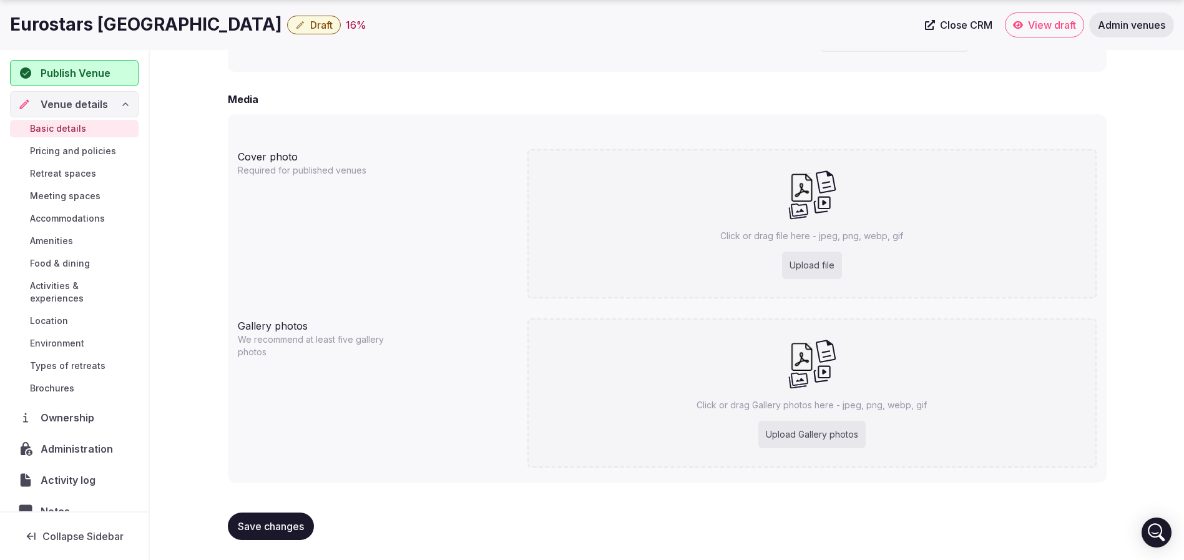
click at [817, 254] on div "Upload file" at bounding box center [812, 265] width 60 height 27
click at [818, 266] on div "Upload file" at bounding box center [812, 265] width 60 height 27
click at [810, 263] on div "Upload file" at bounding box center [812, 265] width 60 height 27
click at [820, 428] on div "Upload Gallery photos" at bounding box center [811, 434] width 107 height 27
type input "**********"
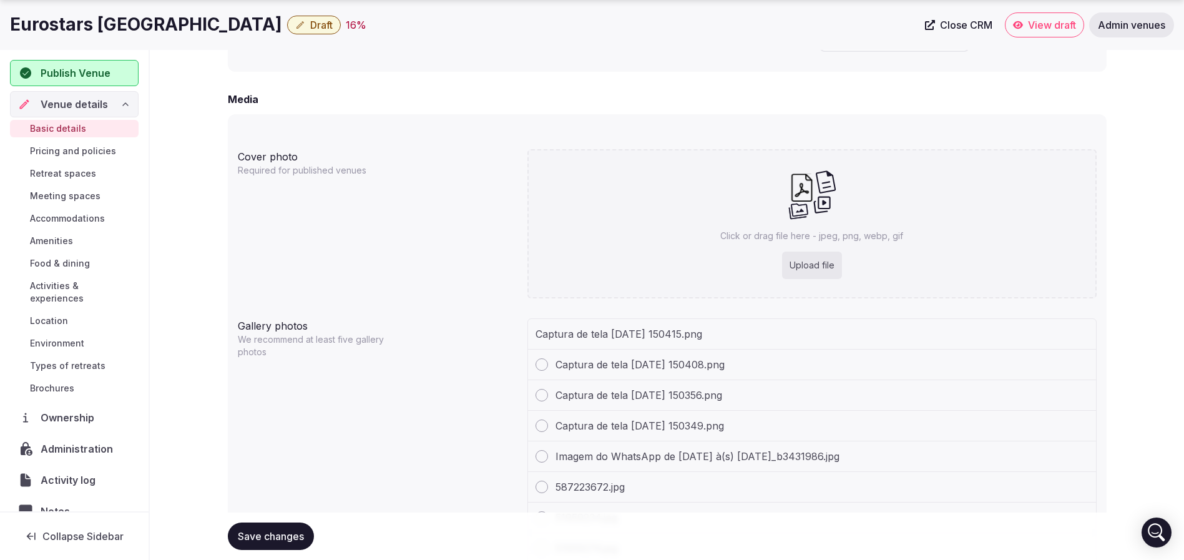
click at [808, 260] on div "Upload file" at bounding box center [812, 265] width 60 height 27
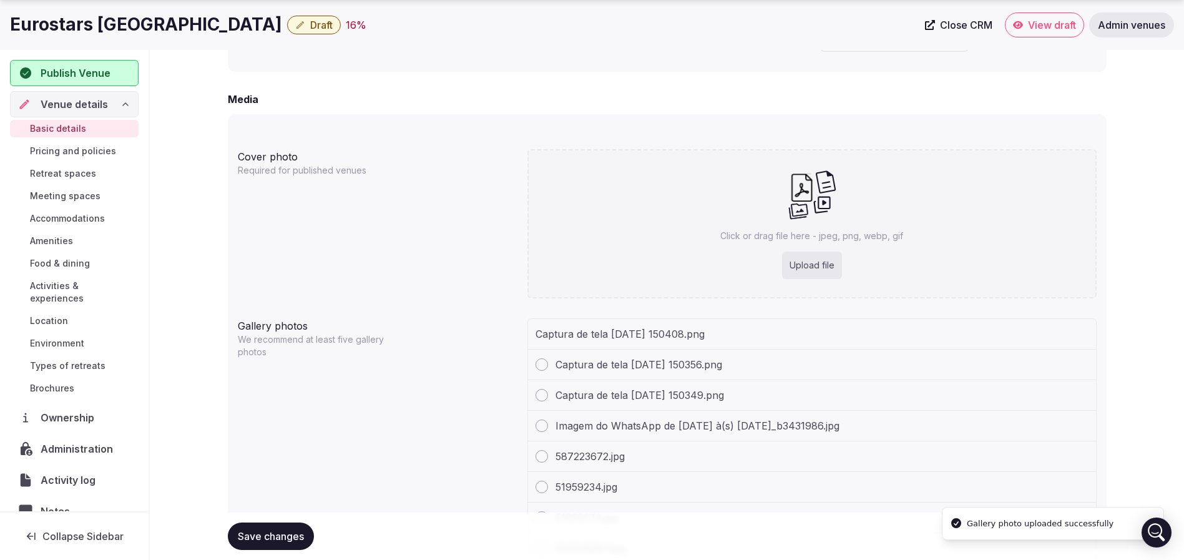
click at [811, 261] on div "Upload file" at bounding box center [812, 265] width 60 height 27
type input "**********"
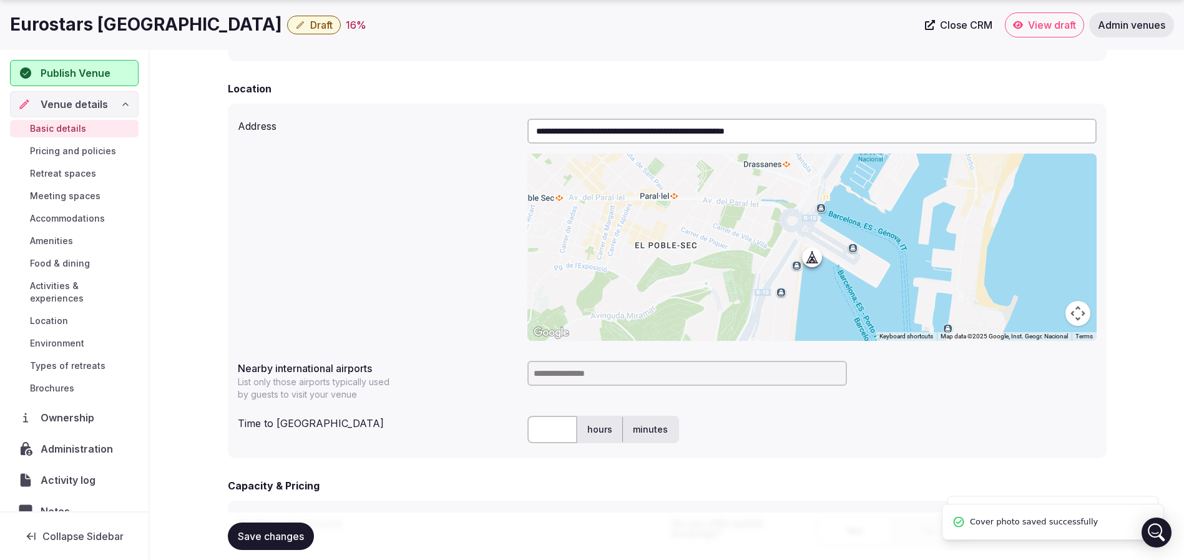
scroll to position [468, 0]
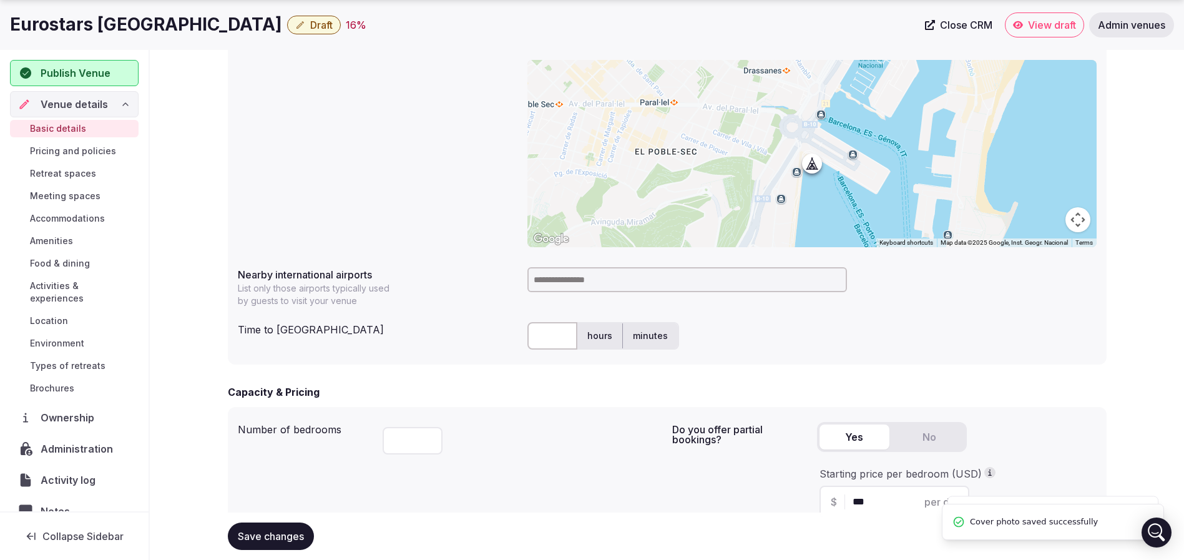
click at [574, 280] on input at bounding box center [687, 279] width 320 height 25
type input "***"
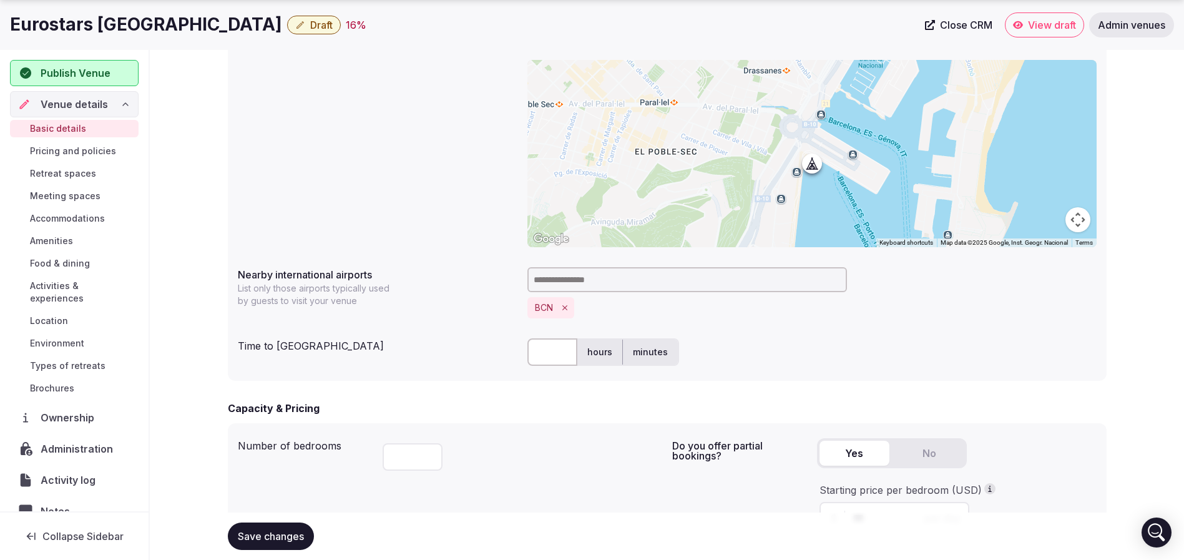
click at [785, 328] on div "**********" at bounding box center [667, 195] width 879 height 371
click at [559, 349] on input "text" at bounding box center [552, 351] width 50 height 27
type input "**"
click at [846, 331] on div "**********" at bounding box center [667, 195] width 879 height 371
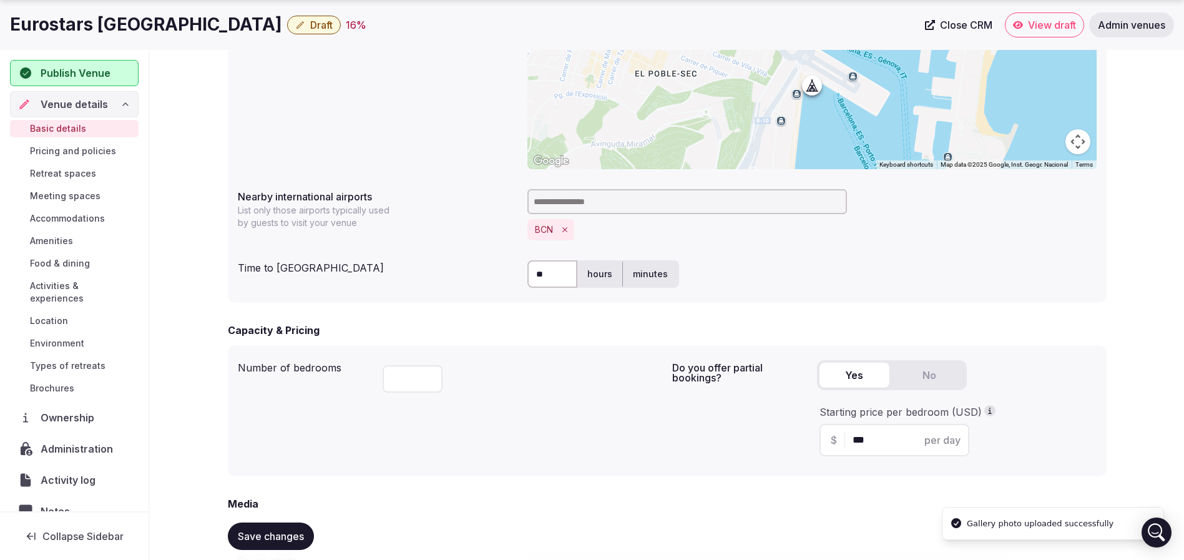
scroll to position [655, 0]
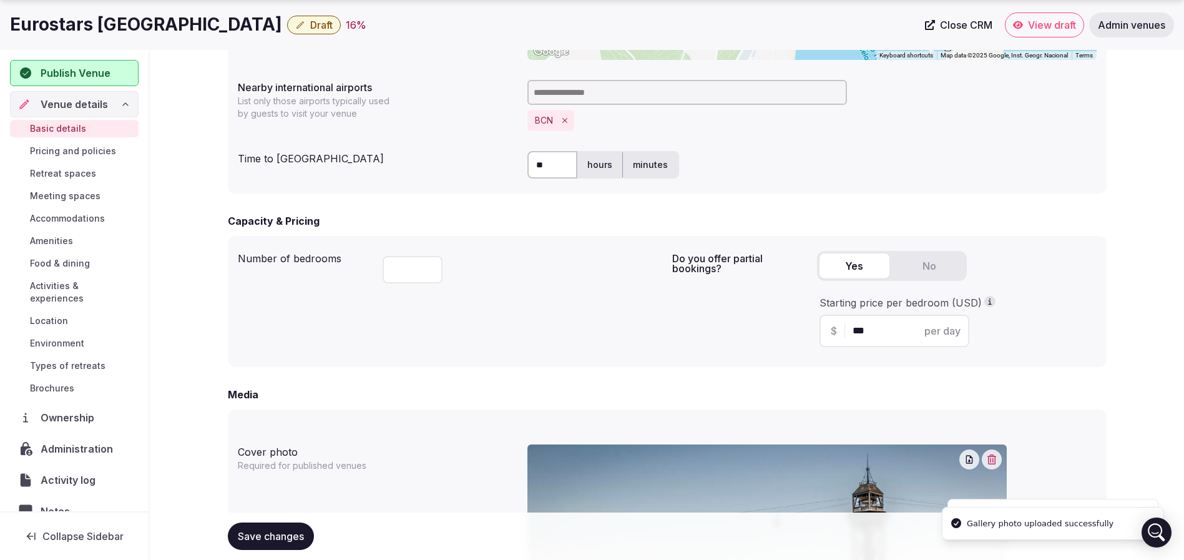
click at [1067, 272] on div "Yes No" at bounding box center [957, 271] width 280 height 40
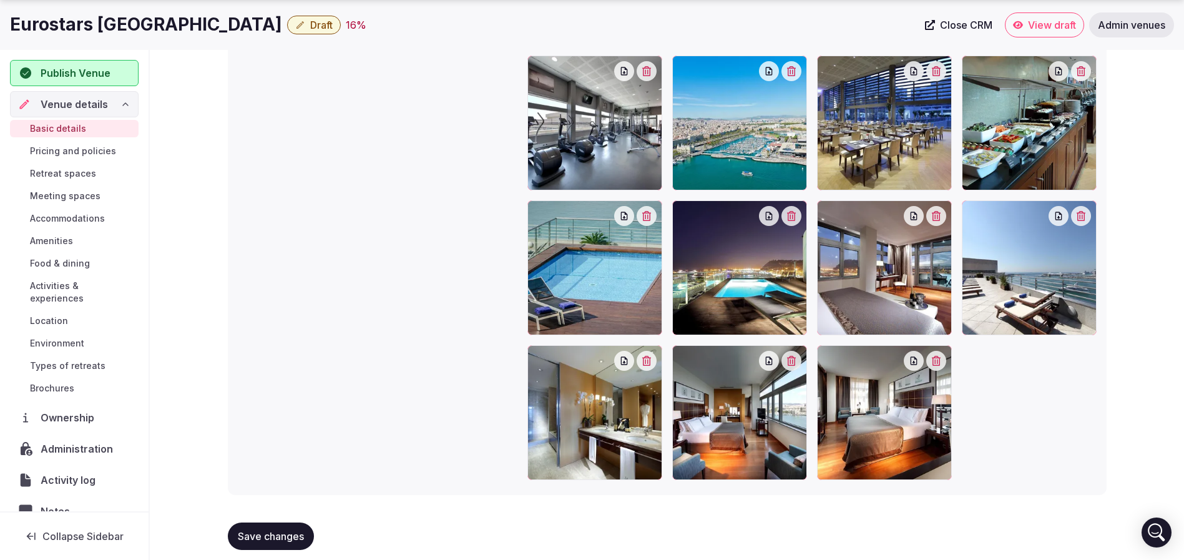
scroll to position [1747, 0]
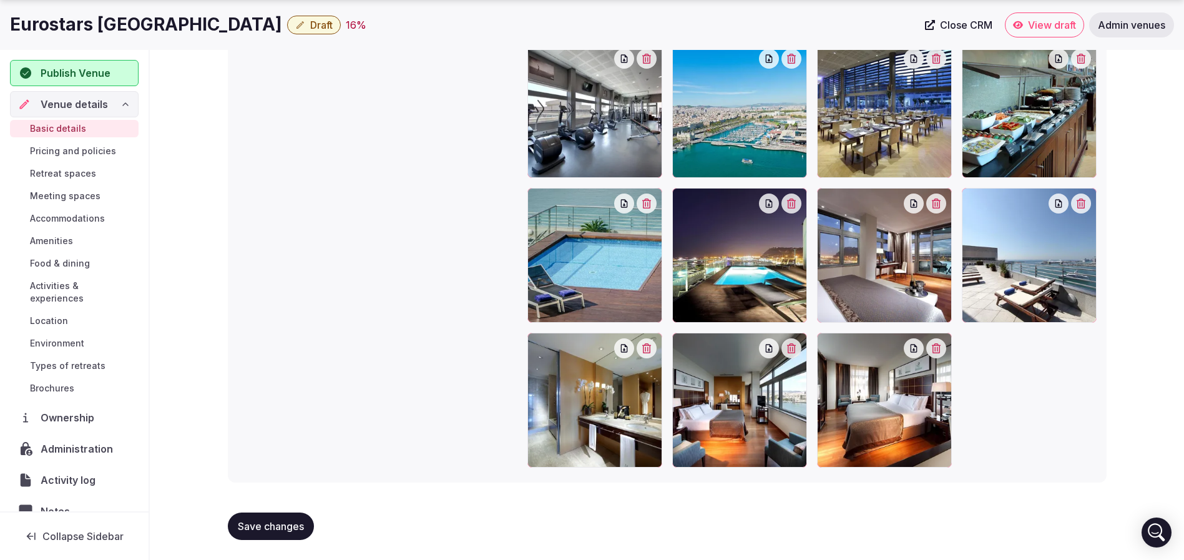
click at [261, 521] on span "Save changes" at bounding box center [271, 526] width 66 height 12
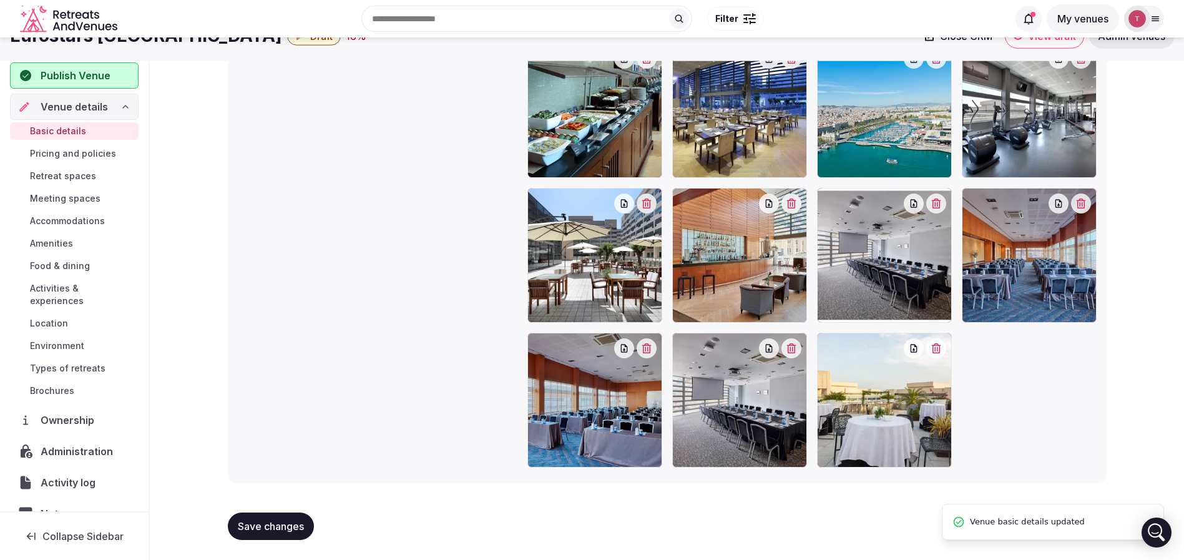
scroll to position [1168, 0]
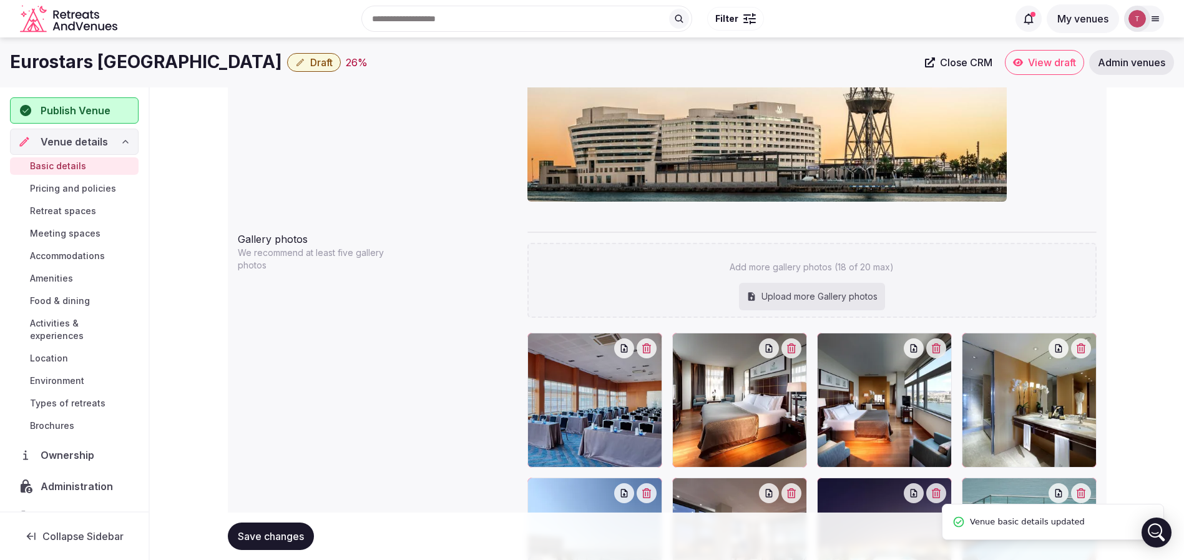
click at [310, 63] on span "Draft" at bounding box center [321, 62] width 22 height 12
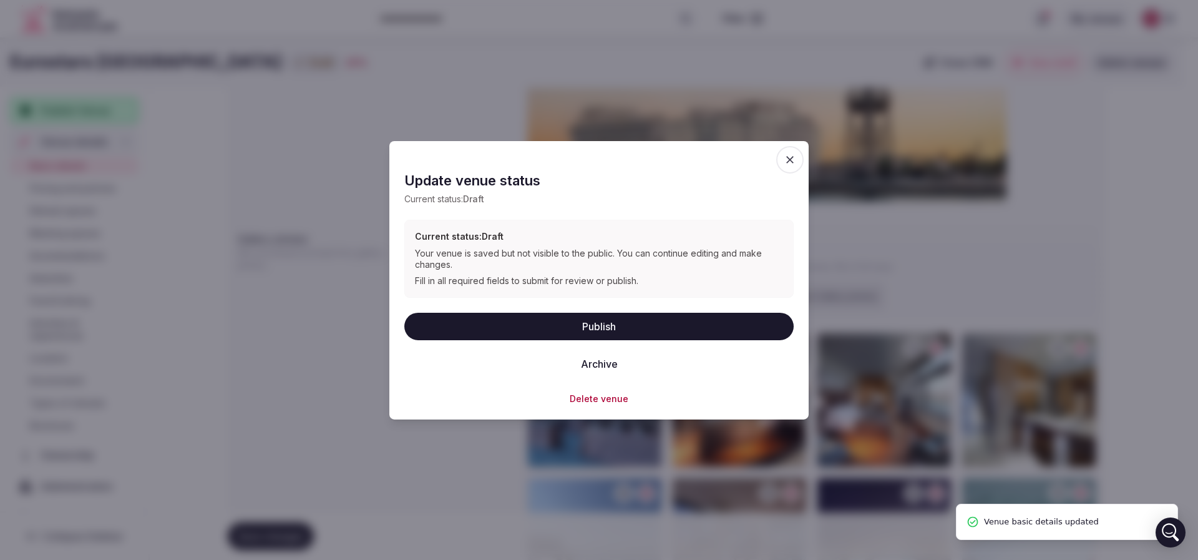
click at [579, 321] on button "Publish" at bounding box center [598, 325] width 389 height 27
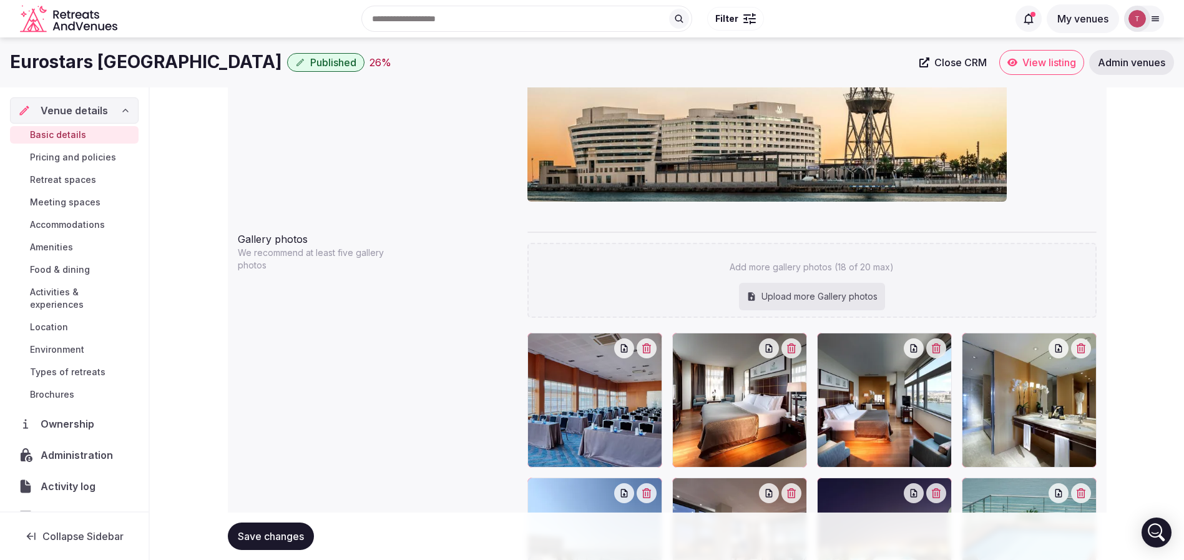
click at [272, 536] on span "Save changes" at bounding box center [271, 536] width 66 height 12
click at [319, 61] on span "Published" at bounding box center [333, 62] width 46 height 12
click at [266, 533] on span "Save changes" at bounding box center [271, 536] width 66 height 12
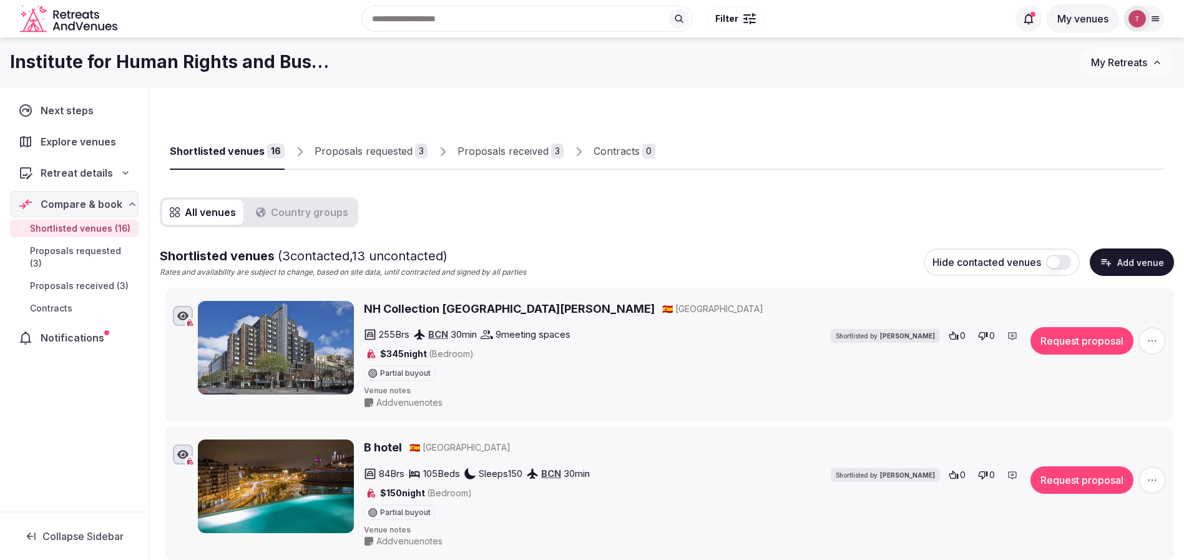
click at [1139, 264] on button "Add venue" at bounding box center [1132, 261] width 84 height 27
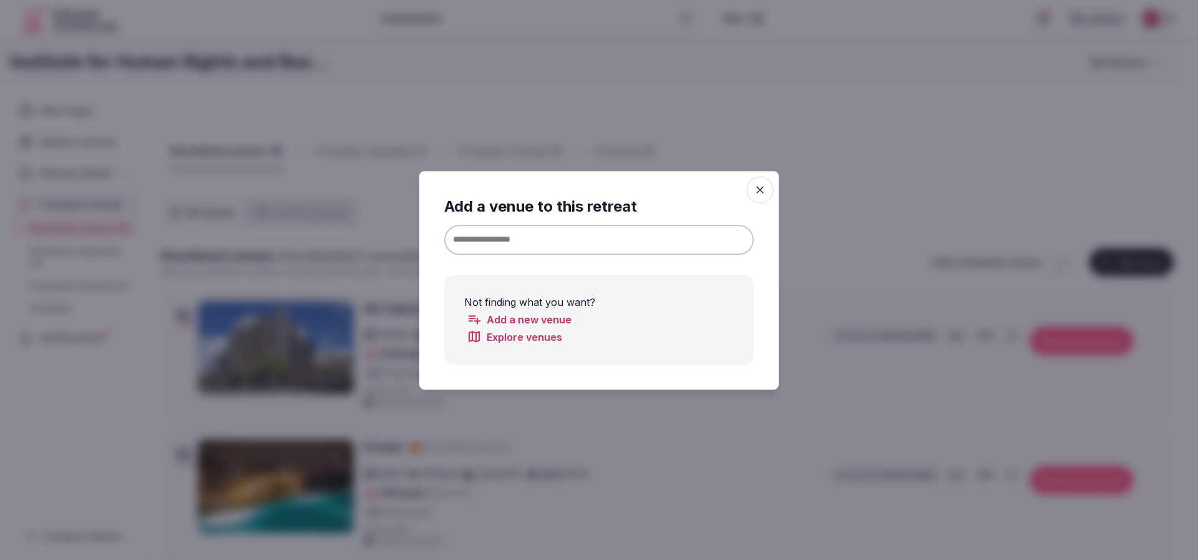
click at [552, 237] on input at bounding box center [599, 239] width 310 height 30
paste input "**********"
drag, startPoint x: 605, startPoint y: 233, endPoint x: 858, endPoint y: 233, distance: 253.4
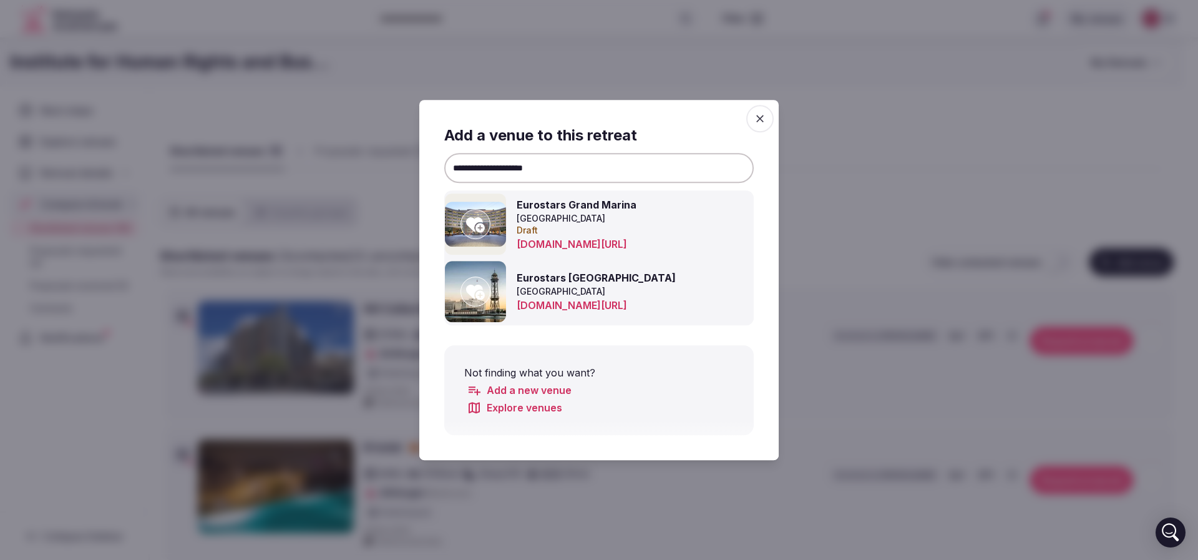
type input "**********"
click at [484, 296] on div at bounding box center [476, 292] width 30 height 30
click at [823, 150] on div at bounding box center [599, 280] width 1198 height 560
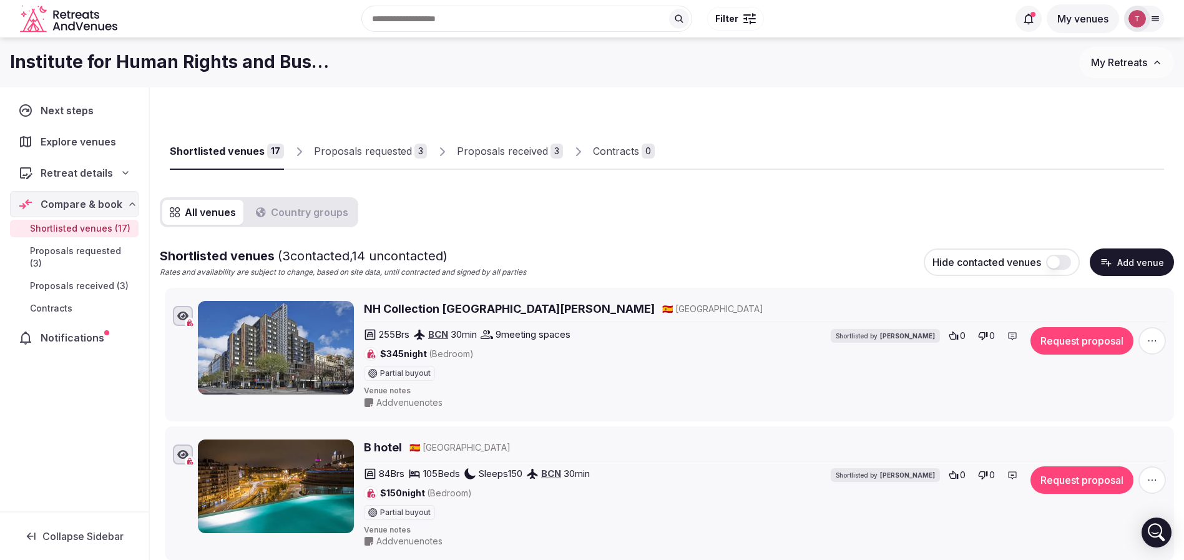
click at [534, 153] on div "Proposals received" at bounding box center [502, 151] width 91 height 15
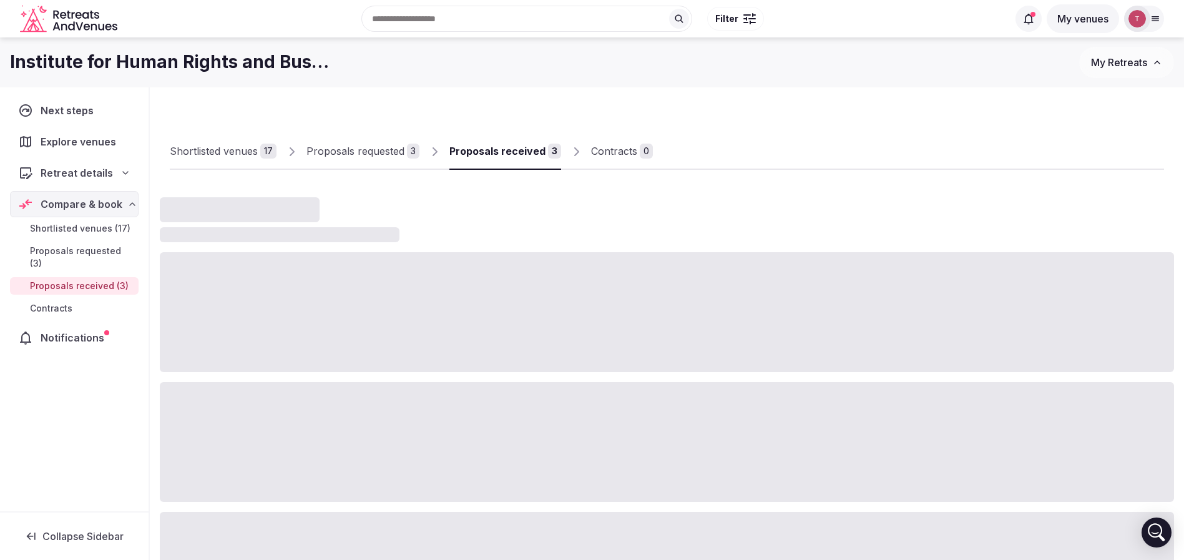
click at [534, 153] on div "Proposals received" at bounding box center [497, 151] width 96 height 15
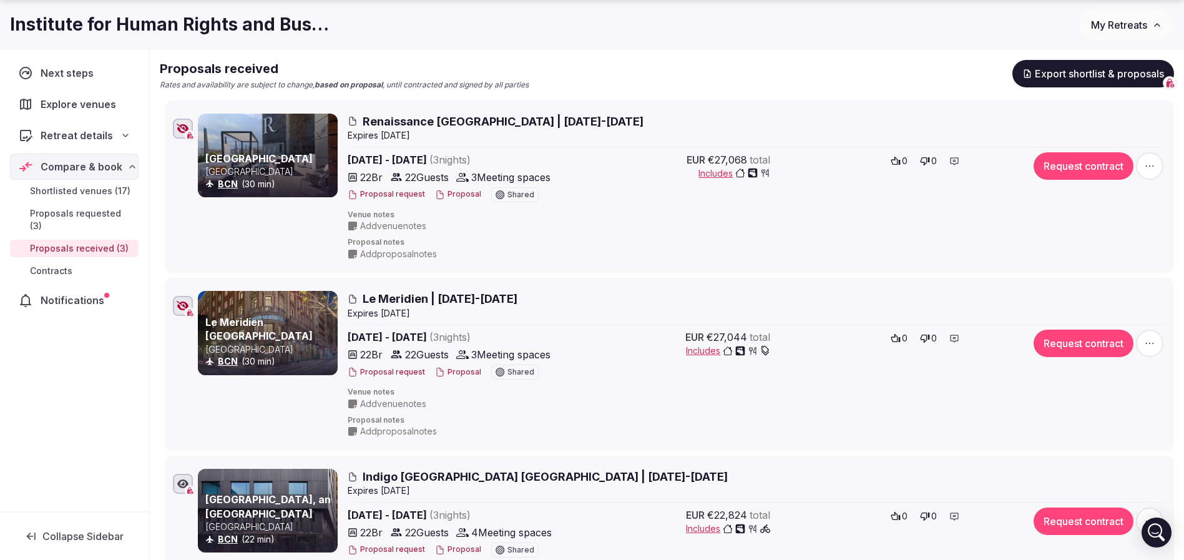
scroll to position [281, 0]
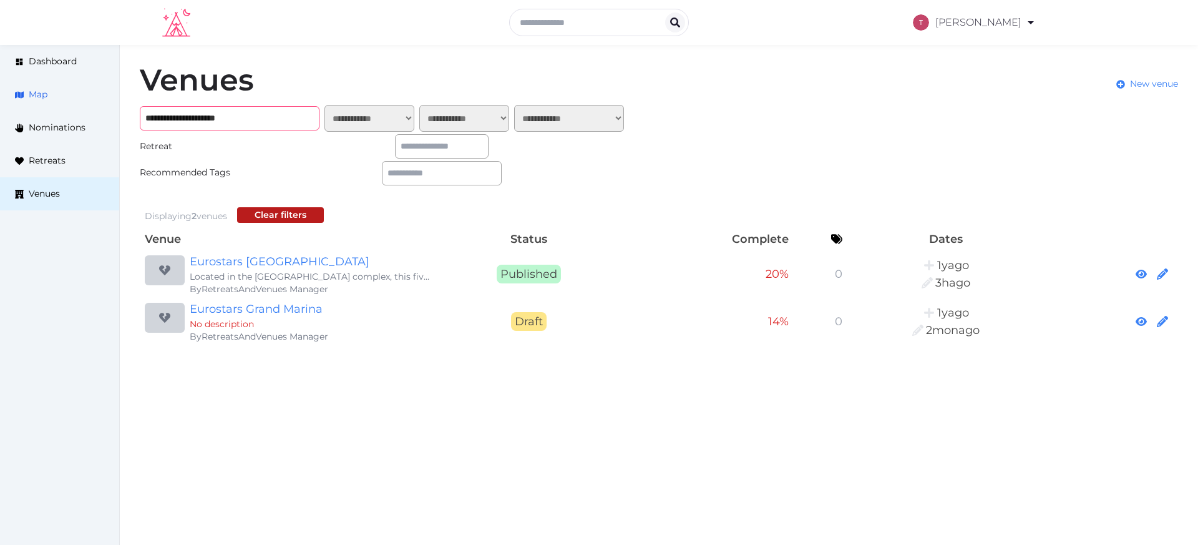
drag, startPoint x: 285, startPoint y: 115, endPoint x: 64, endPoint y: 103, distance: 220.6
click at [64, 103] on div "**********" at bounding box center [599, 205] width 1198 height 320
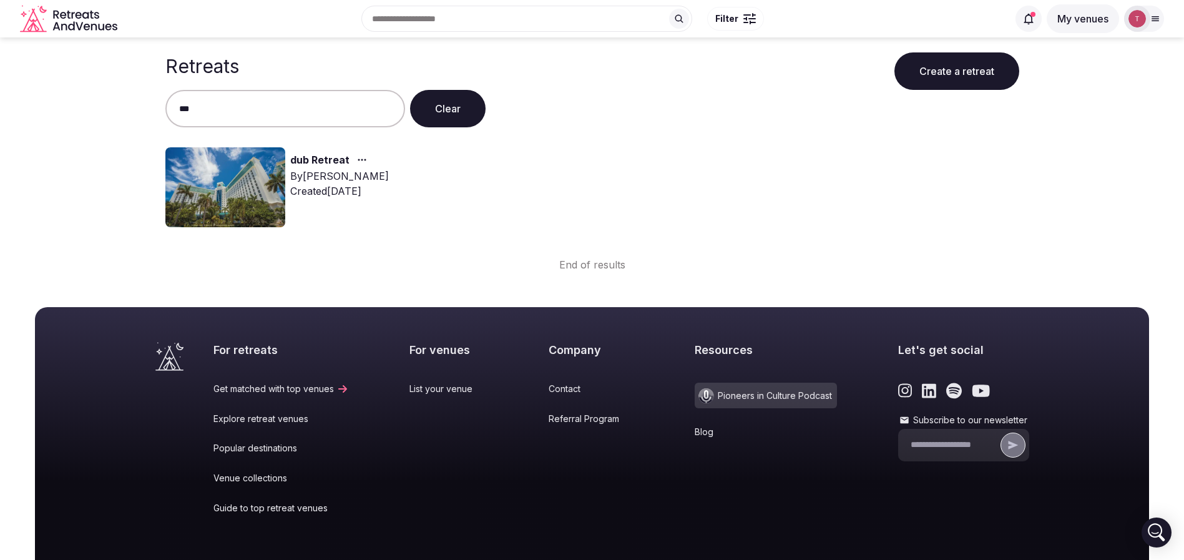
type input "***"
click at [246, 174] on img at bounding box center [225, 187] width 120 height 80
click at [307, 159] on link "dub Retreat" at bounding box center [319, 160] width 59 height 16
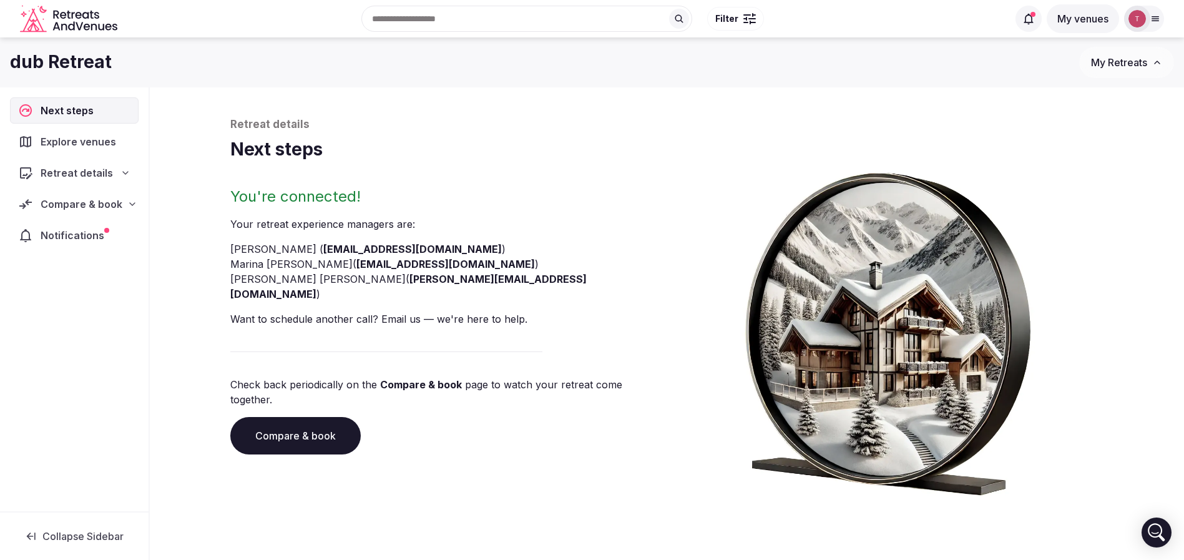
click at [320, 425] on div "You're connected! Your retreat experience manager s are : [PERSON_NAME] ( [EMAI…" at bounding box center [446, 341] width 432 height 309
click at [323, 417] on link "Compare & book" at bounding box center [295, 435] width 130 height 37
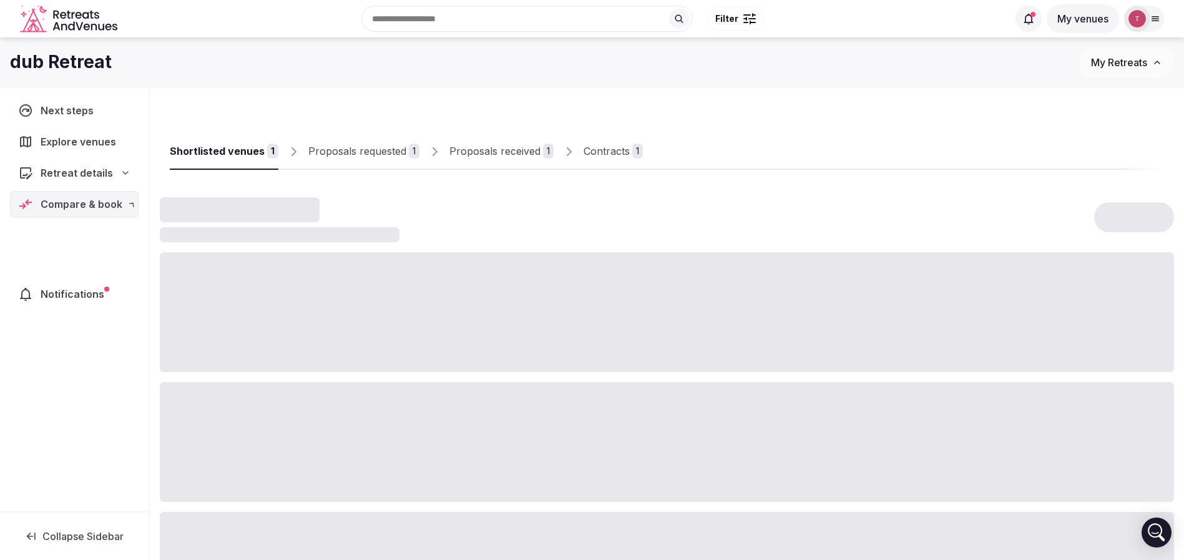
click at [323, 414] on div at bounding box center [667, 442] width 1014 height 120
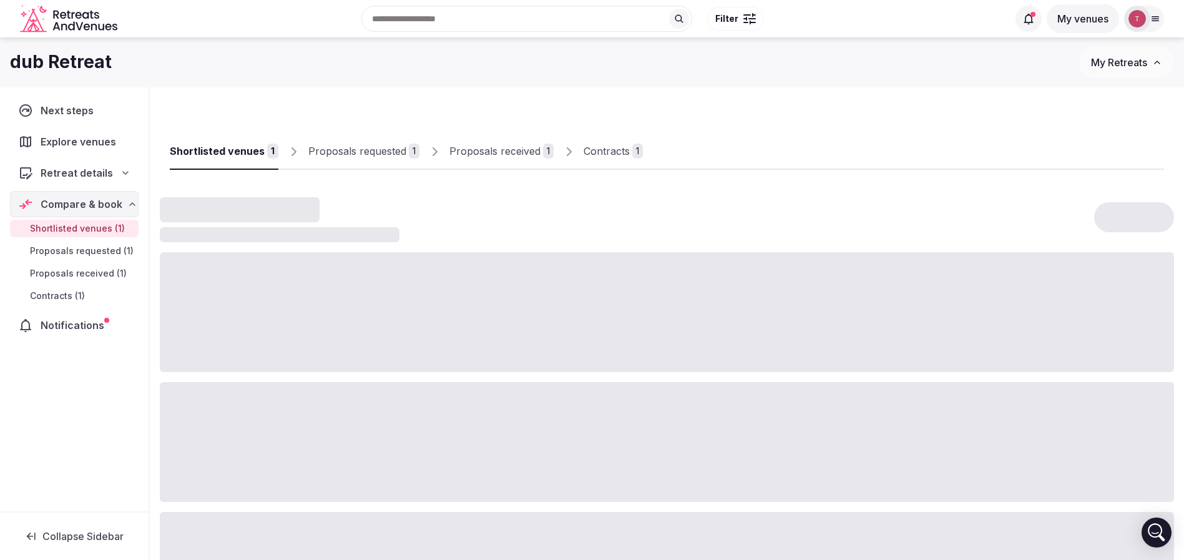
click at [525, 149] on div "Proposals received" at bounding box center [494, 151] width 91 height 15
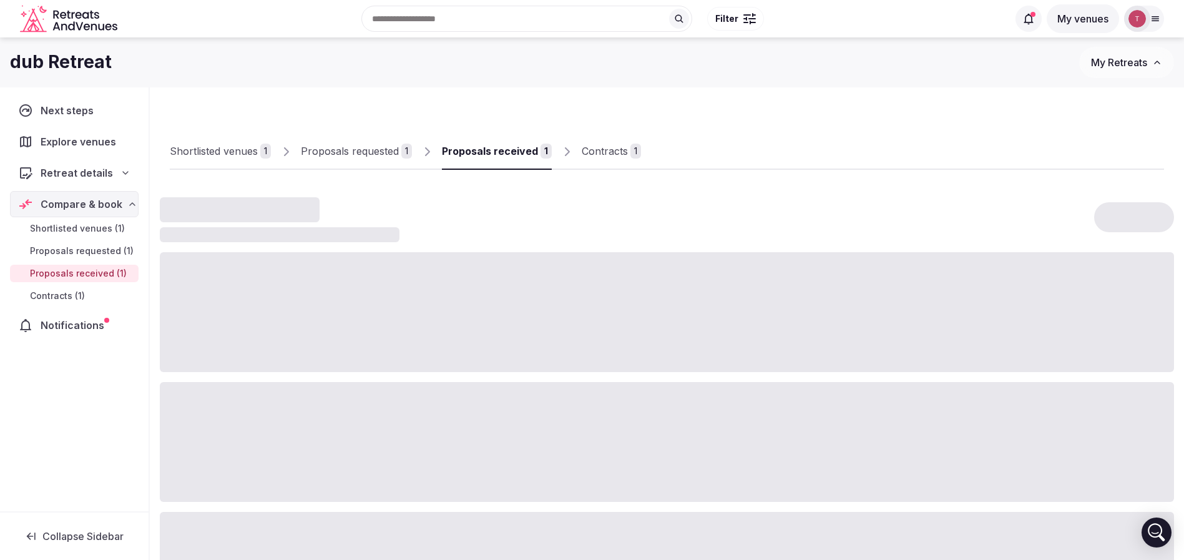
click at [607, 151] on div "Contracts" at bounding box center [605, 151] width 46 height 15
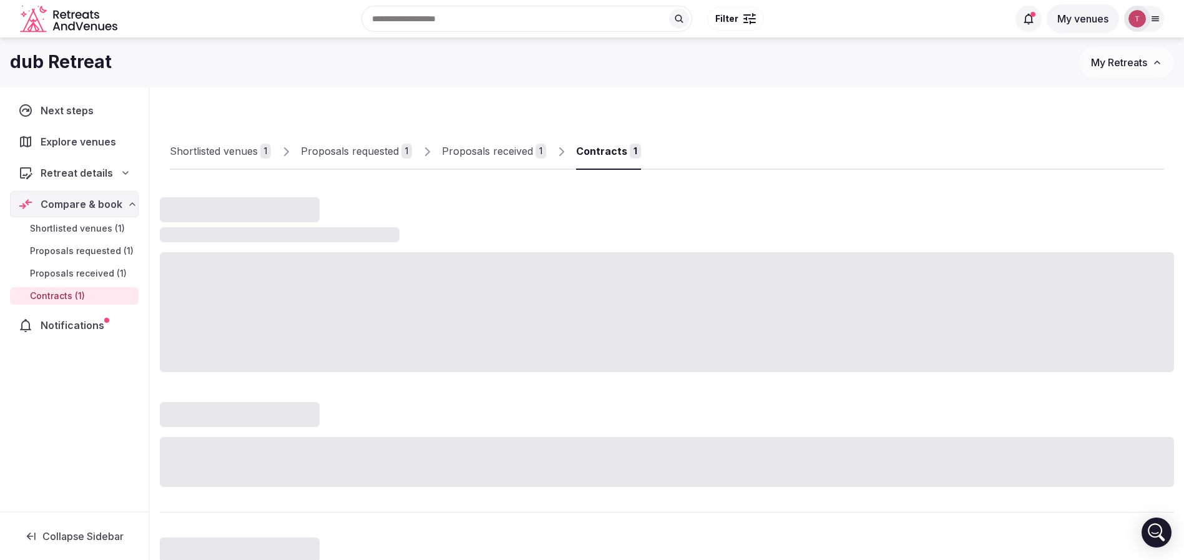
click at [607, 151] on div "Contracts" at bounding box center [601, 151] width 51 height 15
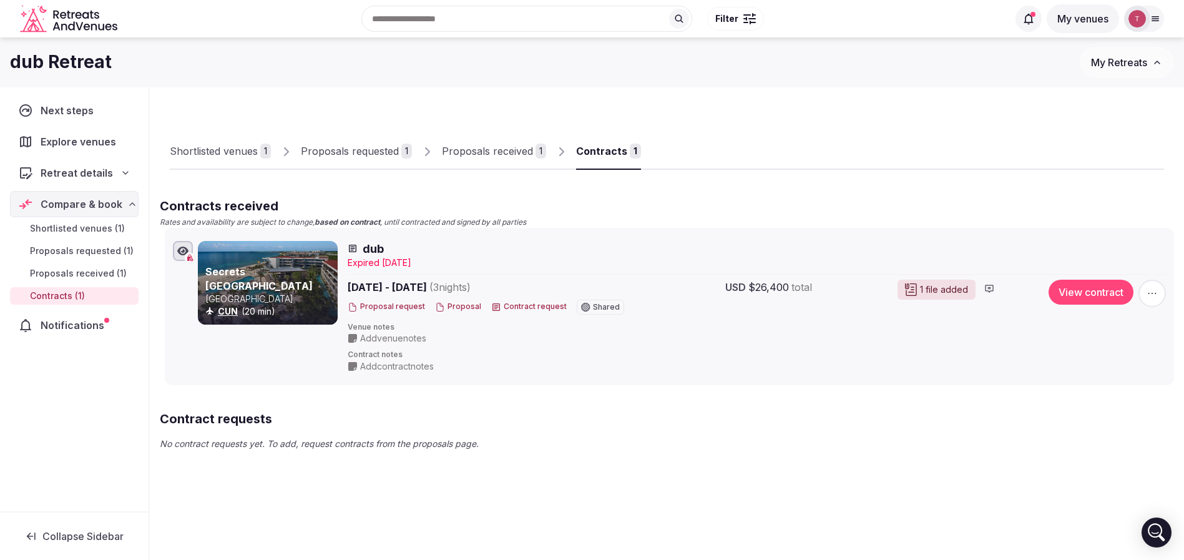
click at [457, 303] on button "Proposal" at bounding box center [458, 306] width 46 height 11
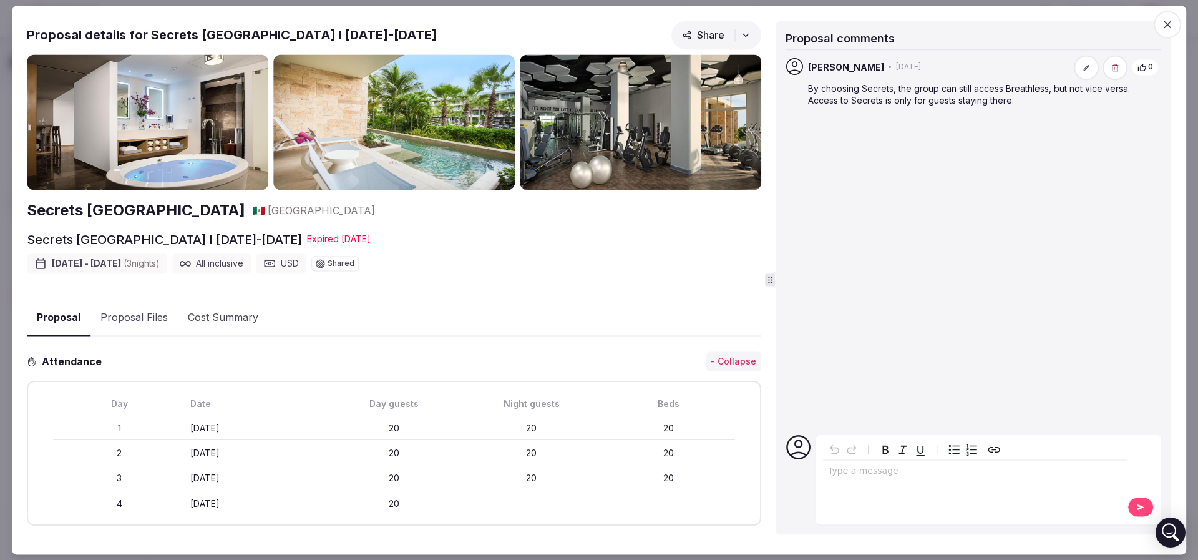
drag, startPoint x: 436, startPoint y: 35, endPoint x: 144, endPoint y: 31, distance: 291.5
click at [144, 31] on div "Proposal details for Secrets Riviera Cancún Resort I 5-8 Sep, 2025 Share" at bounding box center [394, 38] width 735 height 34
copy h2 "Secrets Riviera Cancún Resort I 5-8 Sep, 2025"
click at [145, 310] on button "Proposal Files" at bounding box center [134, 318] width 87 height 36
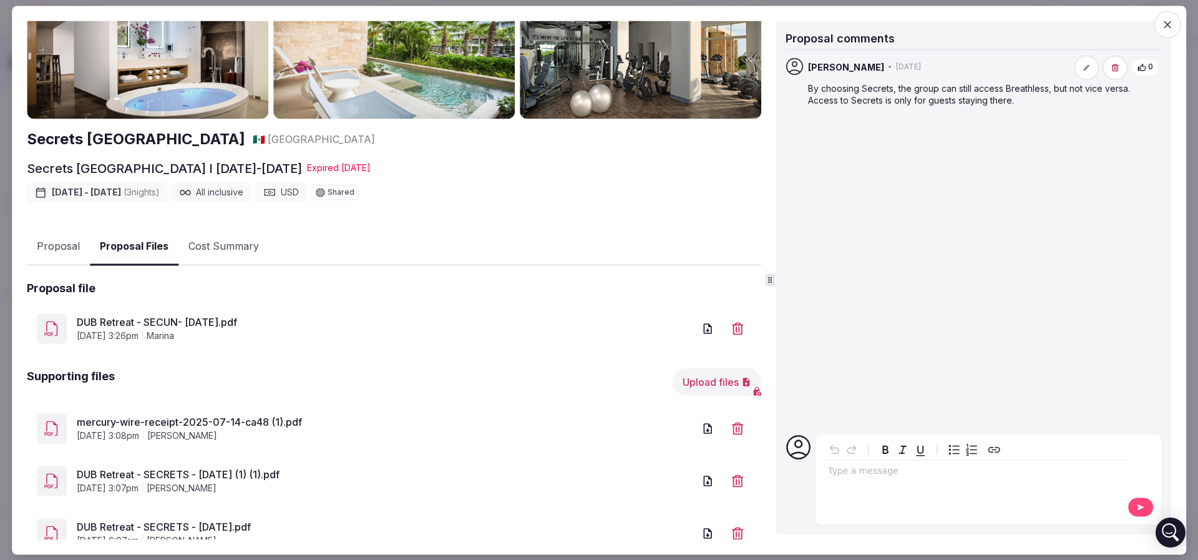
scroll to position [94, 0]
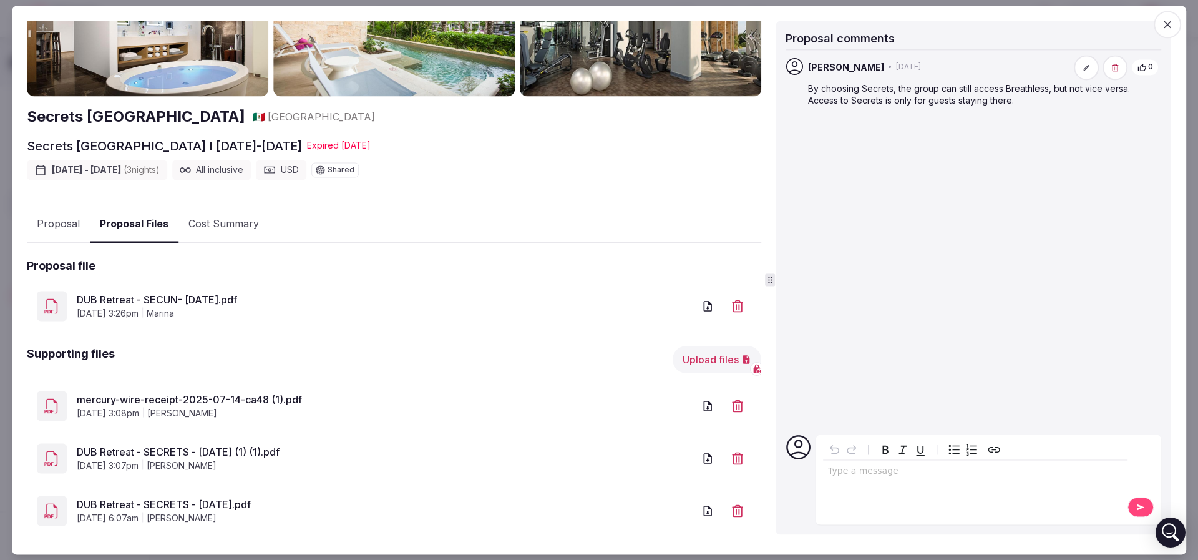
click at [173, 295] on link "DUB Retreat - SECUN- SEP 2025.pdf" at bounding box center [385, 300] width 617 height 15
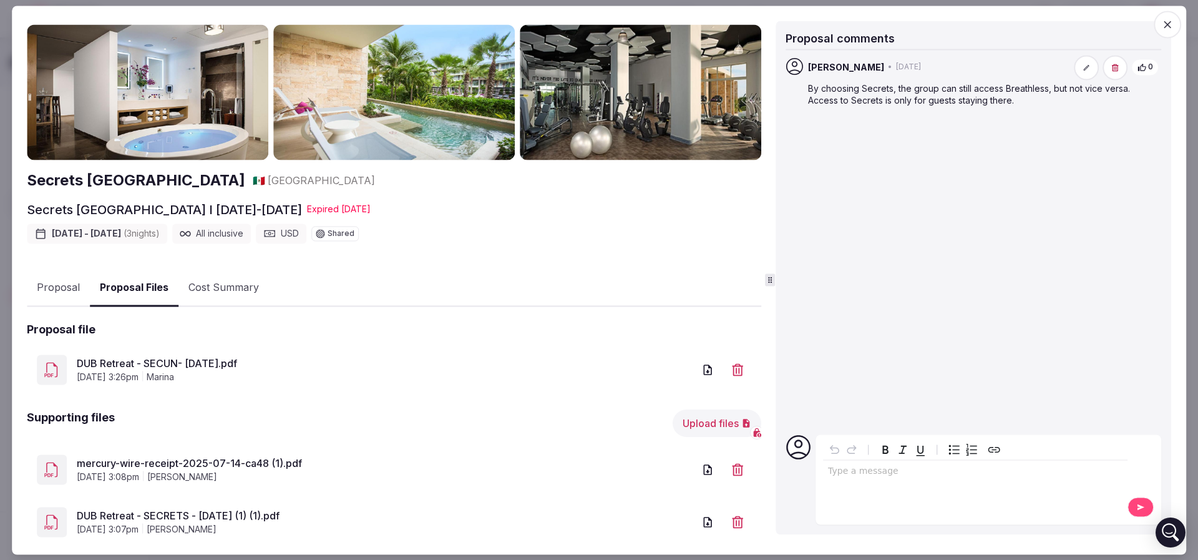
scroll to position [0, 0]
